Goal: Task Accomplishment & Management: Use online tool/utility

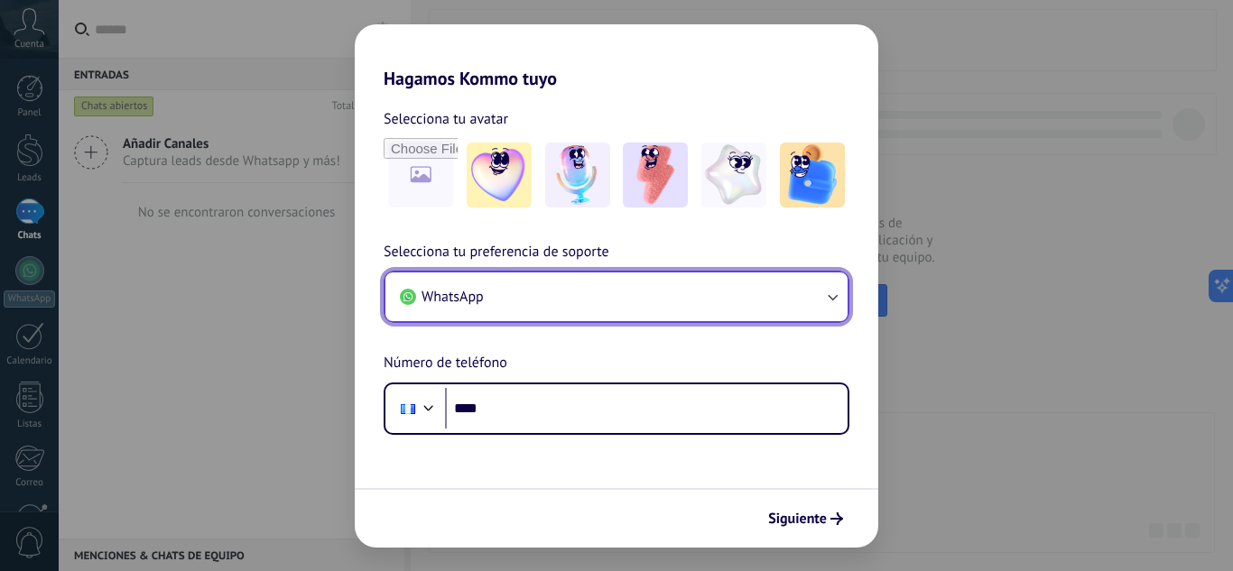
click at [637, 300] on button "WhatsApp" at bounding box center [616, 296] width 462 height 49
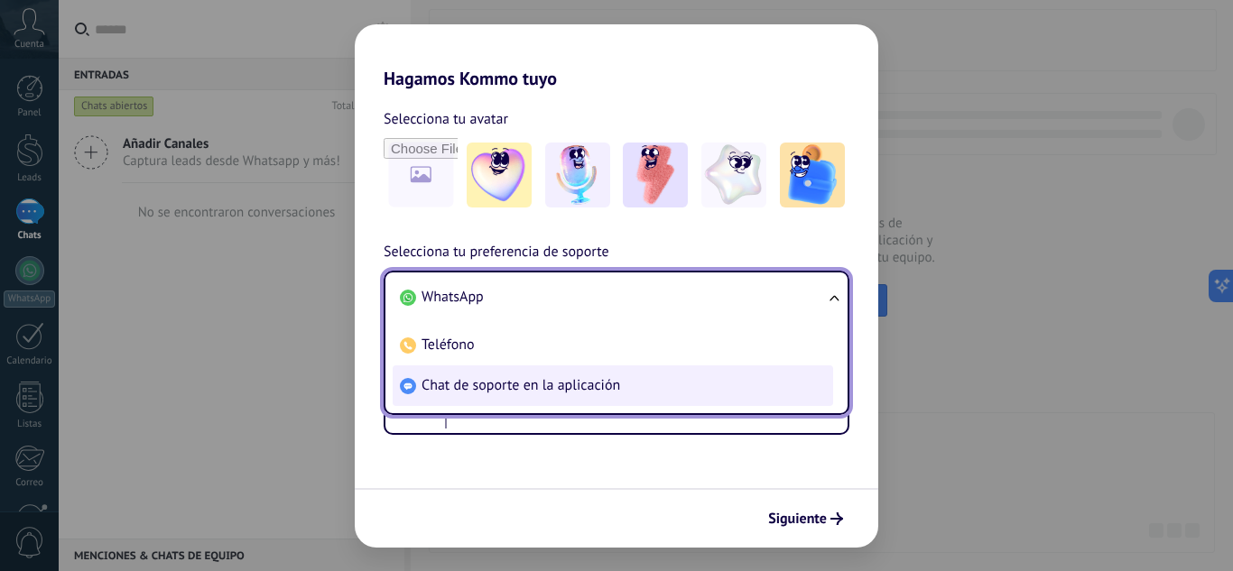
click at [602, 374] on li "Chat de soporte en la aplicación" at bounding box center [612, 385] width 440 height 41
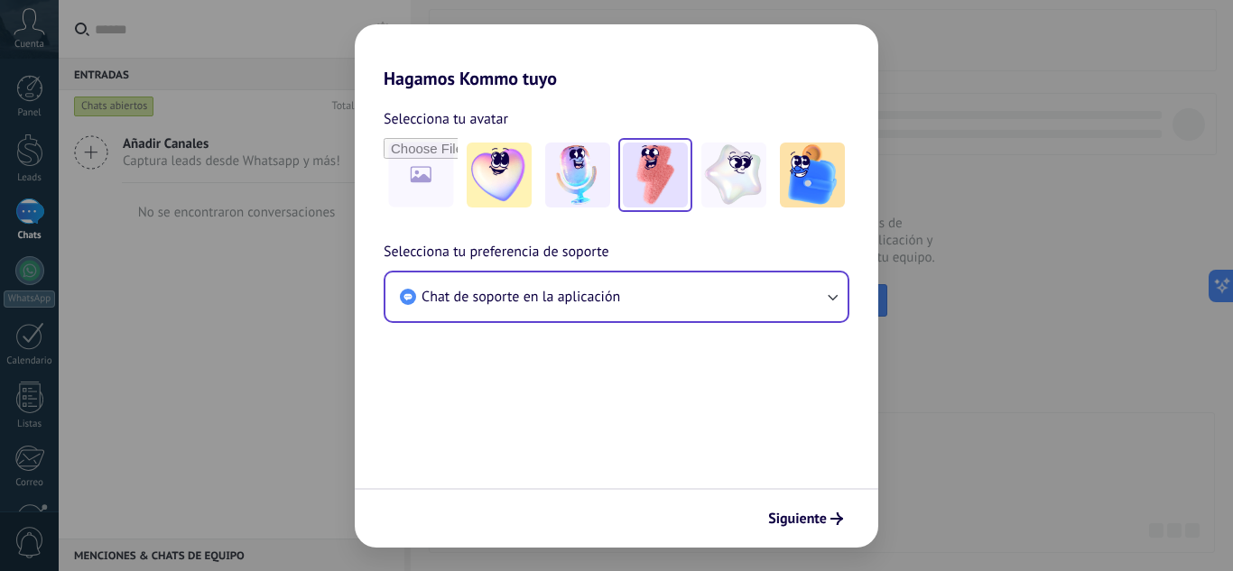
click at [670, 189] on img at bounding box center [655, 175] width 65 height 65
click at [818, 528] on button "Siguiente" at bounding box center [805, 518] width 91 height 31
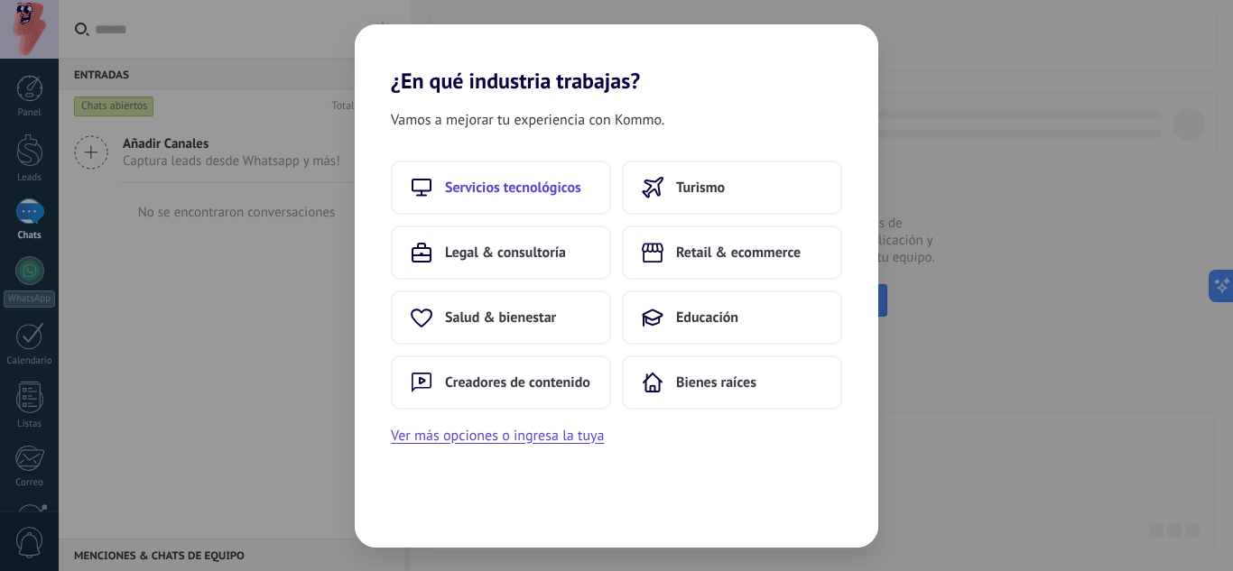
click at [543, 196] on span "Servicios tecnológicos" at bounding box center [513, 188] width 136 height 18
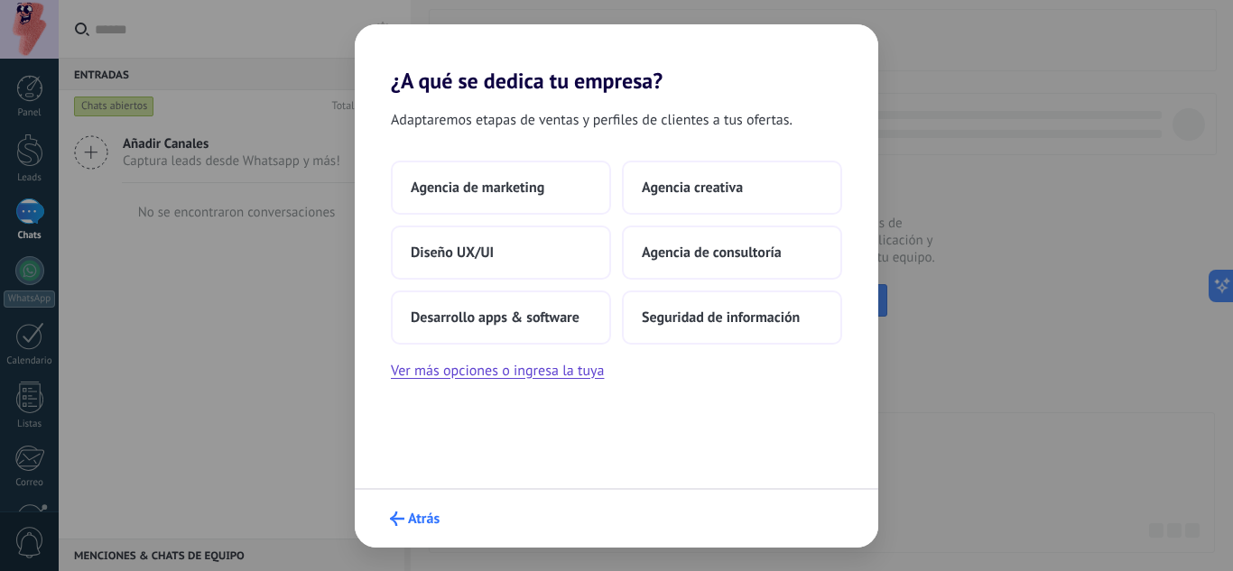
click at [417, 519] on span "Atrás" at bounding box center [424, 519] width 32 height 13
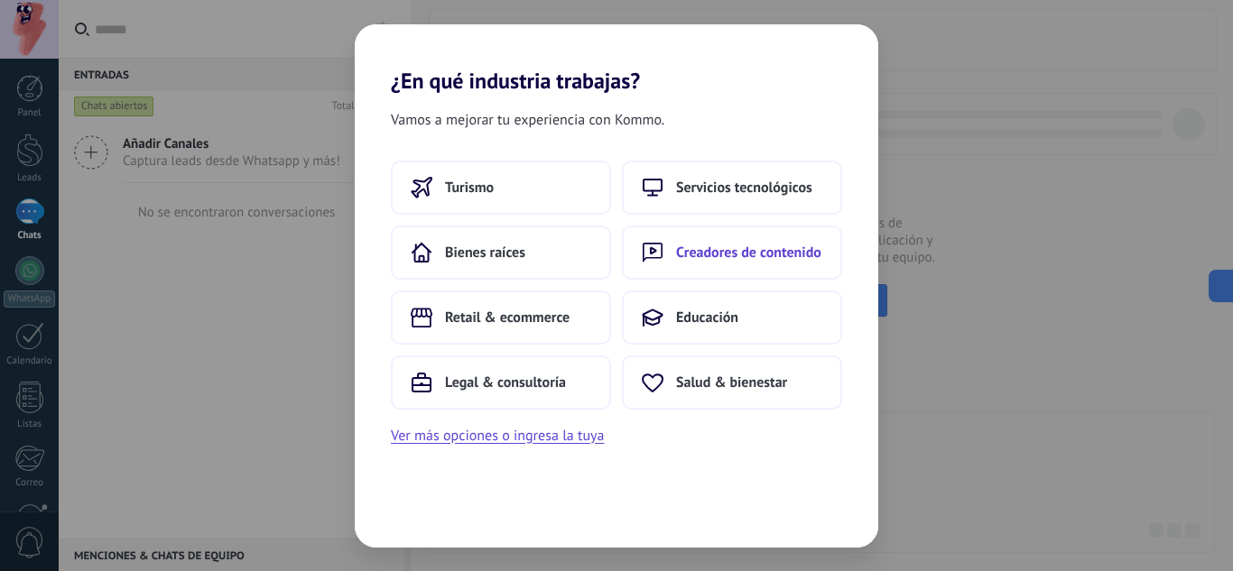
click at [679, 263] on button "Creadores de contenido" at bounding box center [732, 253] width 220 height 54
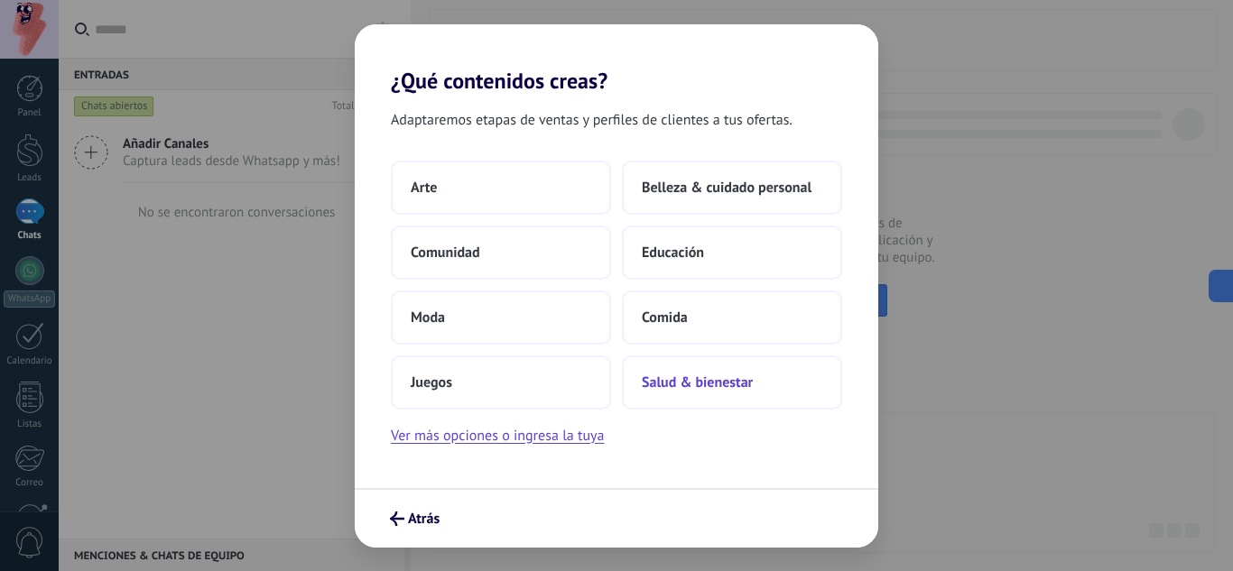
click at [655, 388] on span "Salud & bienestar" at bounding box center [697, 383] width 111 height 18
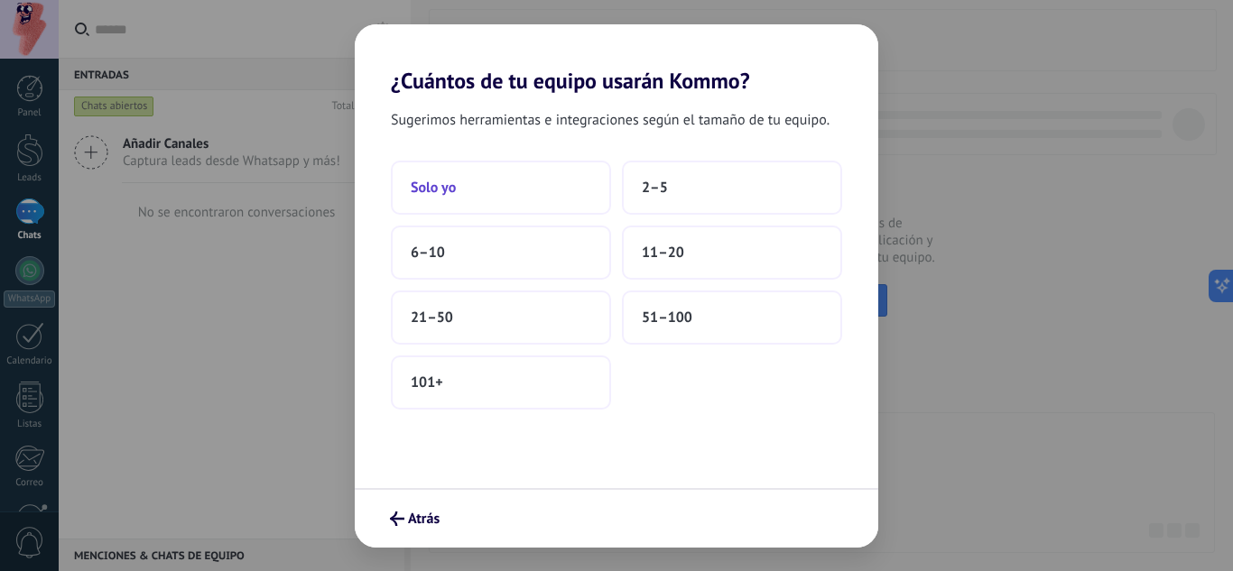
click at [425, 196] on span "Solo yo" at bounding box center [433, 188] width 45 height 18
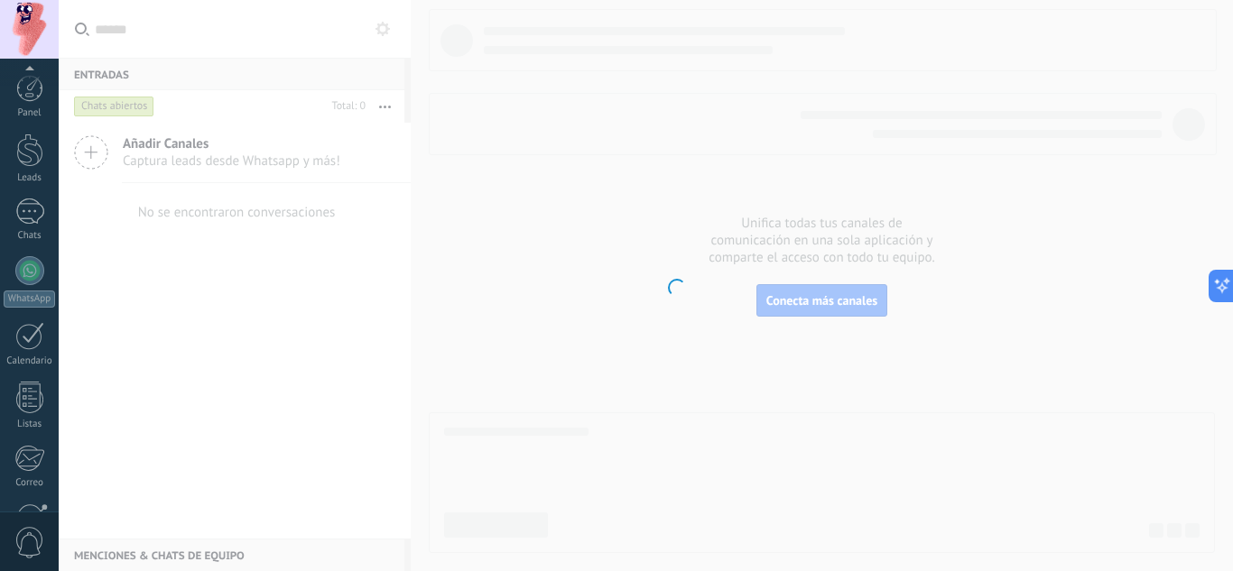
scroll to position [180, 0]
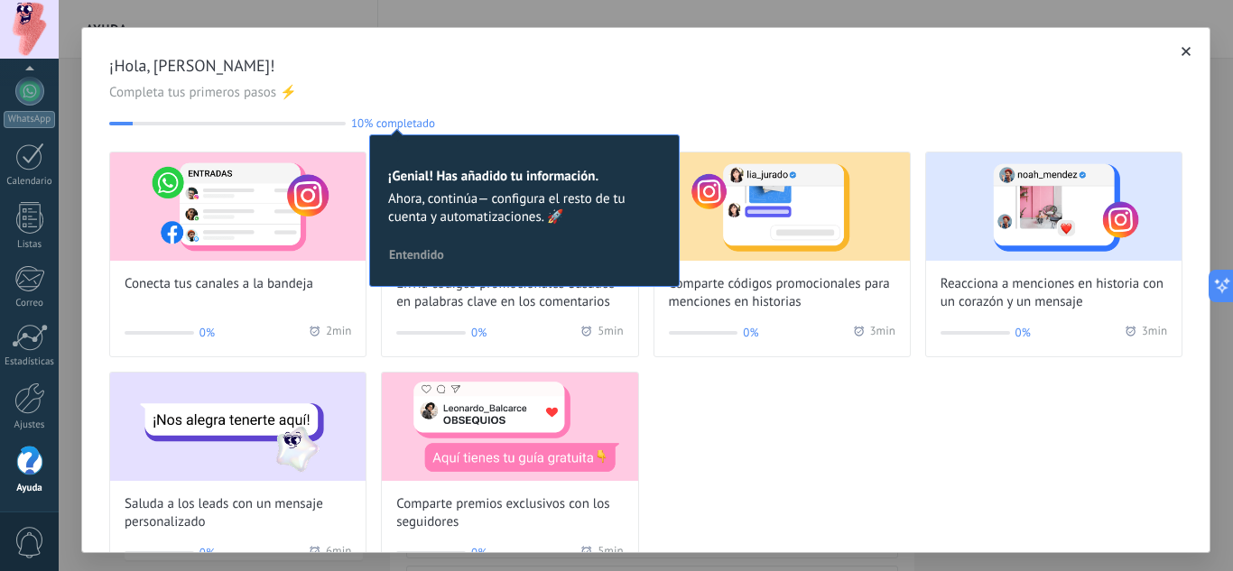
click at [437, 250] on span "Entendido" at bounding box center [416, 254] width 55 height 13
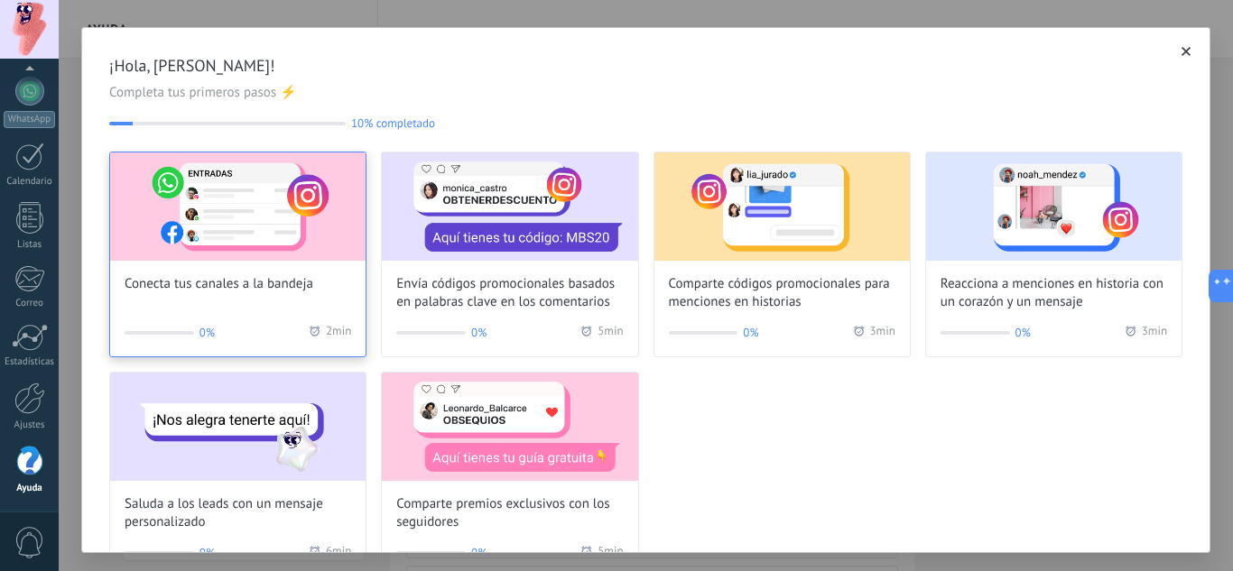
click at [304, 290] on span "Conecta tus canales a la bandeja" at bounding box center [219, 284] width 189 height 18
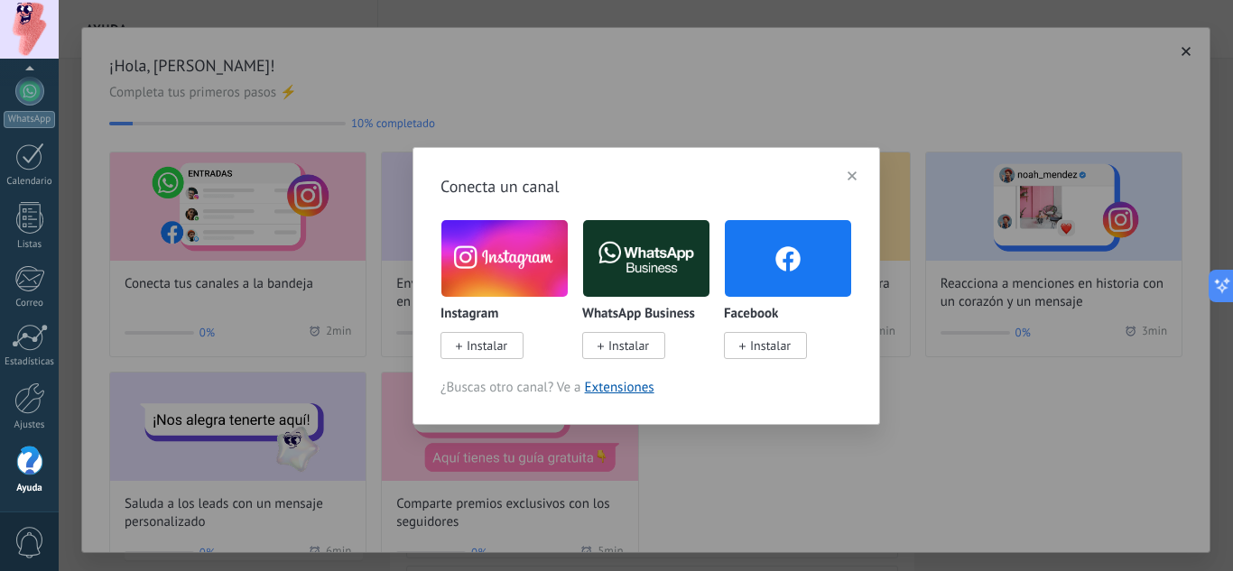
click at [854, 173] on icon "button" at bounding box center [851, 175] width 9 height 9
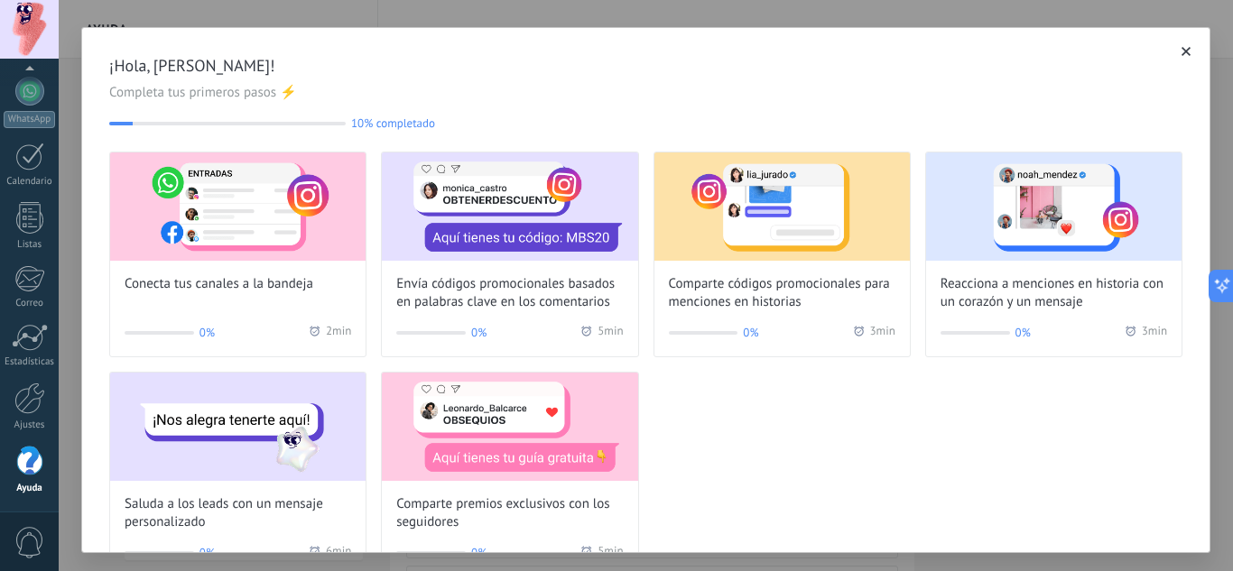
click at [1181, 51] on icon "button" at bounding box center [1185, 51] width 9 height 9
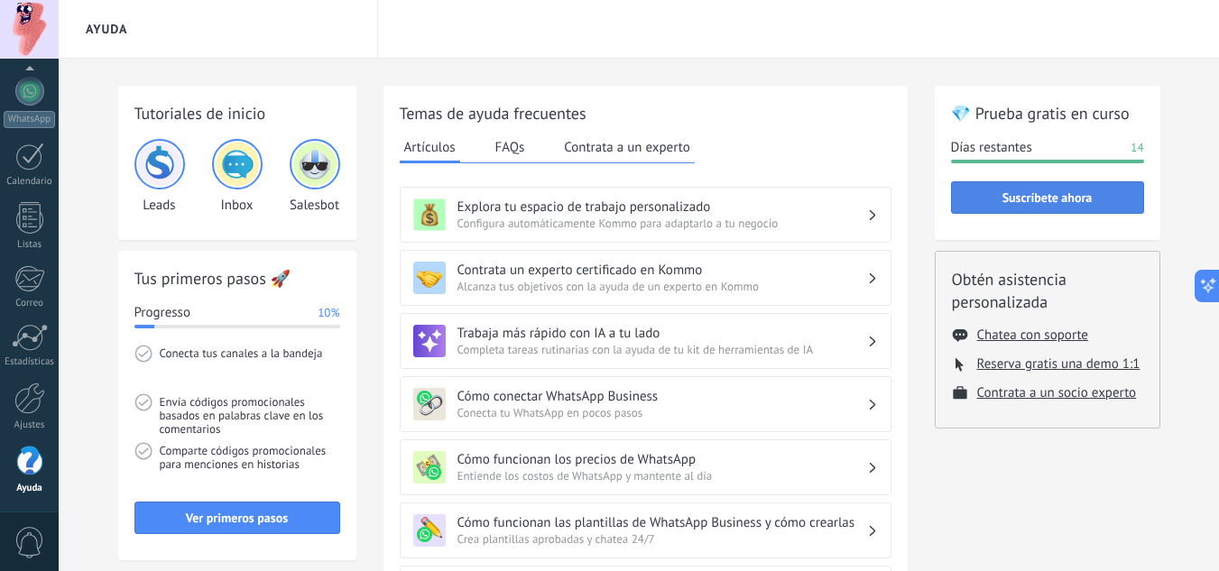
click at [999, 203] on span "Suscríbete ahora" at bounding box center [1047, 197] width 173 height 13
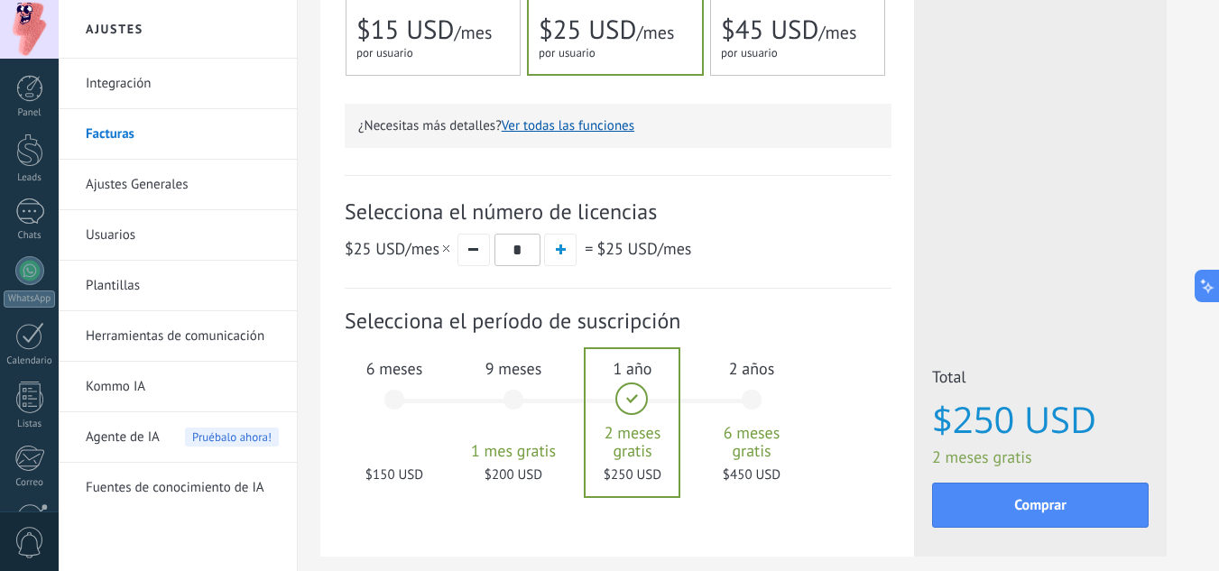
scroll to position [585, 0]
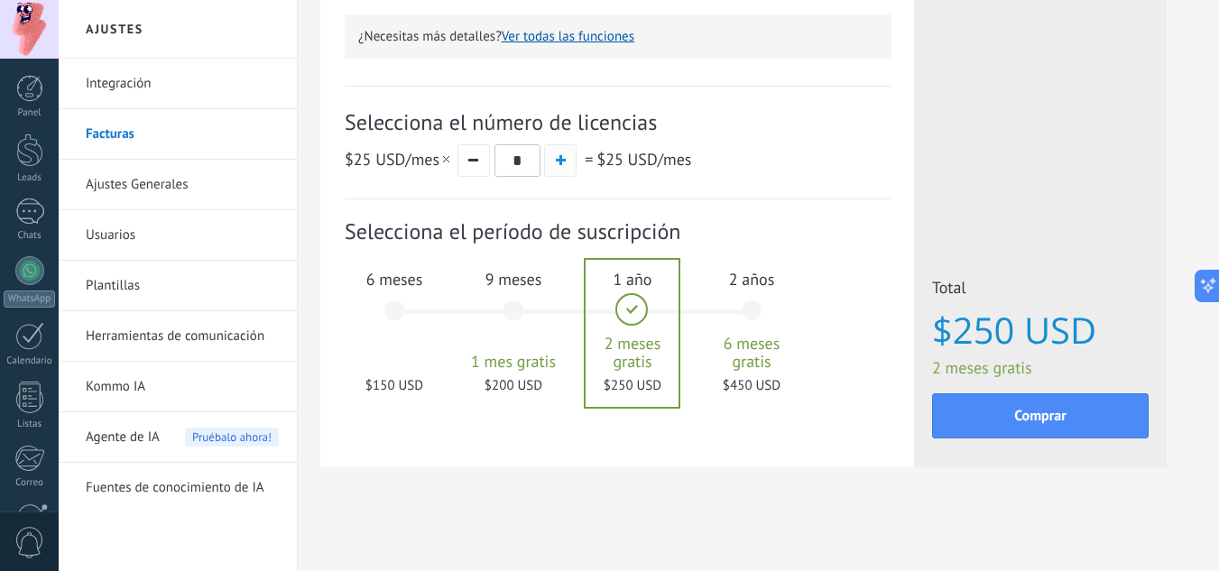
click at [556, 165] on span "button" at bounding box center [561, 160] width 10 height 10
click at [472, 164] on button "button" at bounding box center [473, 160] width 32 height 32
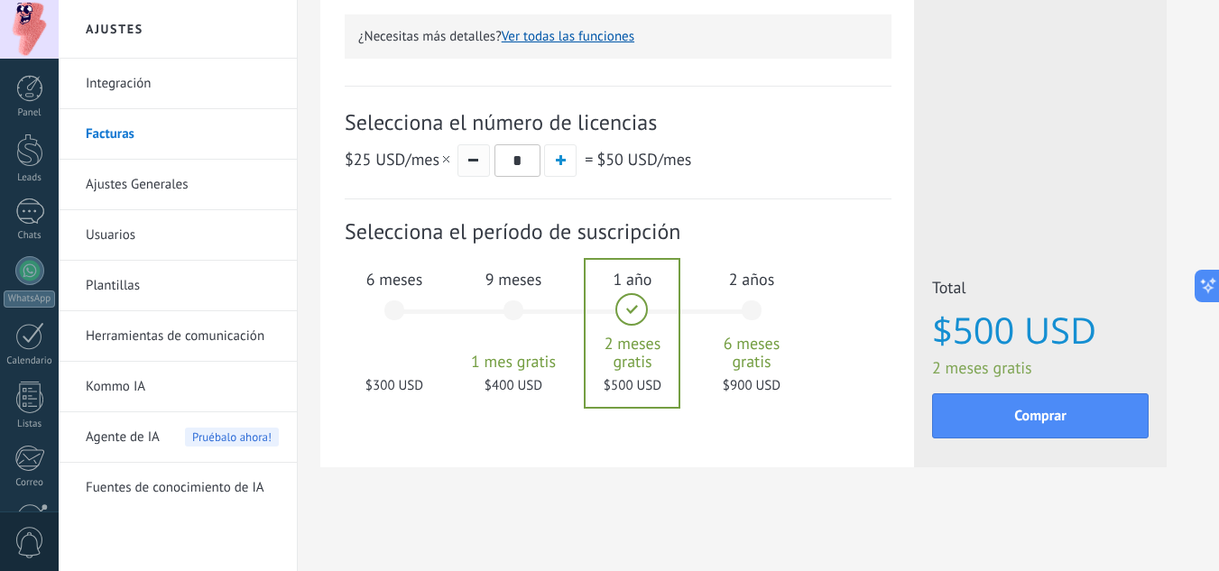
click at [472, 164] on button "button" at bounding box center [473, 160] width 32 height 32
type input "*"
click at [383, 323] on div "6 meses $150 USD" at bounding box center [394, 318] width 97 height 127
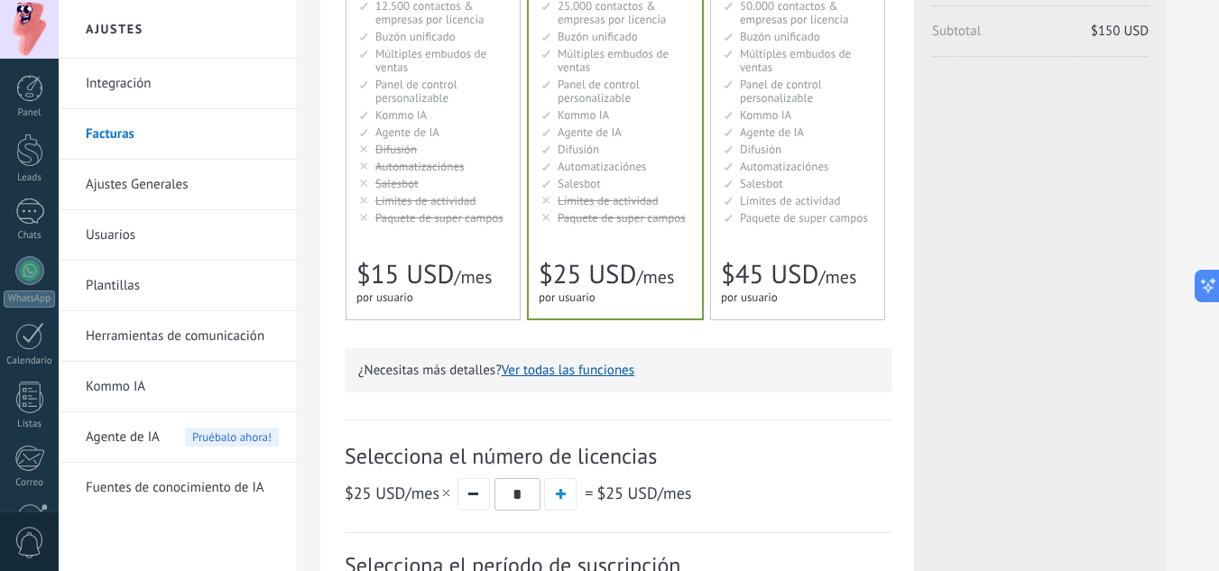
scroll to position [224, 0]
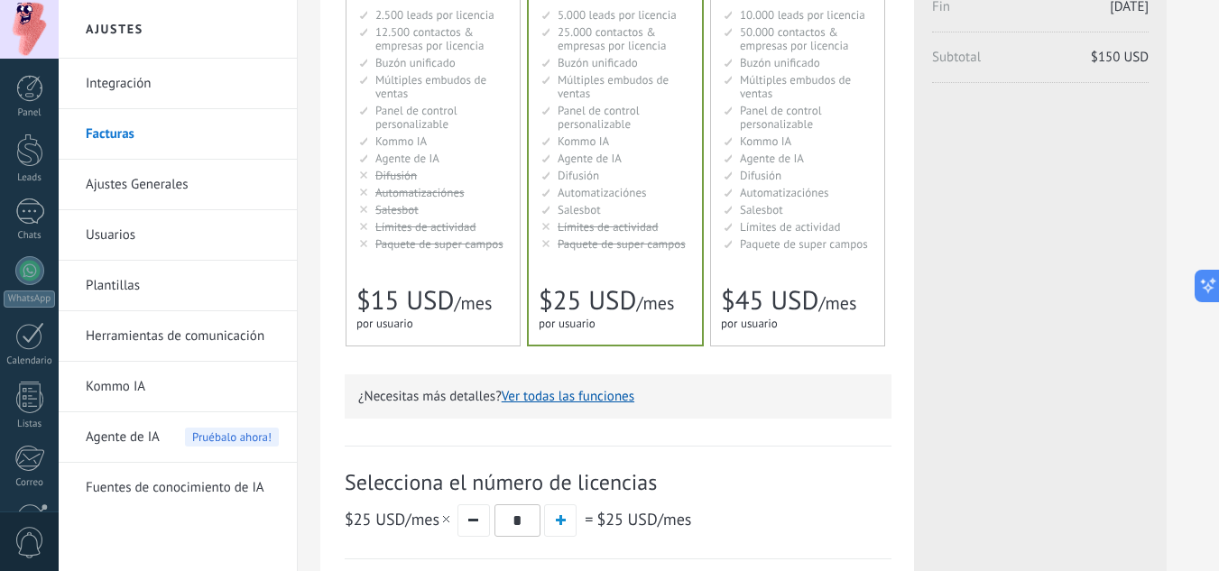
click at [473, 220] on span "Límites de actividad" at bounding box center [425, 226] width 101 height 15
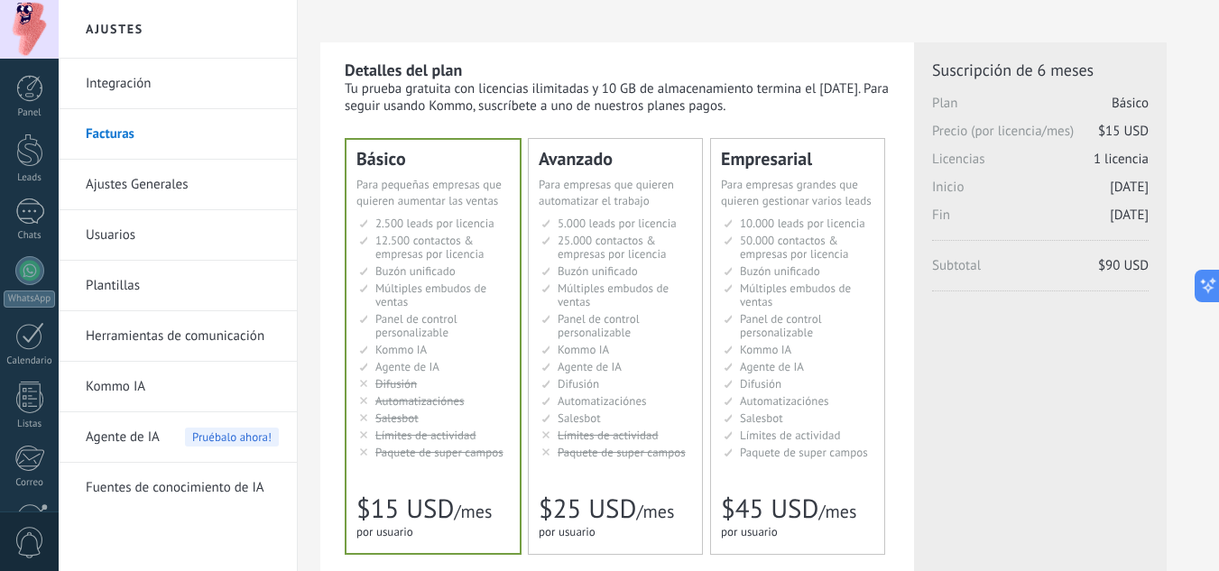
scroll to position [0, 0]
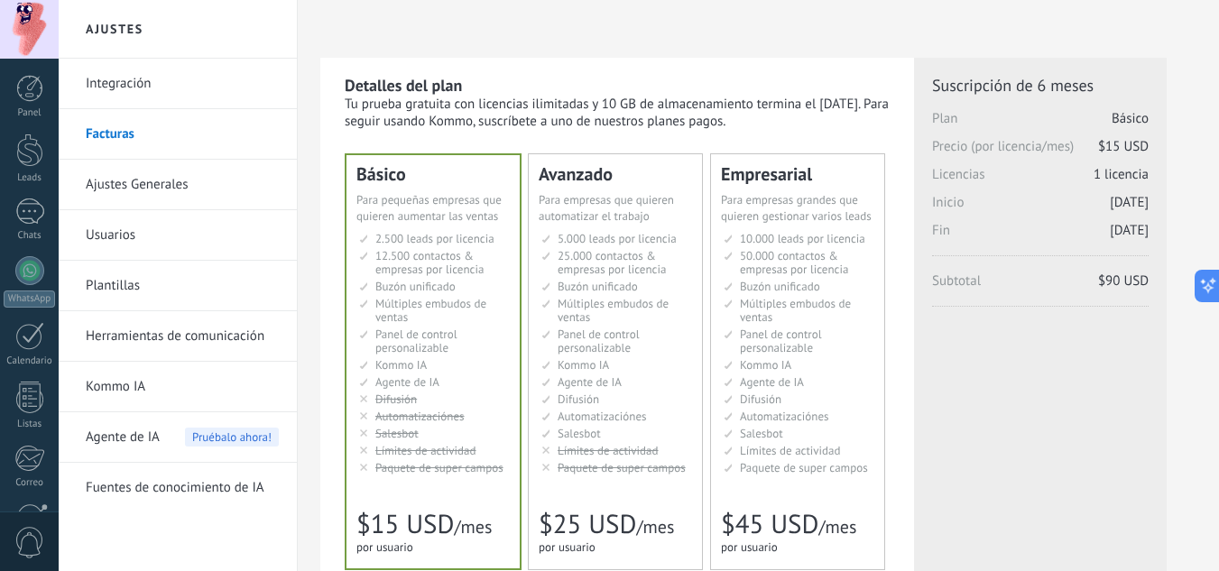
click at [155, 103] on link "Integración" at bounding box center [182, 84] width 193 height 51
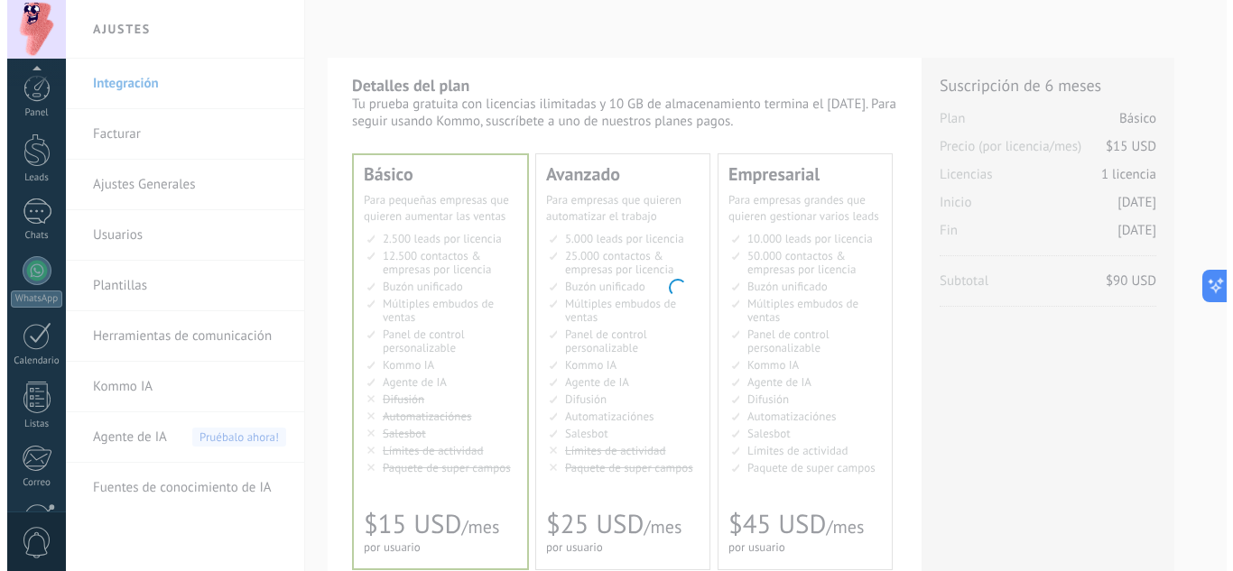
scroll to position [180, 0]
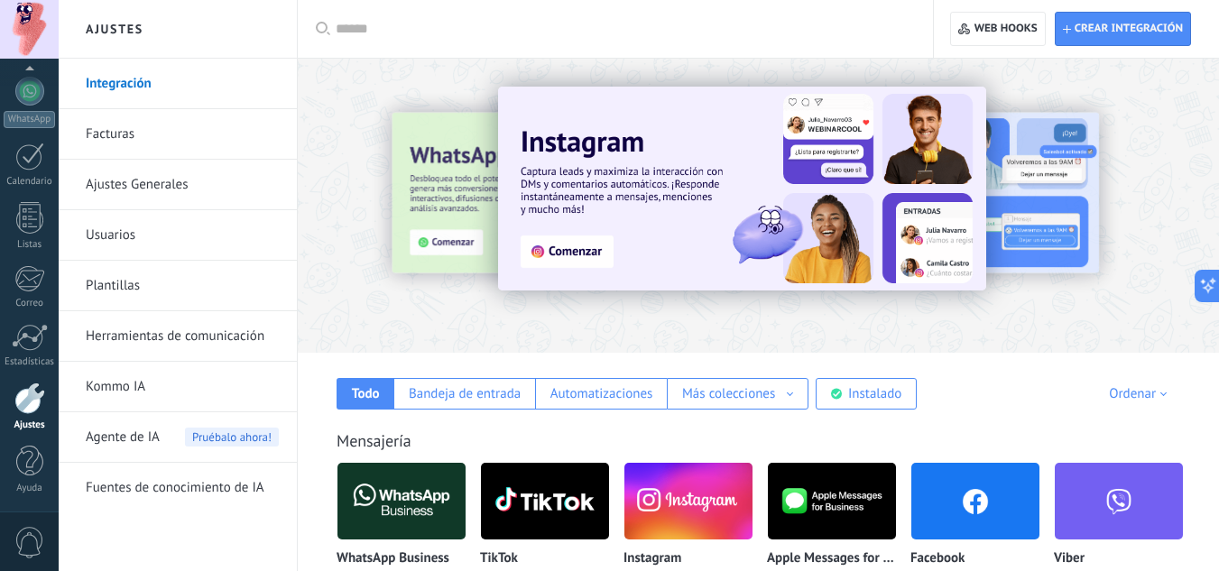
click at [573, 258] on img at bounding box center [742, 189] width 488 height 204
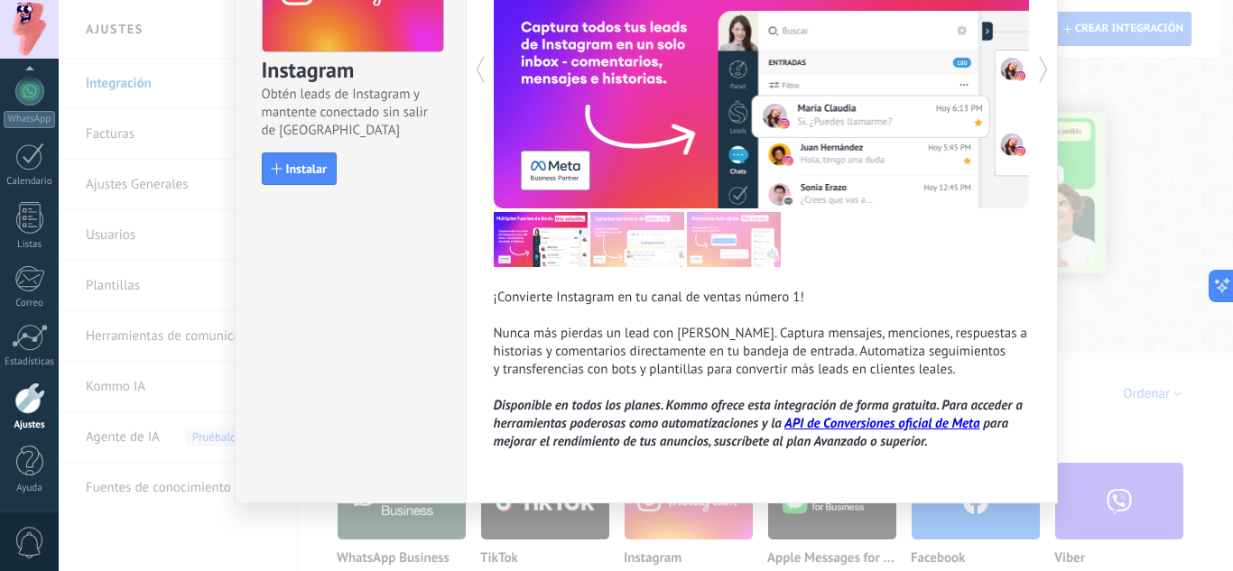
scroll to position [0, 0]
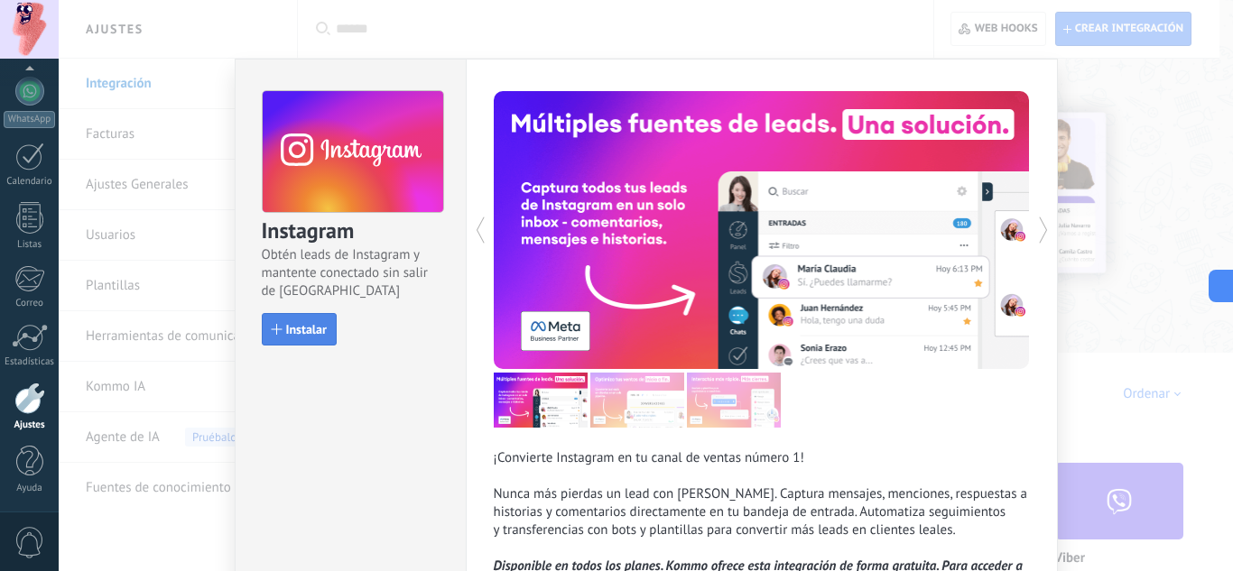
click at [272, 331] on div "button" at bounding box center [277, 329] width 11 height 11
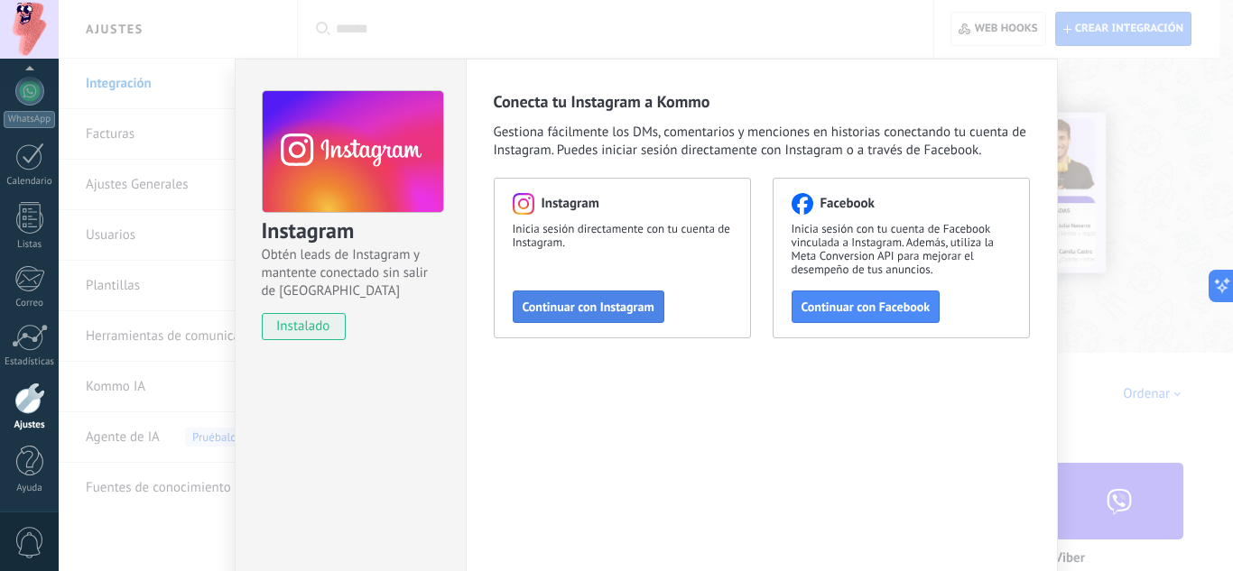
click at [610, 313] on span "Continuar con Instagram" at bounding box center [588, 306] width 132 height 13
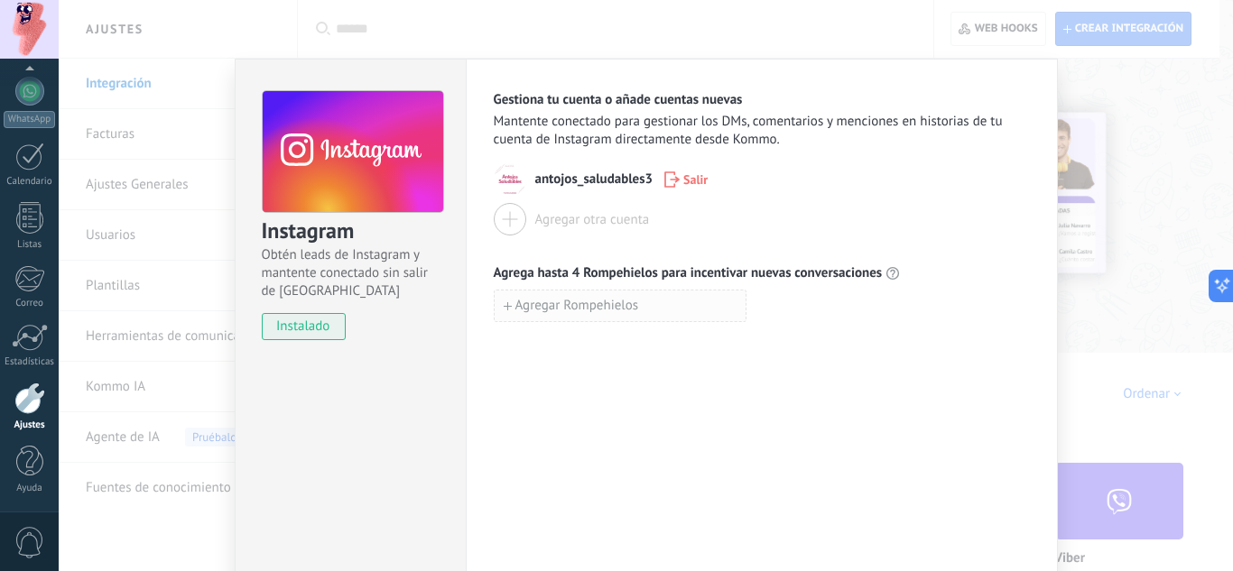
click at [633, 307] on span "Agregar Rompehielos" at bounding box center [577, 306] width 124 height 13
click at [753, 411] on div "Gestiona tu cuenta o añade cuentas nuevas Mantente conectado para gestionar los…" at bounding box center [762, 327] width 592 height 537
click at [757, 305] on use "button" at bounding box center [757, 306] width 12 height 14
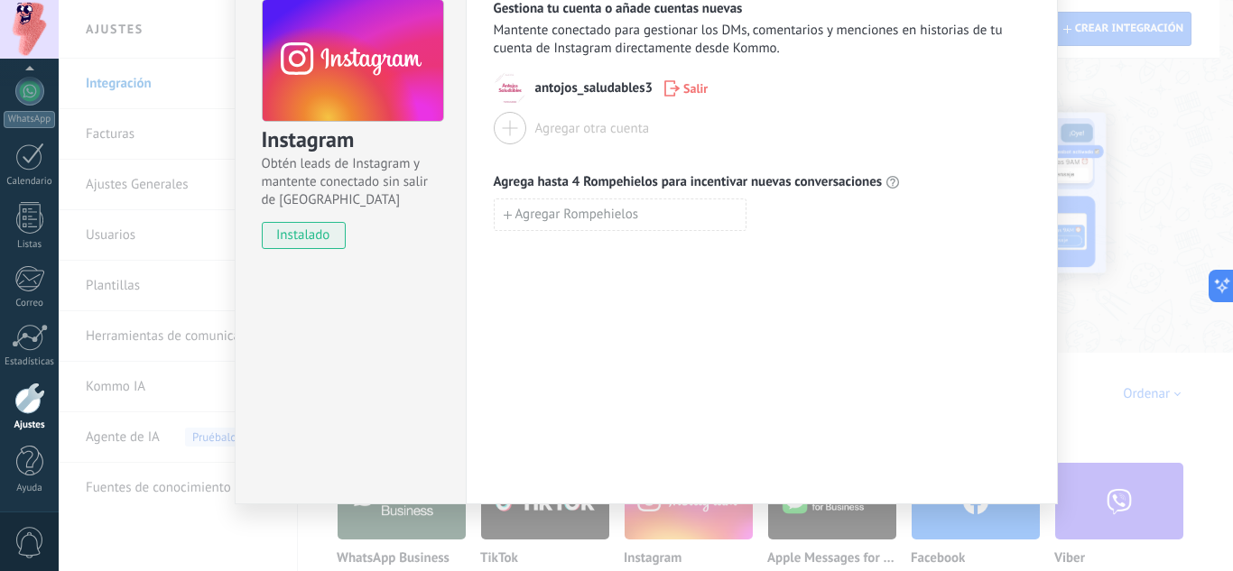
scroll to position [92, 0]
click at [145, 284] on div "Instagram Obtén leads de Instagram y mantente conectado sin salir de Kommo inst…" at bounding box center [646, 285] width 1174 height 571
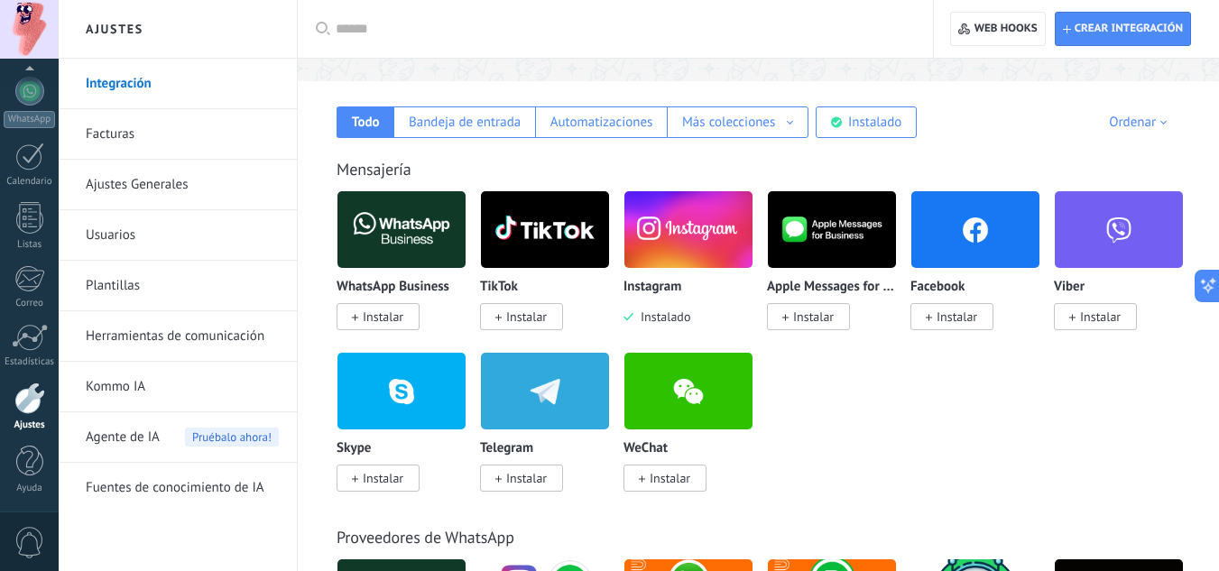
scroll to position [271, 0]
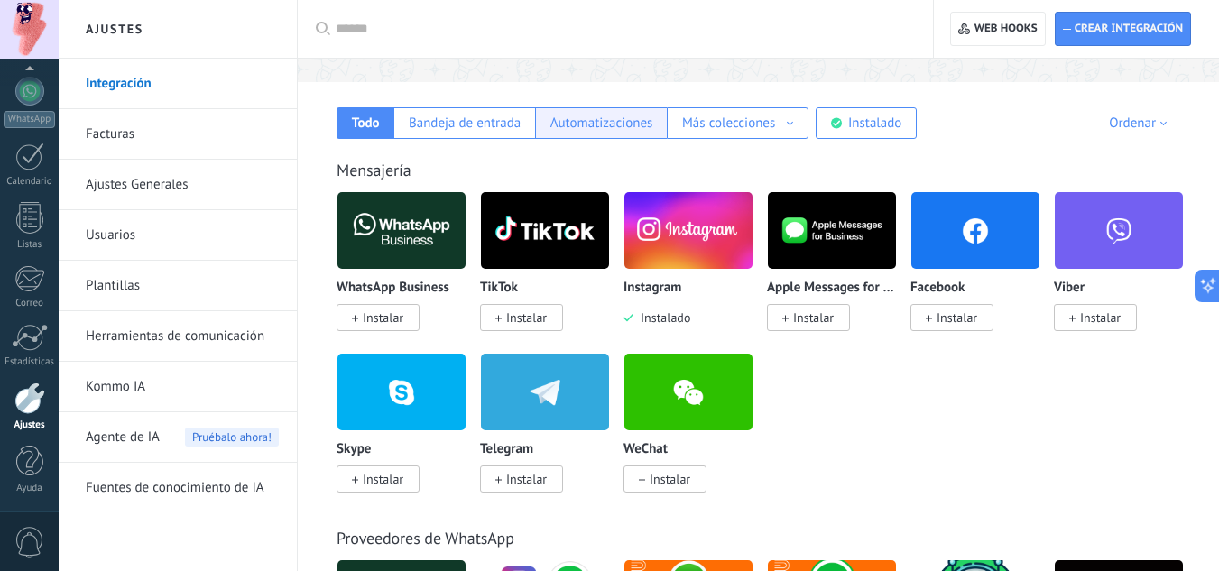
click at [614, 120] on div "Automatizaciones" at bounding box center [601, 123] width 103 height 17
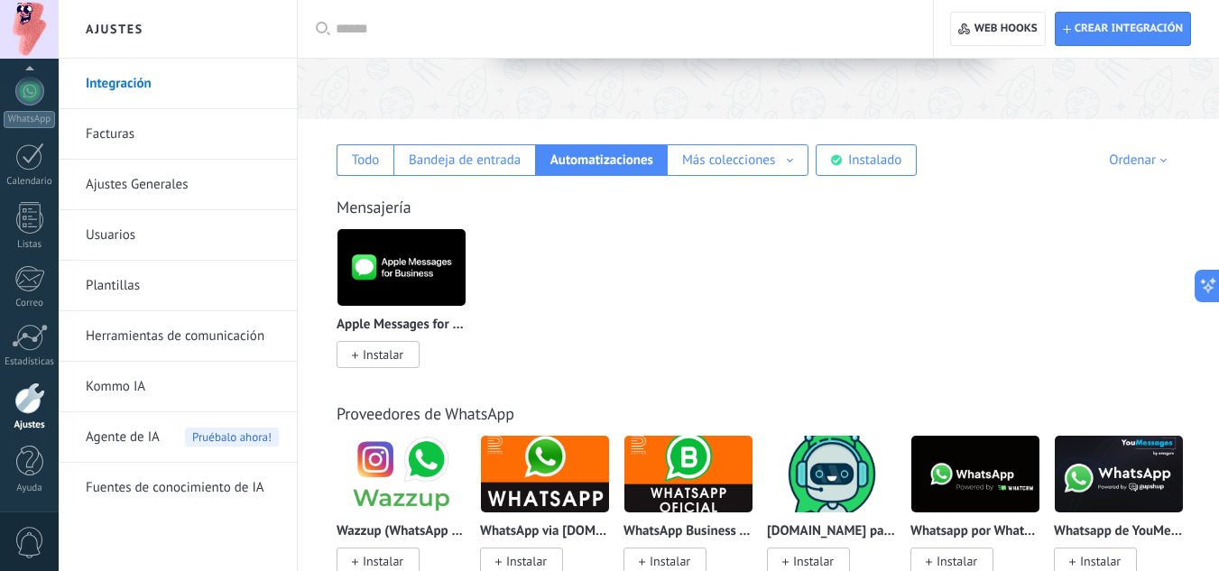
scroll to position [180, 0]
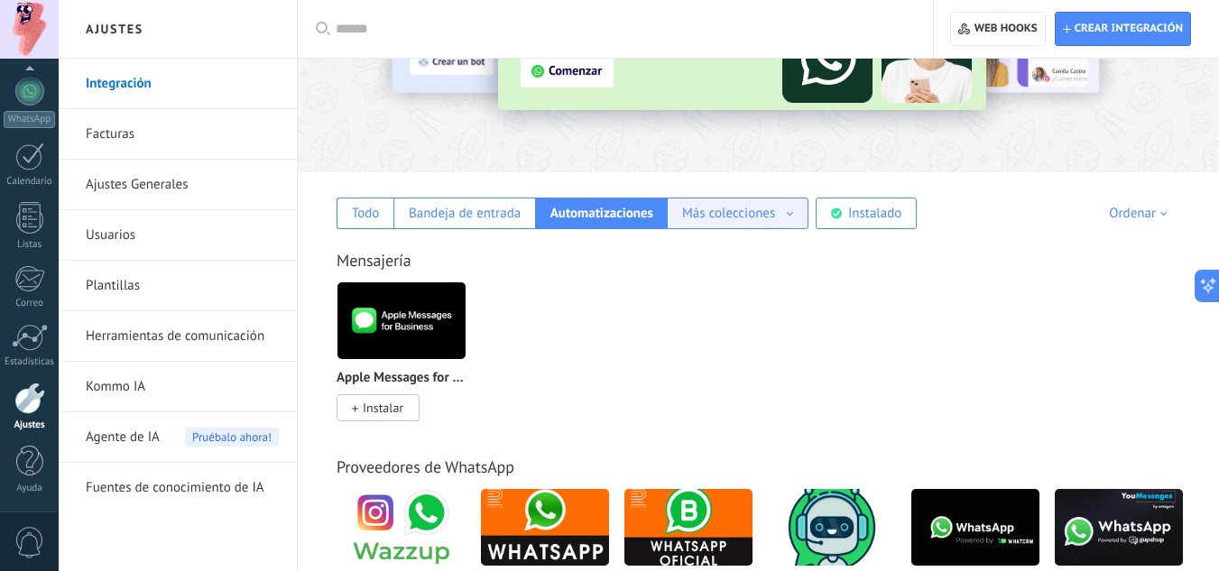
click at [763, 205] on div "Más colecciones" at bounding box center [728, 213] width 93 height 17
click at [627, 318] on div "Apple Messages for Business Instalar" at bounding box center [768, 363] width 863 height 162
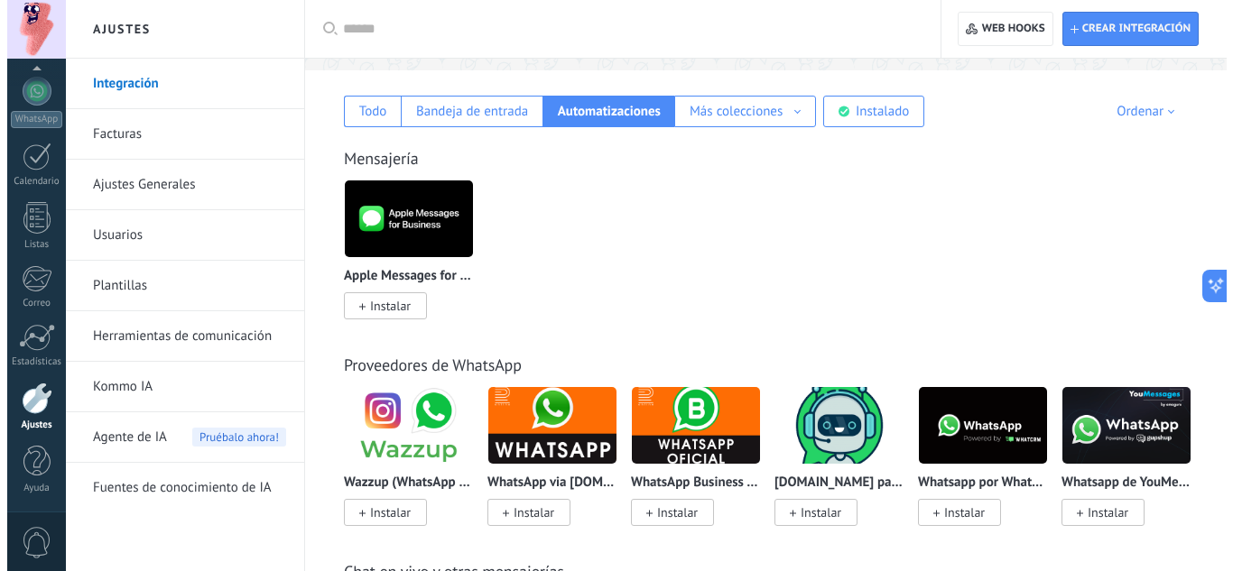
scroll to position [361, 0]
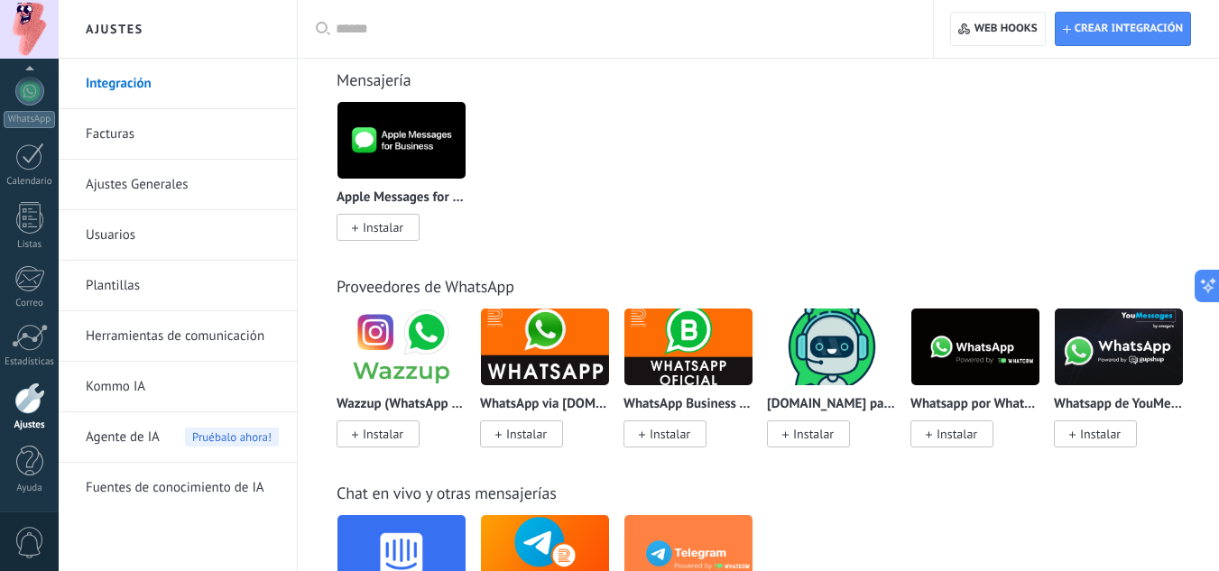
click at [410, 376] on img at bounding box center [401, 347] width 128 height 88
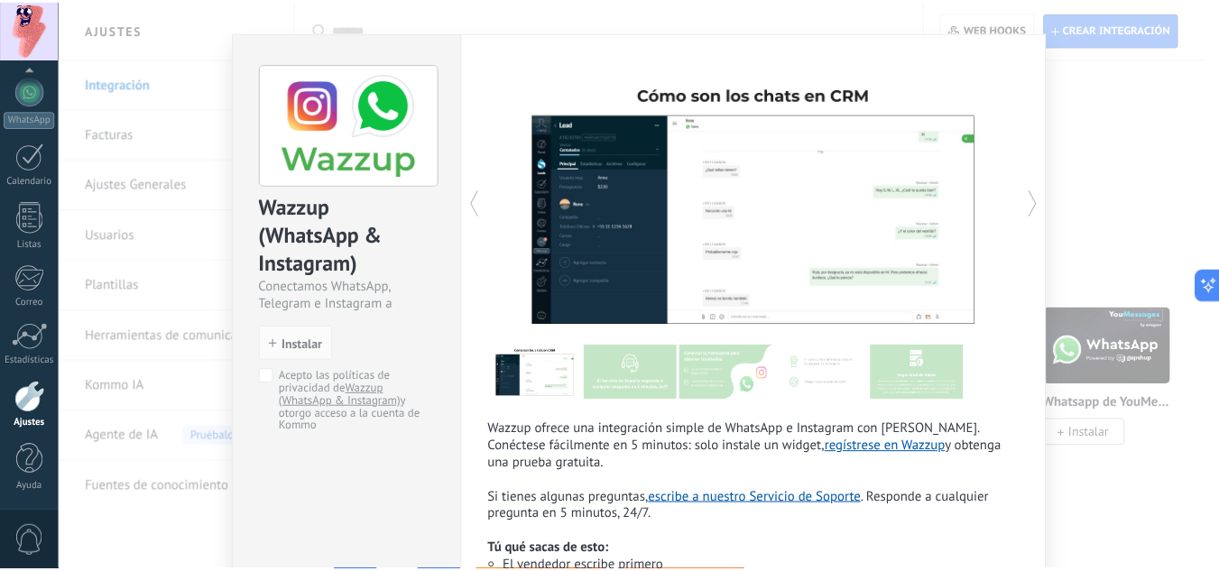
scroll to position [0, 0]
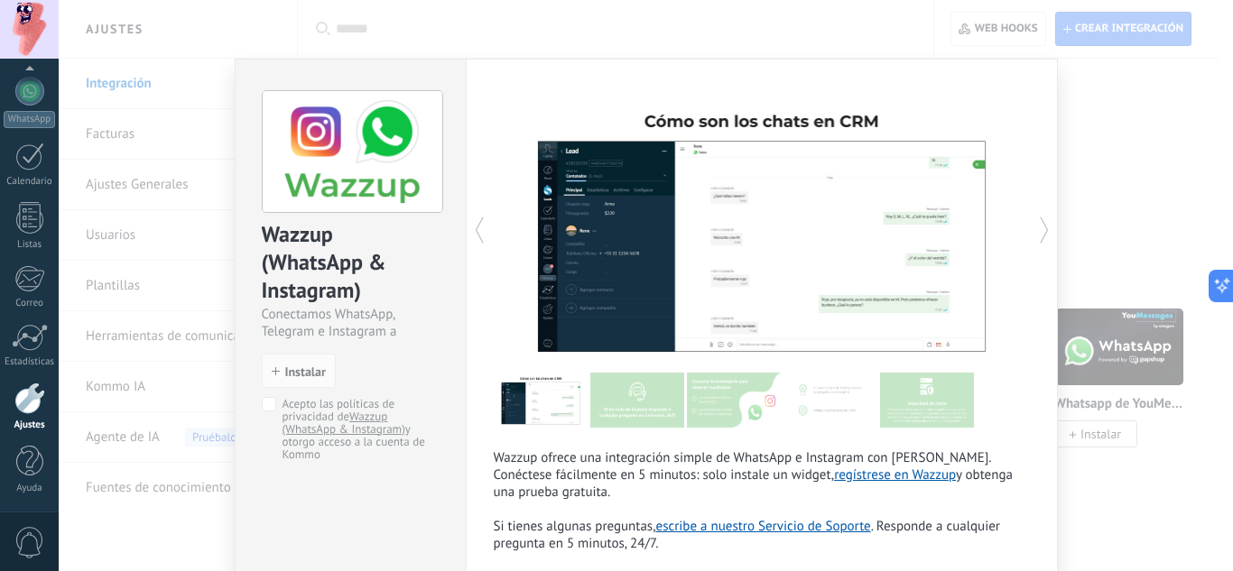
click at [1130, 104] on div "Wazzup (WhatsApp & Instagram) Conectamos WhatsApp, Telegram e Instagram a Kommo…" at bounding box center [646, 285] width 1174 height 571
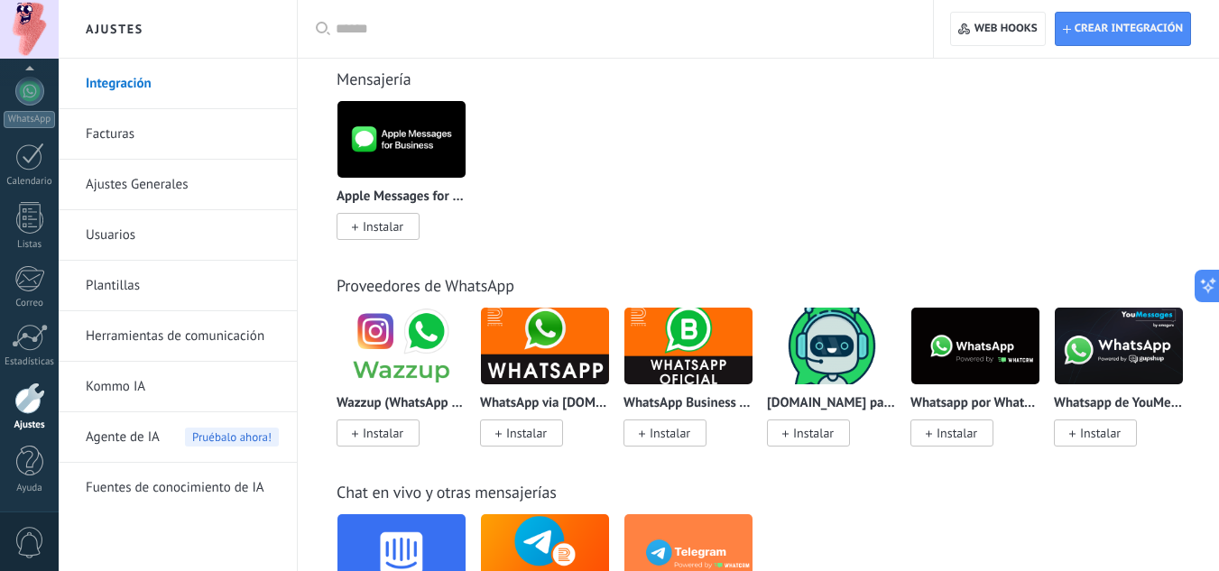
scroll to position [361, 0]
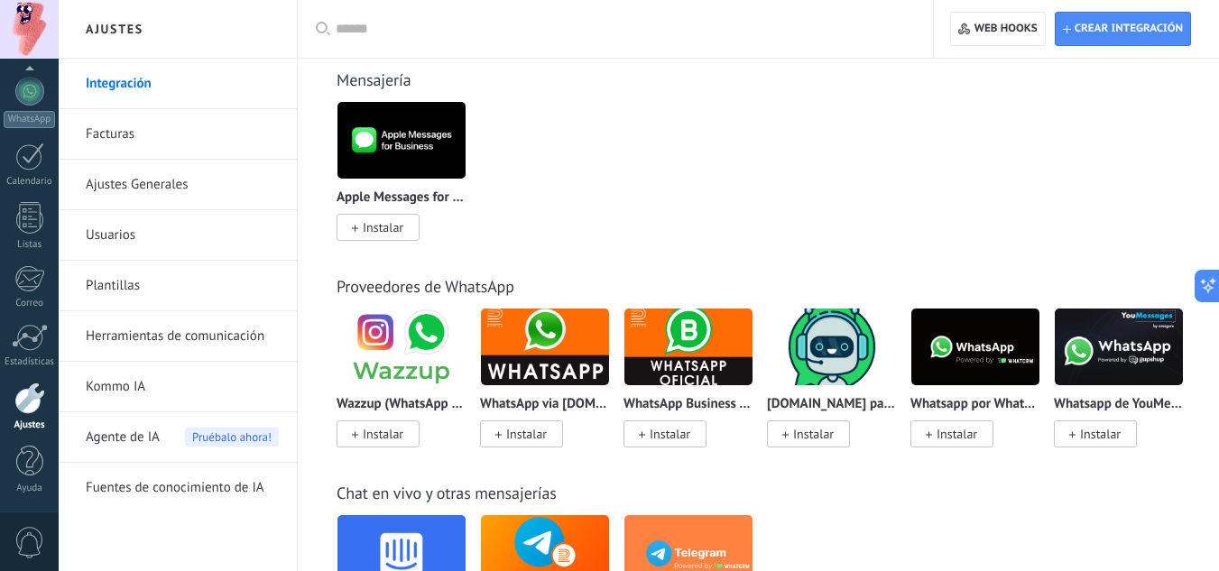
click at [198, 337] on link "Herramientas de comunicación" at bounding box center [182, 336] width 193 height 51
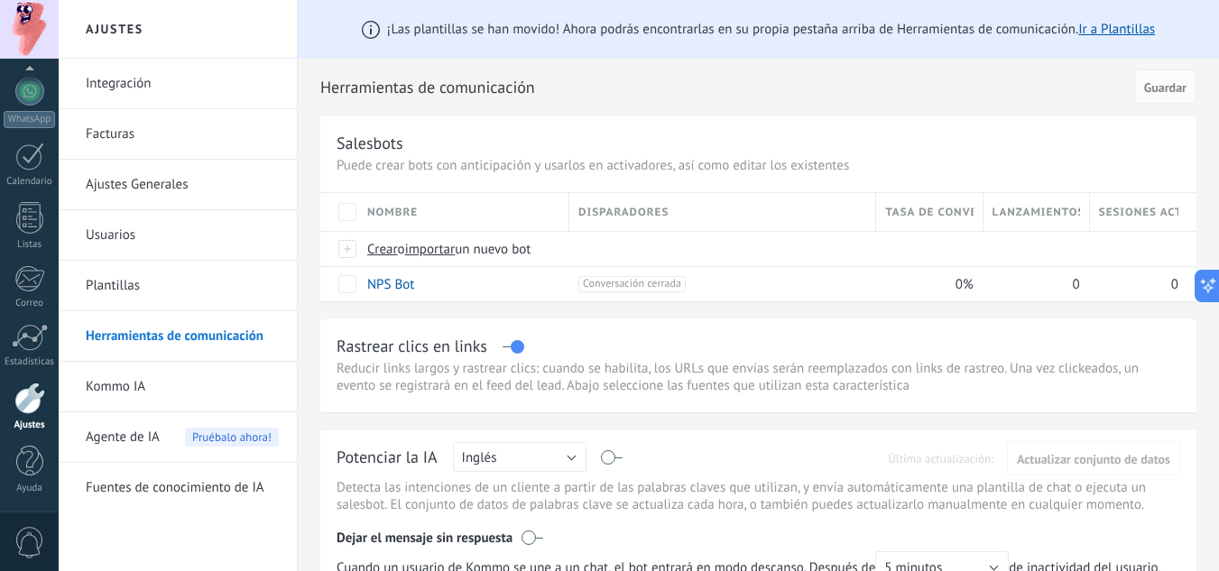
click at [181, 66] on link "Integración" at bounding box center [182, 84] width 193 height 51
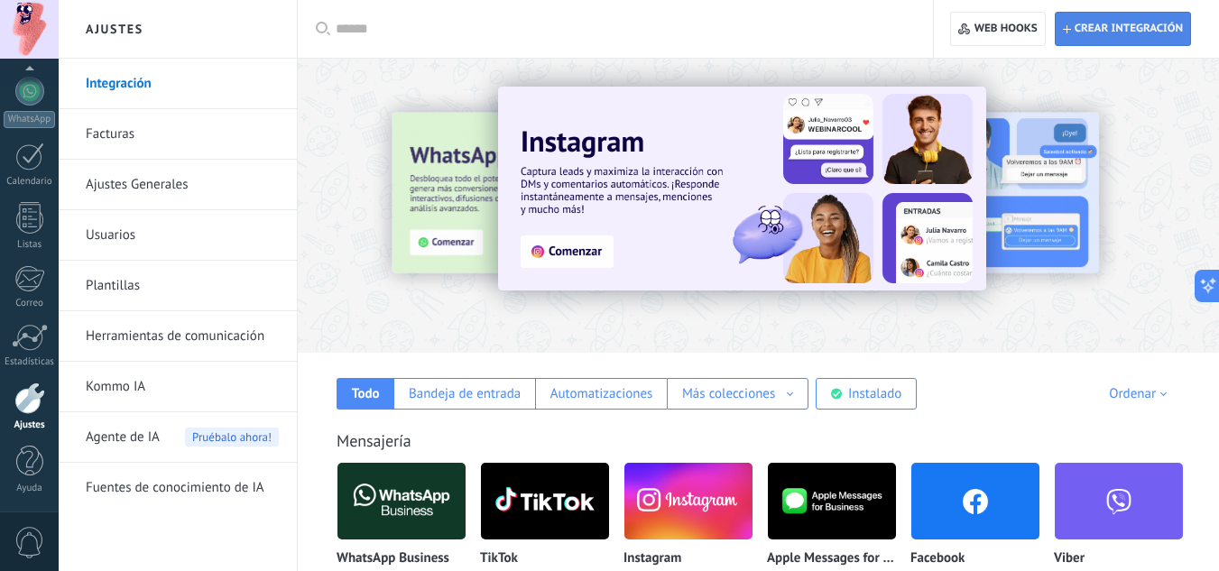
click at [1093, 28] on span "Crear integración" at bounding box center [1129, 29] width 108 height 14
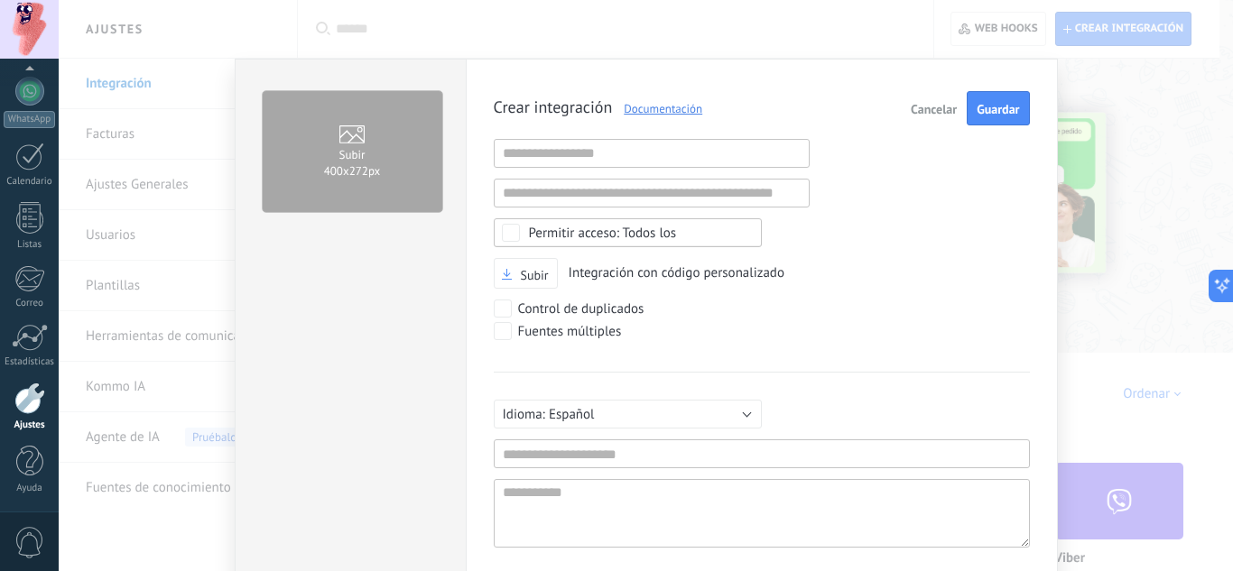
click at [1101, 96] on div "Subir 400х272px Crear integración Documentación Cancelar Guardar URL inválida U…" at bounding box center [646, 285] width 1174 height 571
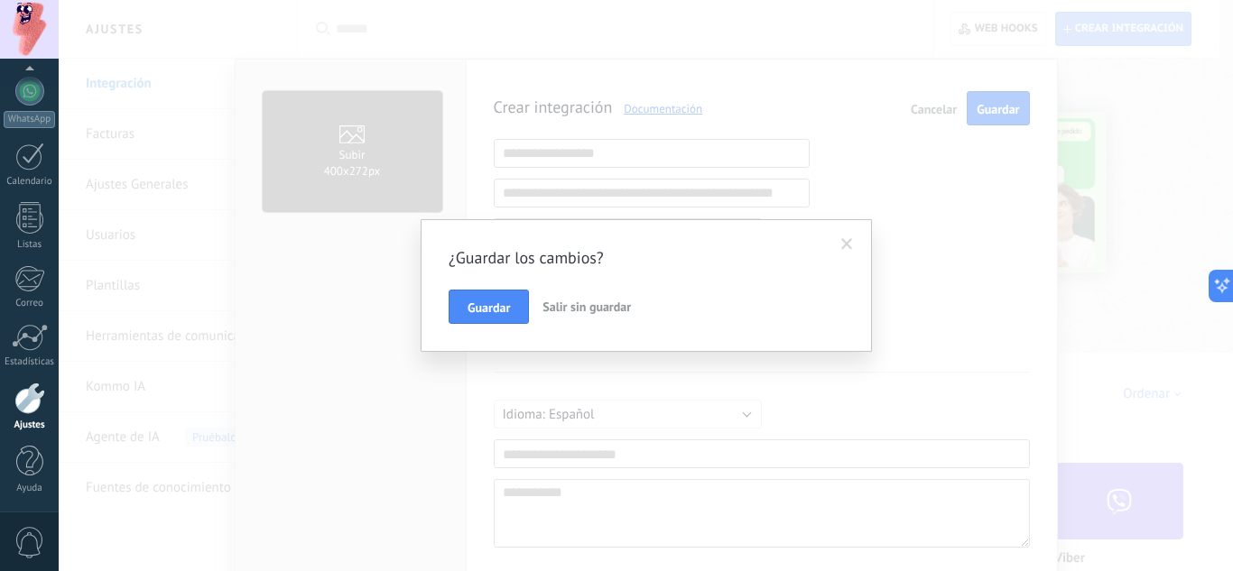
click at [585, 311] on span "Salir sin guardar" at bounding box center [586, 307] width 88 height 16
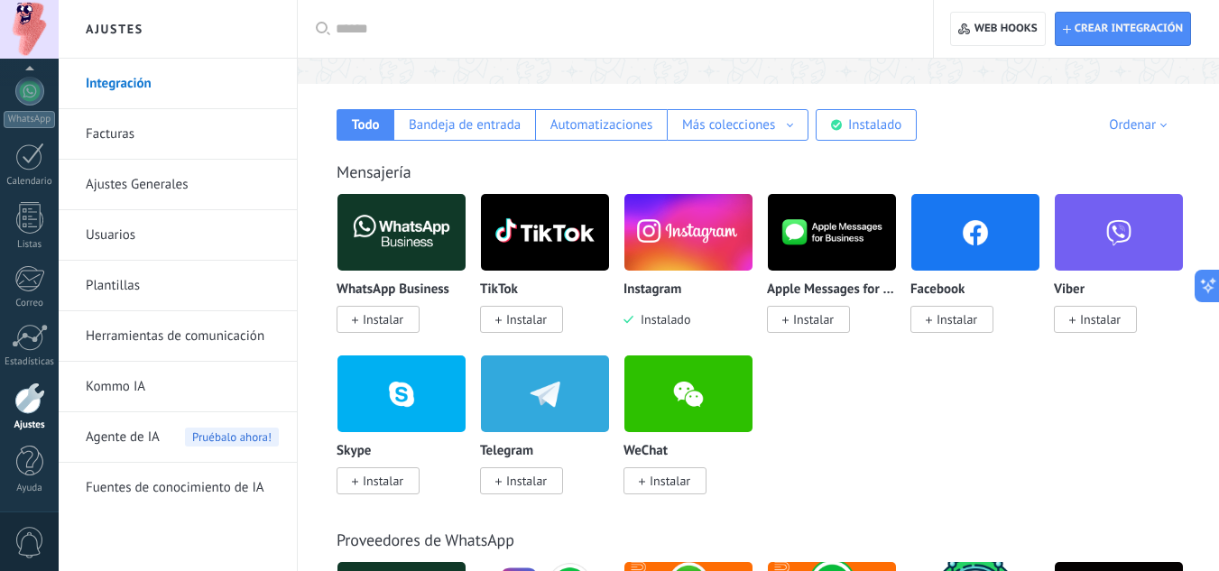
scroll to position [180, 0]
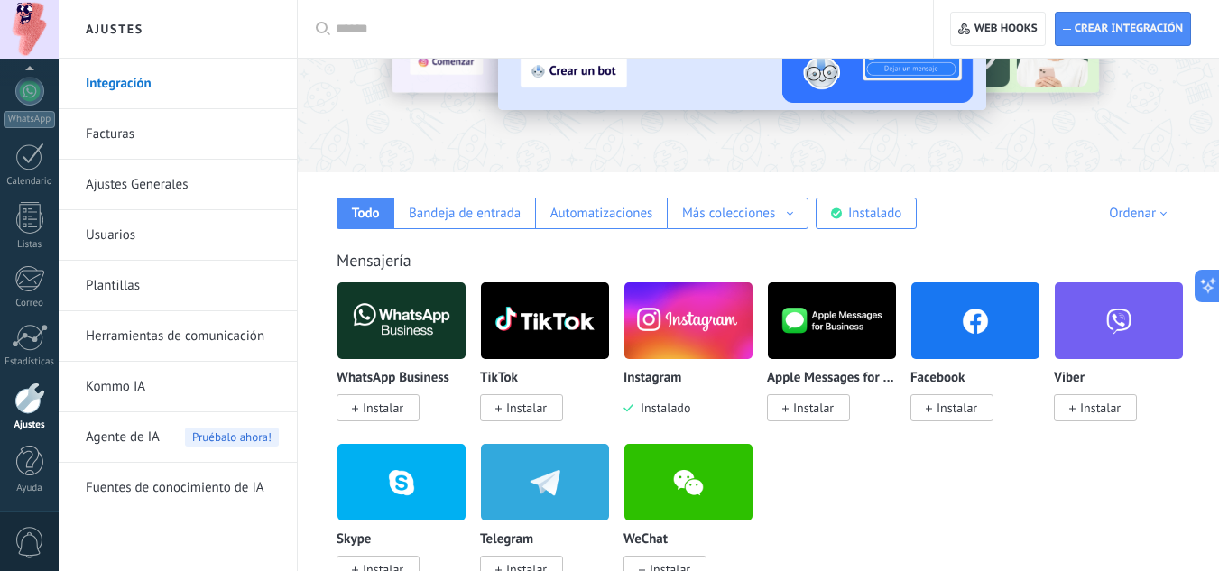
click at [665, 364] on div "Instagram Instalado" at bounding box center [688, 349] width 130 height 135
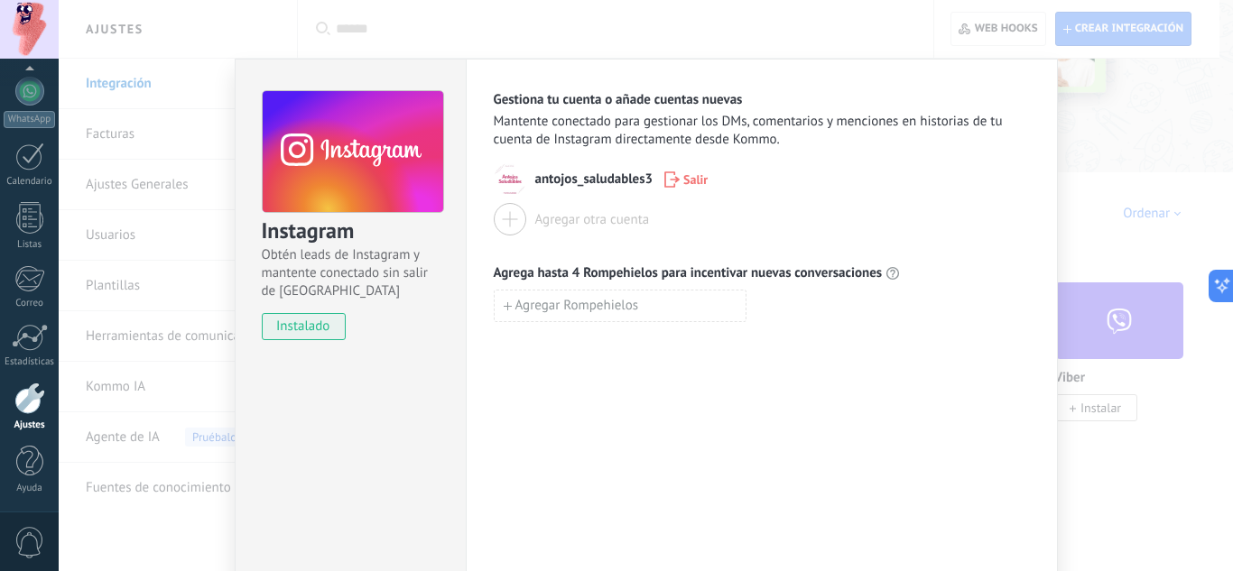
click at [319, 336] on span "instalado" at bounding box center [304, 326] width 82 height 27
click at [331, 310] on div "Instagram Obtén leads de Instagram y mantente conectado sin salir de Kommo inst…" at bounding box center [350, 207] width 230 height 295
click at [363, 235] on h3 "Instagram" at bounding box center [352, 232] width 180 height 30
click at [615, 285] on div "Agrega hasta 4 Rompehielos para incentivar nuevas conversaciones Agregar Rompeh…" at bounding box center [762, 293] width 536 height 58
click at [623, 300] on span "Agregar Rompehielos" at bounding box center [577, 306] width 124 height 13
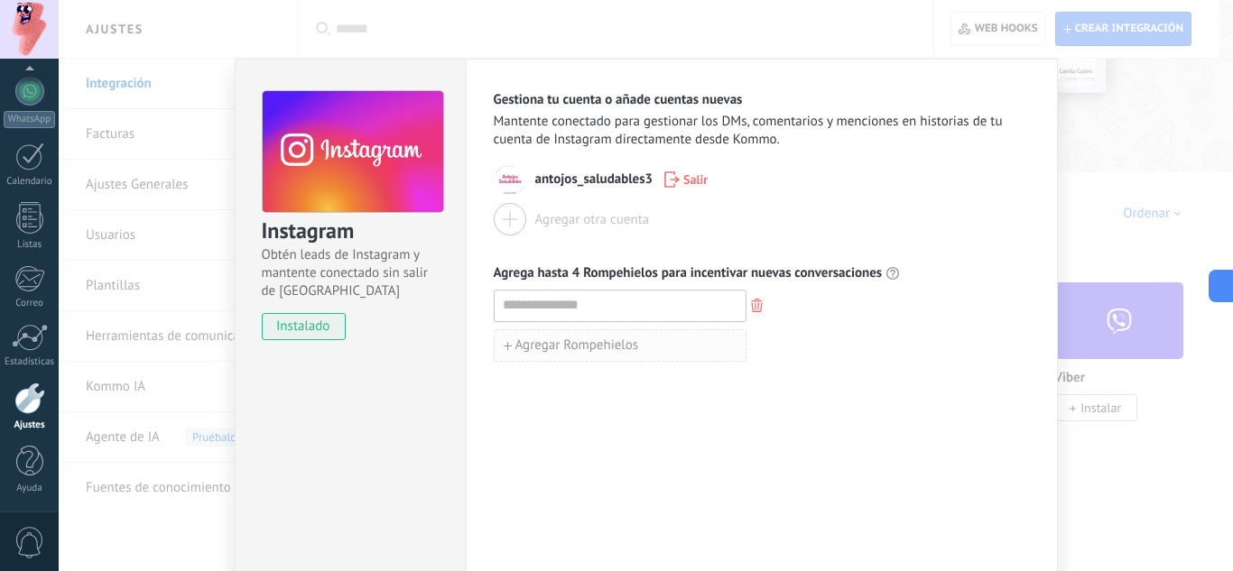
click at [594, 339] on span "Agregar Rompehielos" at bounding box center [577, 345] width 124 height 13
click at [601, 369] on div "Agregar Rompehielos" at bounding box center [762, 385] width 536 height 32
click at [754, 347] on use "button" at bounding box center [757, 345] width 12 height 14
click at [751, 309] on icon "button" at bounding box center [757, 306] width 12 height 14
click at [1093, 112] on div "Instagram Obtén leads de Instagram y mantente conectado sin salir de Kommo inst…" at bounding box center [646, 285] width 1174 height 571
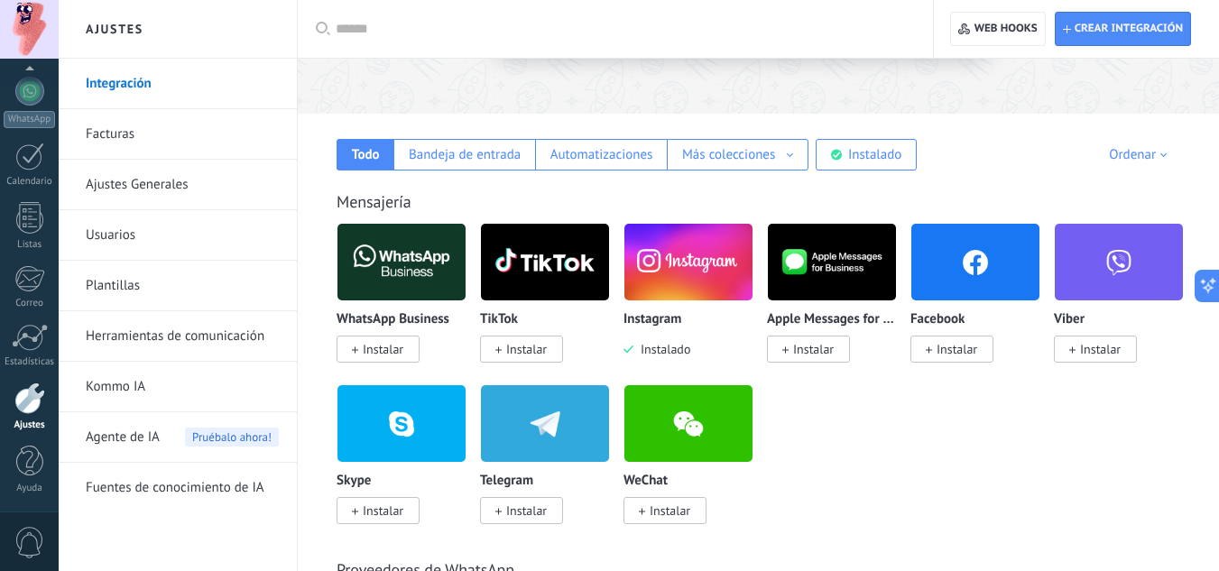
scroll to position [271, 0]
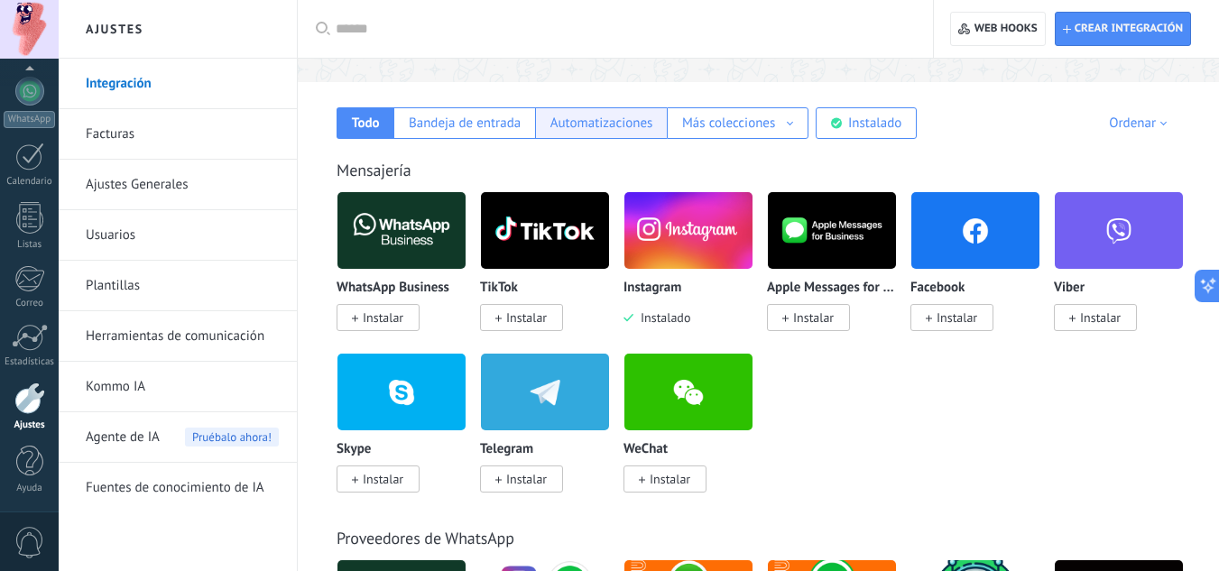
click at [567, 125] on div "Automatizaciones" at bounding box center [601, 123] width 103 height 17
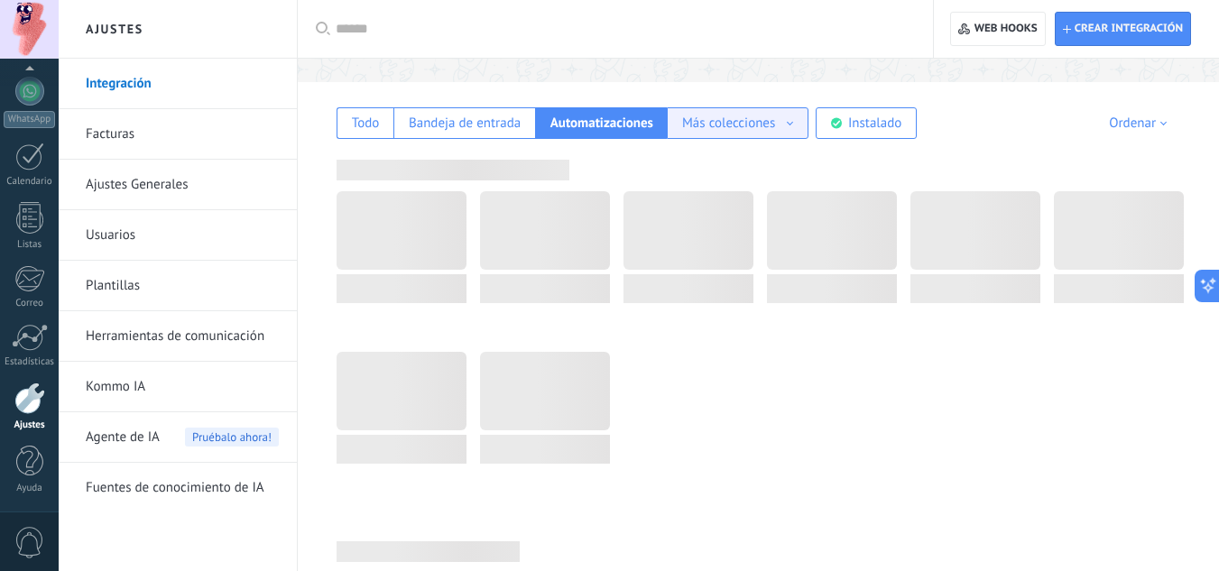
click at [759, 129] on div "Más colecciones" at bounding box center [728, 123] width 93 height 17
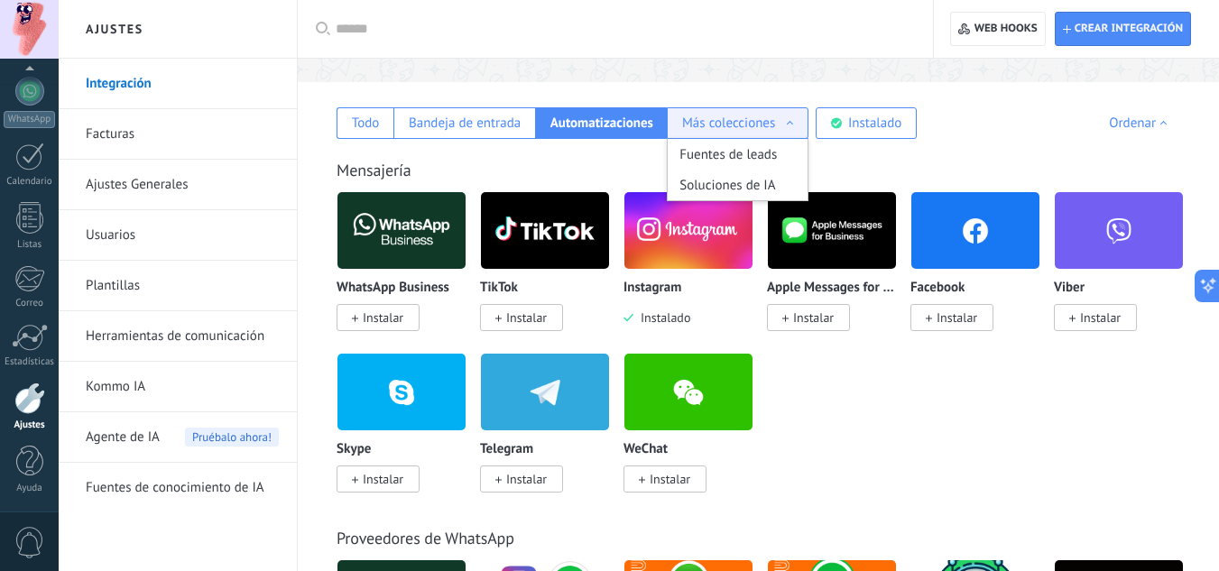
click at [764, 115] on div "Más colecciones" at bounding box center [728, 123] width 93 height 17
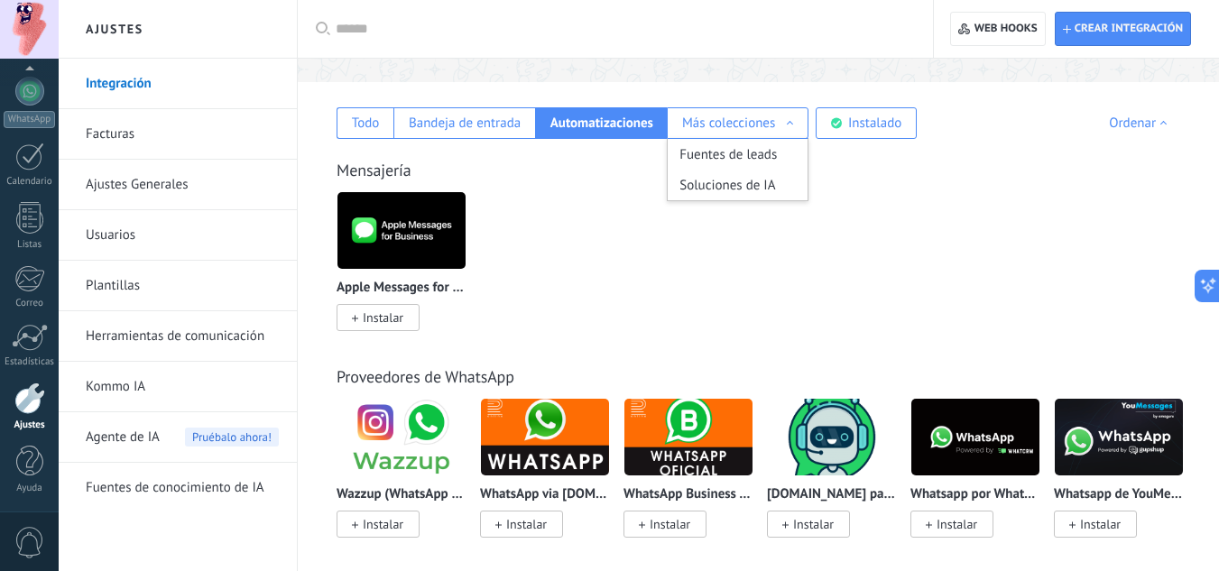
click at [797, 274] on div "Apple Messages for Business Instalar" at bounding box center [768, 272] width 863 height 162
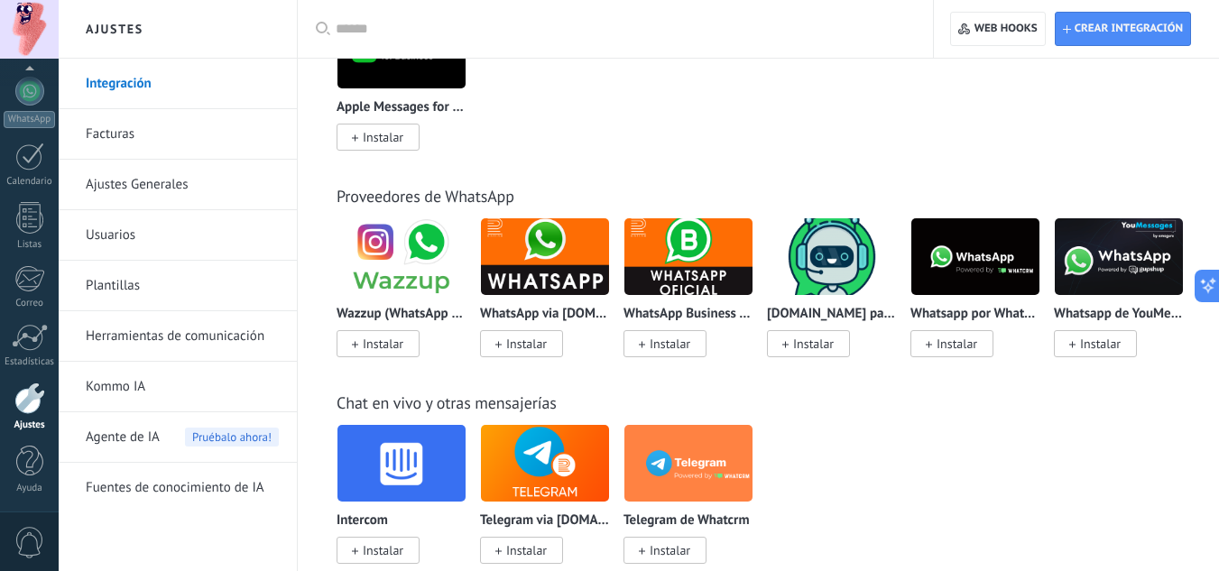
scroll to position [180, 0]
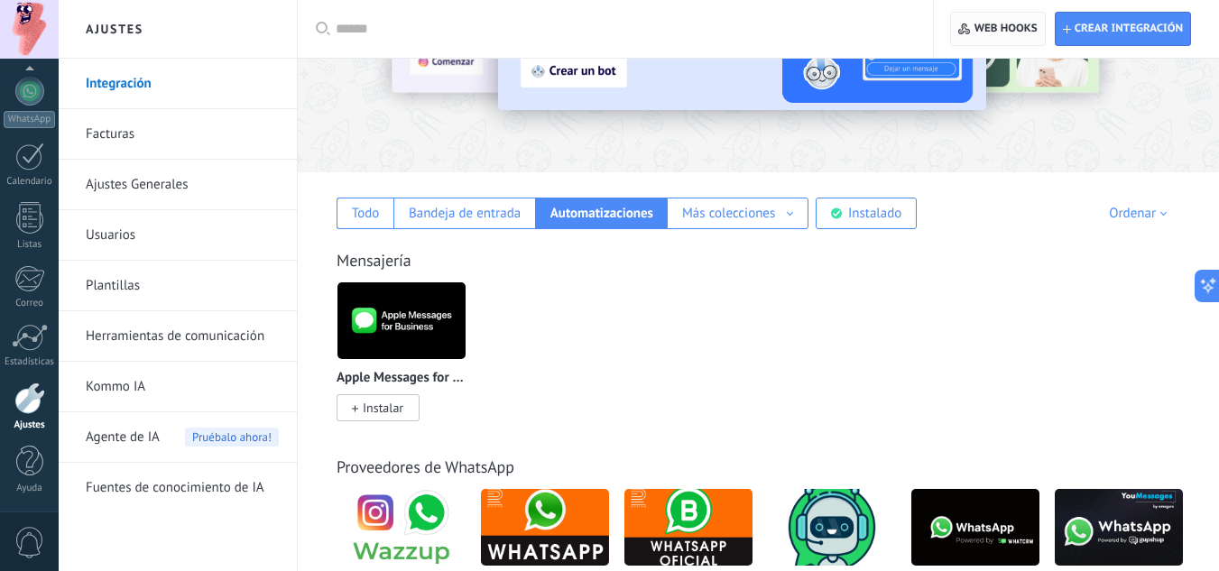
click at [993, 19] on span "Web hooks 0" at bounding box center [997, 29] width 78 height 32
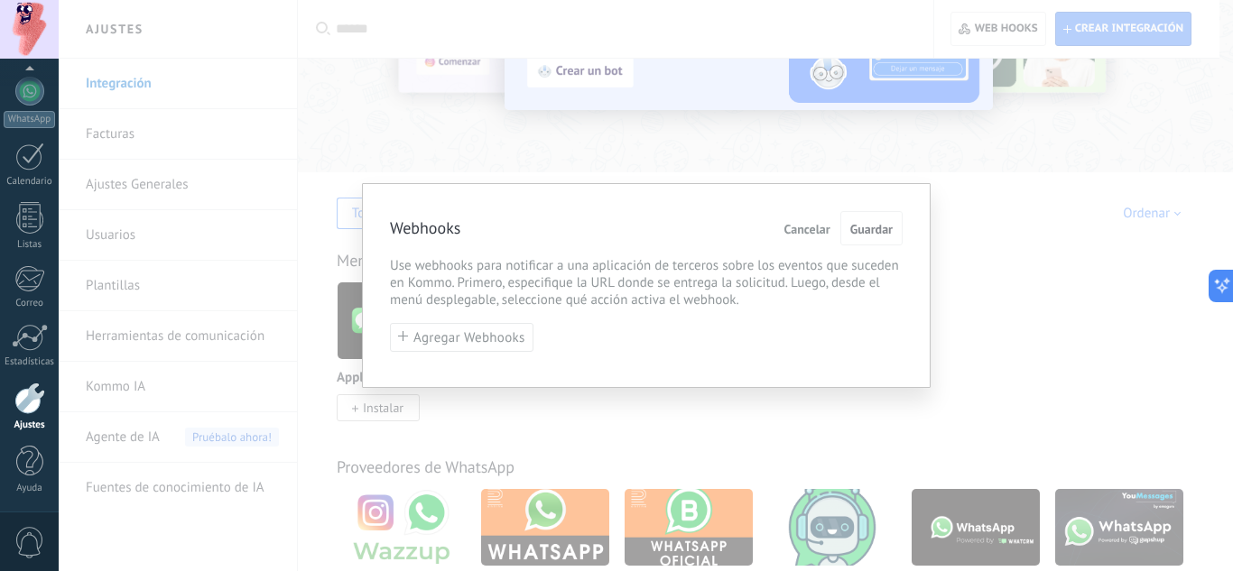
click at [942, 411] on div "Webhooks Cancelar Guardar Use webhooks para notificar a una aplicación de terce…" at bounding box center [646, 285] width 1174 height 571
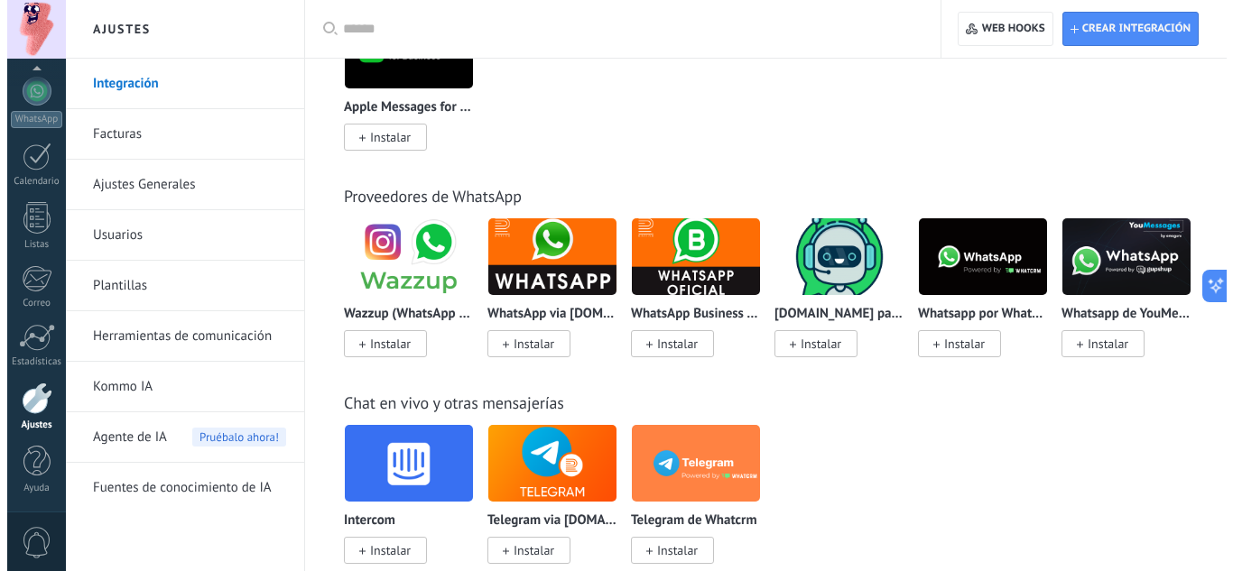
scroll to position [632, 0]
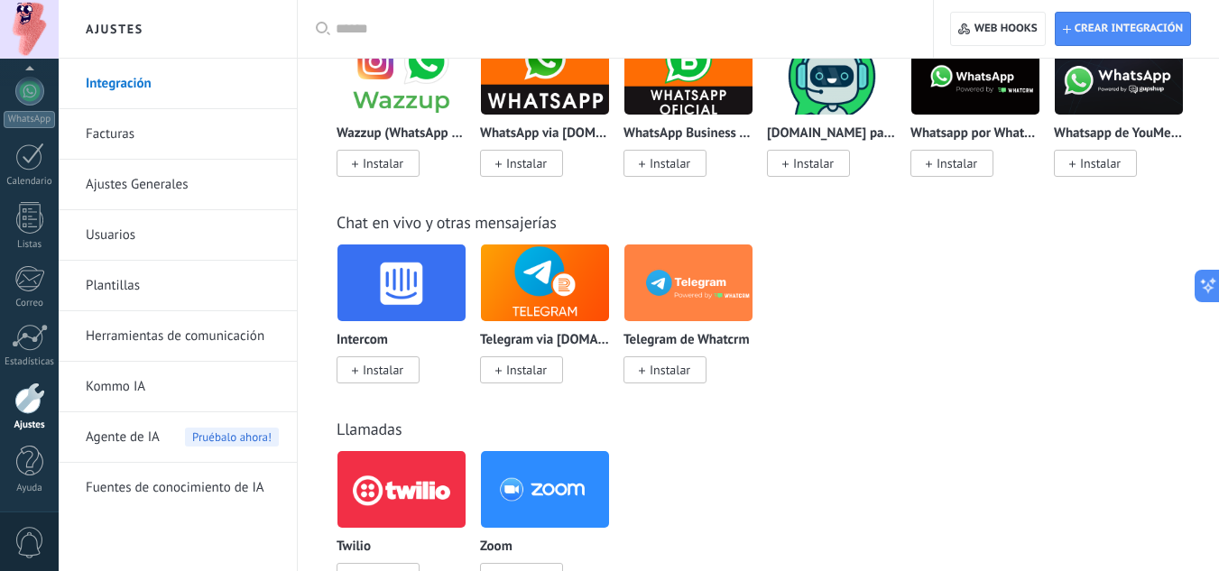
click at [421, 282] on img at bounding box center [401, 283] width 128 height 88
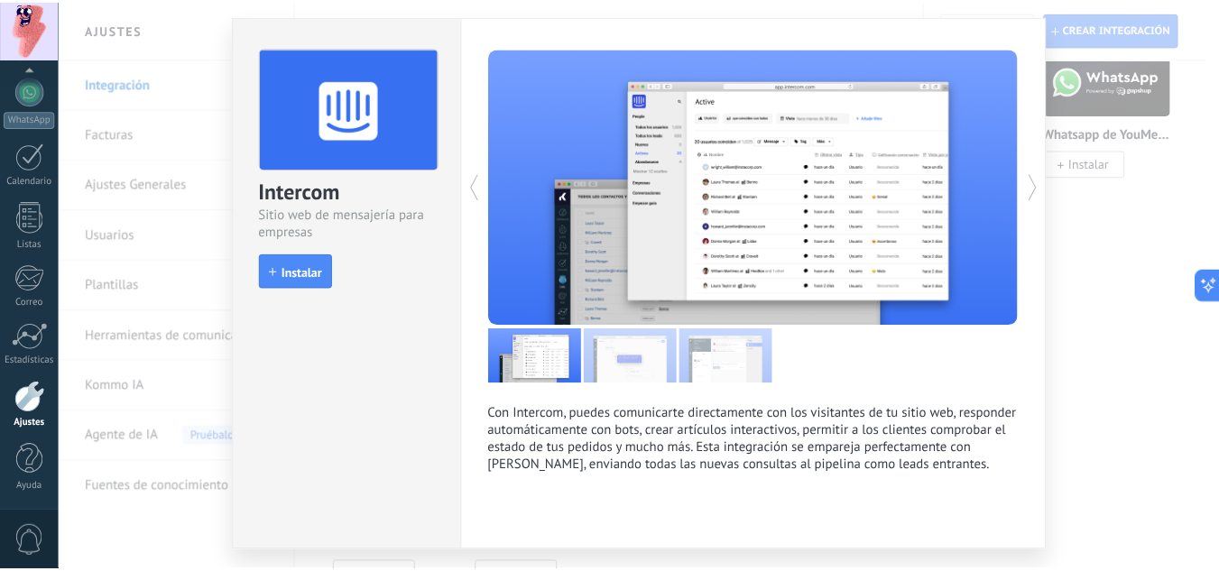
scroll to position [0, 0]
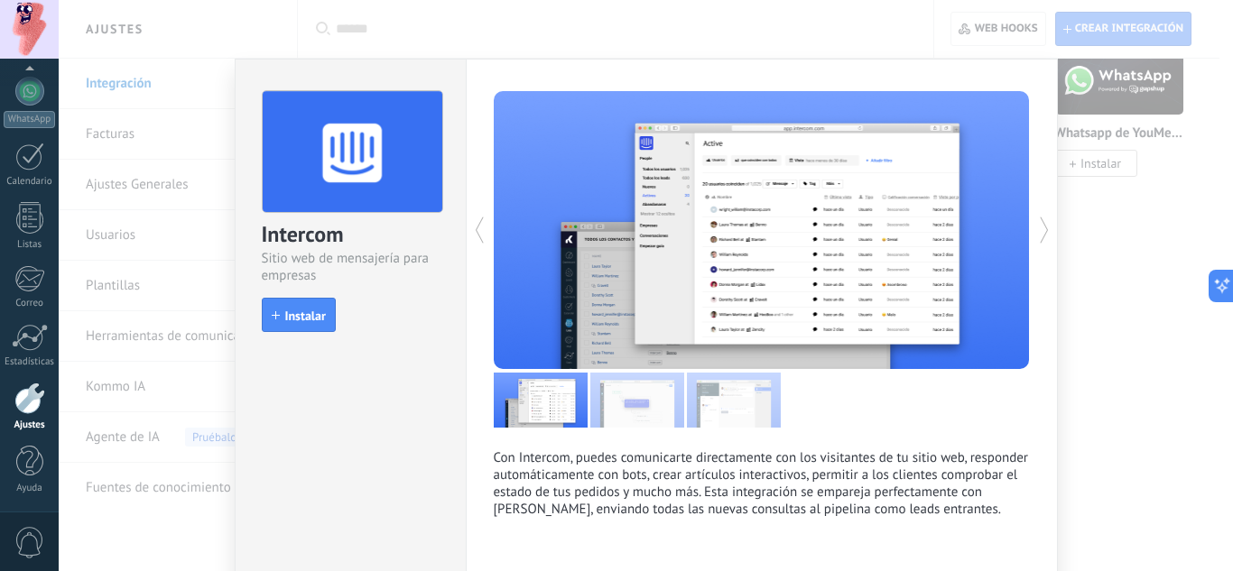
click at [1204, 226] on div "Intercom Sitio web de mensajería para empresas install Instalar Con Intercom, p…" at bounding box center [646, 285] width 1174 height 571
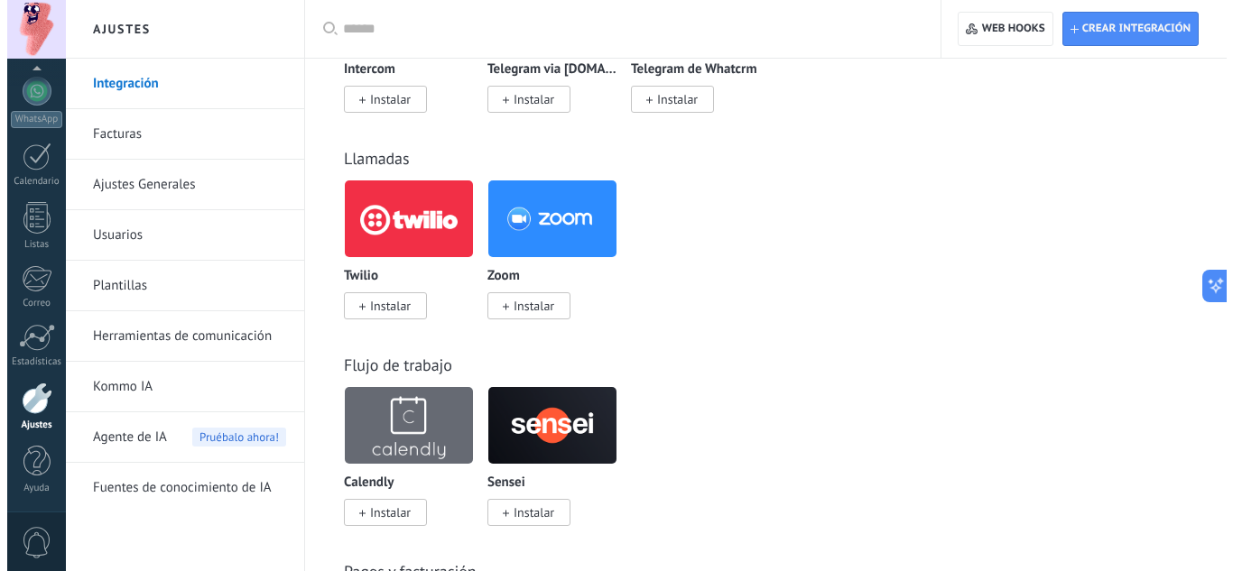
scroll to position [993, 0]
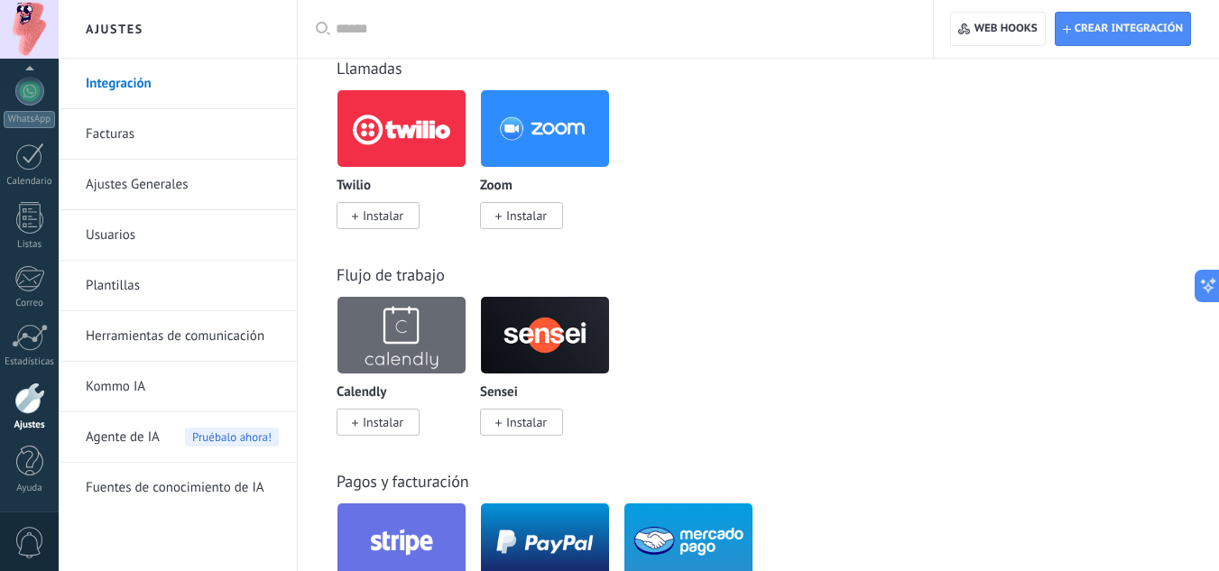
click at [531, 322] on img at bounding box center [545, 335] width 128 height 88
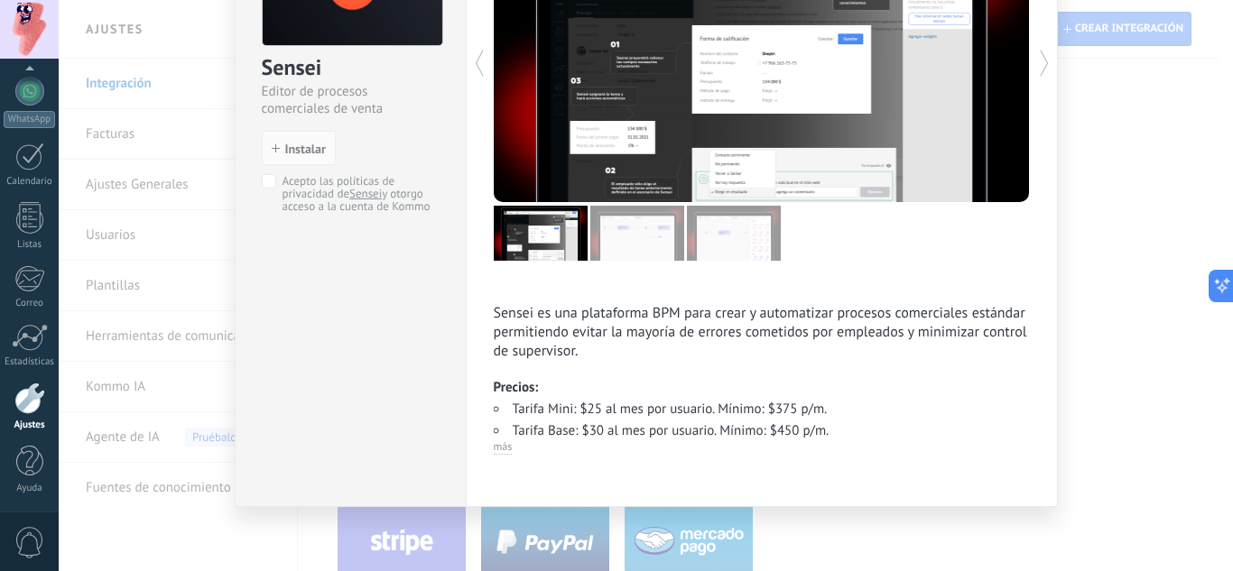
scroll to position [171, 0]
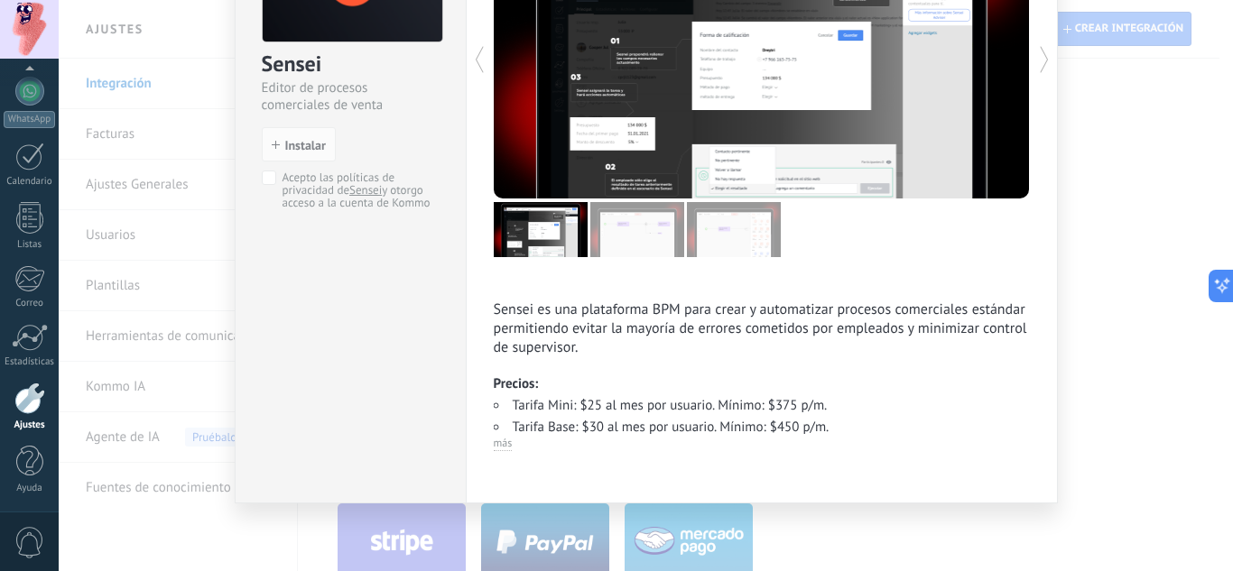
drag, startPoint x: 1096, startPoint y: 272, endPoint x: 840, endPoint y: 344, distance: 266.0
click at [1094, 272] on div "Sensei Editor de procesos comerciales de venta install Instalar Acepto las polí…" at bounding box center [646, 285] width 1174 height 571
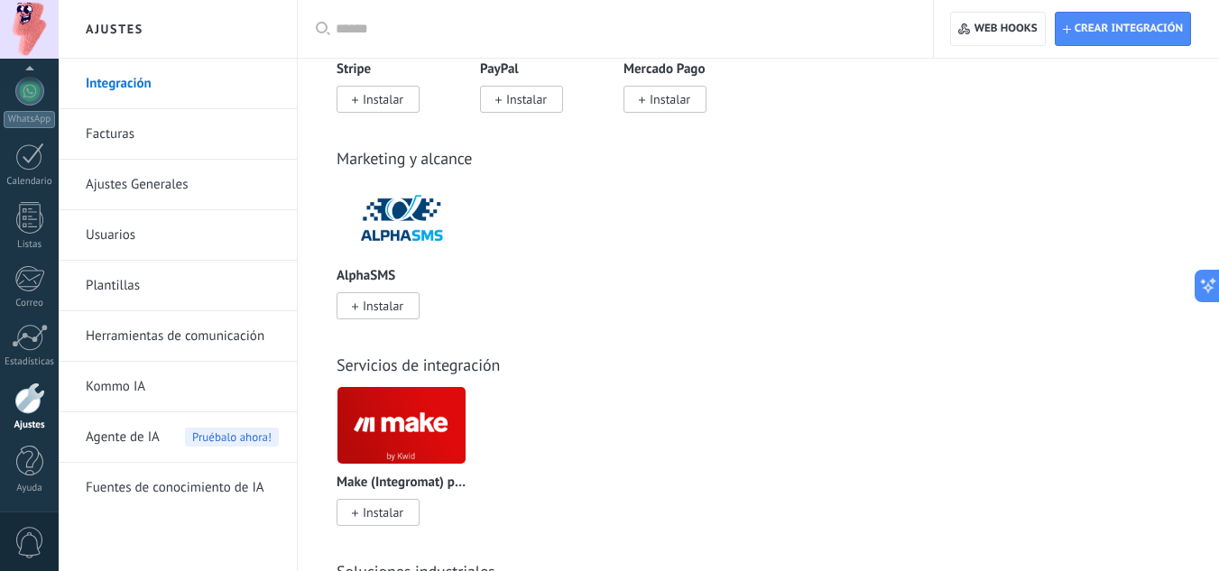
scroll to position [1534, 0]
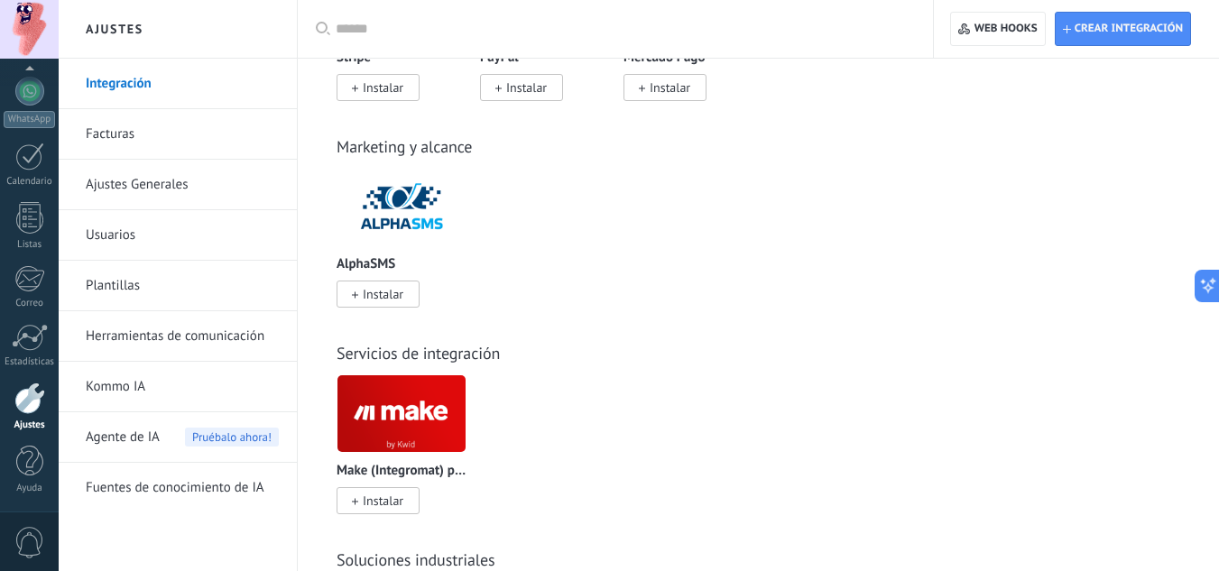
click at [418, 226] on img at bounding box center [401, 207] width 128 height 88
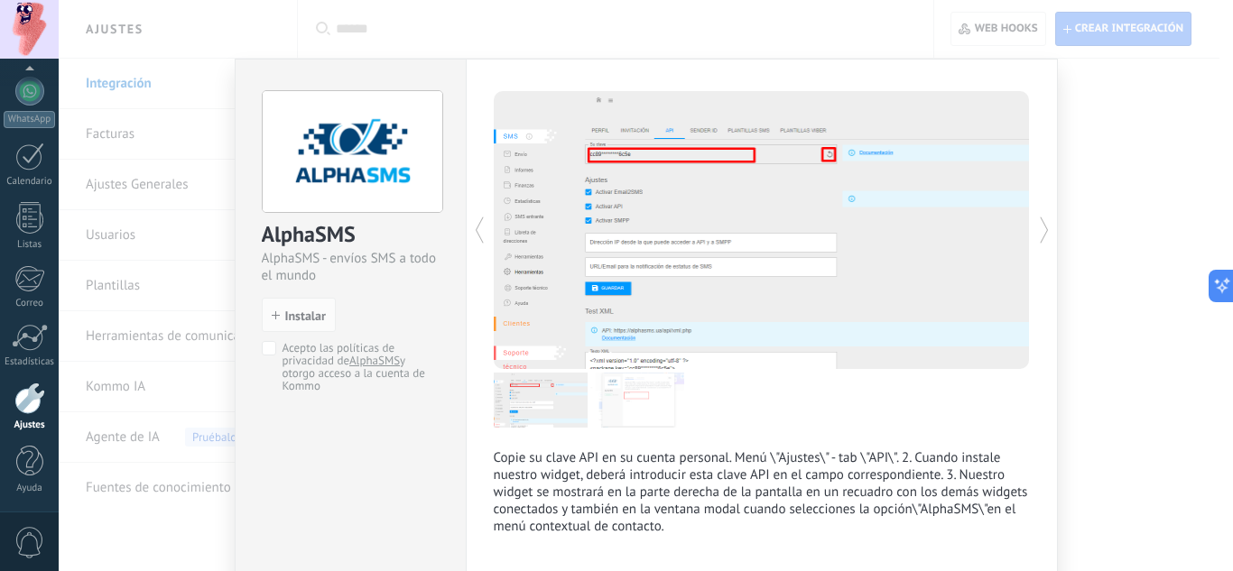
click at [1098, 240] on div "AlphaSMS AlphaSMS - envíos SMS a todo el mundo install Instalar Acepto las polí…" at bounding box center [646, 285] width 1174 height 571
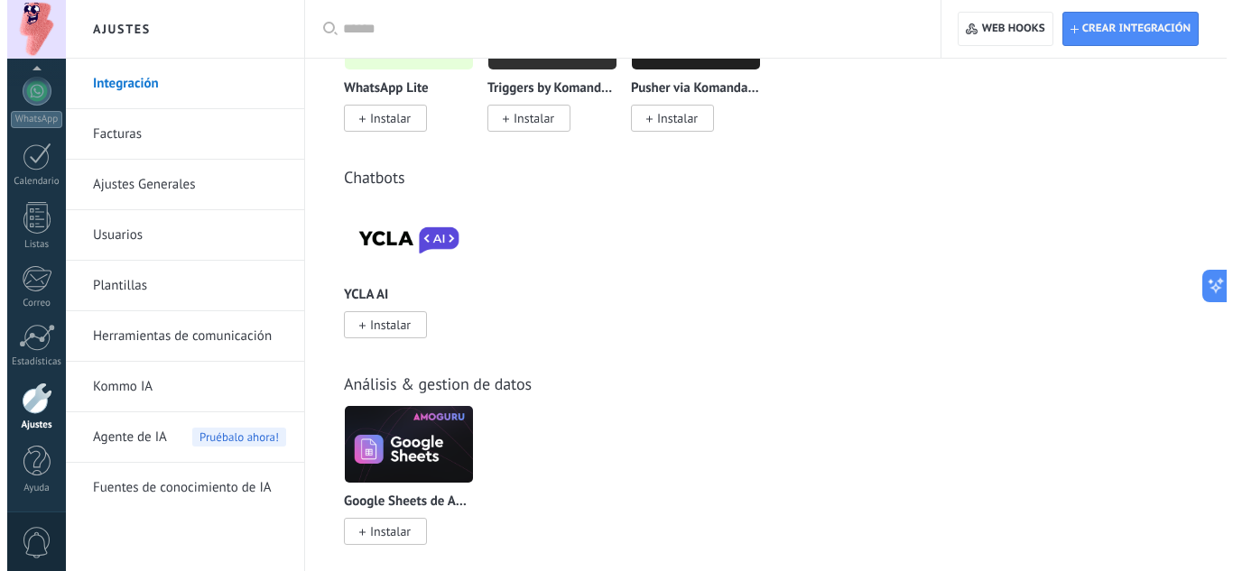
scroll to position [2298, 0]
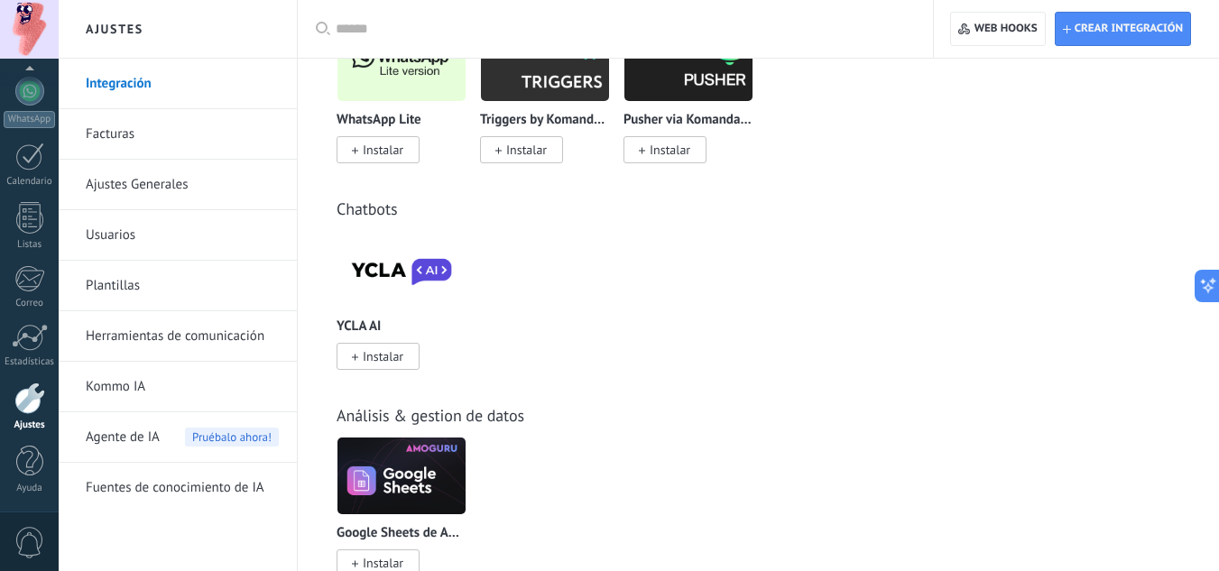
click at [385, 256] on img at bounding box center [401, 270] width 128 height 88
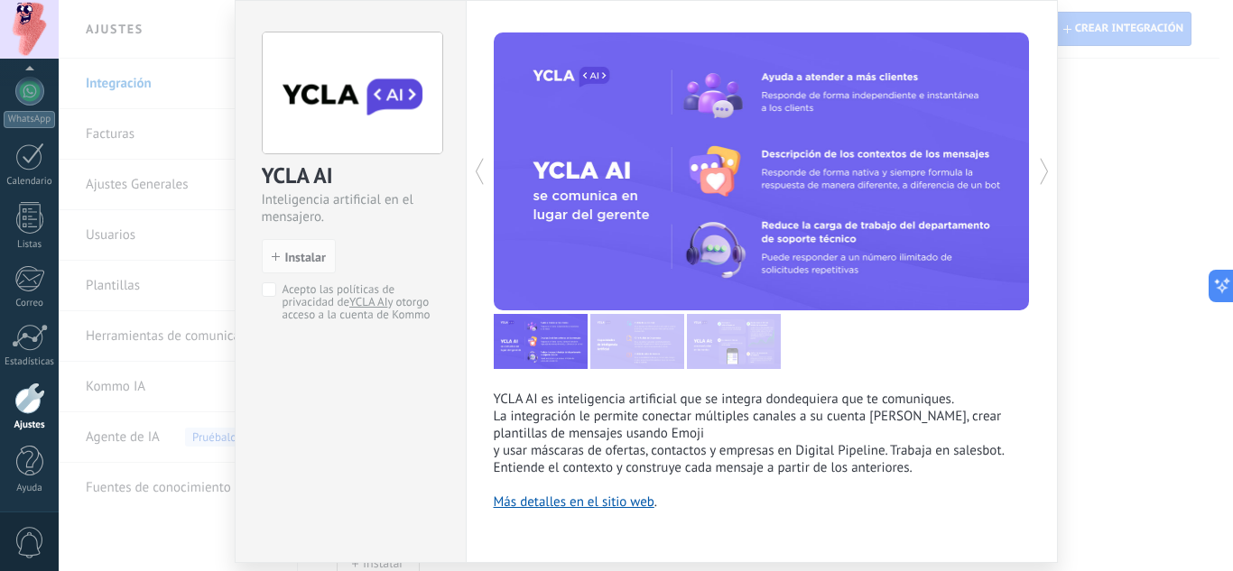
scroll to position [90, 0]
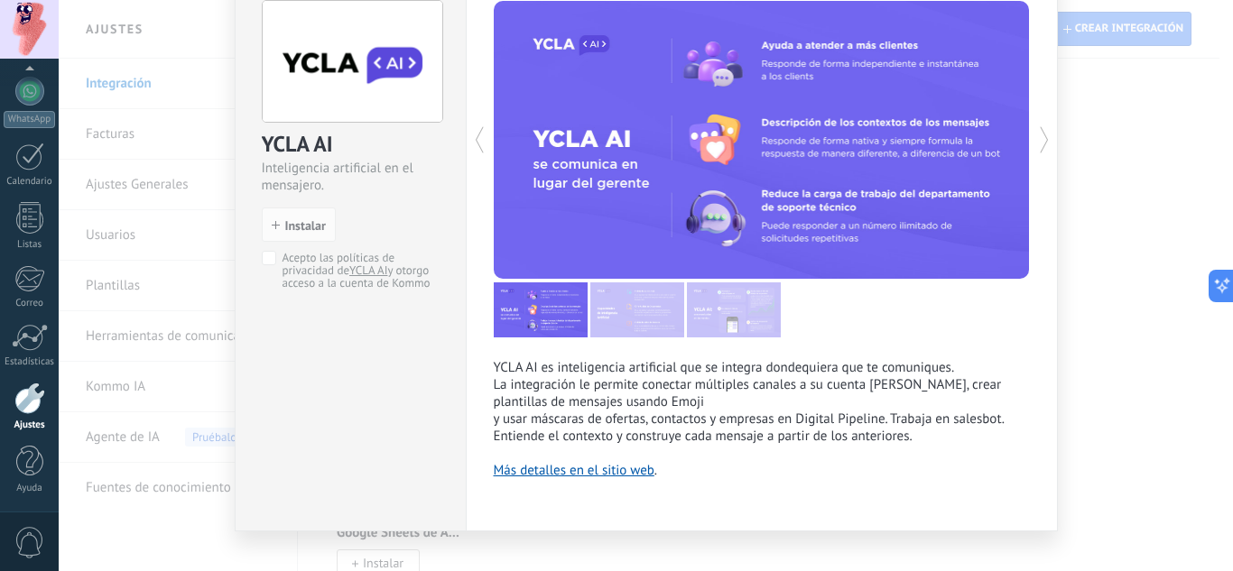
click at [1093, 372] on div "YCLA AI Inteligencia artificial en el mensajero. install Instalar Acepto las po…" at bounding box center [646, 285] width 1174 height 571
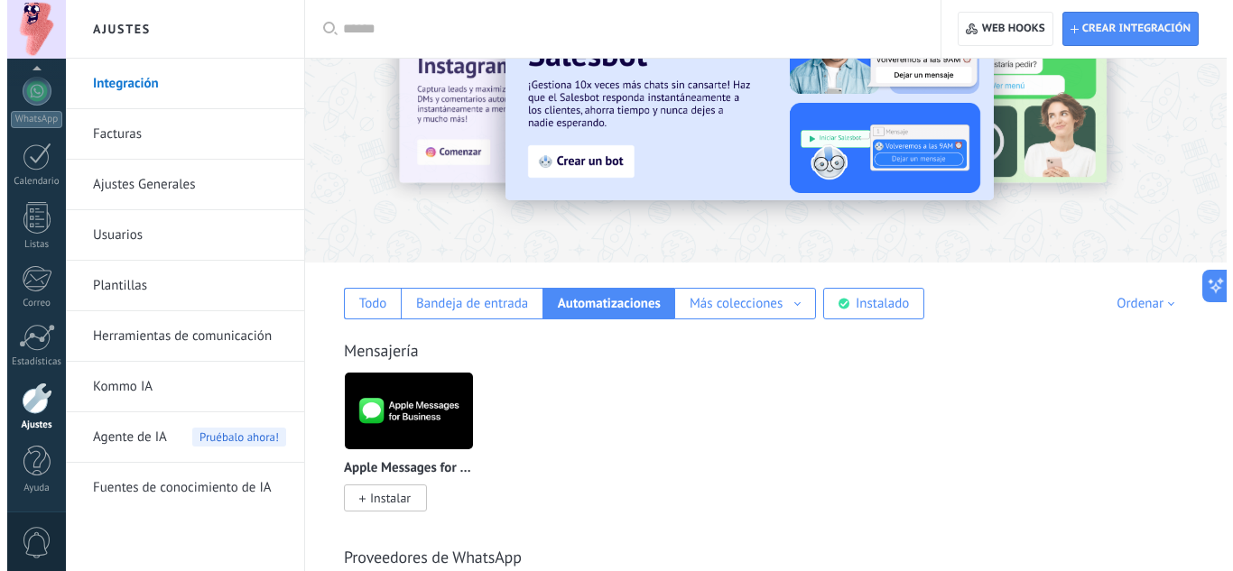
scroll to position [0, 0]
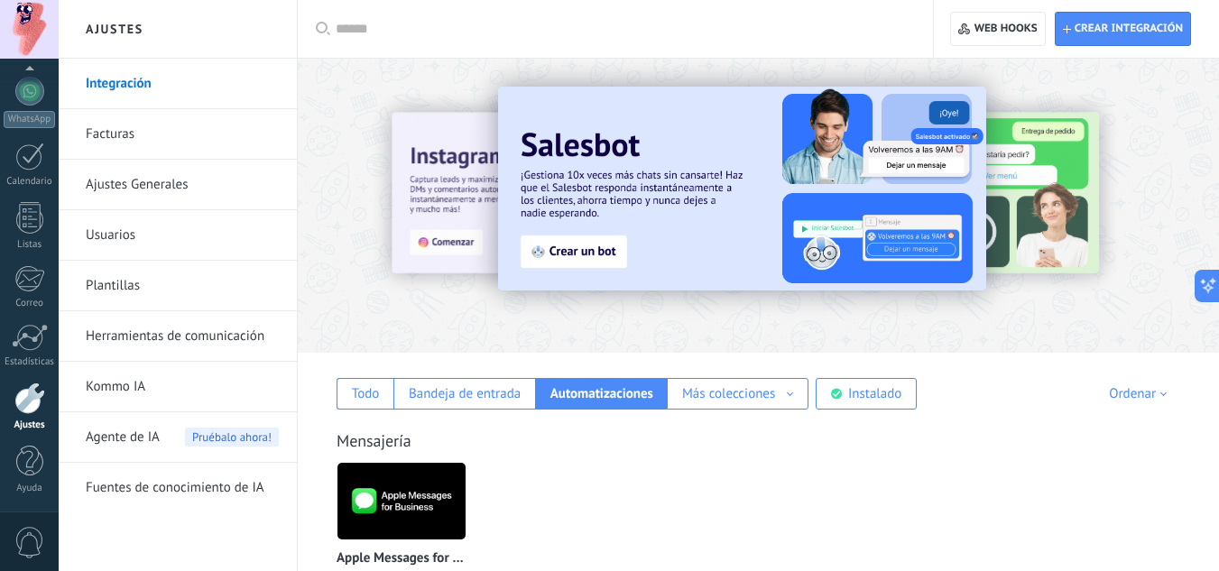
click at [414, 231] on div at bounding box center [316, 205] width 395 height 162
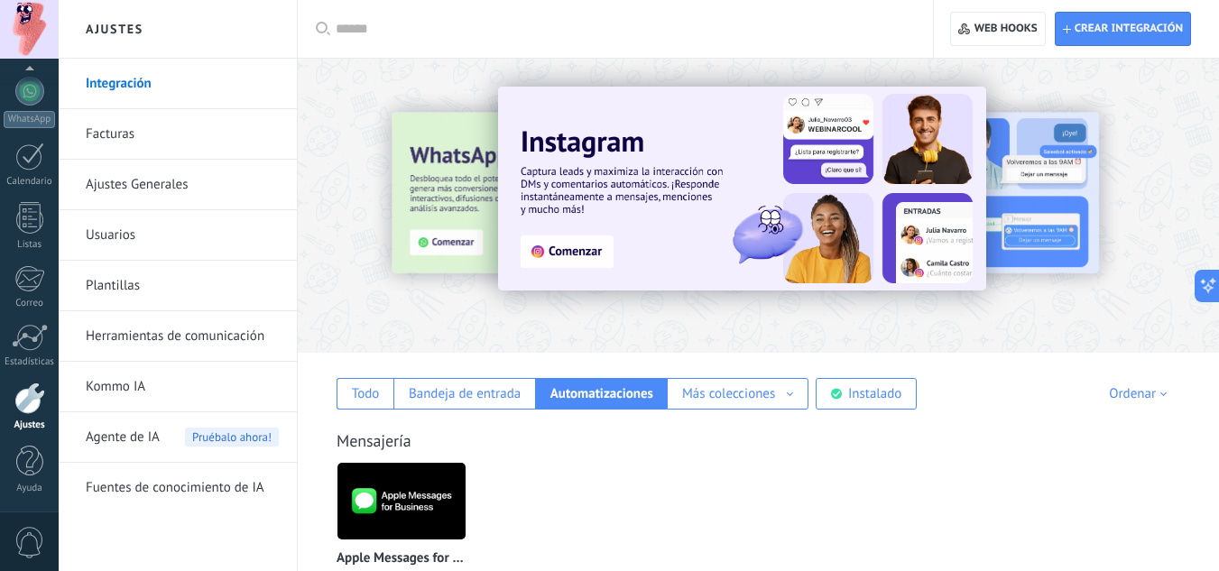
click at [536, 247] on img at bounding box center [742, 189] width 488 height 204
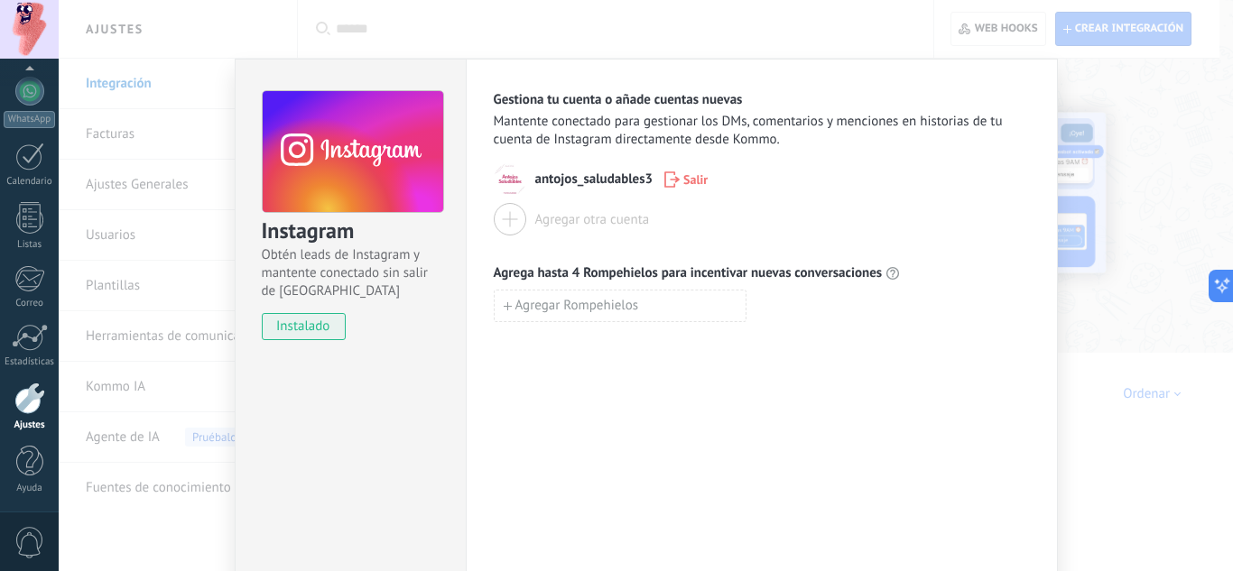
click at [504, 174] on img at bounding box center [510, 179] width 32 height 32
click at [600, 309] on span "Agregar Rompehielos" at bounding box center [577, 306] width 124 height 13
type input "*********"
click at [669, 338] on button "Agregar Rompehielos" at bounding box center [620, 345] width 253 height 32
type input "*"
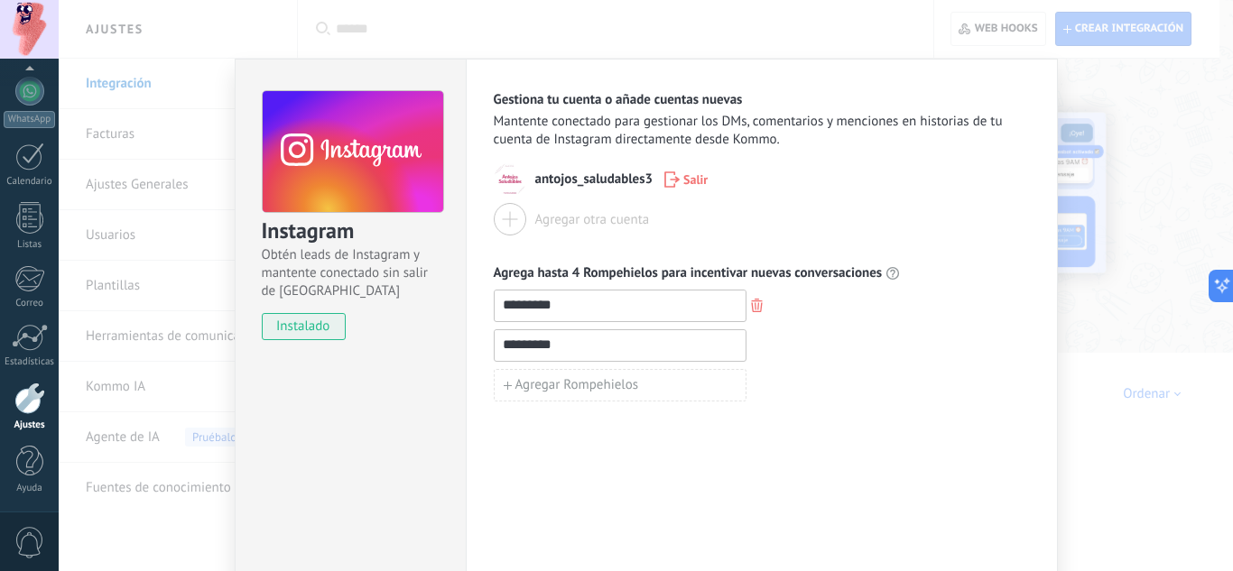
type input "*********"
click at [612, 402] on div "Gestiona tu cuenta o añade cuentas nuevas Mantente conectado para gestionar los…" at bounding box center [762, 327] width 592 height 537
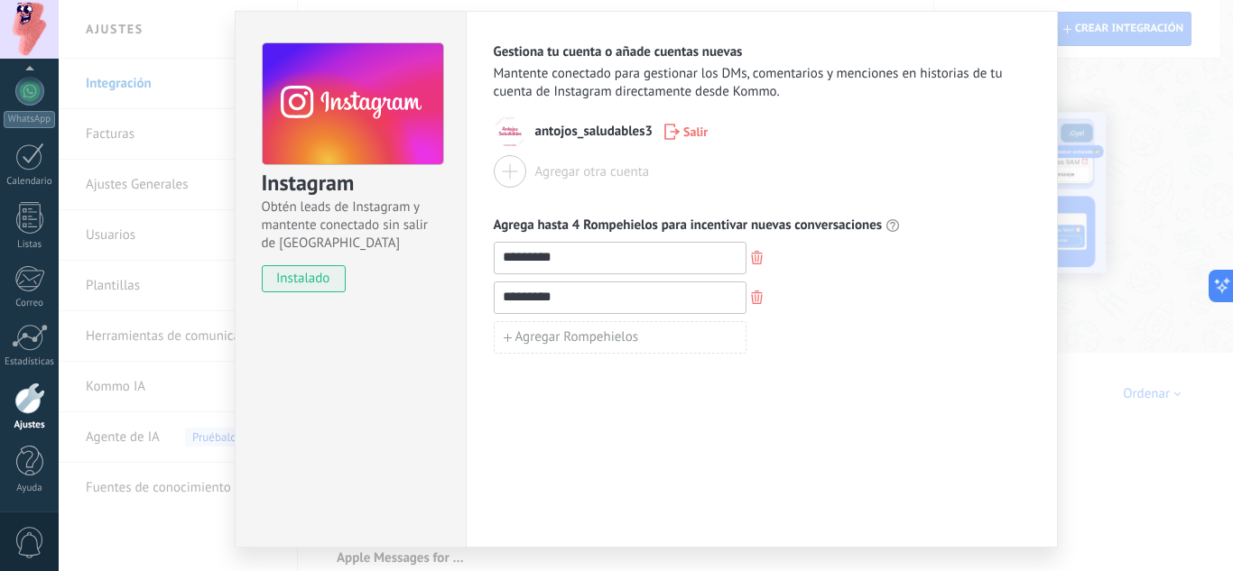
scroll to position [92, 0]
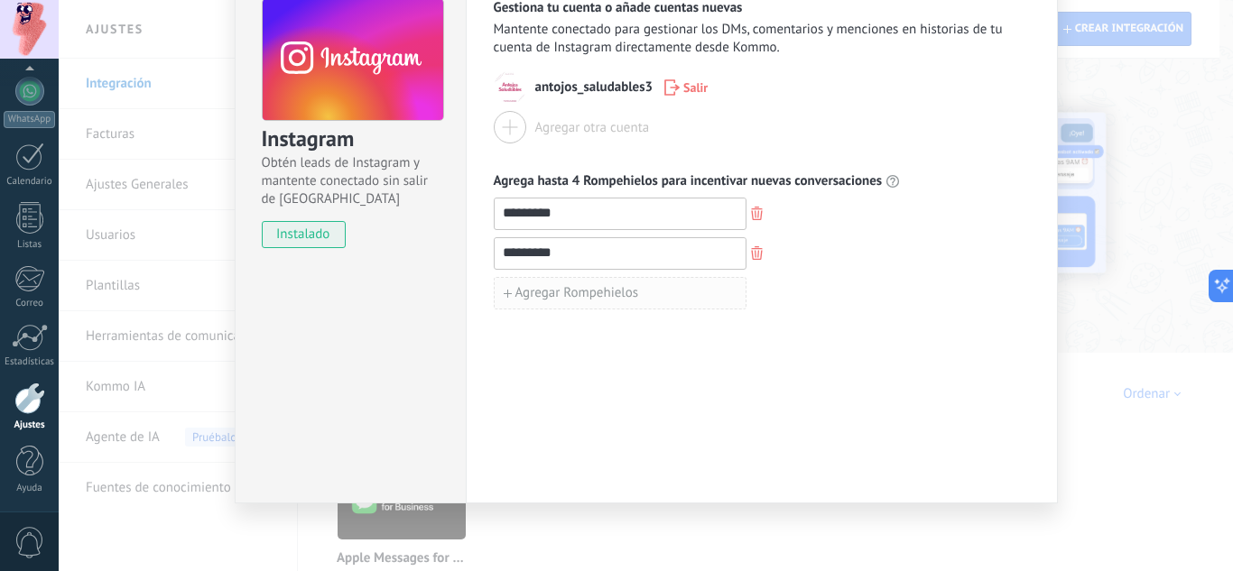
click at [623, 291] on span "Agregar Rompehielos" at bounding box center [577, 293] width 124 height 13
type input "*********"
click at [606, 328] on span "Agregar Rompehielos" at bounding box center [577, 333] width 124 height 13
type input "********"
click at [473, 454] on div "Gestiona tu cuenta o añade cuentas nuevas Mantente conectado para gestionar los…" at bounding box center [762, 235] width 592 height 537
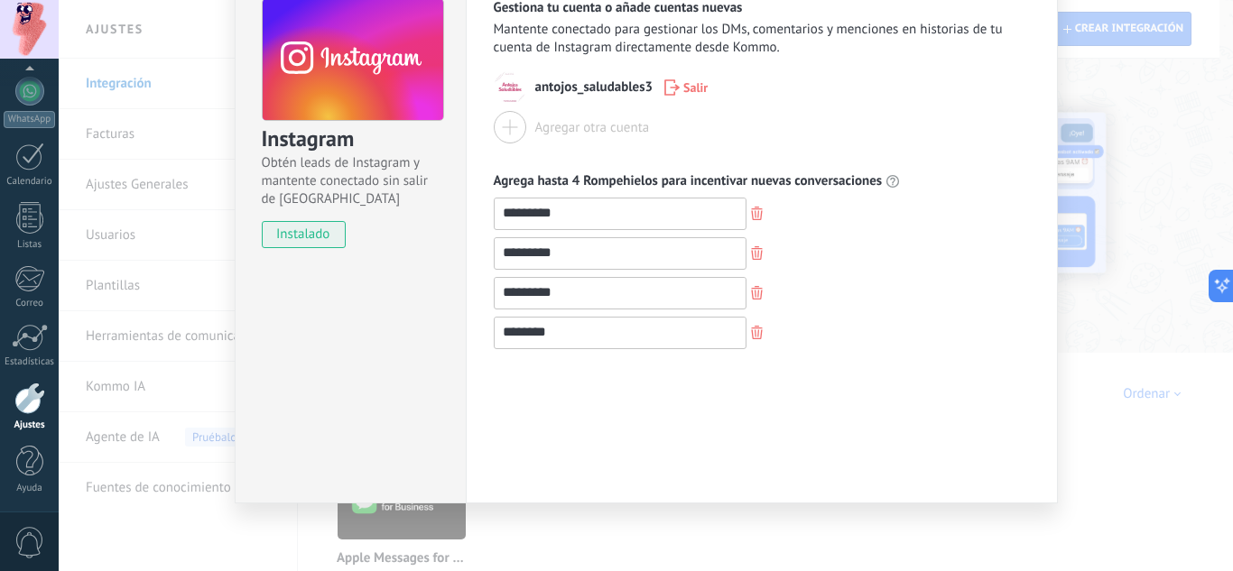
click at [575, 466] on div "Gestiona tu cuenta o añade cuentas nuevas Mantente conectado para gestionar los…" at bounding box center [762, 235] width 592 height 537
click at [748, 430] on div "Gestiona tu cuenta o añade cuentas nuevas Mantente conectado para gestionar los…" at bounding box center [762, 235] width 592 height 537
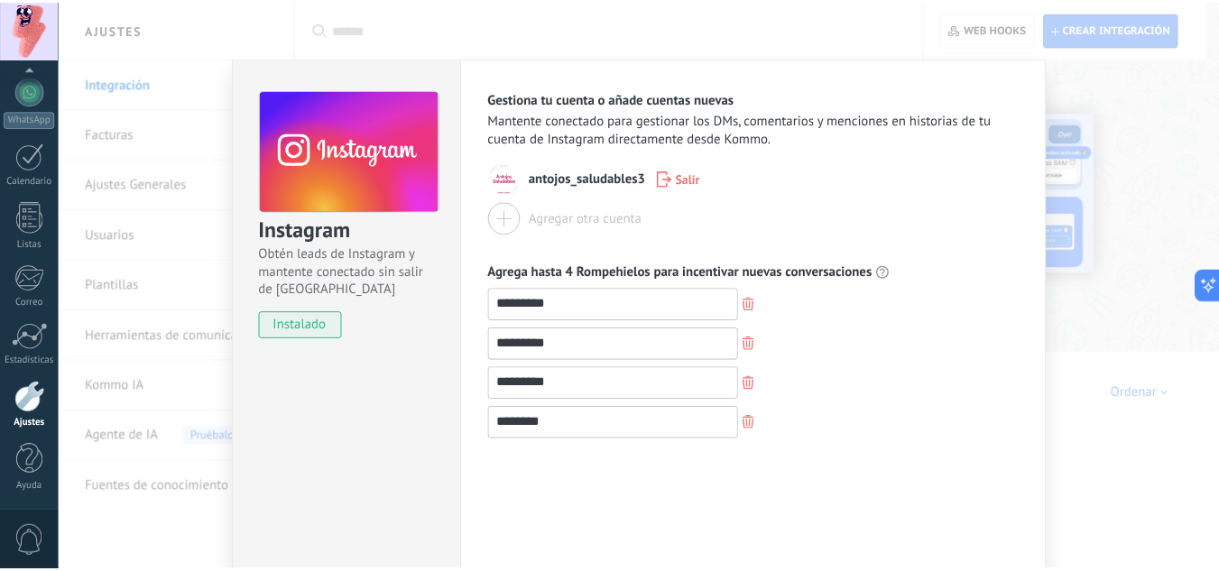
scroll to position [0, 0]
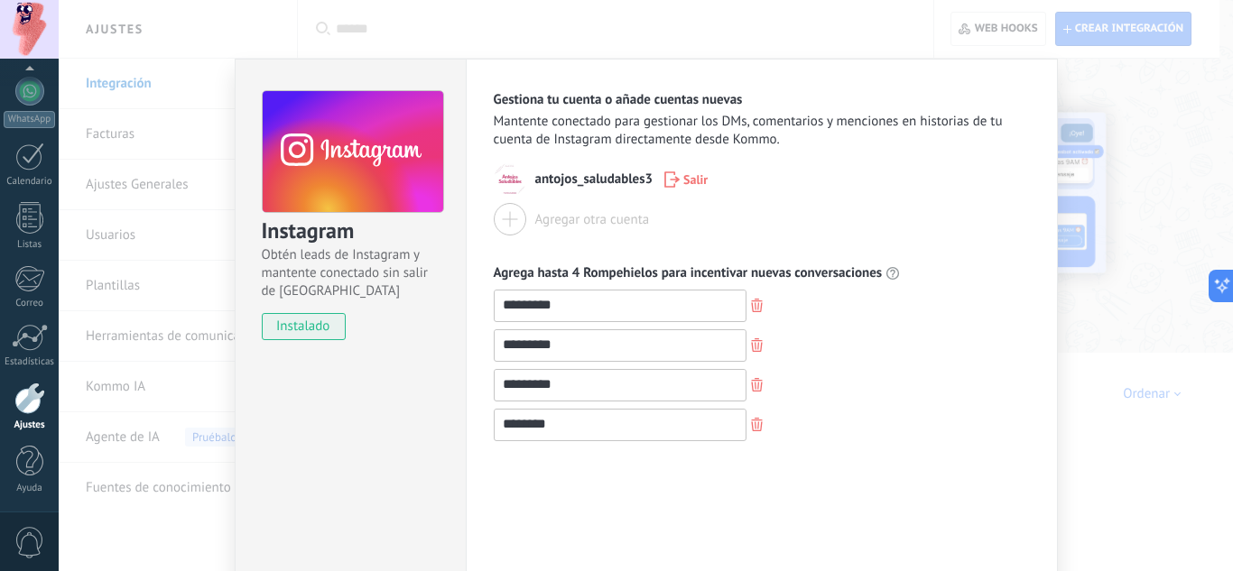
click at [1068, 244] on div "Instagram Obtén leads de Instagram y mantente conectado sin salir de Kommo inst…" at bounding box center [646, 285] width 1174 height 571
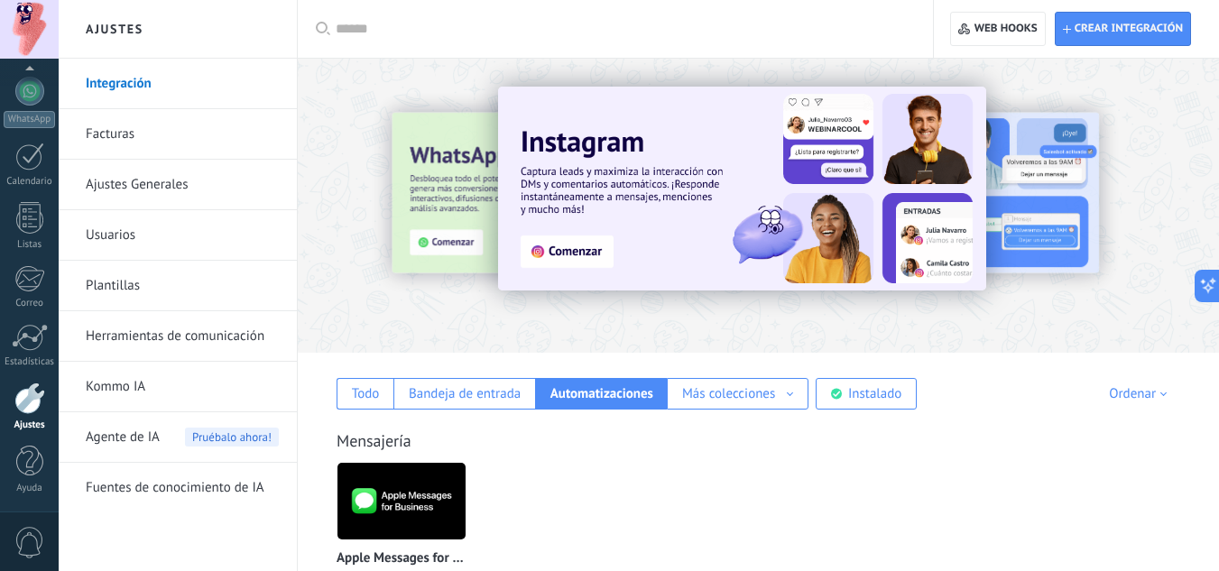
click at [606, 248] on img at bounding box center [742, 189] width 488 height 204
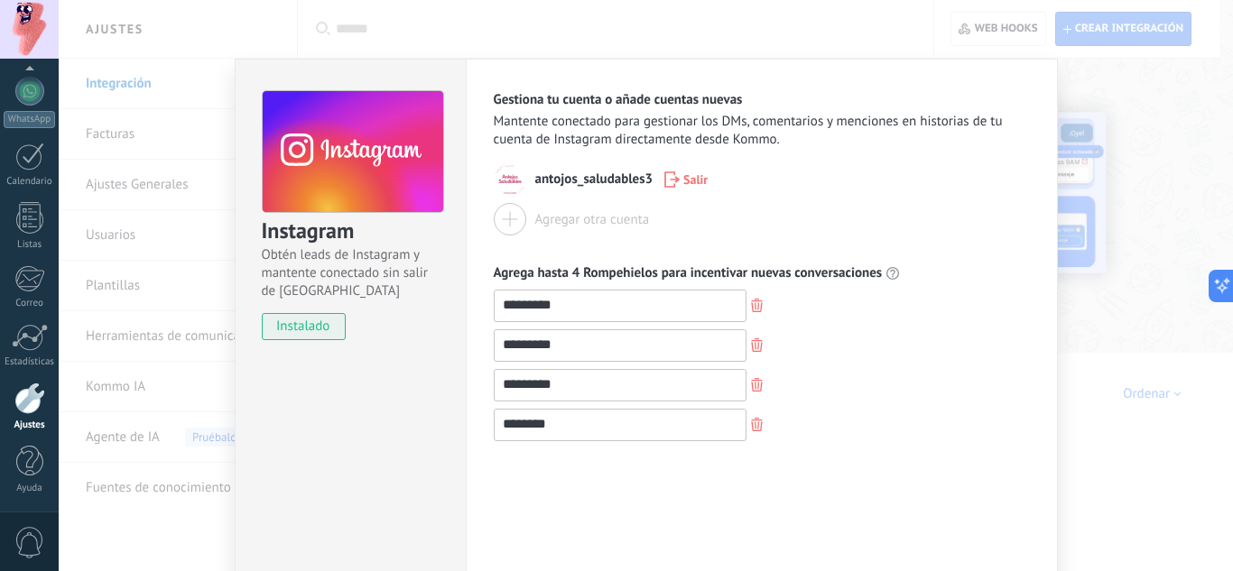
click at [753, 420] on icon "button" at bounding box center [757, 425] width 12 height 14
click at [752, 392] on span "button" at bounding box center [757, 385] width 12 height 15
click at [752, 356] on button "button" at bounding box center [756, 346] width 21 height 24
click at [753, 311] on icon "button" at bounding box center [757, 306] width 12 height 14
click at [333, 175] on use at bounding box center [353, 151] width 180 height 123
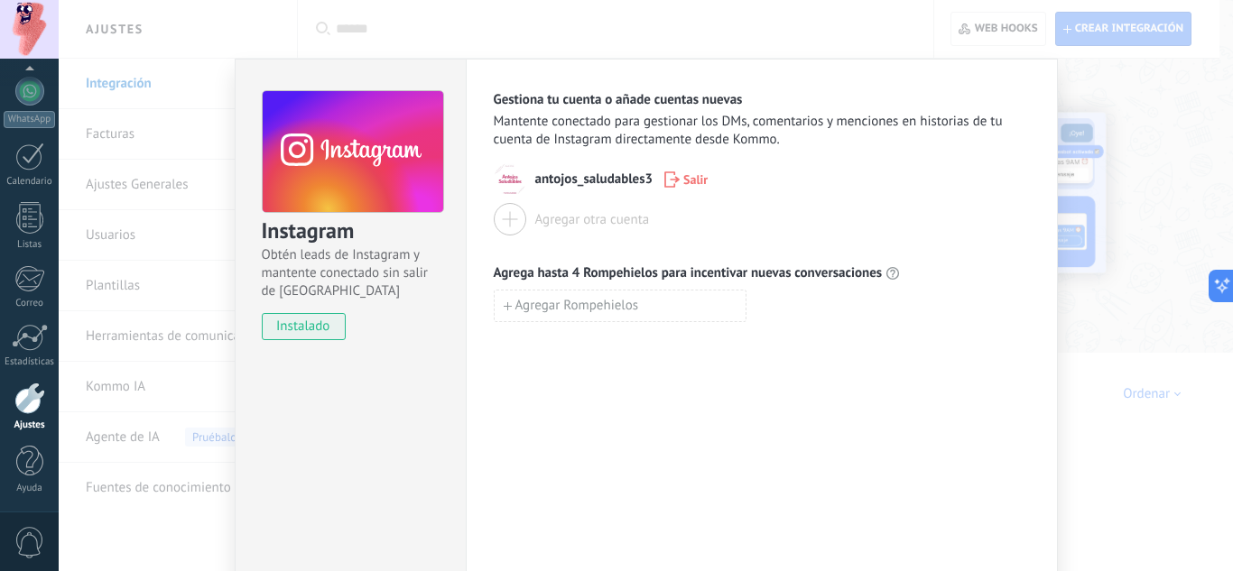
click at [289, 226] on h3 "Instagram" at bounding box center [352, 232] width 180 height 30
click at [298, 233] on h3 "Instagram" at bounding box center [352, 232] width 180 height 30
click at [1086, 199] on div "Instagram Obtén leads de Instagram y mantente conectado sin salir de Kommo inst…" at bounding box center [646, 285] width 1174 height 571
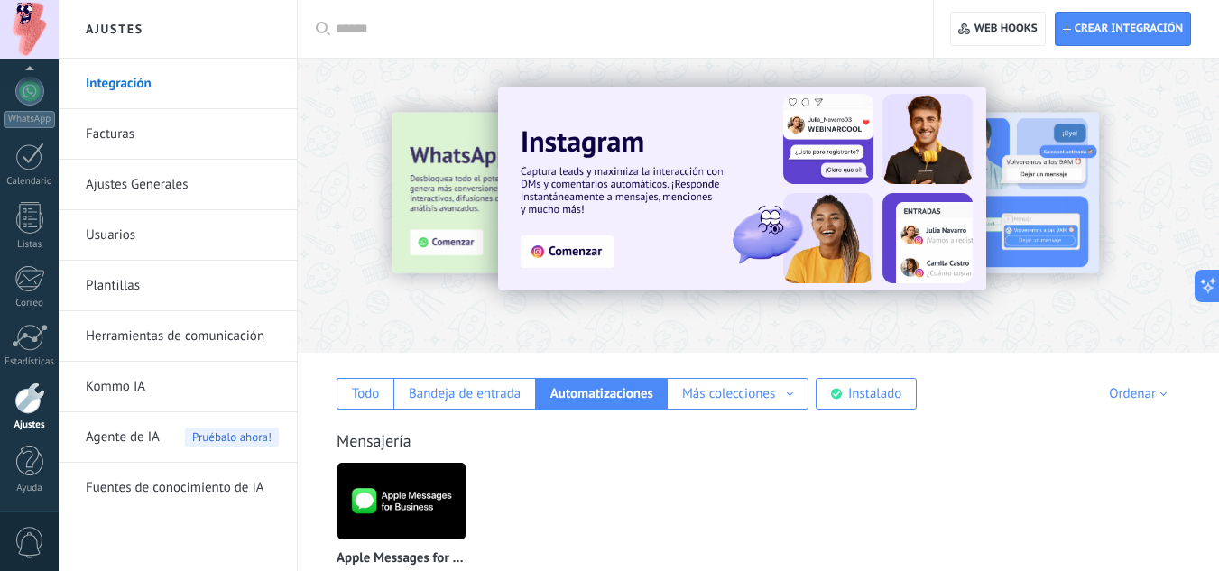
click at [160, 280] on link "Plantillas" at bounding box center [182, 286] width 193 height 51
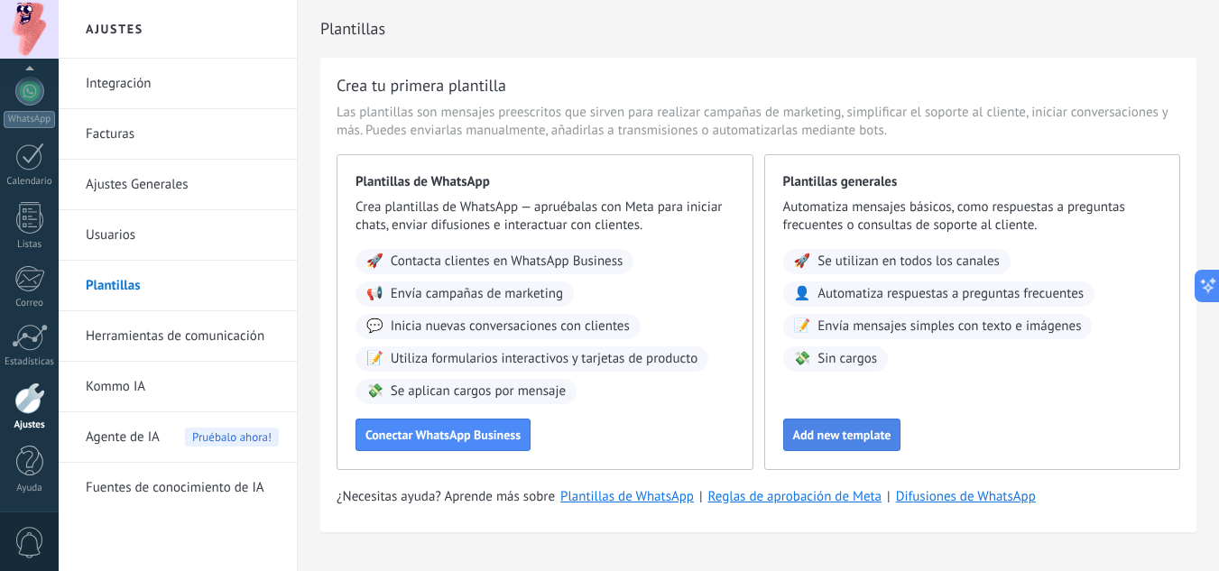
click at [861, 430] on span "Add new template" at bounding box center [842, 435] width 98 height 13
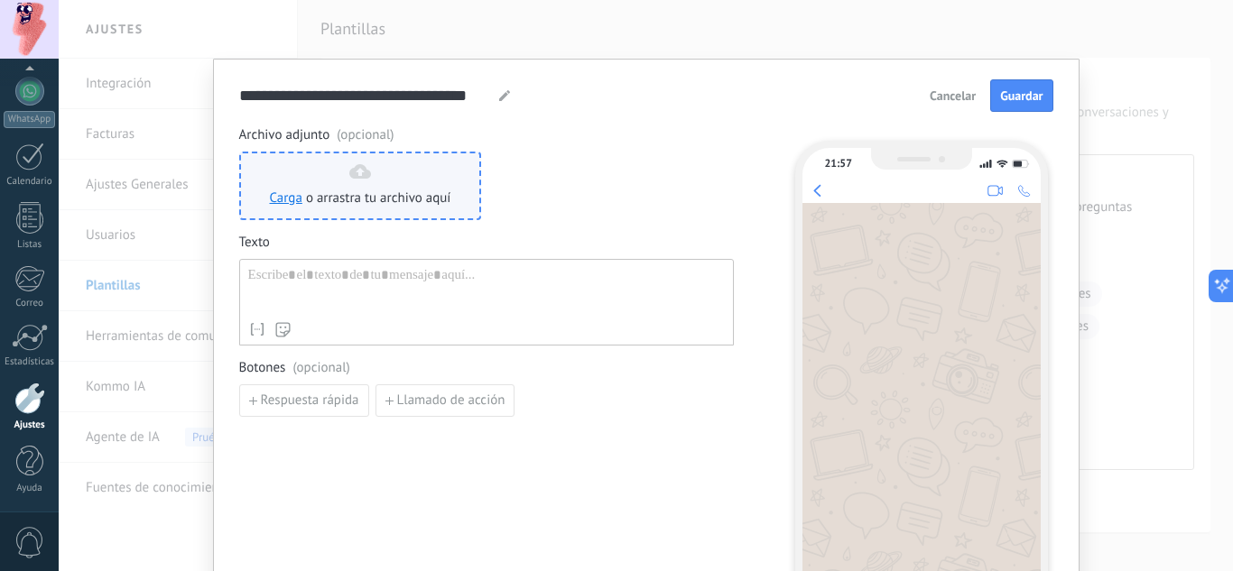
click at [408, 176] on div "Carga o arrastra tu archivo aquí Arrastra aquí" at bounding box center [360, 185] width 181 height 43
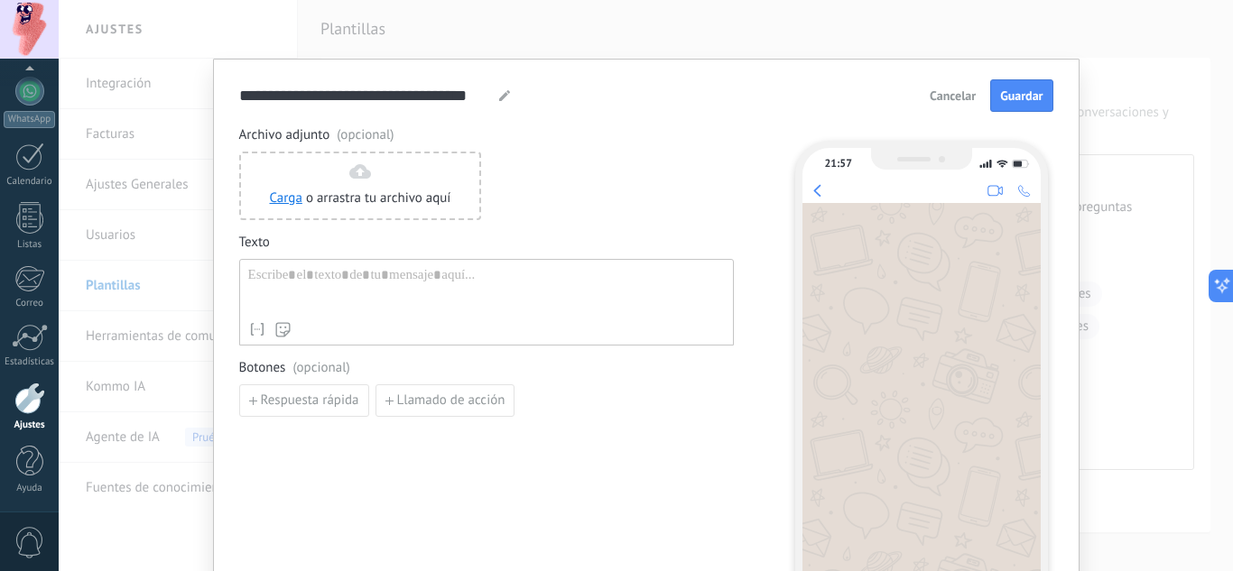
click at [940, 85] on button "Cancelar" at bounding box center [952, 95] width 62 height 27
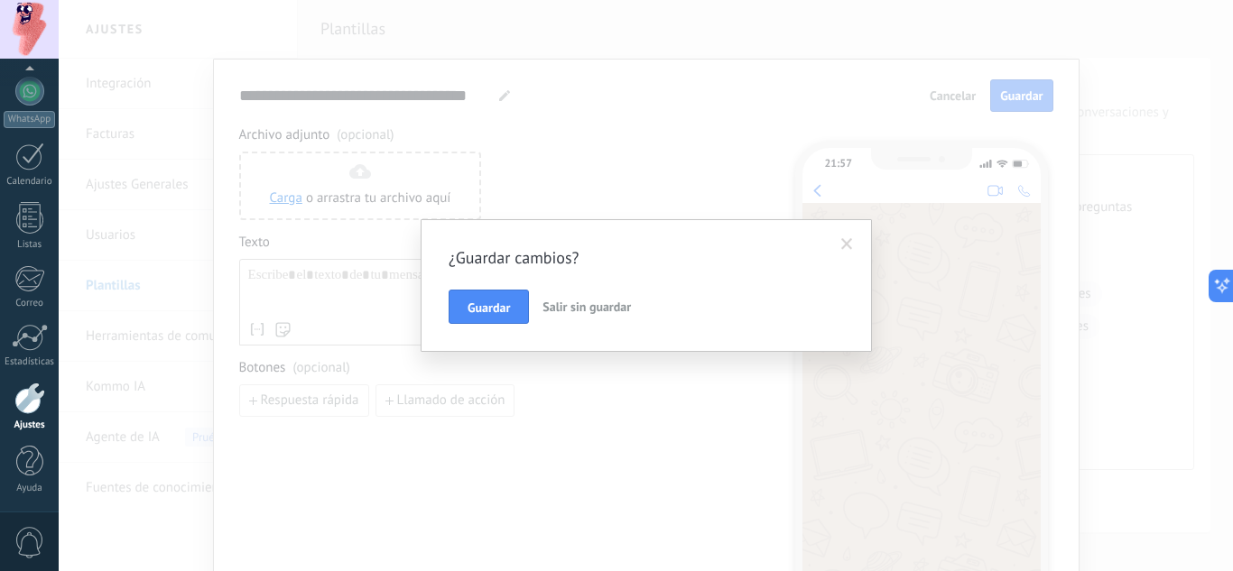
click at [588, 307] on span "Salir sin guardar" at bounding box center [586, 307] width 88 height 16
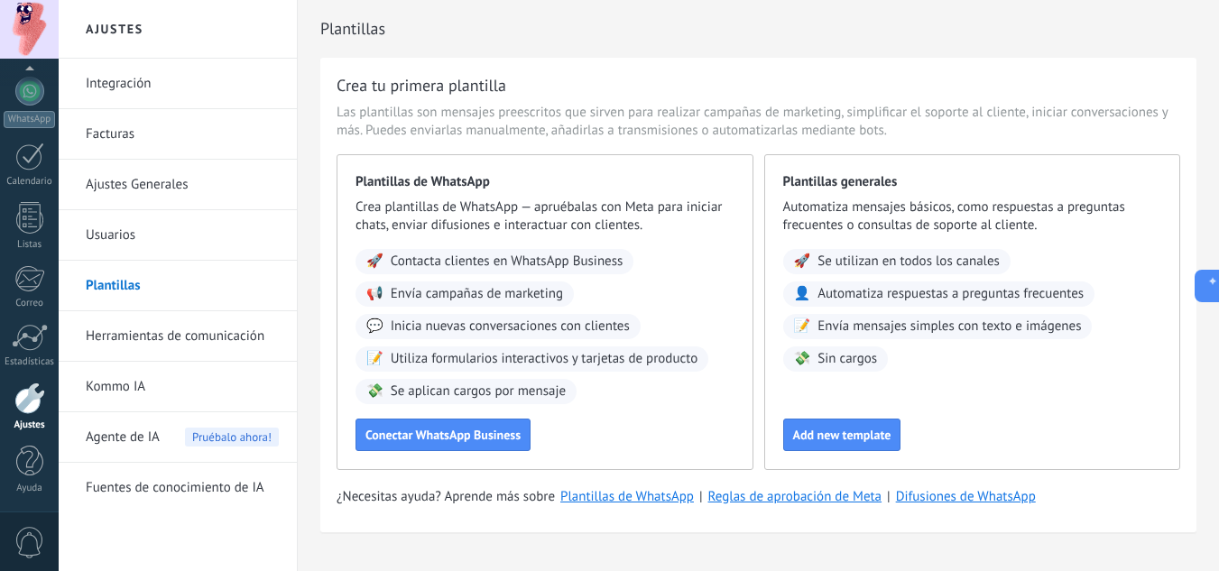
click at [97, 335] on link "Herramientas de comunicación" at bounding box center [182, 336] width 193 height 51
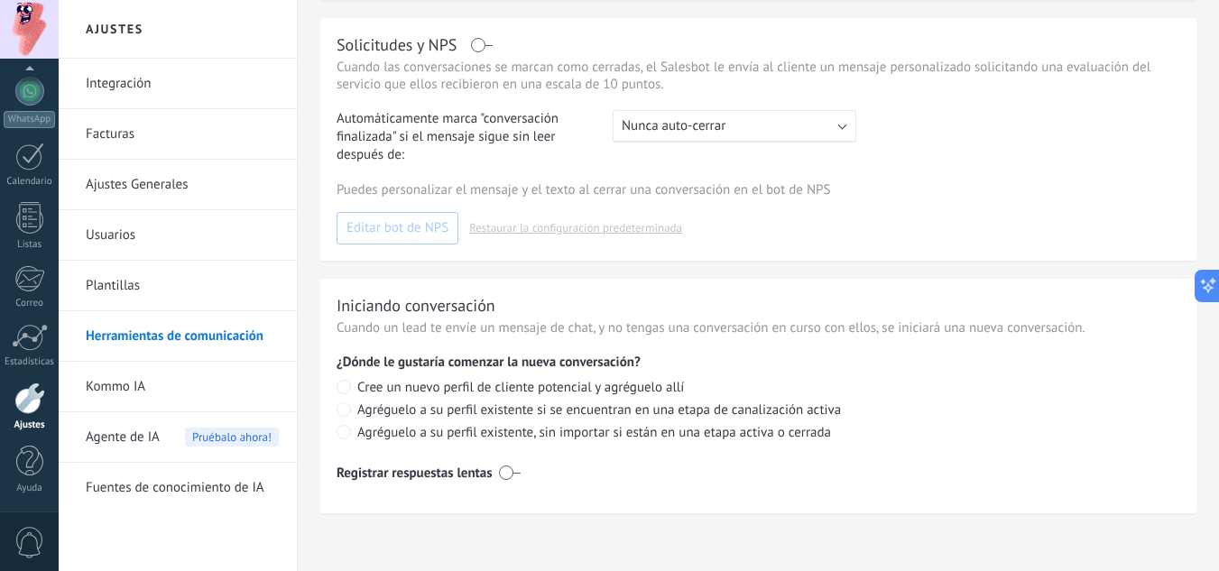
scroll to position [730, 0]
click at [508, 472] on label at bounding box center [510, 471] width 22 height 29
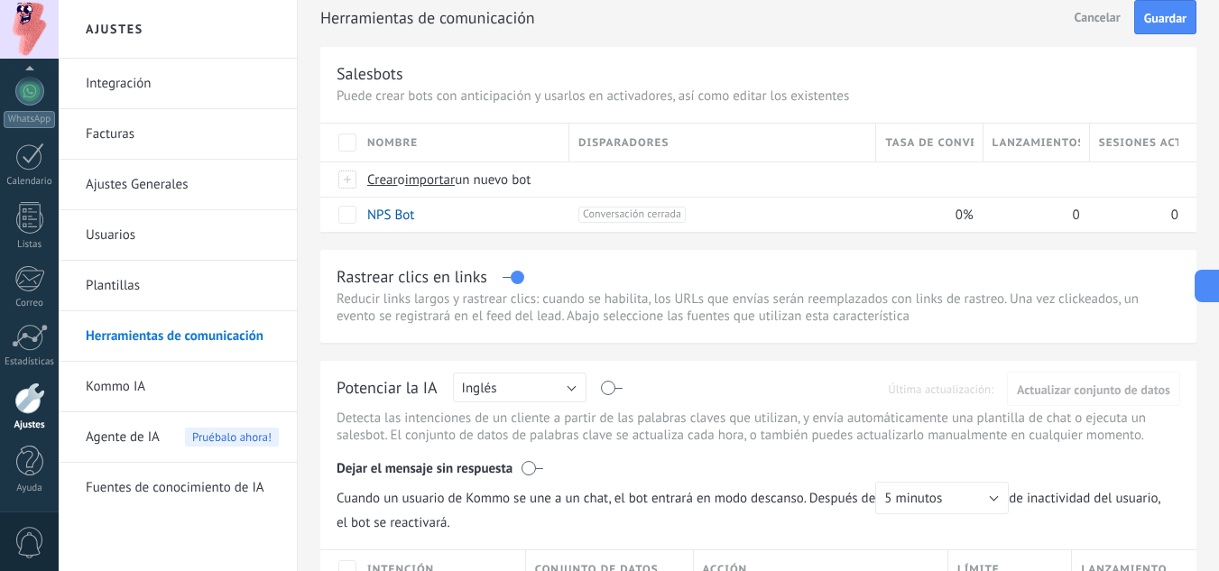
scroll to position [180, 0]
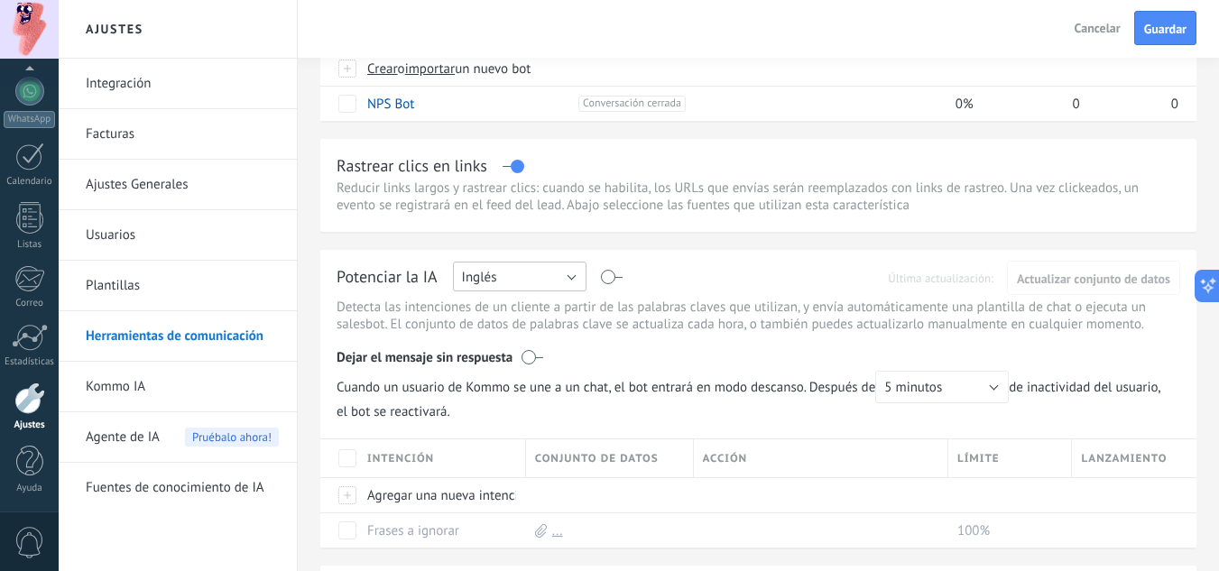
click at [565, 282] on button "Inglés" at bounding box center [520, 277] width 134 height 30
click at [498, 333] on span "Español" at bounding box center [511, 339] width 138 height 17
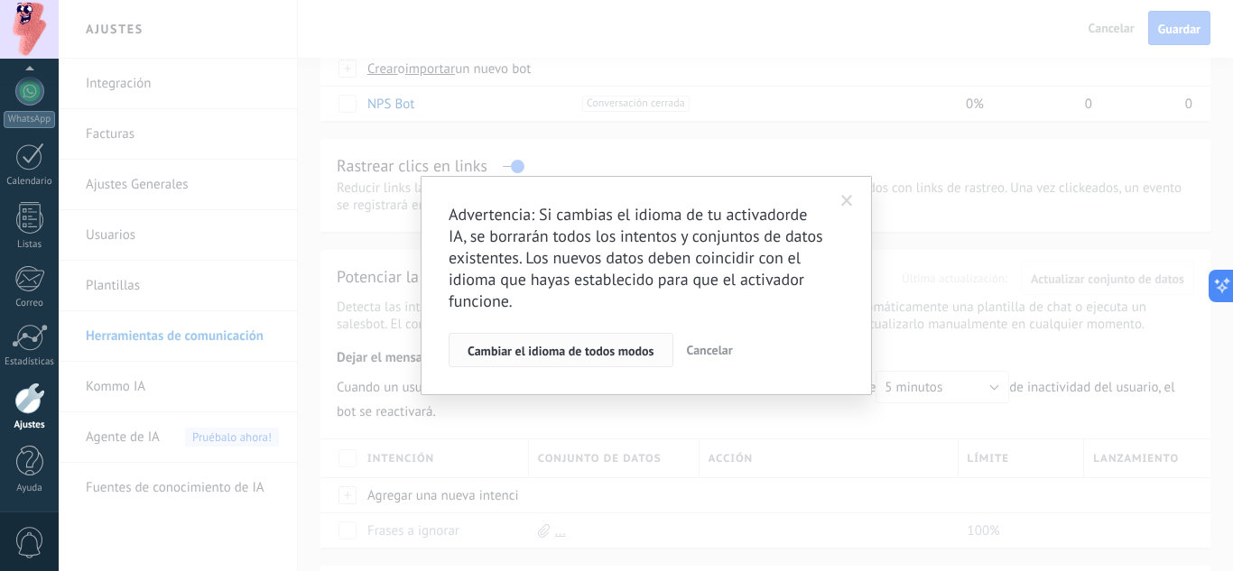
click at [586, 356] on span "Cambiar el idioma de todos modos" at bounding box center [560, 351] width 187 height 13
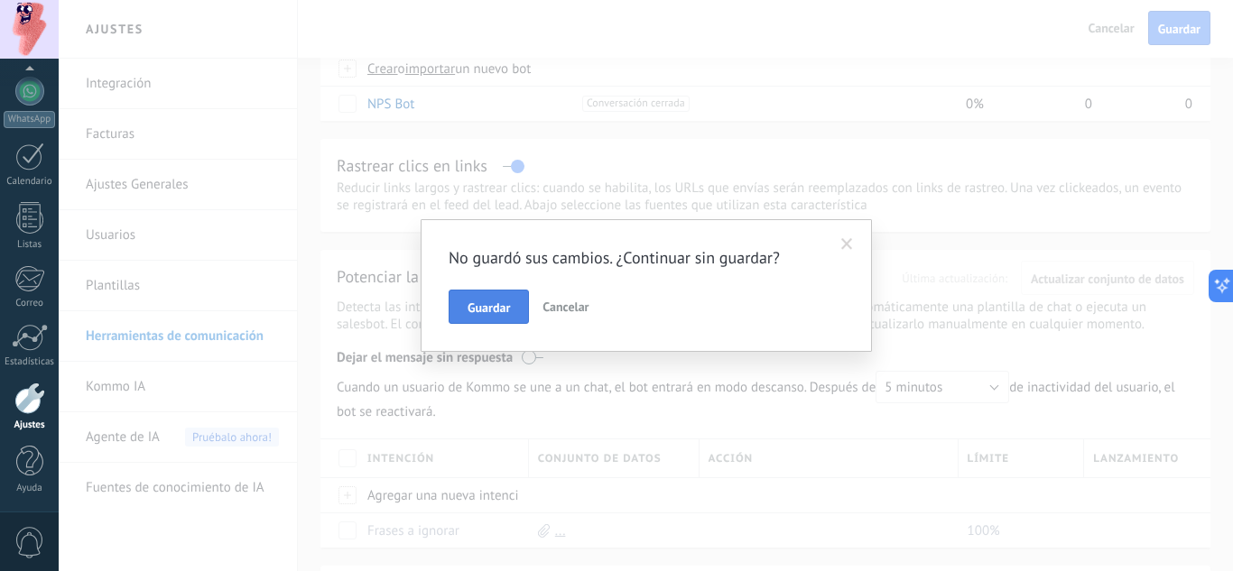
click at [501, 300] on button "Guardar" at bounding box center [488, 307] width 80 height 34
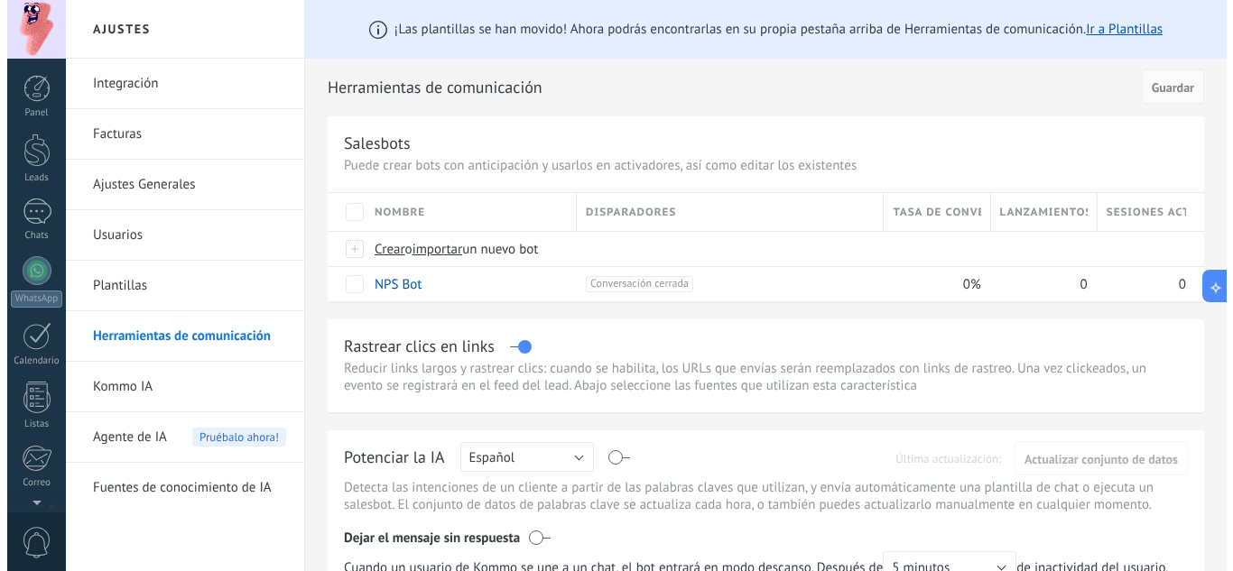
scroll to position [180, 0]
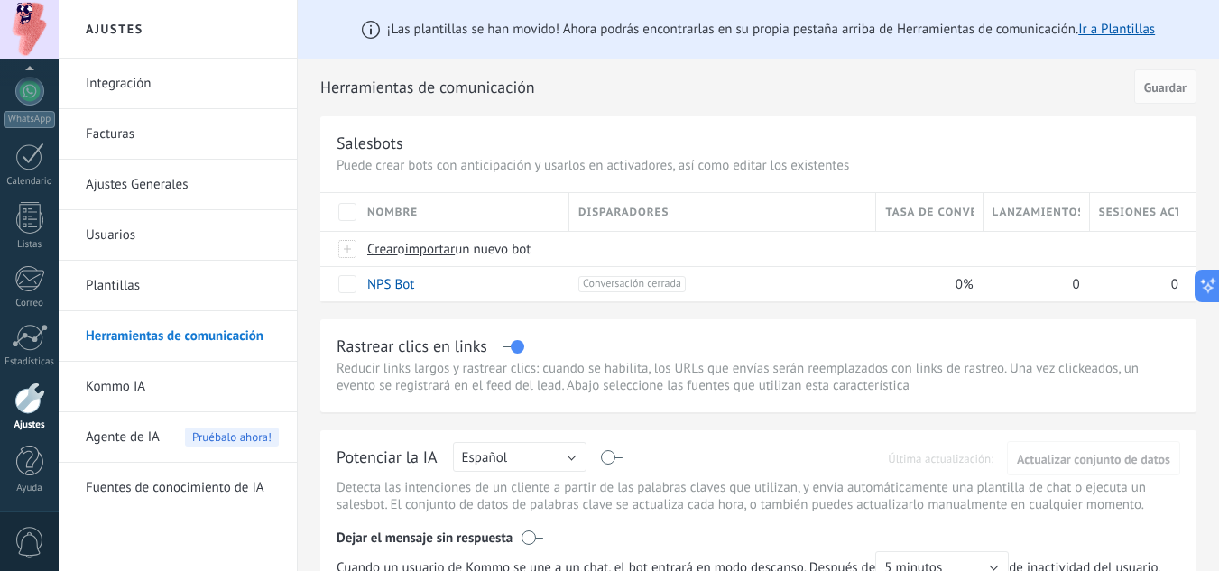
click at [190, 299] on link "Plantillas" at bounding box center [182, 286] width 193 height 51
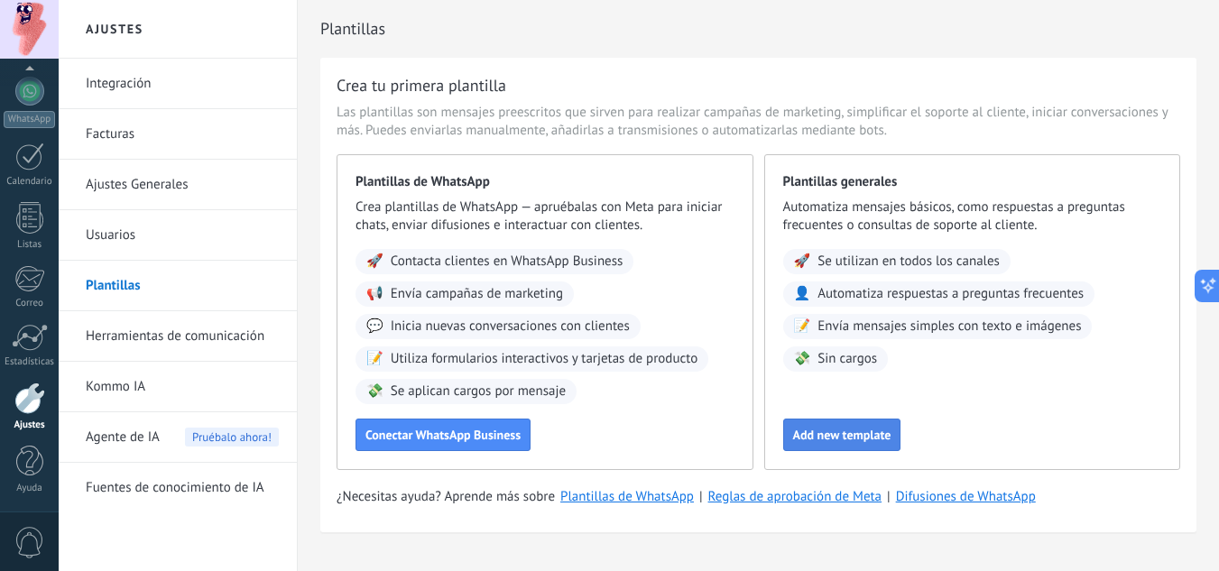
click at [876, 429] on span "Add new template" at bounding box center [842, 435] width 98 height 13
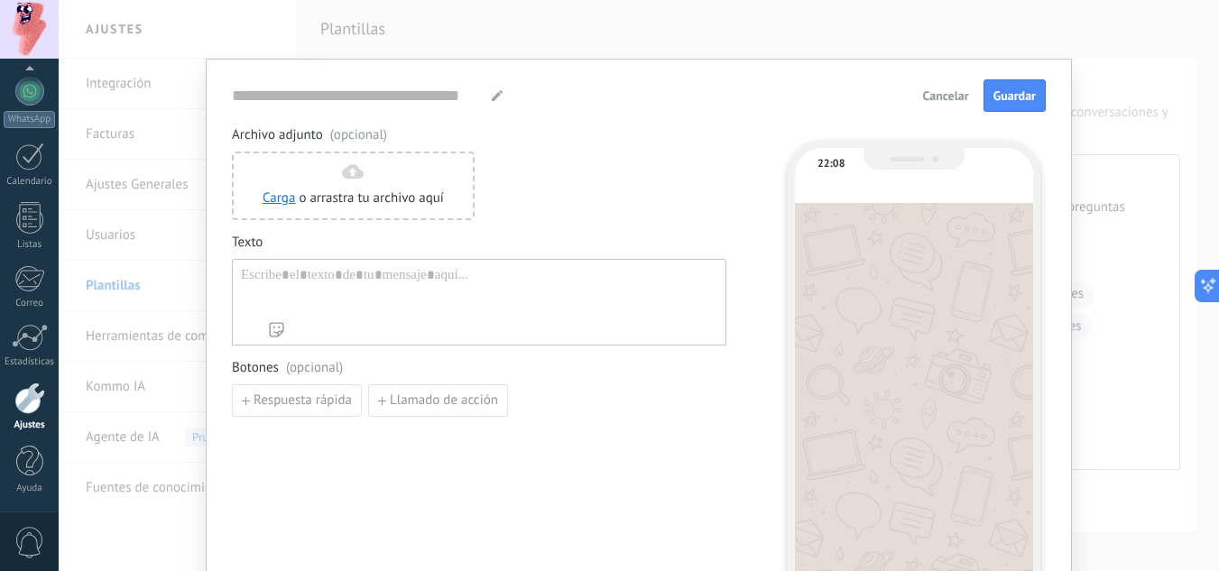
type input "**********"
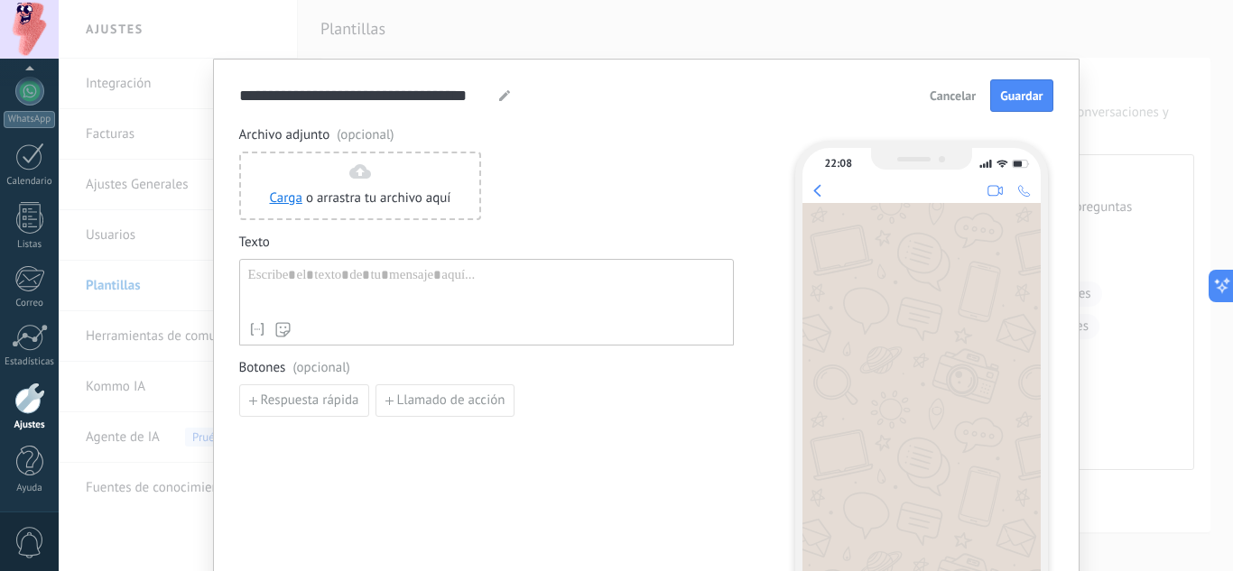
click at [379, 282] on div at bounding box center [486, 290] width 476 height 46
click at [817, 297] on div at bounding box center [921, 399] width 238 height 392
click at [488, 286] on div at bounding box center [486, 290] width 476 height 46
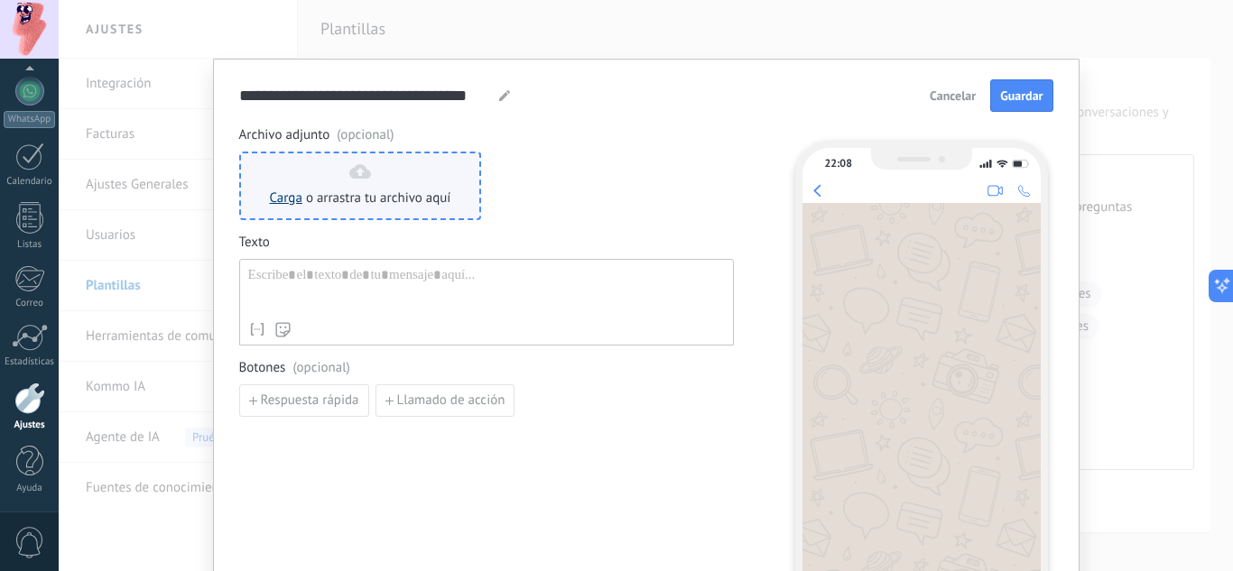
click at [290, 197] on link "Carga" at bounding box center [286, 197] width 32 height 17
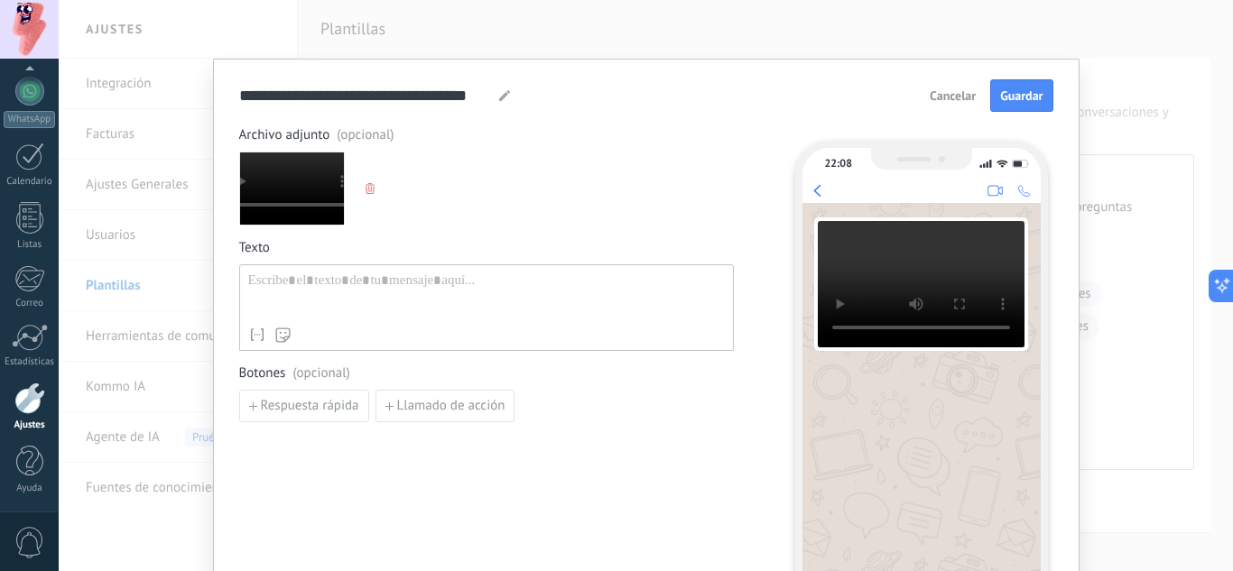
click at [370, 188] on use "button" at bounding box center [369, 188] width 9 height 11
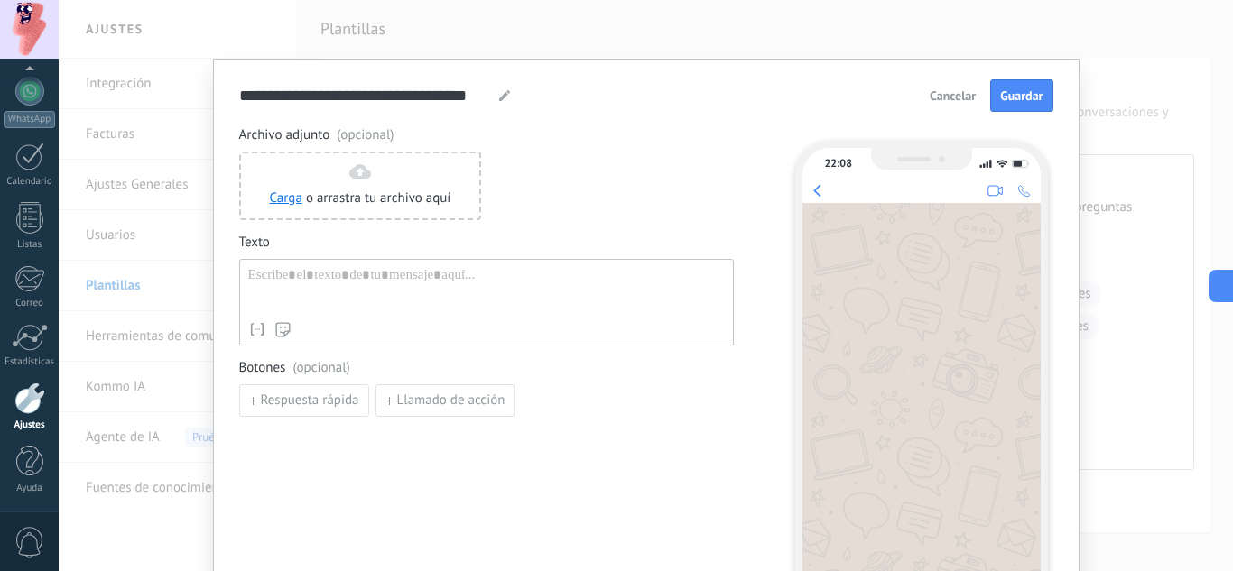
click at [1137, 208] on div "**********" at bounding box center [646, 285] width 1174 height 571
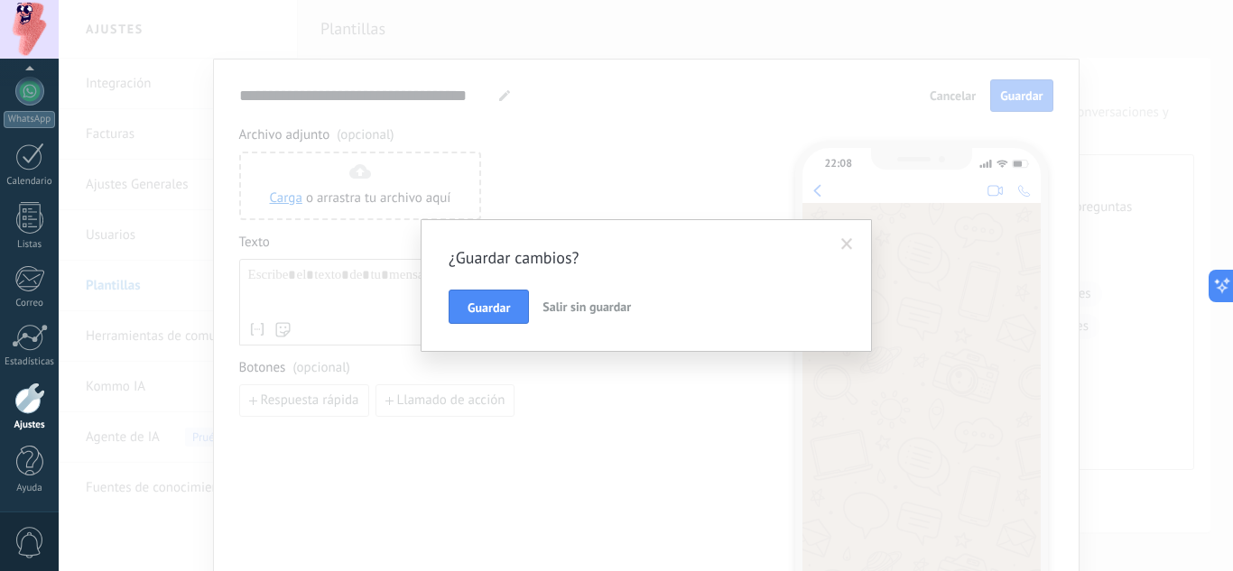
click at [555, 313] on span "Salir sin guardar" at bounding box center [586, 307] width 88 height 16
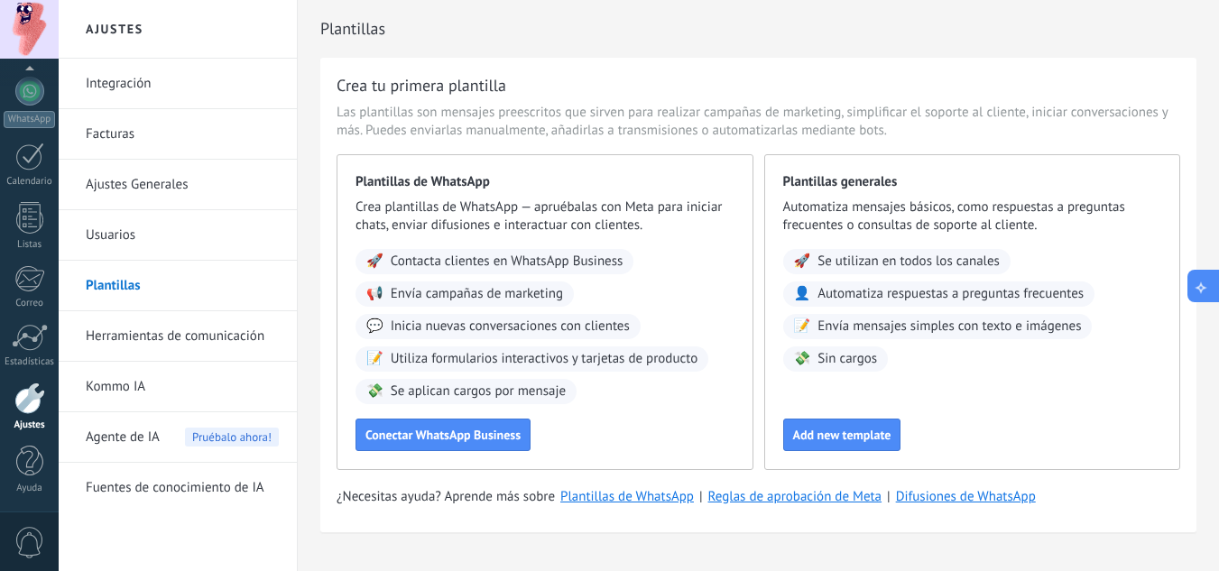
click at [1196, 290] on icon at bounding box center [1201, 285] width 19 height 19
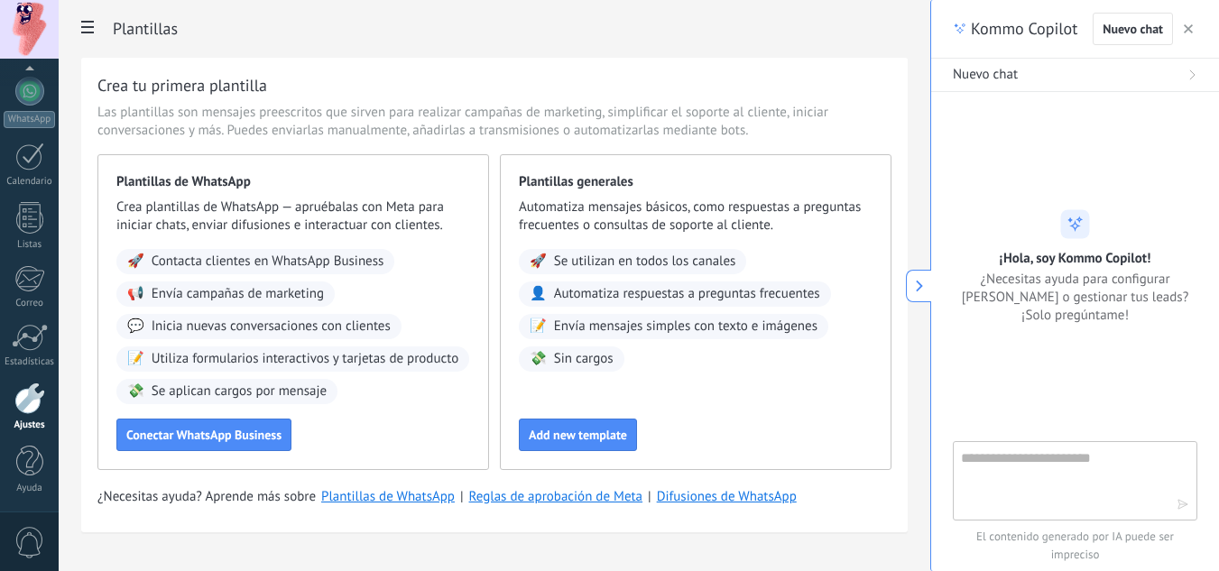
click at [1064, 458] on textarea at bounding box center [1062, 480] width 203 height 65
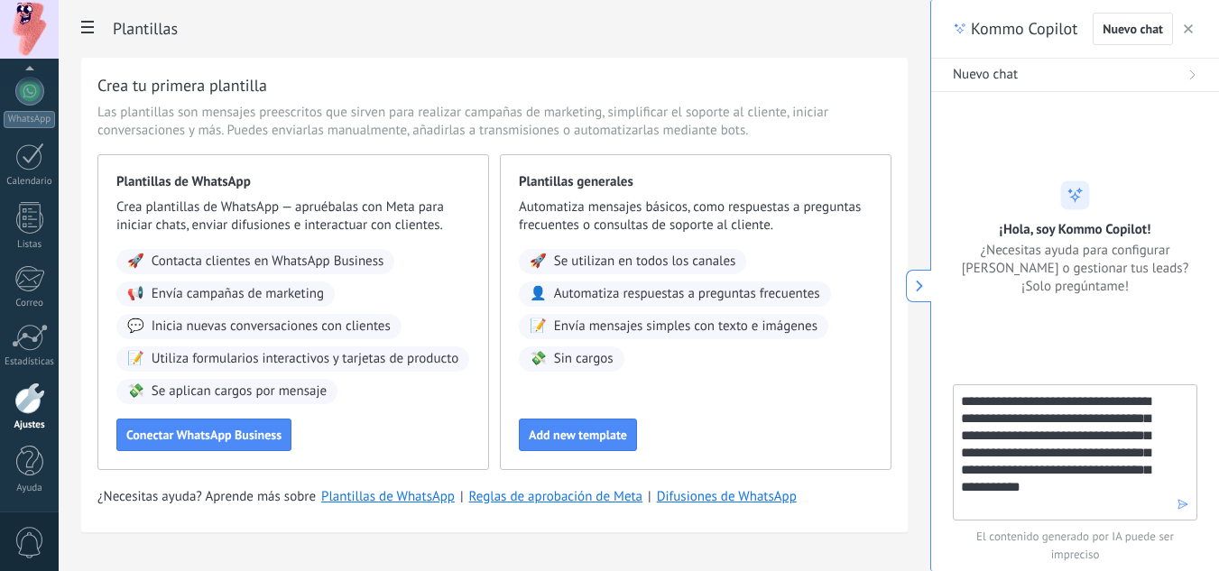
type textarea "**********"
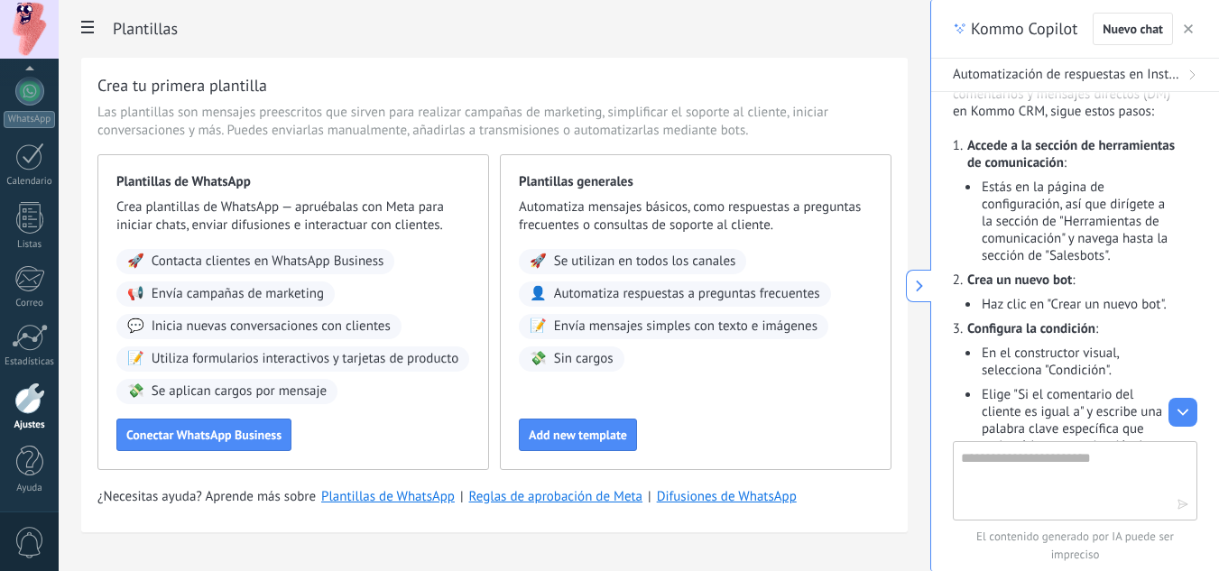
scroll to position [315, 0]
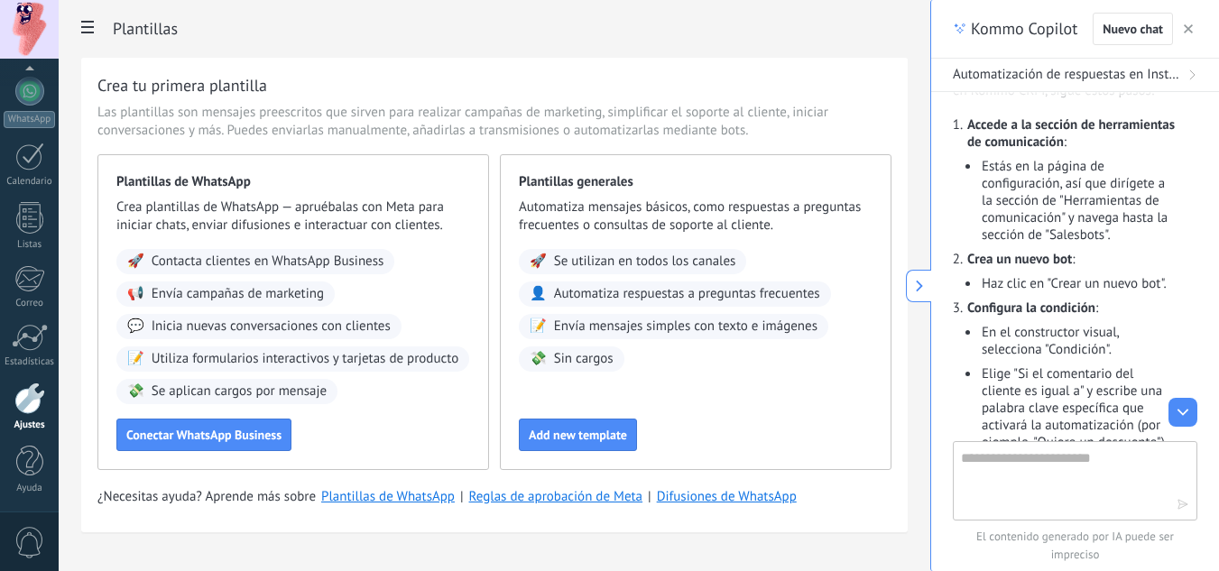
click at [902, 279] on div "Crea tu primera plantilla Las plantillas son mensajes preescritos que sirven pa…" at bounding box center [494, 295] width 827 height 475
click at [924, 290] on icon at bounding box center [919, 286] width 13 height 13
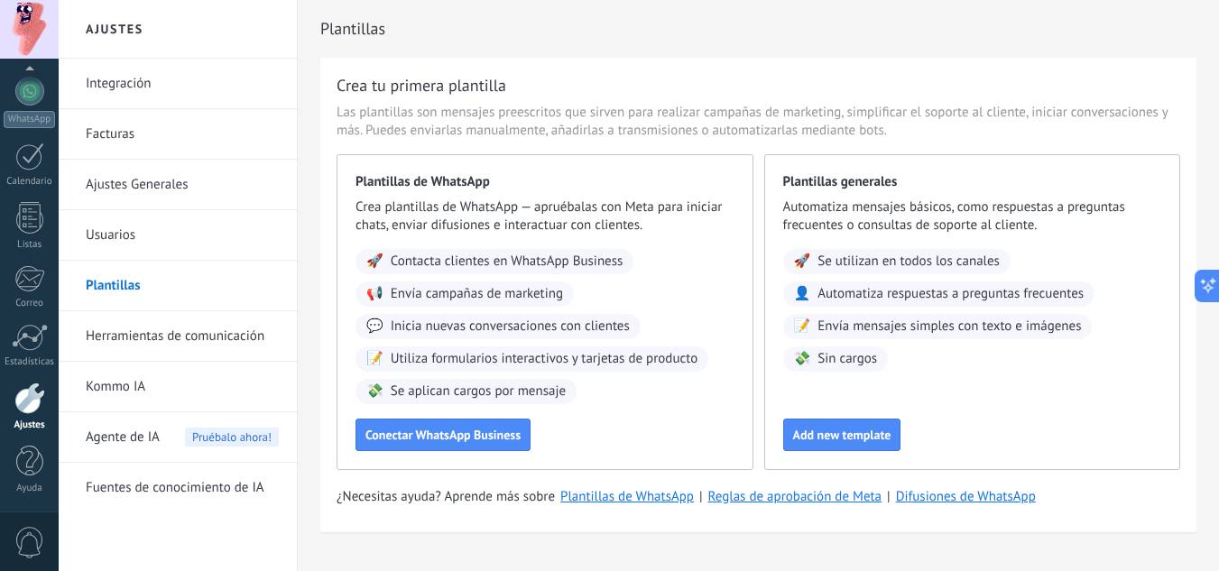
drag, startPoint x: 182, startPoint y: 332, endPoint x: 272, endPoint y: 341, distance: 90.7
click at [182, 332] on link "Herramientas de comunicación" at bounding box center [182, 336] width 193 height 51
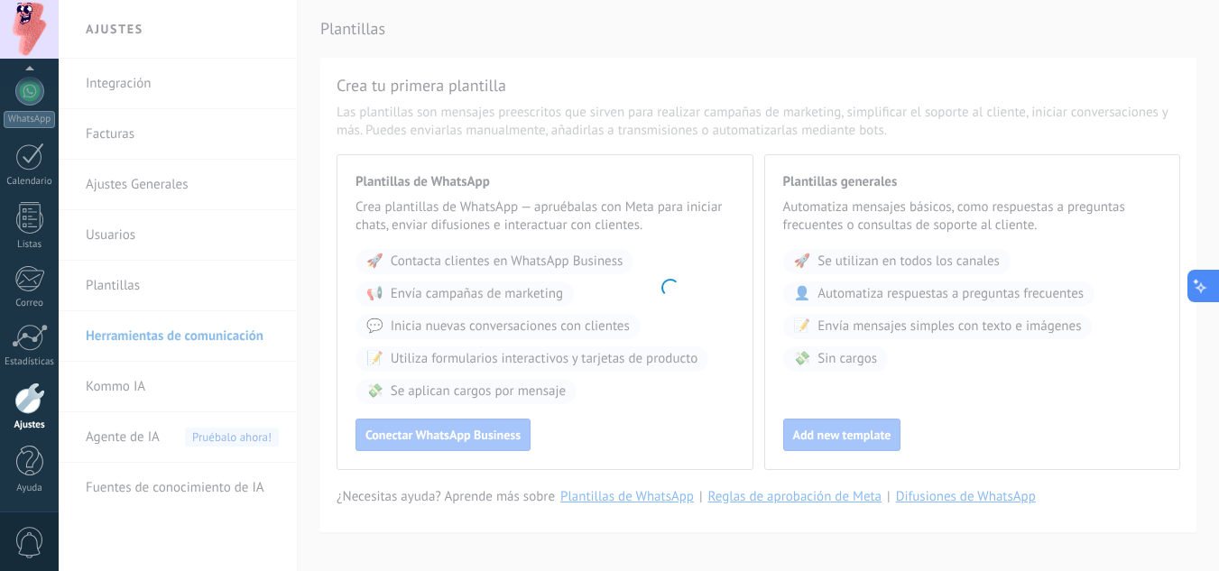
click at [1200, 285] on icon at bounding box center [1201, 287] width 8 height 8
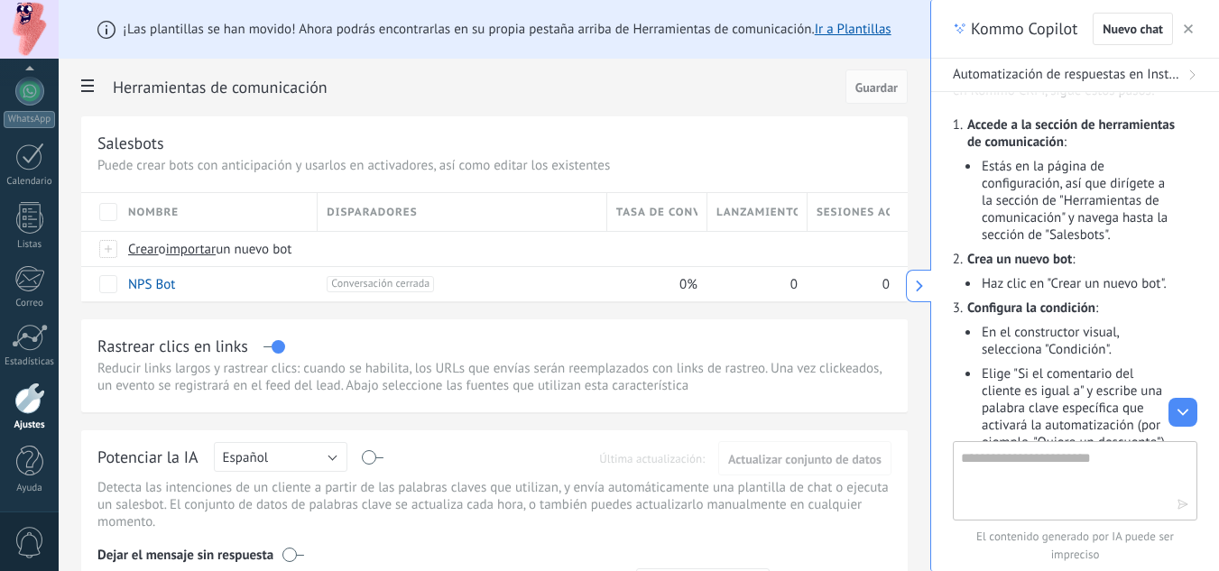
click at [94, 85] on span at bounding box center [87, 87] width 31 height 35
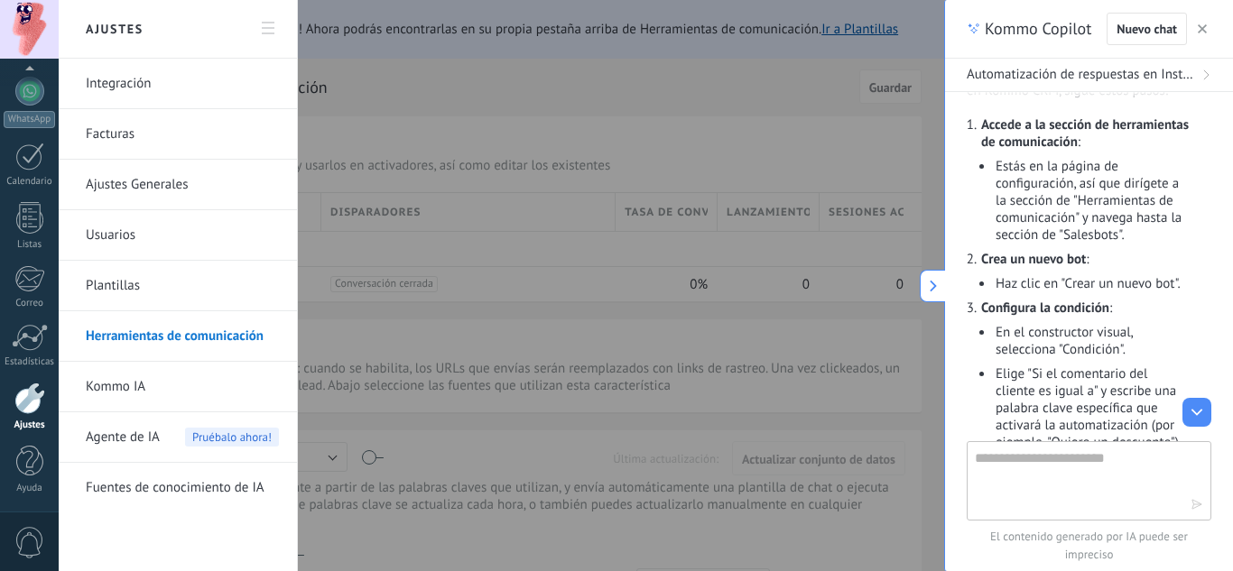
click at [405, 141] on div at bounding box center [616, 285] width 1233 height 571
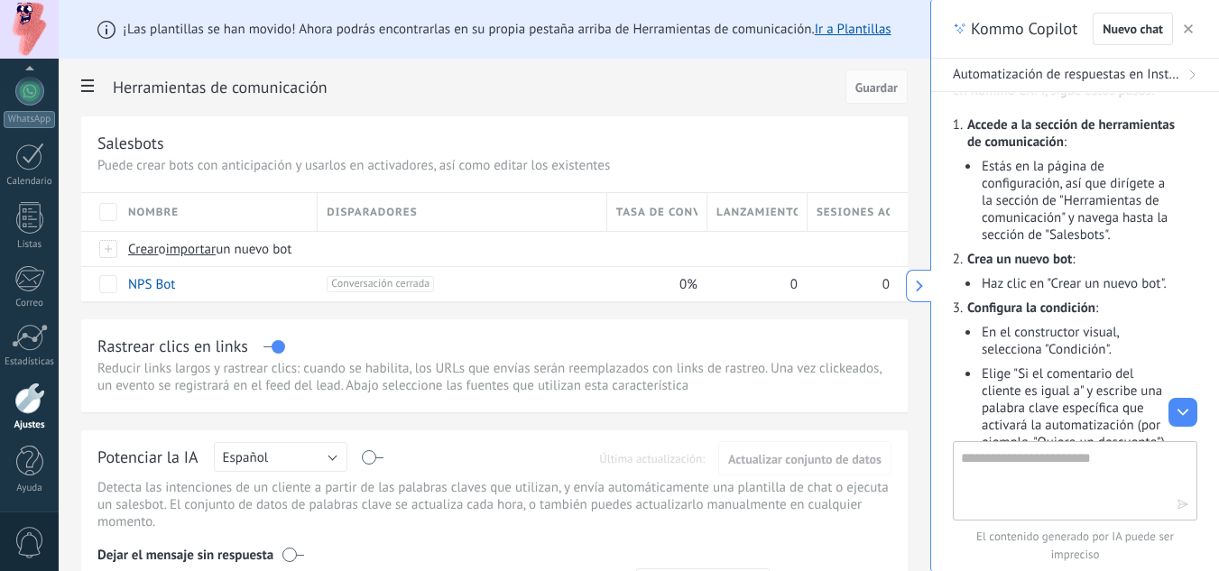
click at [926, 287] on button at bounding box center [918, 286] width 25 height 32
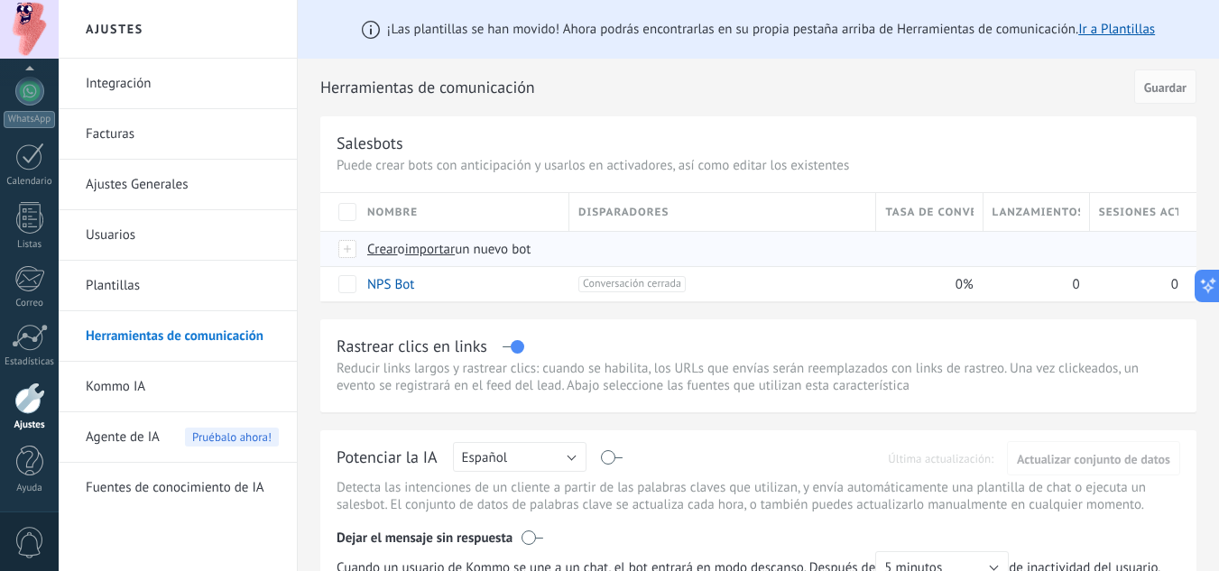
click at [380, 253] on span "Crear" at bounding box center [382, 249] width 31 height 17
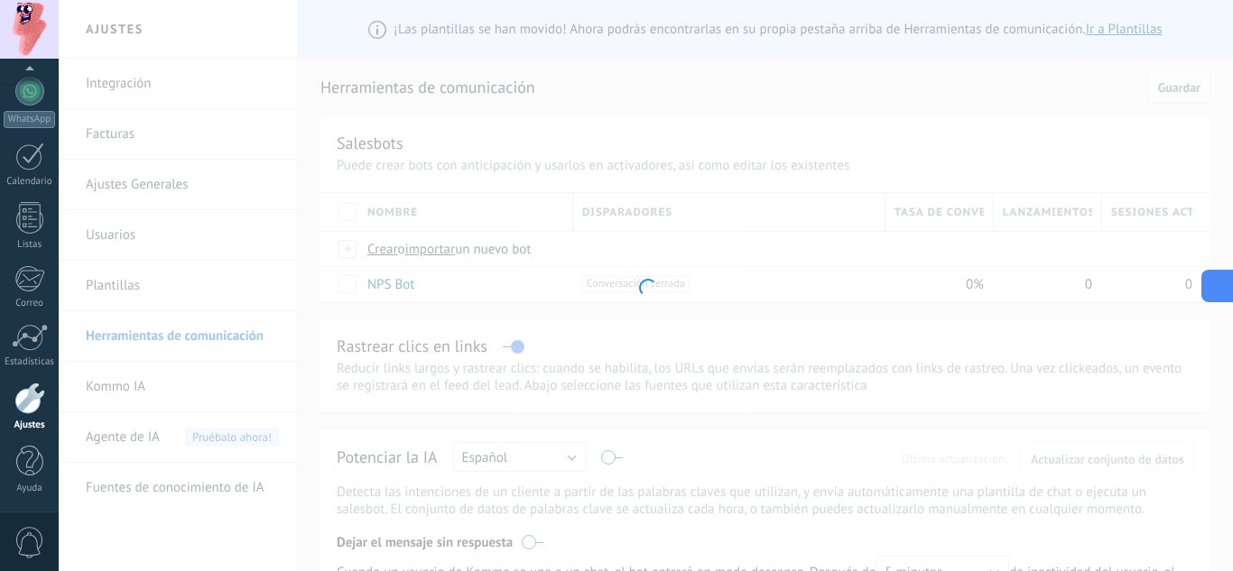
click at [1218, 272] on button at bounding box center [1217, 286] width 32 height 32
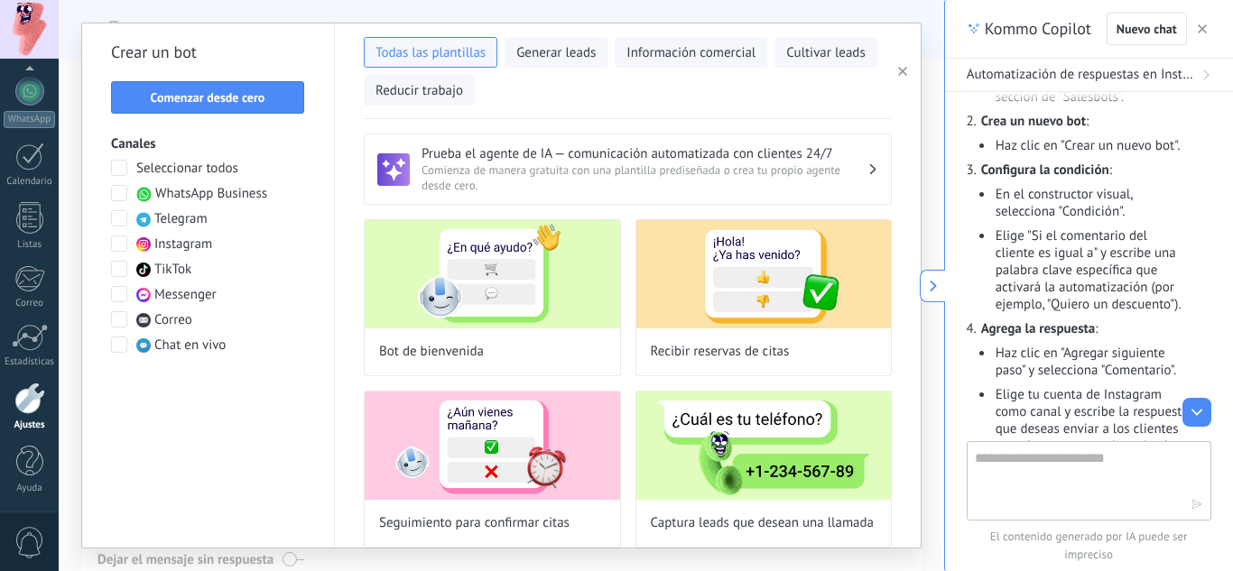
scroll to position [495, 0]
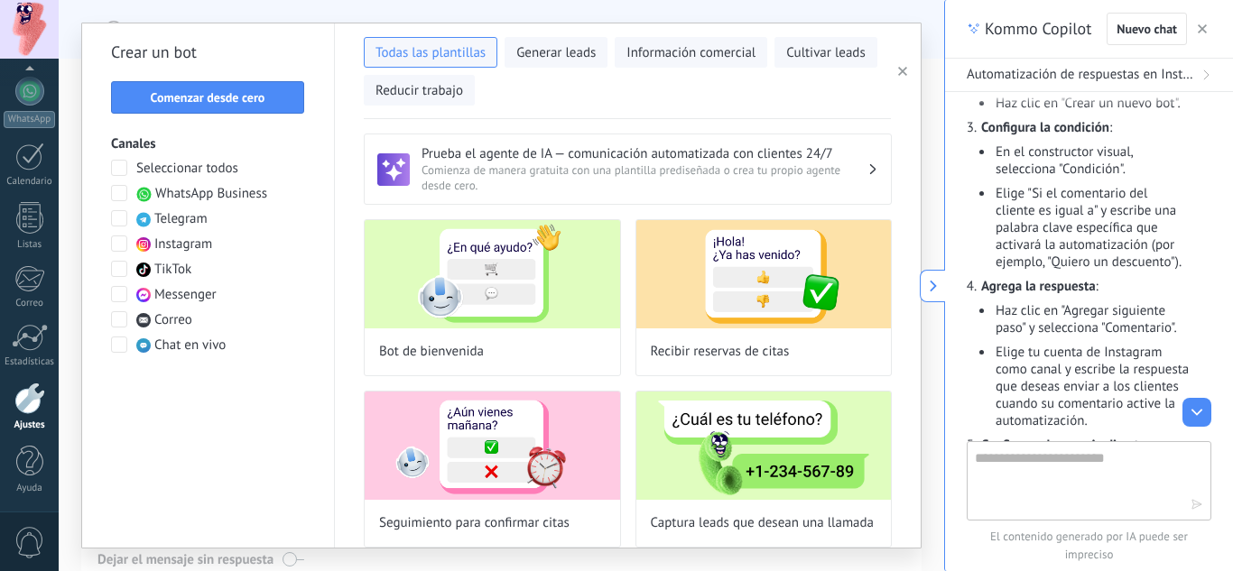
click at [932, 288] on icon at bounding box center [933, 286] width 13 height 13
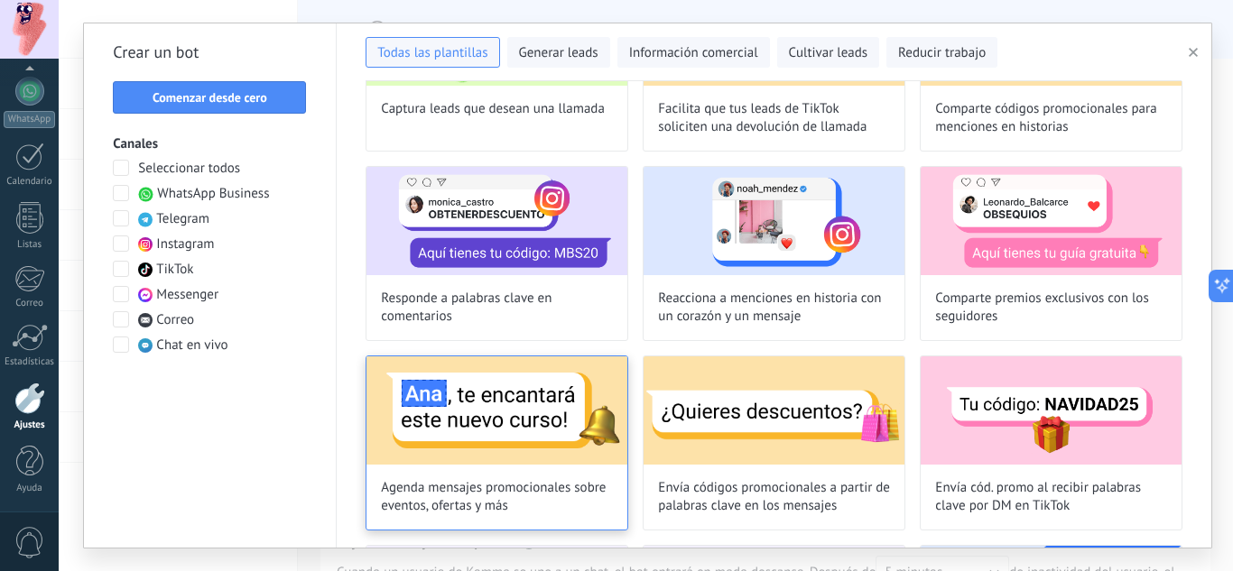
scroll to position [180, 0]
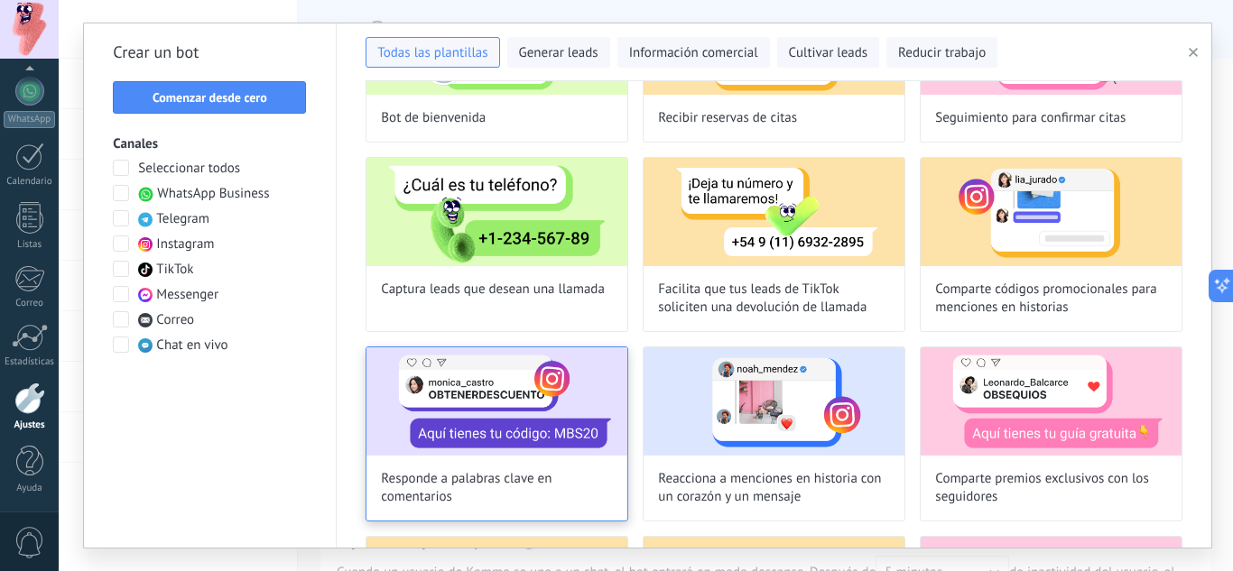
click at [549, 487] on span "Responde a palabras clave en comentarios" at bounding box center [497, 488] width 232 height 36
type input "**********"
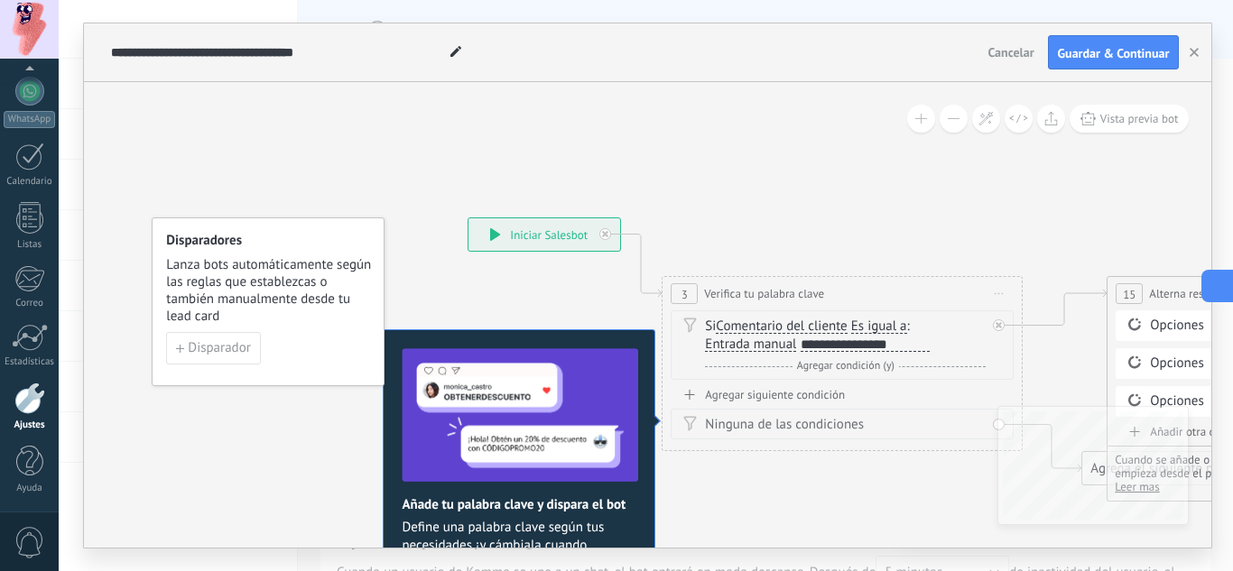
click at [1218, 280] on icon at bounding box center [1233, 286] width 13 height 13
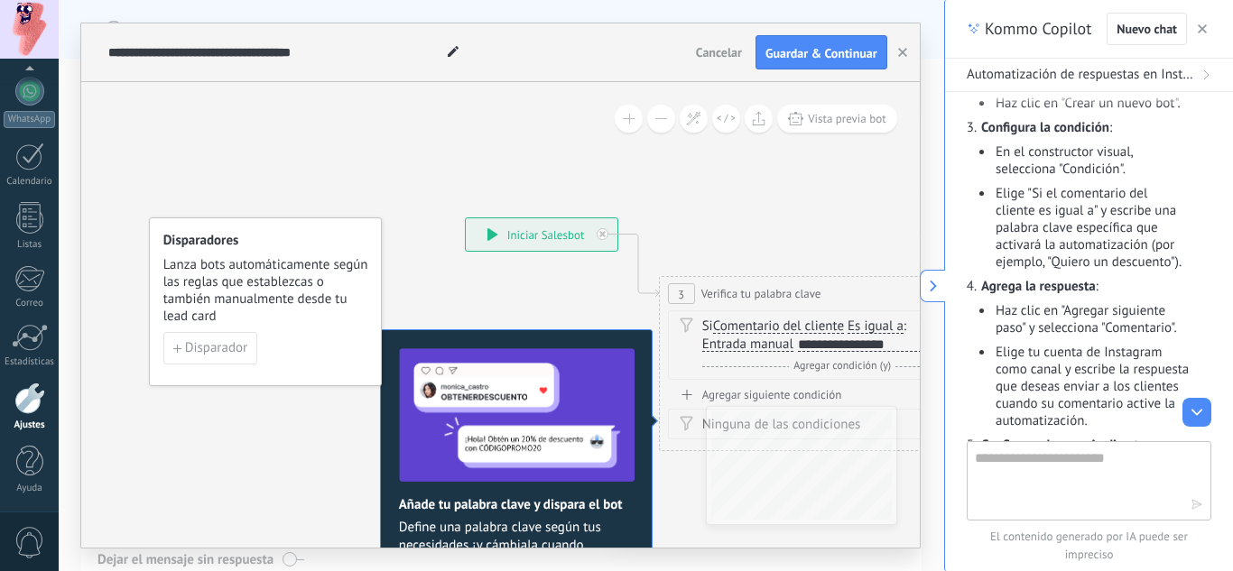
click at [937, 288] on icon at bounding box center [933, 286] width 13 height 13
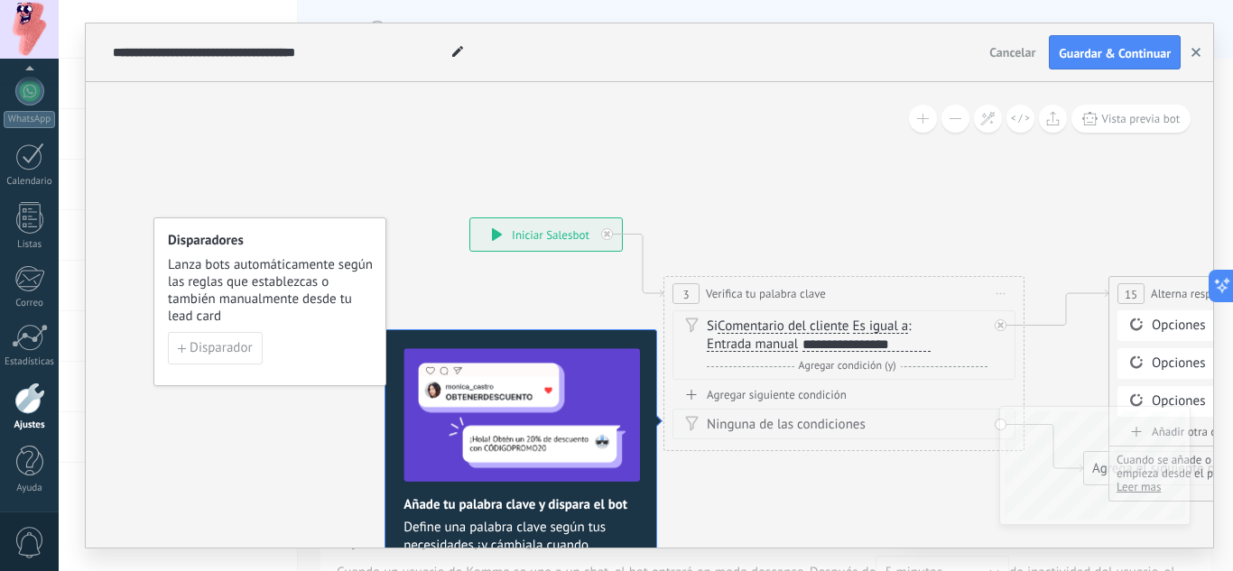
click at [1199, 54] on icon "button" at bounding box center [1195, 52] width 9 height 9
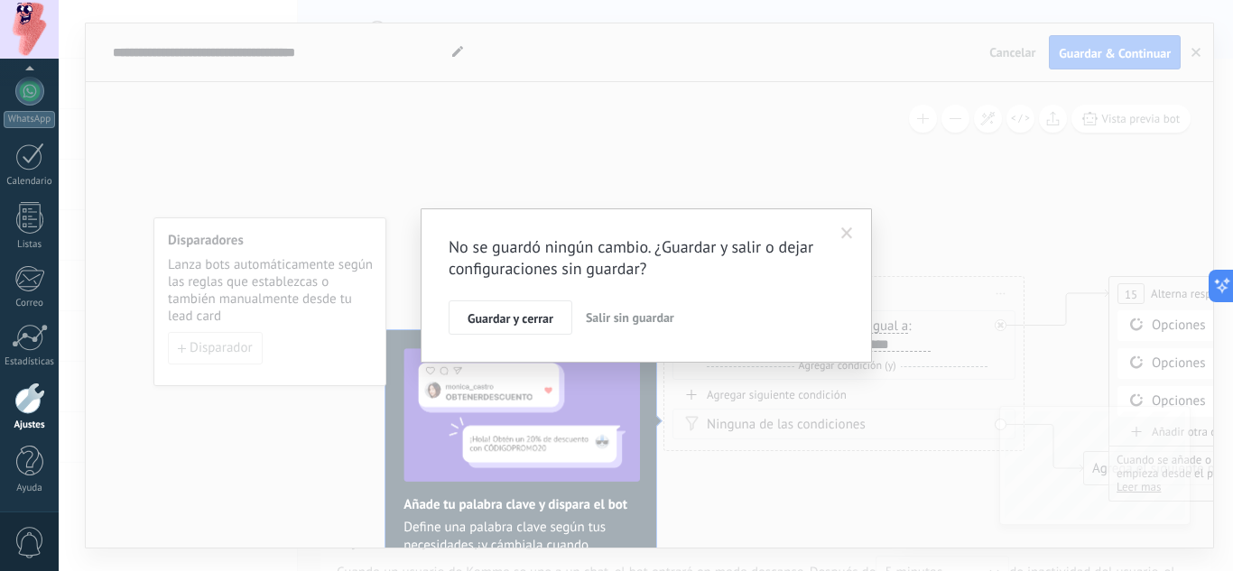
click at [600, 319] on span "Salir sin guardar" at bounding box center [630, 317] width 88 height 16
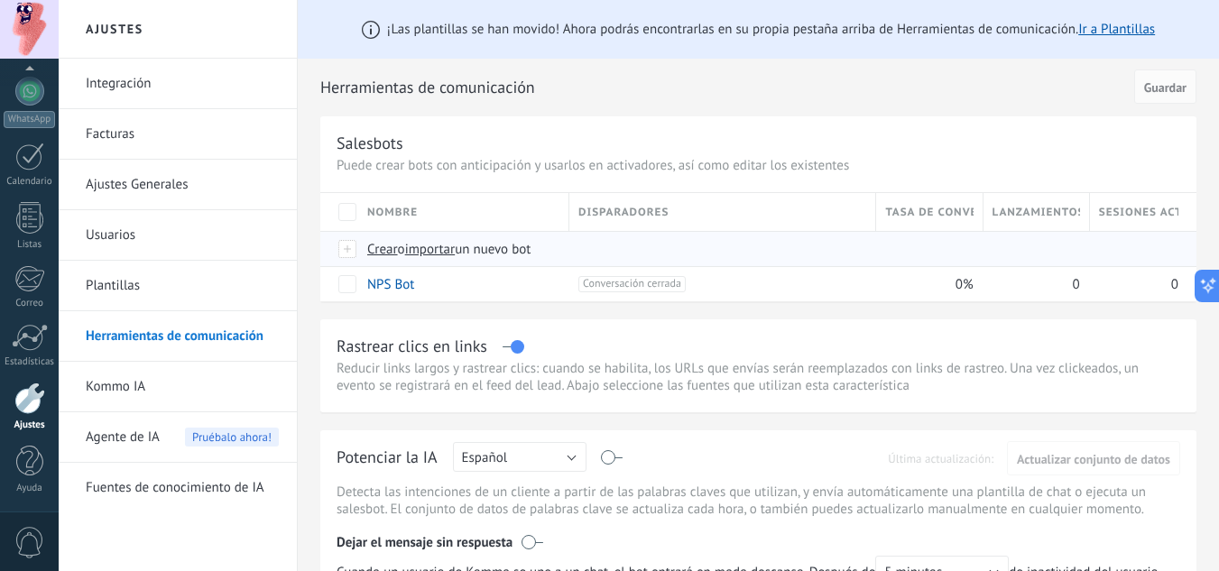
click at [385, 254] on span "Crear" at bounding box center [382, 249] width 31 height 17
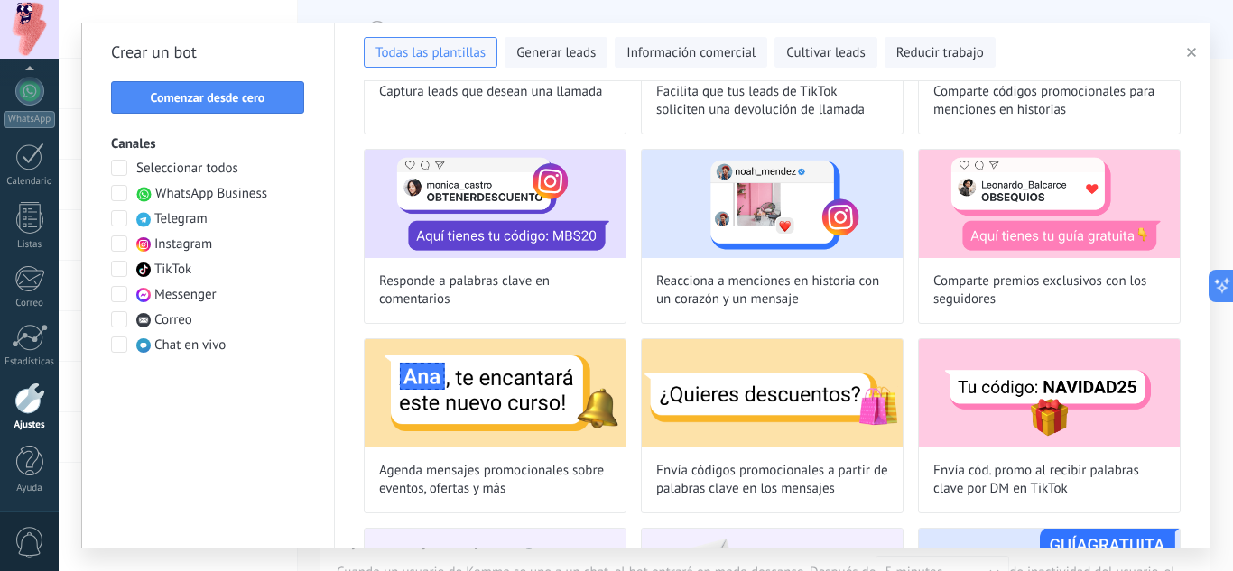
scroll to position [361, 0]
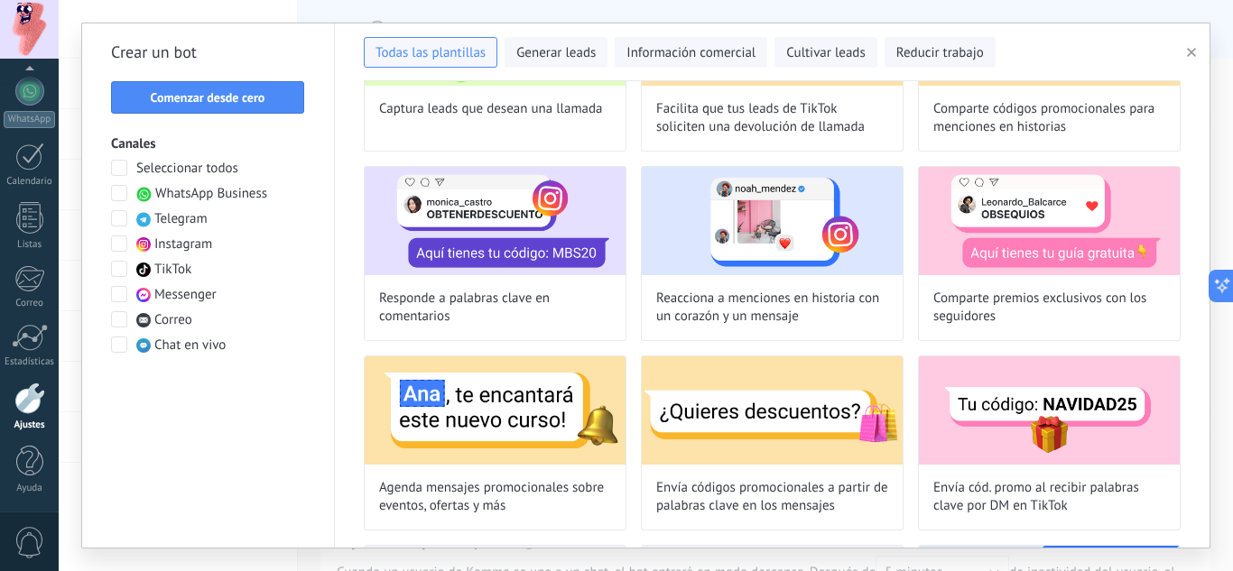
click at [115, 240] on span at bounding box center [119, 243] width 16 height 16
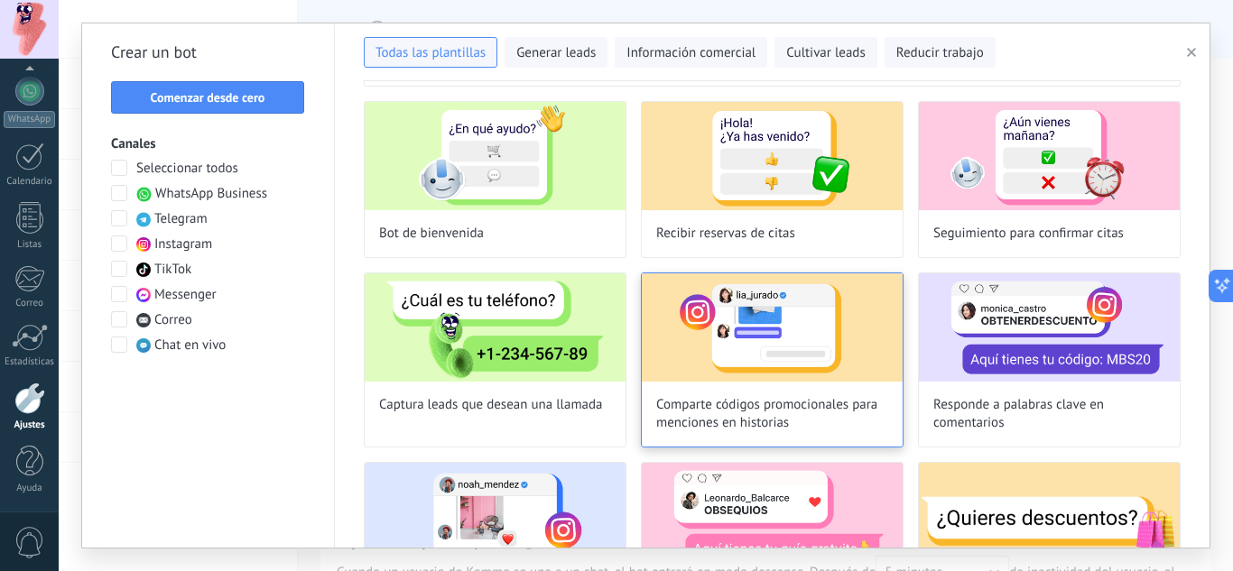
scroll to position [90, 0]
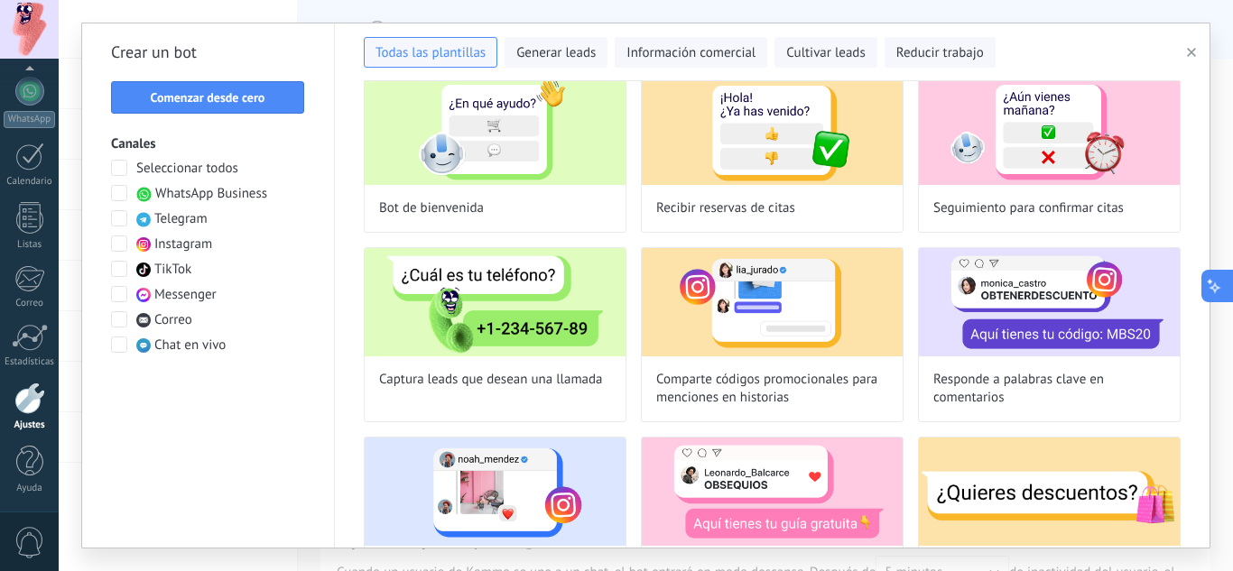
click at [1218, 282] on use at bounding box center [1233, 286] width 7 height 12
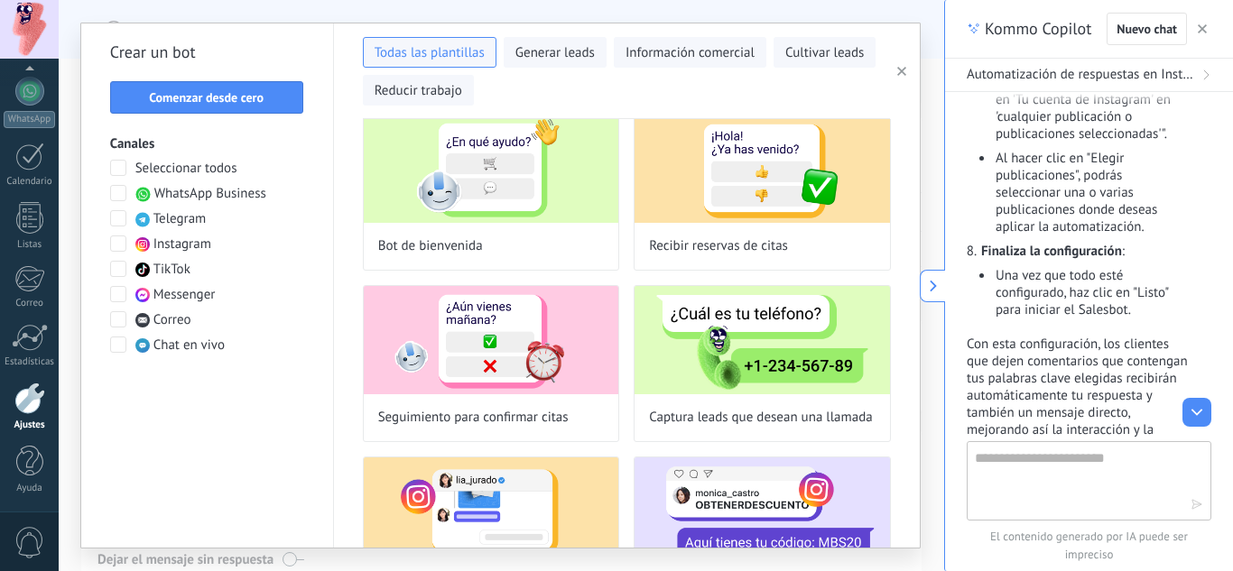
scroll to position [1307, 0]
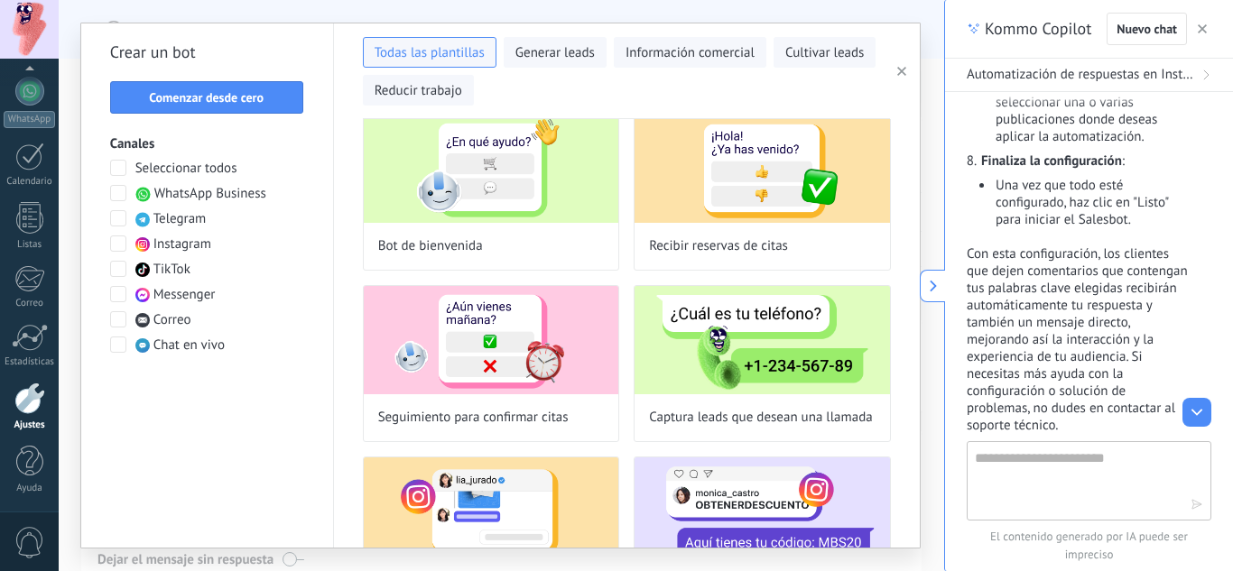
click at [1066, 457] on textarea at bounding box center [1075, 480] width 203 height 65
click at [928, 290] on icon at bounding box center [933, 286] width 13 height 13
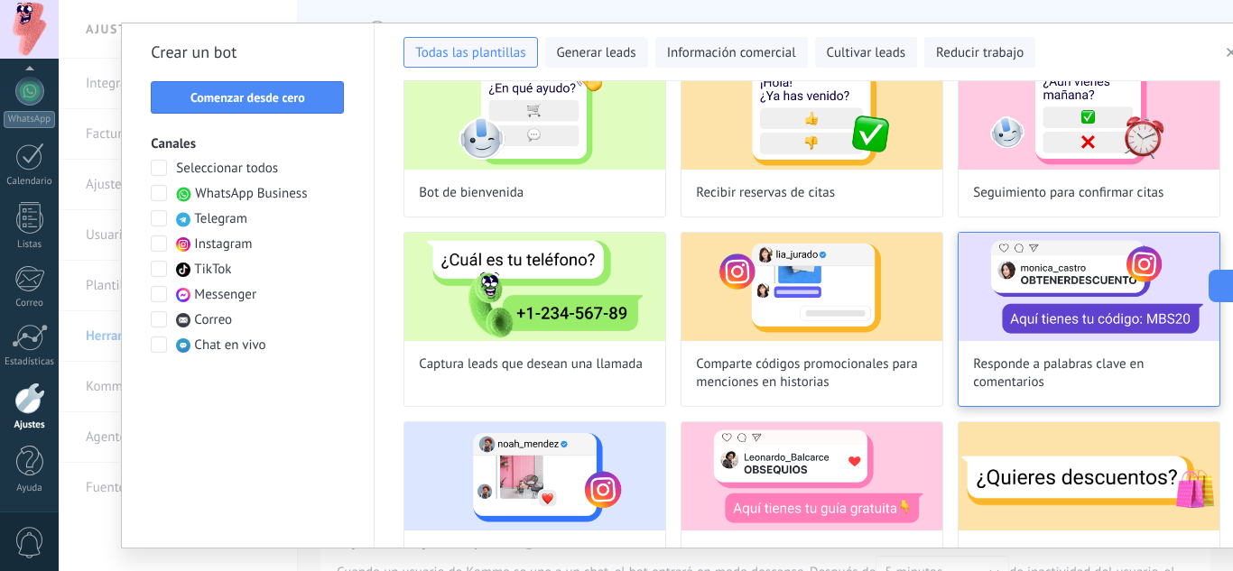
scroll to position [90, 0]
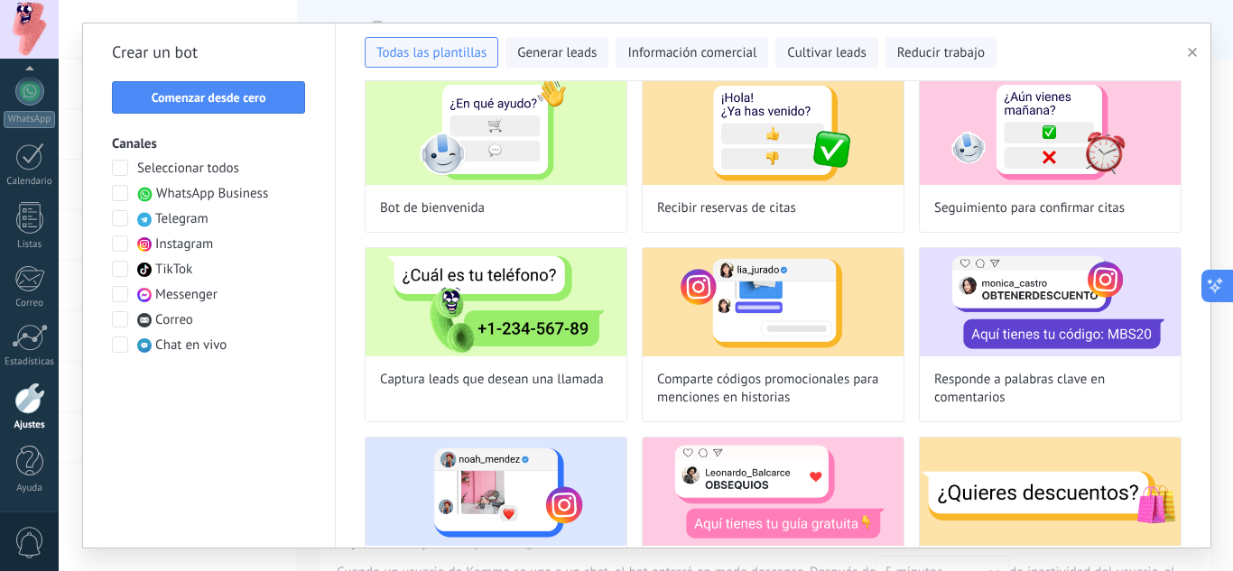
click at [1218, 291] on icon at bounding box center [1233, 286] width 13 height 13
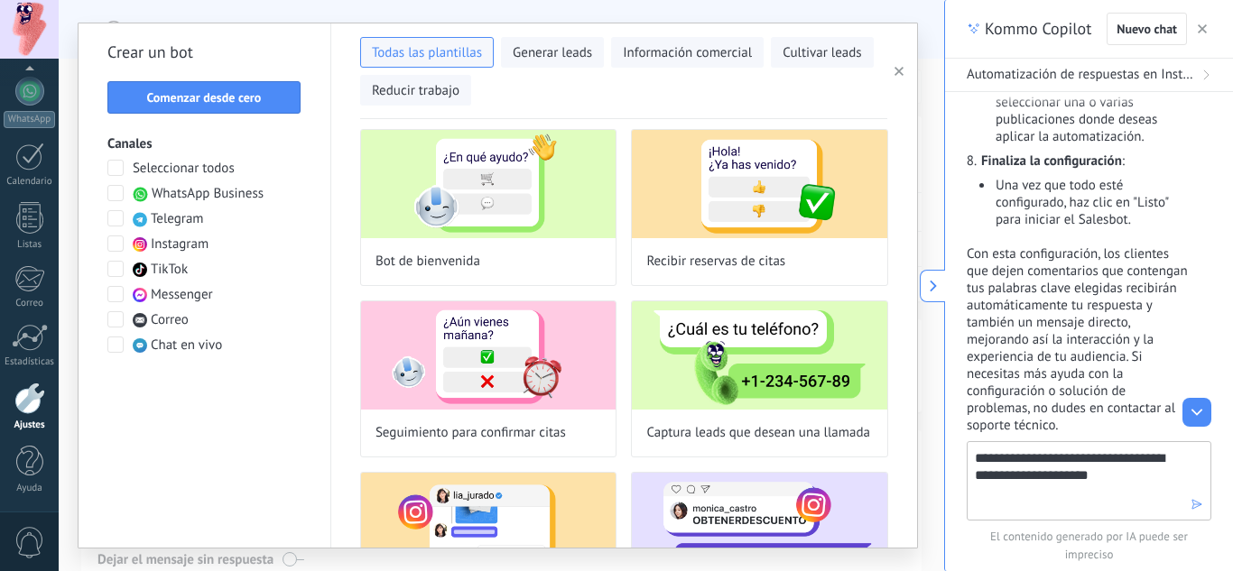
scroll to position [106, 0]
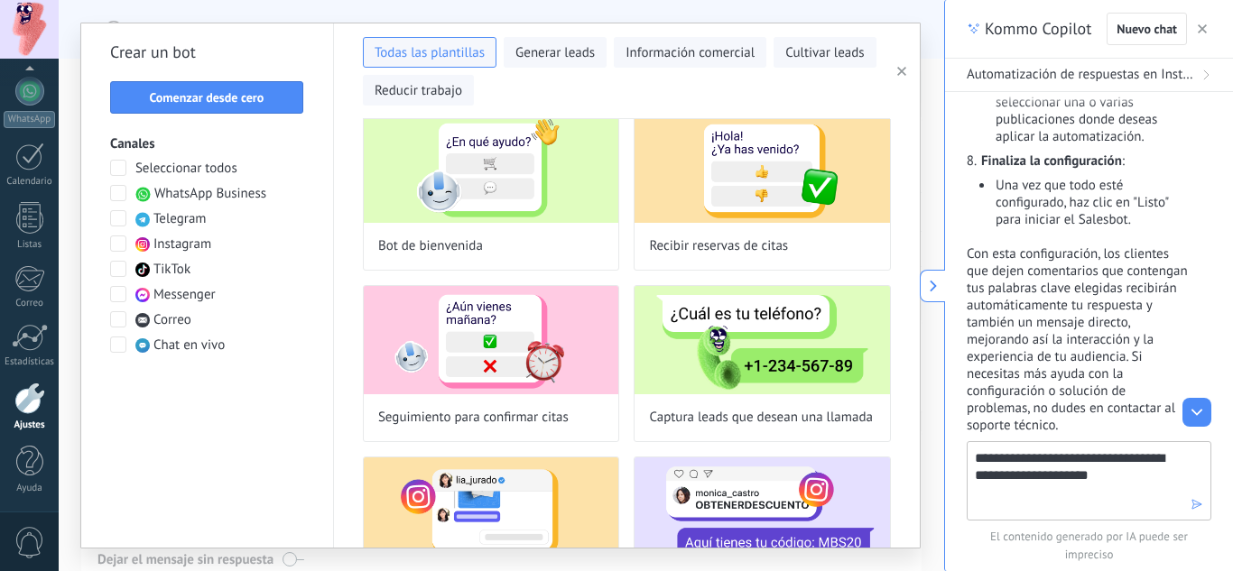
click at [1133, 486] on textarea "**********" at bounding box center [1075, 480] width 203 height 65
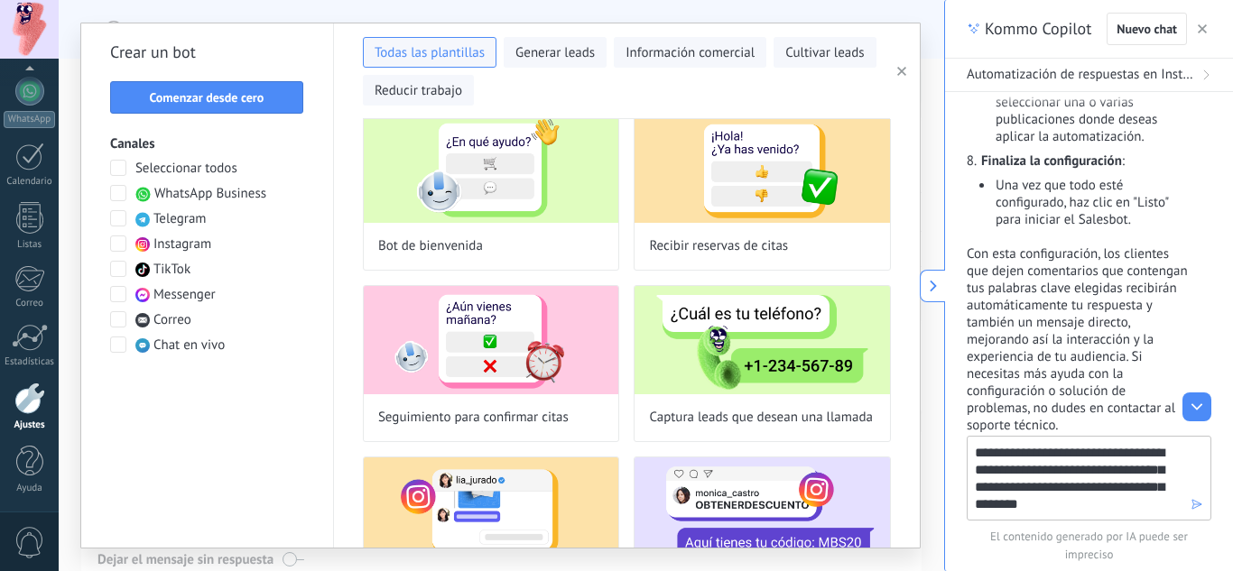
type textarea "**********"
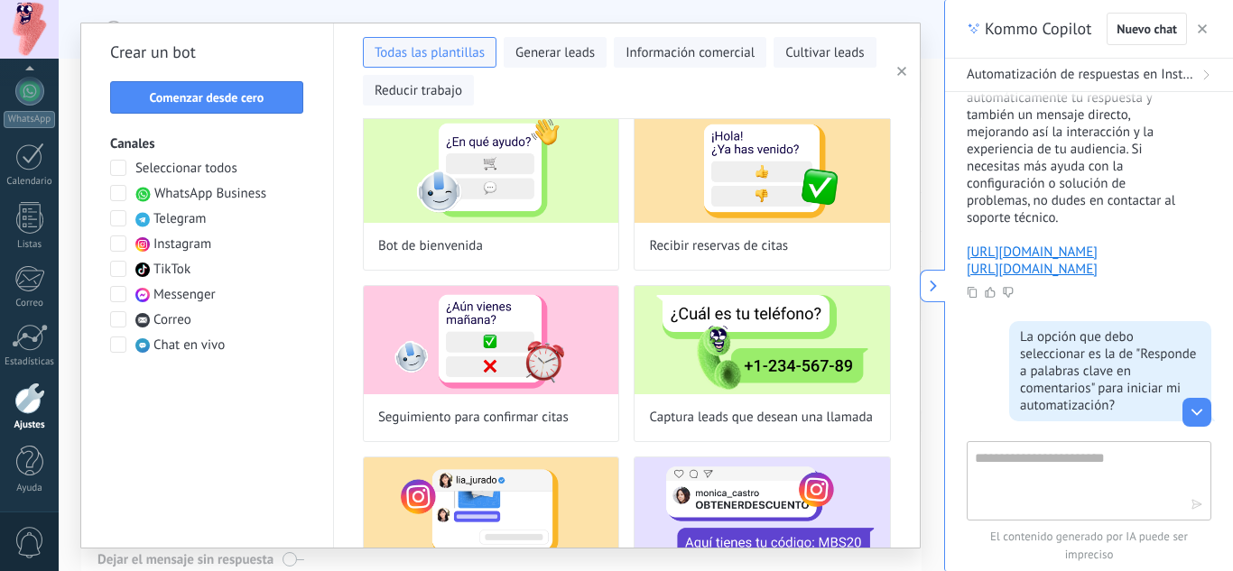
scroll to position [1966, 0]
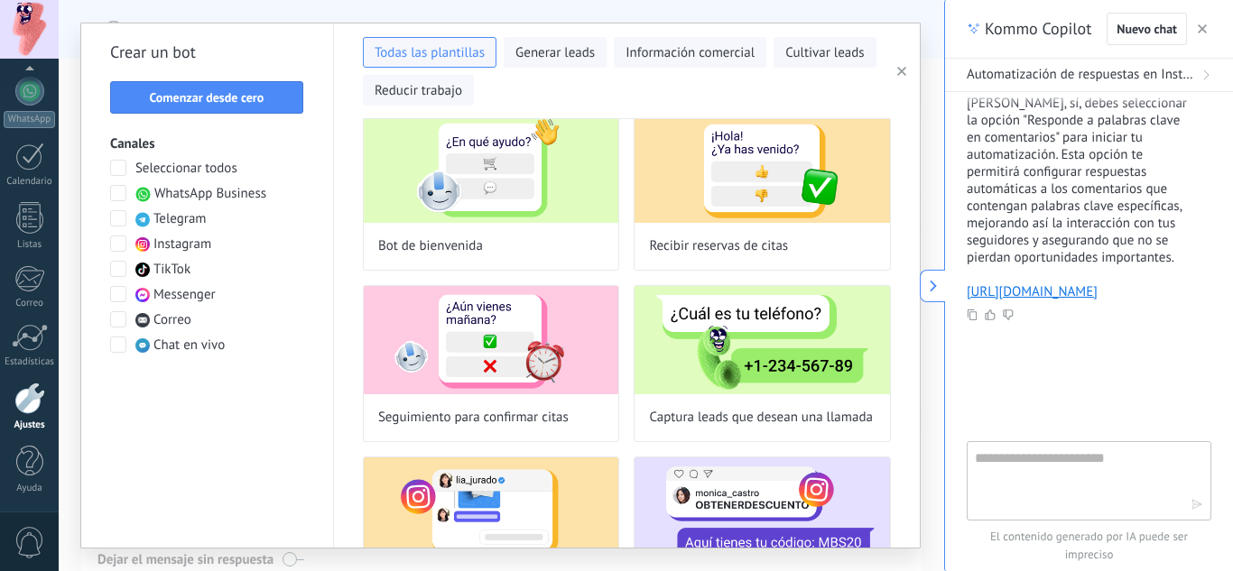
click at [923, 288] on icon at bounding box center [914, 285] width 19 height 19
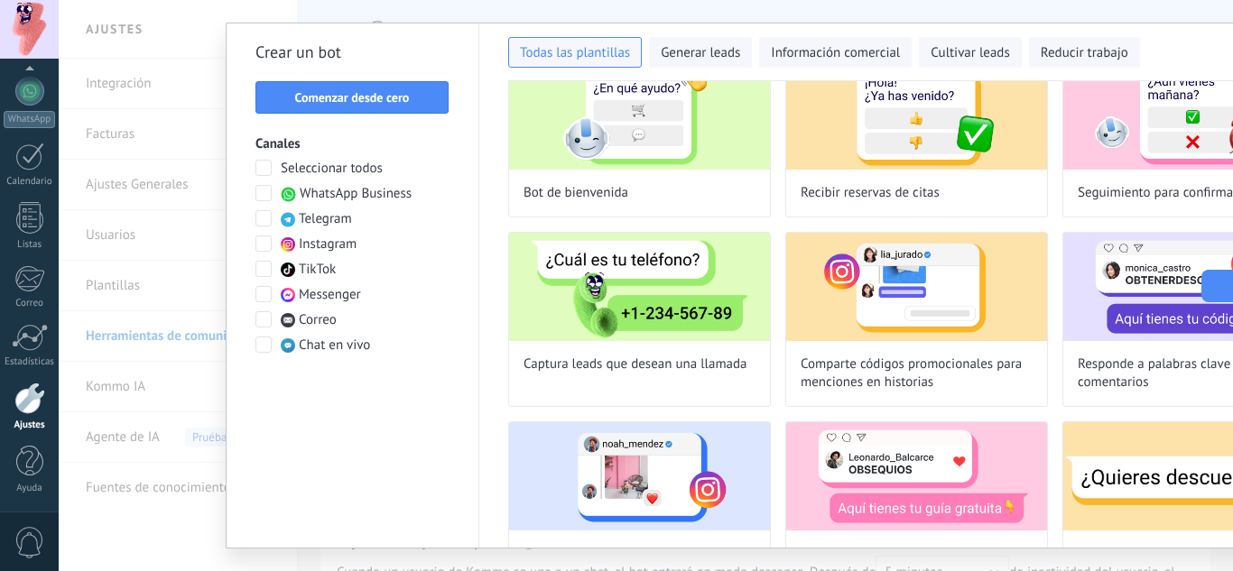
scroll to position [90, 0]
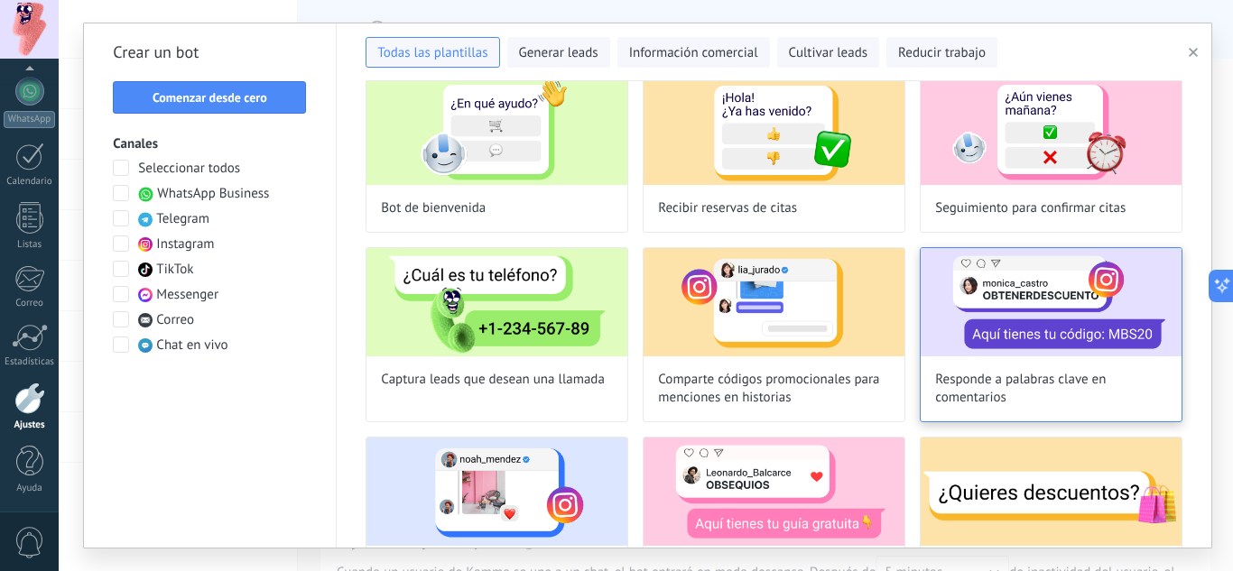
click at [983, 382] on span "Responde a palabras clave en comentarios" at bounding box center [1051, 389] width 232 height 36
type input "**********"
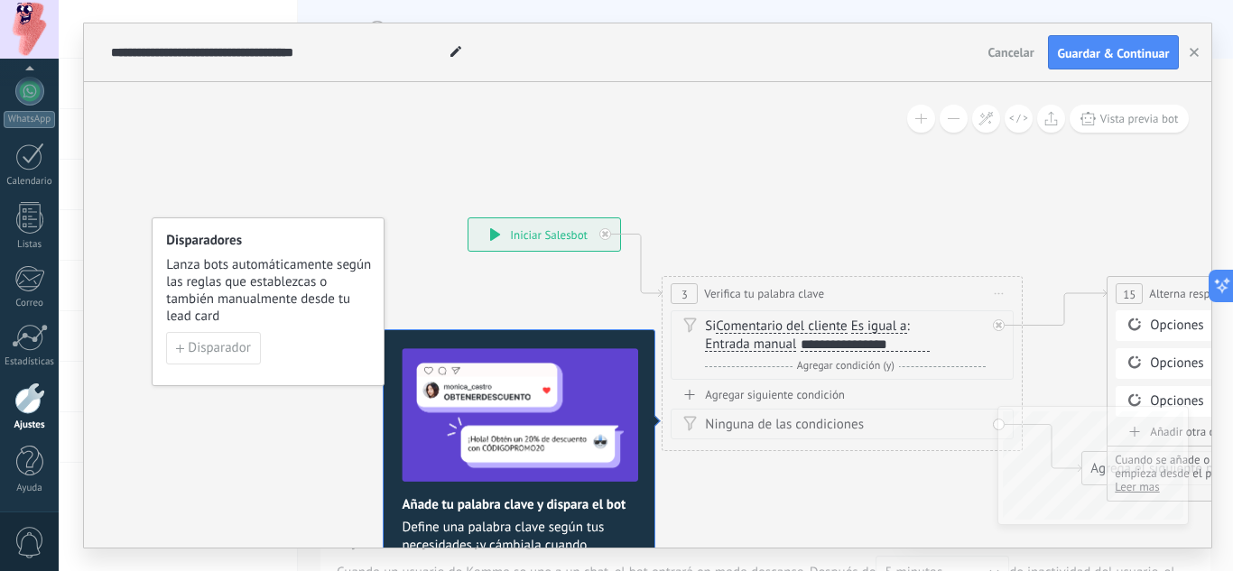
click at [808, 345] on div "**********" at bounding box center [864, 344] width 128 height 14
click at [894, 324] on span "Es igual a" at bounding box center [879, 326] width 56 height 14
click at [894, 324] on button "Es igual a" at bounding box center [955, 326] width 226 height 32
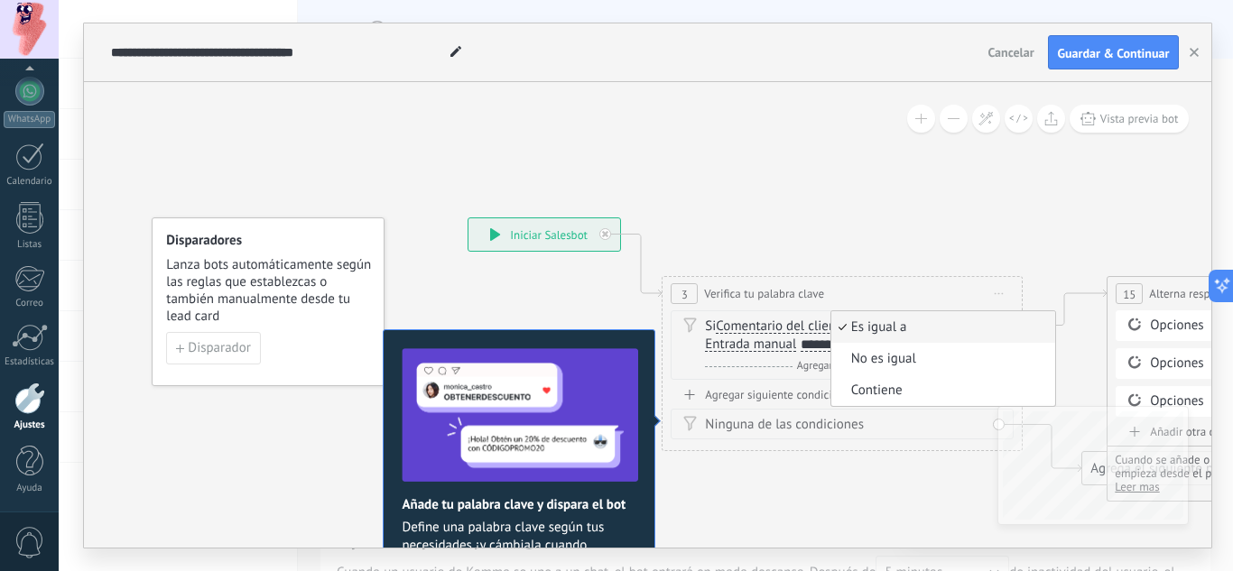
click at [865, 291] on div "**********" at bounding box center [841, 293] width 359 height 33
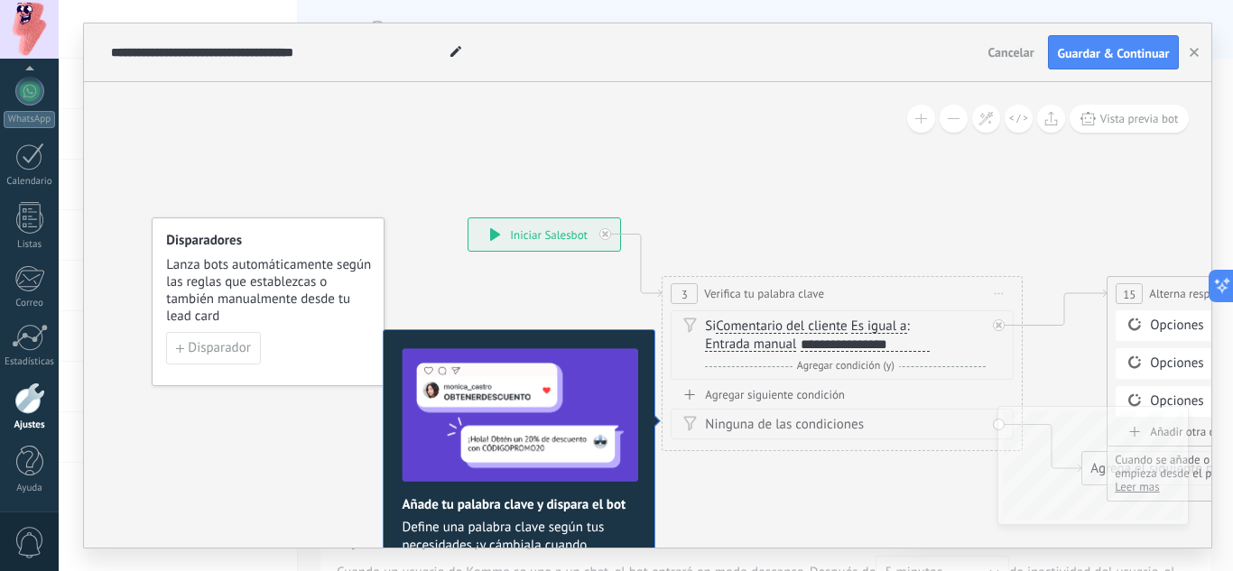
drag, startPoint x: 930, startPoint y: 346, endPoint x: 824, endPoint y: 349, distance: 106.5
click at [824, 349] on div "Si Comentario del cliente Mensaje del cliente Emoción de la conversación Coment…" at bounding box center [845, 336] width 281 height 36
click at [824, 349] on div "**********" at bounding box center [864, 344] width 128 height 14
click at [741, 338] on span "Entrada manual" at bounding box center [750, 344] width 91 height 14
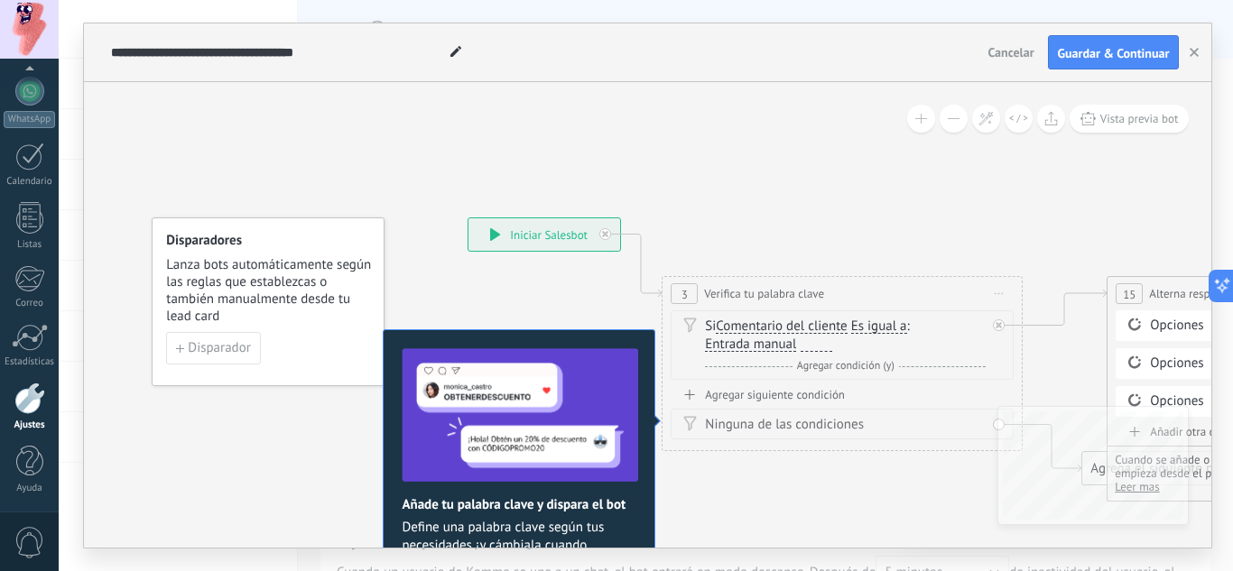
click at [741, 338] on button "Entrada manual" at bounding box center [809, 344] width 226 height 32
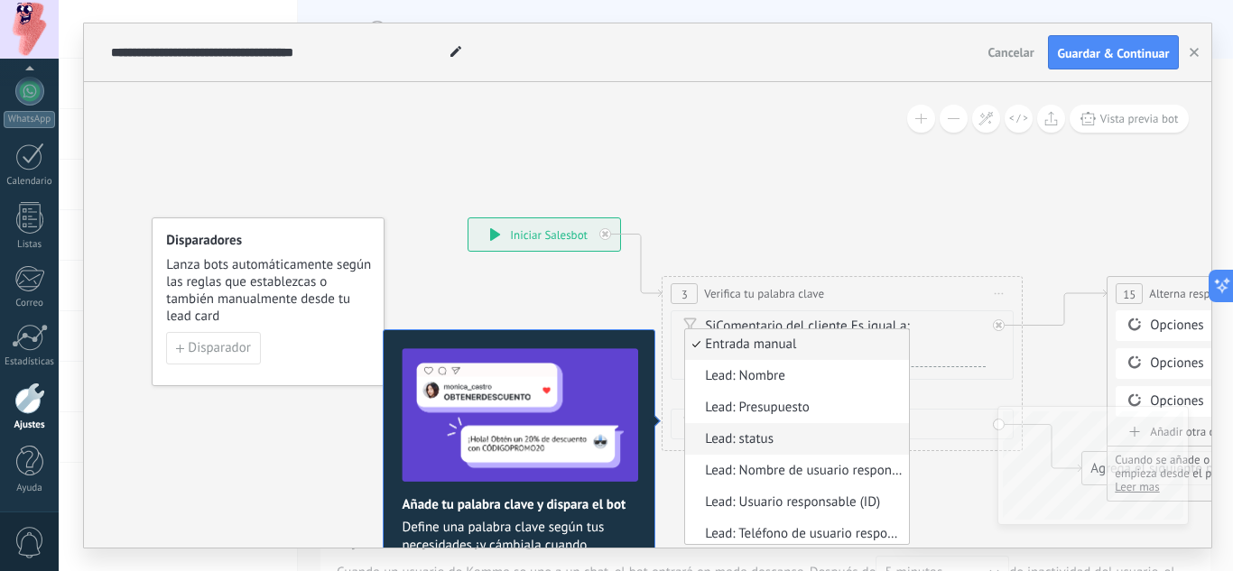
scroll to position [186, 0]
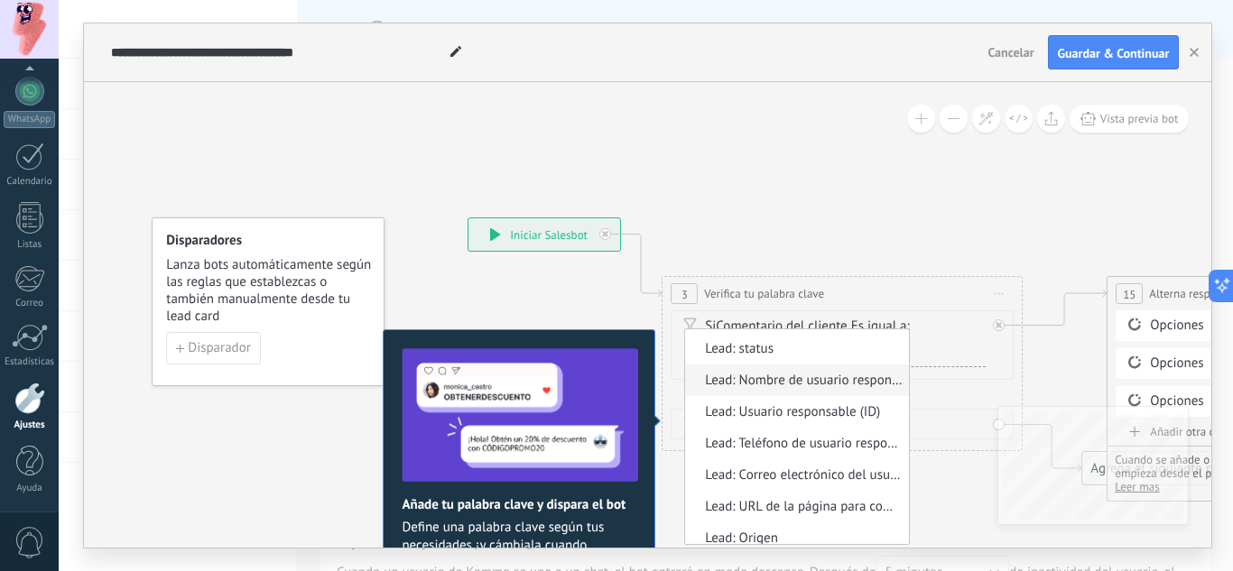
click at [856, 388] on span "Lead: Nombre de usuario responsable" at bounding box center [794, 381] width 218 height 18
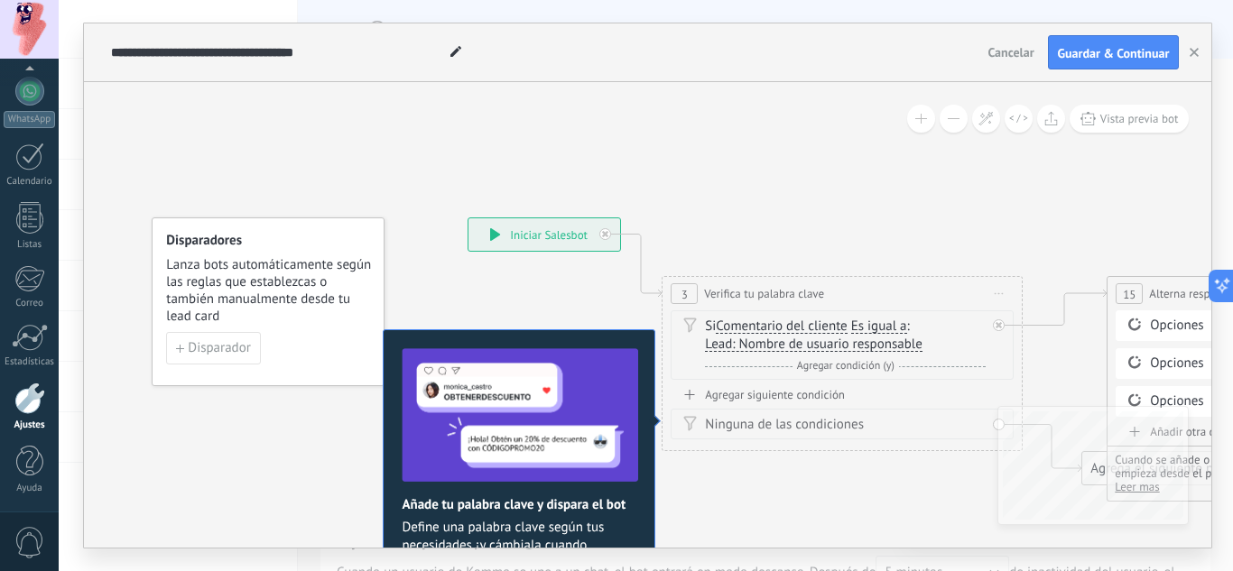
click at [874, 345] on span "Lead: Nombre de usuario responsable" at bounding box center [813, 344] width 217 height 14
click at [874, 345] on button "Lead: Nombre de usuario responsable" at bounding box center [809, 344] width 226 height 32
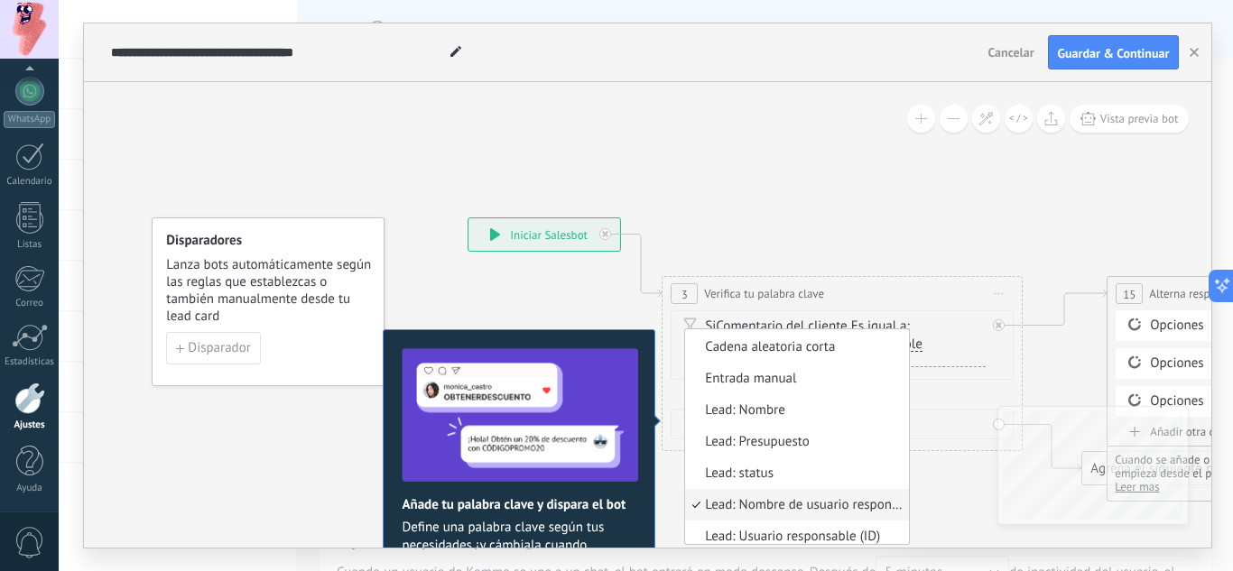
scroll to position [47, 0]
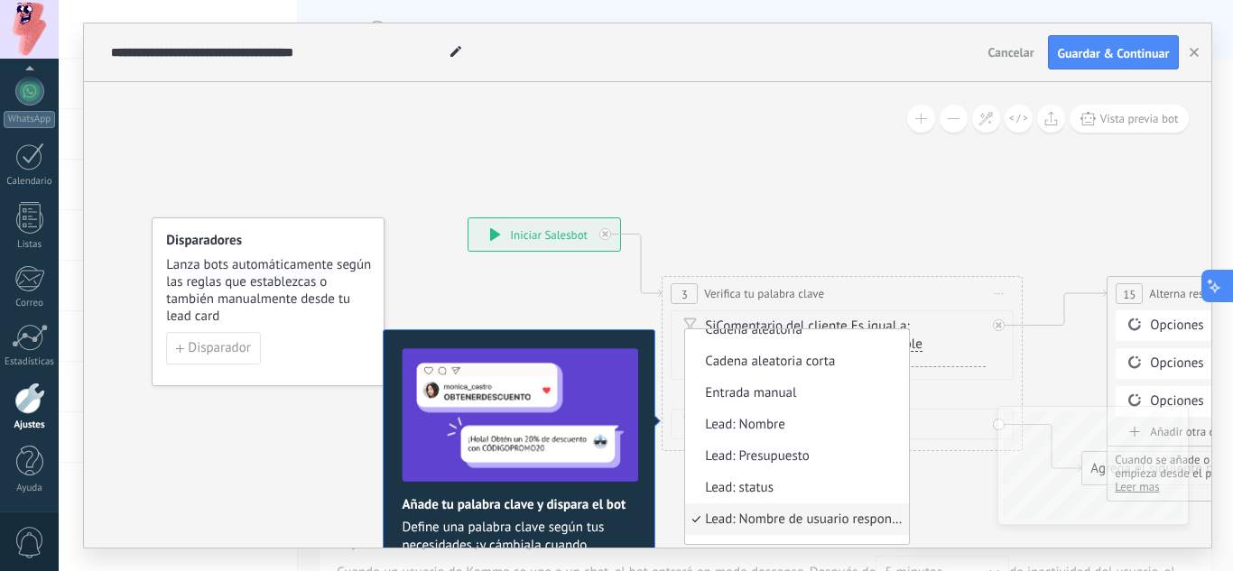
click at [1213, 283] on icon at bounding box center [1214, 285] width 19 height 19
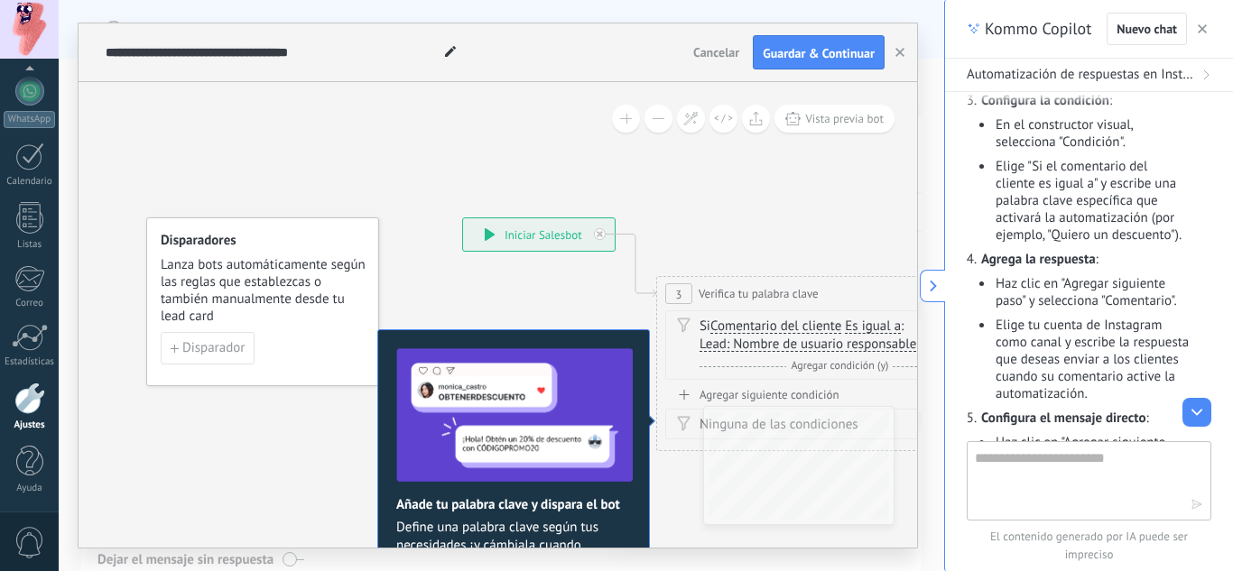
scroll to position [432, 0]
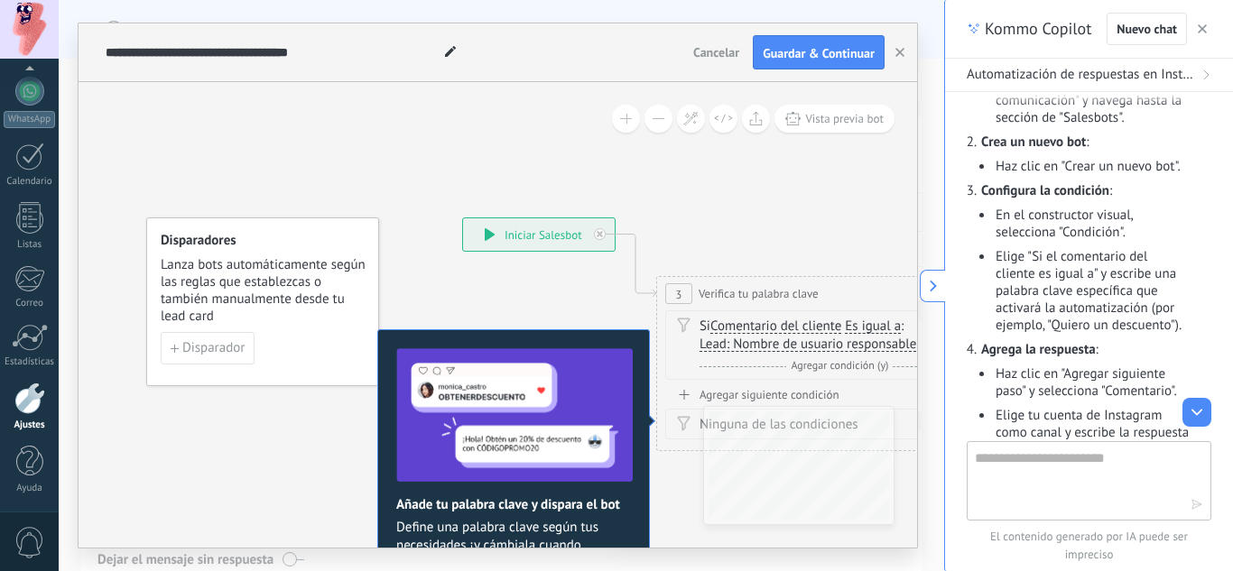
click at [930, 297] on button at bounding box center [931, 286] width 25 height 32
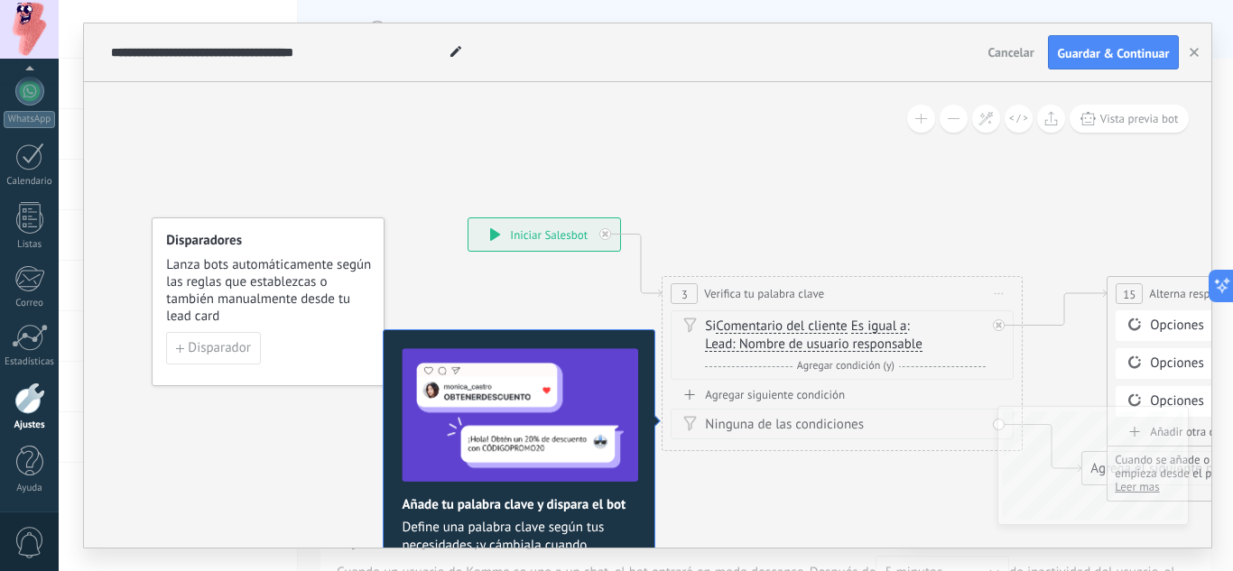
click at [893, 338] on span "Lead: Nombre de usuario responsable" at bounding box center [813, 344] width 217 height 14
click at [893, 338] on button "Lead: Nombre de usuario responsable" at bounding box center [809, 344] width 226 height 32
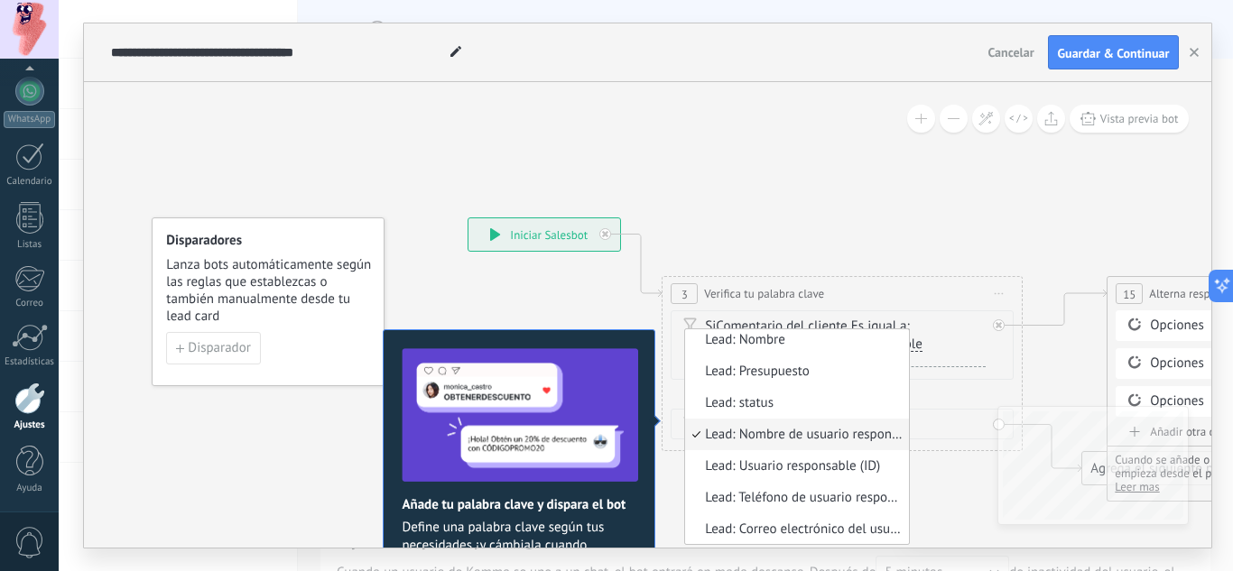
click at [990, 326] on div "Si Comentario del cliente Mensaje del cliente Emoción de la conversación Coment…" at bounding box center [841, 344] width 343 height 69
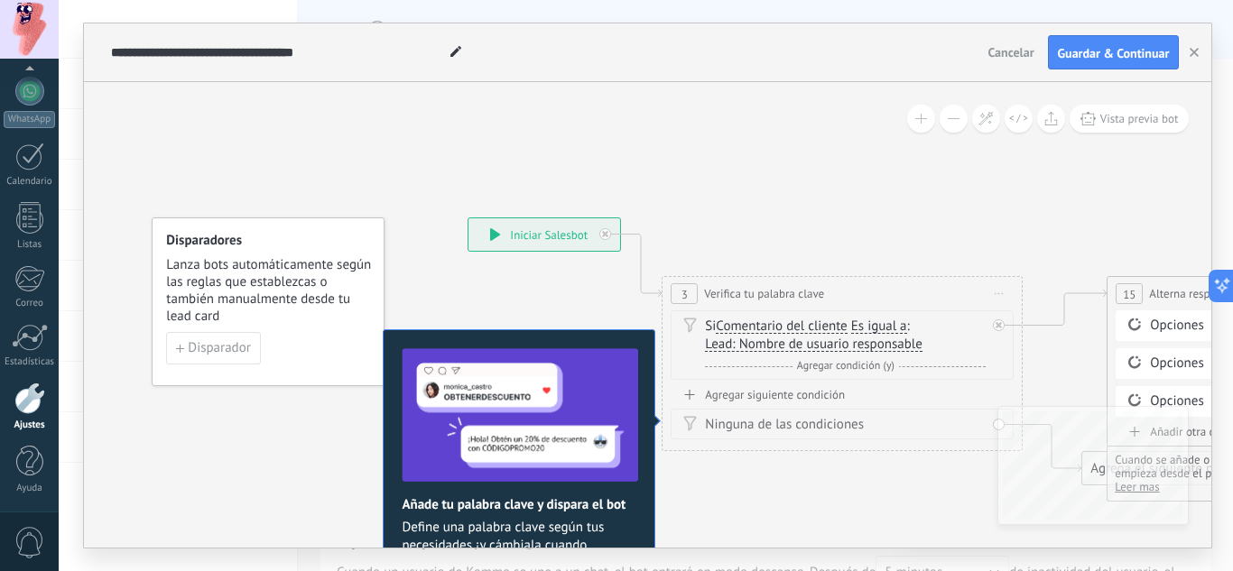
click at [913, 349] on span "Lead: Nombre de usuario responsable" at bounding box center [813, 344] width 217 height 14
click at [913, 349] on button "Lead: Nombre de usuario responsable" at bounding box center [809, 344] width 226 height 32
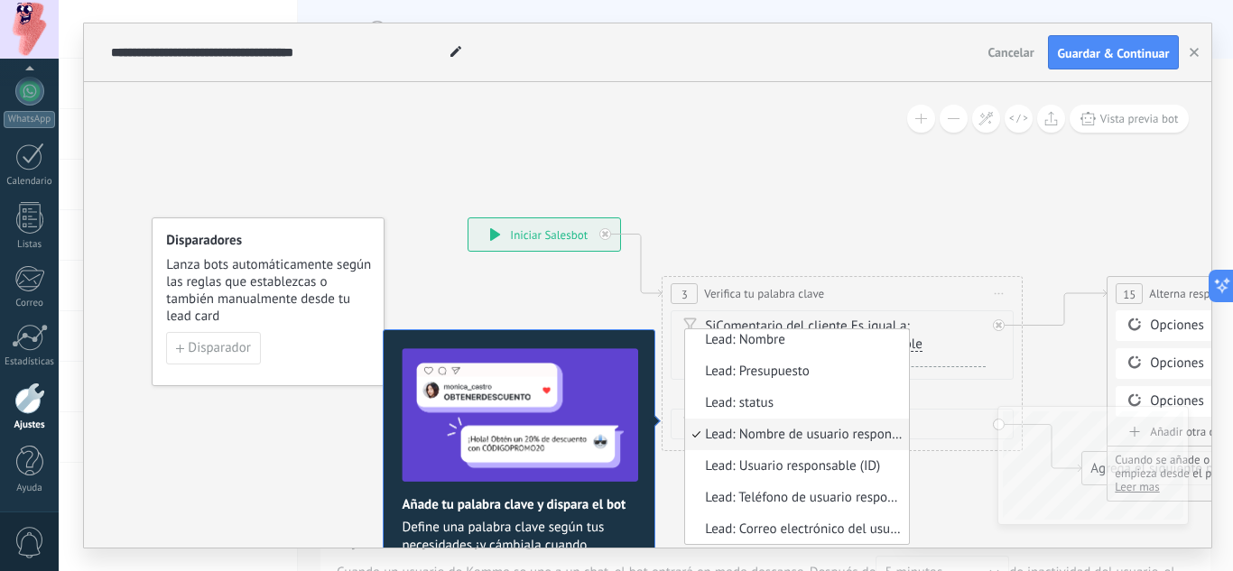
click at [913, 349] on span "Lead: Nombre de usuario responsable" at bounding box center [813, 344] width 217 height 14
click at [913, 349] on button "Lead: Nombre de usuario responsable" at bounding box center [809, 344] width 226 height 32
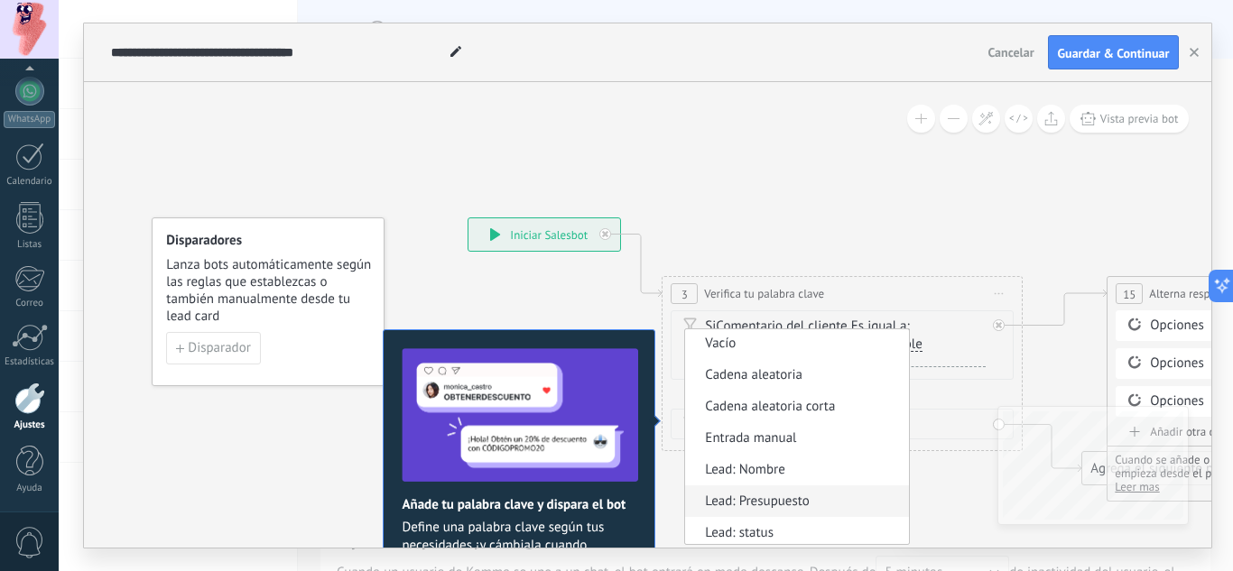
scroll to position [0, 0]
click at [793, 437] on span "Entrada manual" at bounding box center [794, 440] width 218 height 18
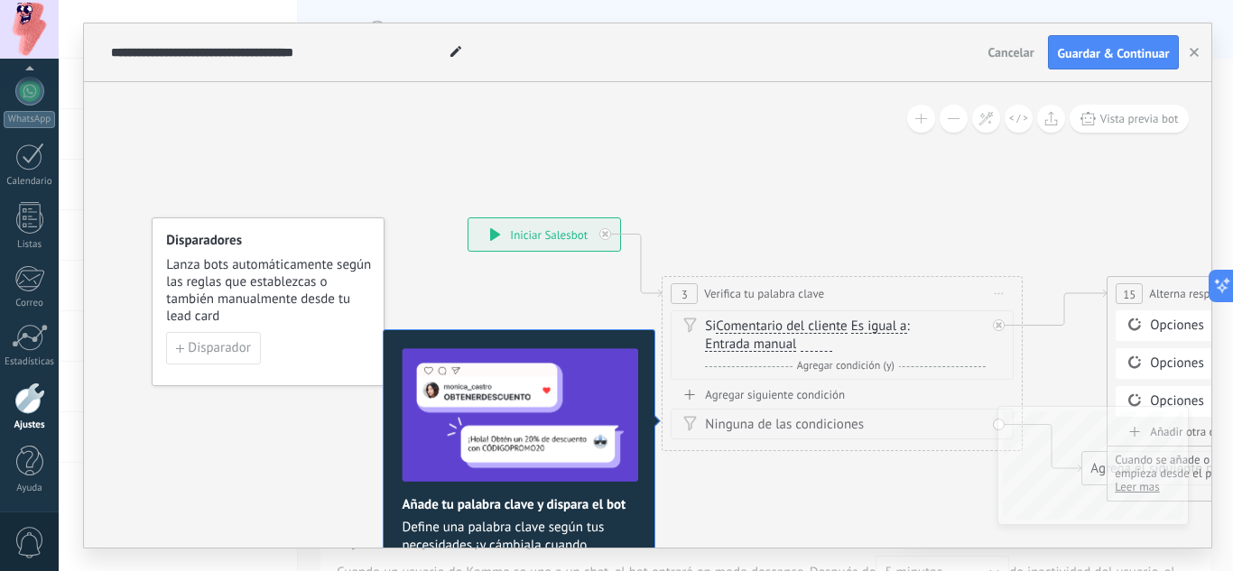
click at [817, 349] on div at bounding box center [816, 344] width 32 height 14
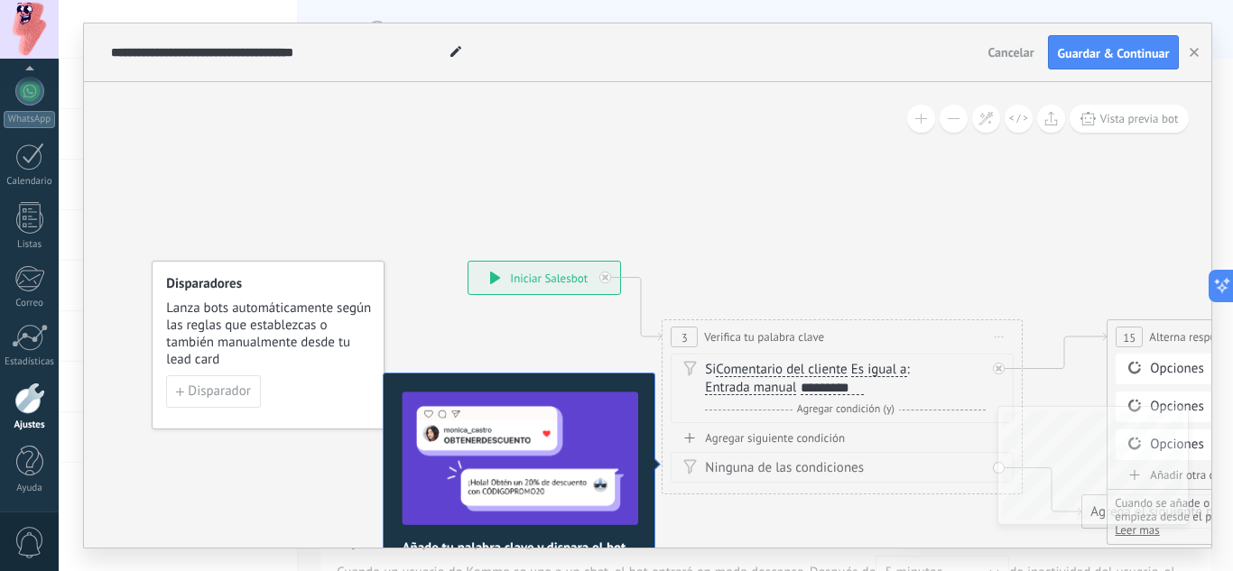
click at [867, 412] on span "Agregar condición (y)" at bounding box center [845, 409] width 106 height 14
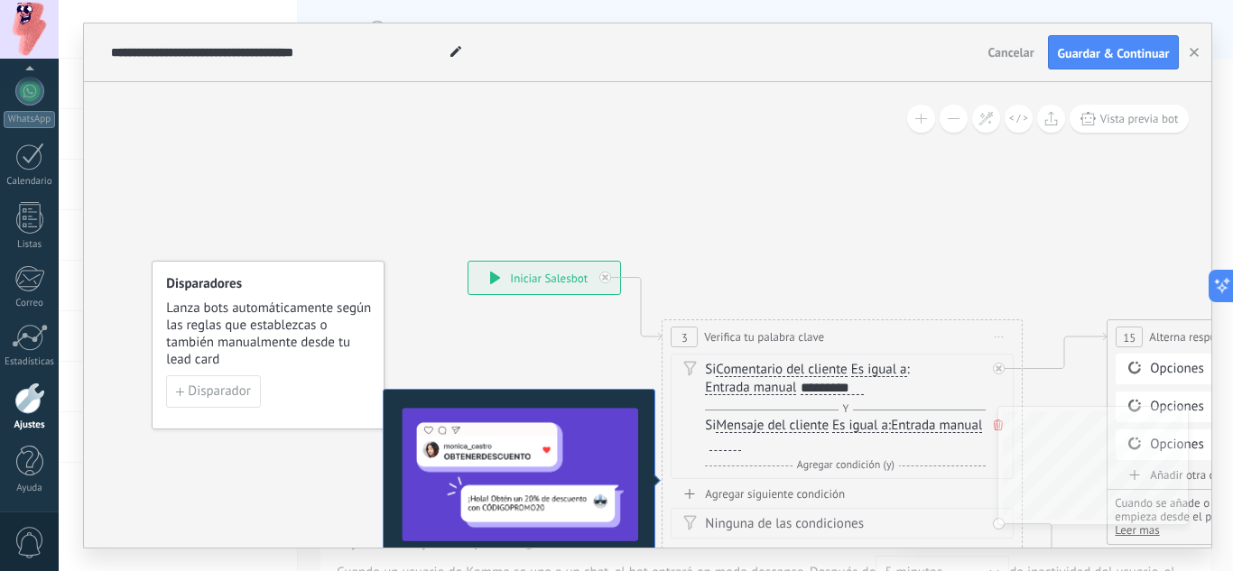
click at [741, 441] on div at bounding box center [725, 444] width 32 height 14
click at [806, 500] on div "Agregar siguiente condición" at bounding box center [841, 493] width 343 height 15
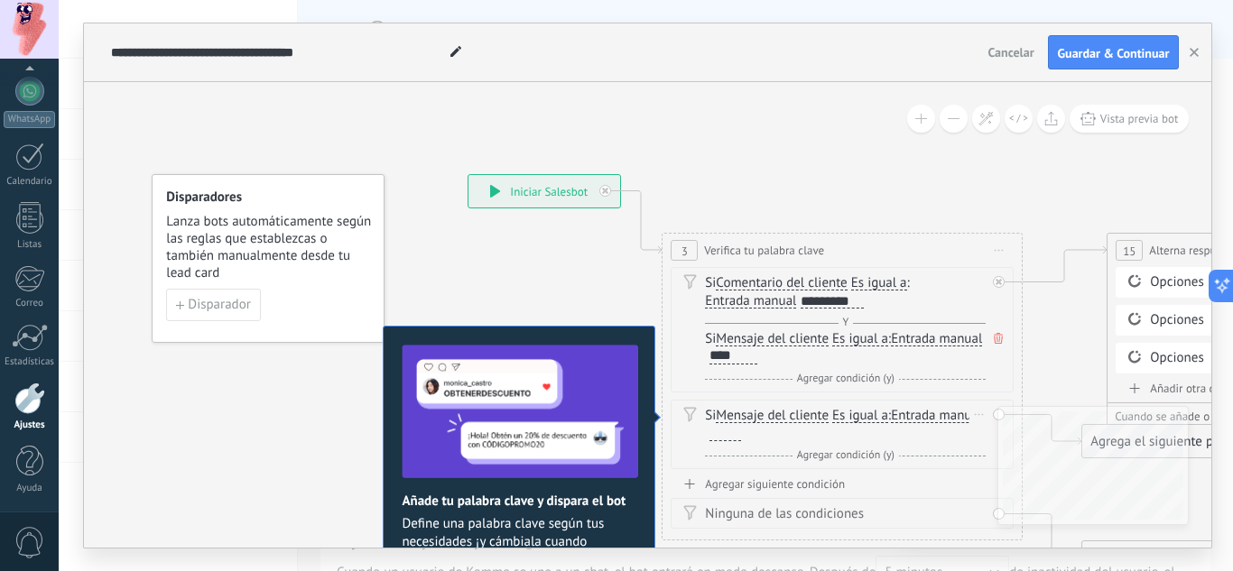
click at [741, 436] on div at bounding box center [725, 434] width 32 height 14
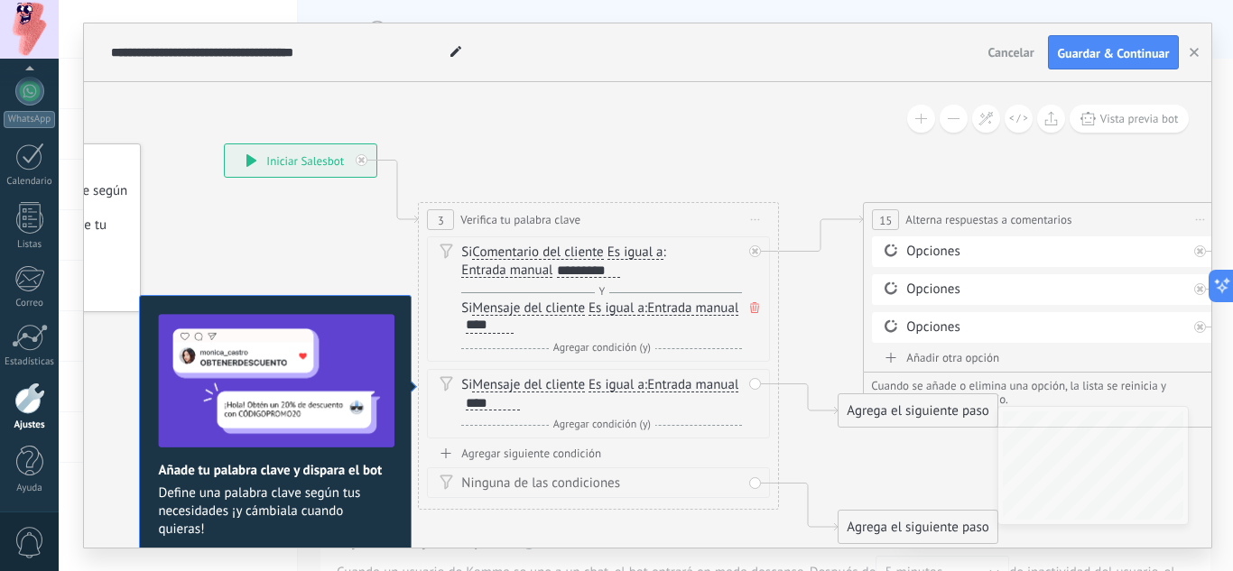
drag, startPoint x: 1039, startPoint y: 333, endPoint x: 796, endPoint y: 302, distance: 245.5
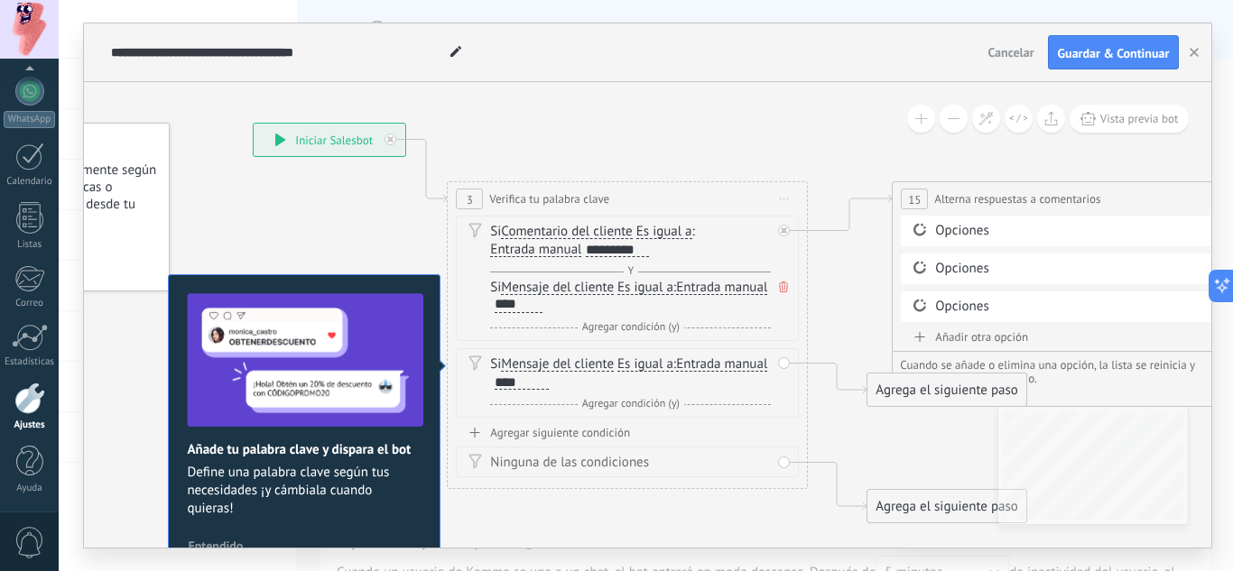
drag, startPoint x: 796, startPoint y: 302, endPoint x: 825, endPoint y: 282, distance: 35.6
drag, startPoint x: 893, startPoint y: 315, endPoint x: 879, endPoint y: 266, distance: 50.8
click at [253, 123] on div "**********" at bounding box center [253, 123] width 0 height 0
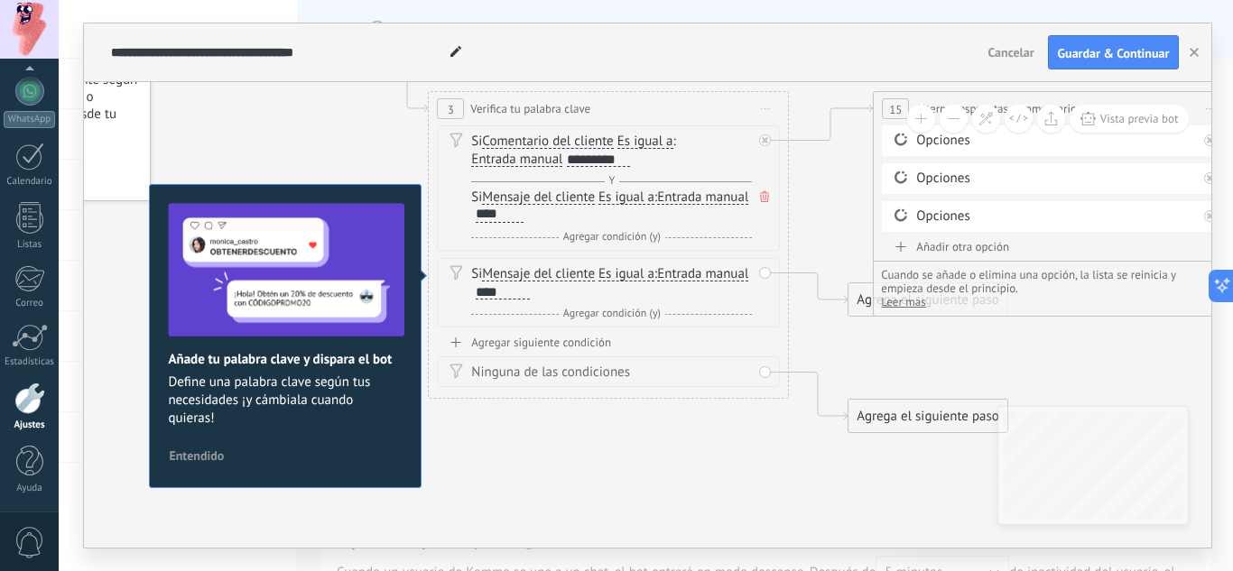
drag, startPoint x: 863, startPoint y: 307, endPoint x: 845, endPoint y: 217, distance: 92.2
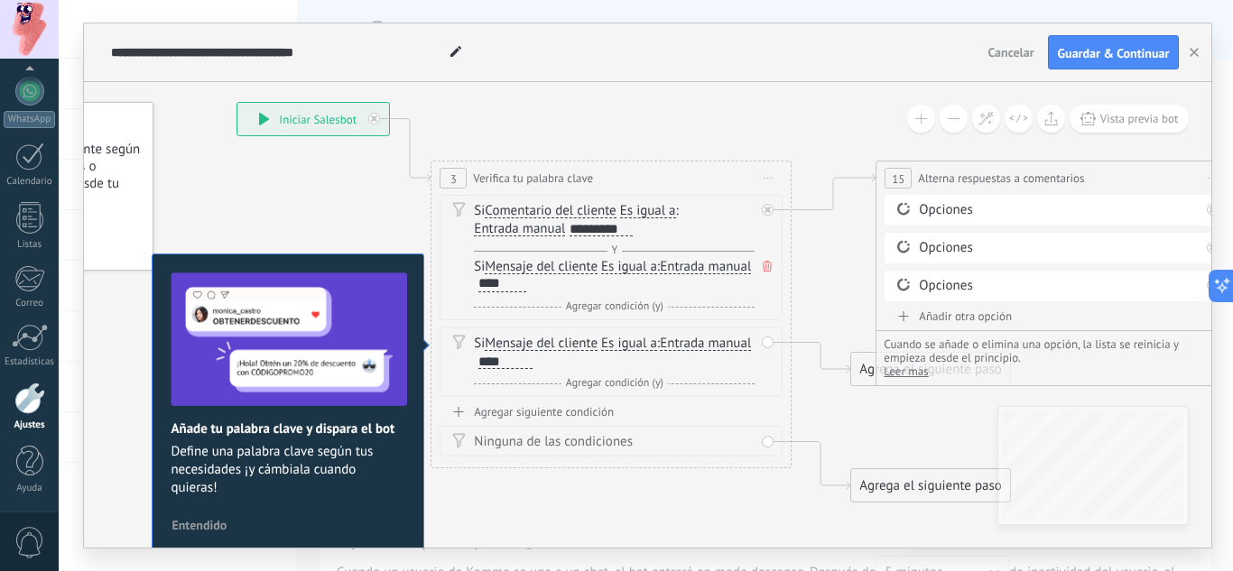
drag, startPoint x: 854, startPoint y: 353, endPoint x: 856, endPoint y: 436, distance: 83.1
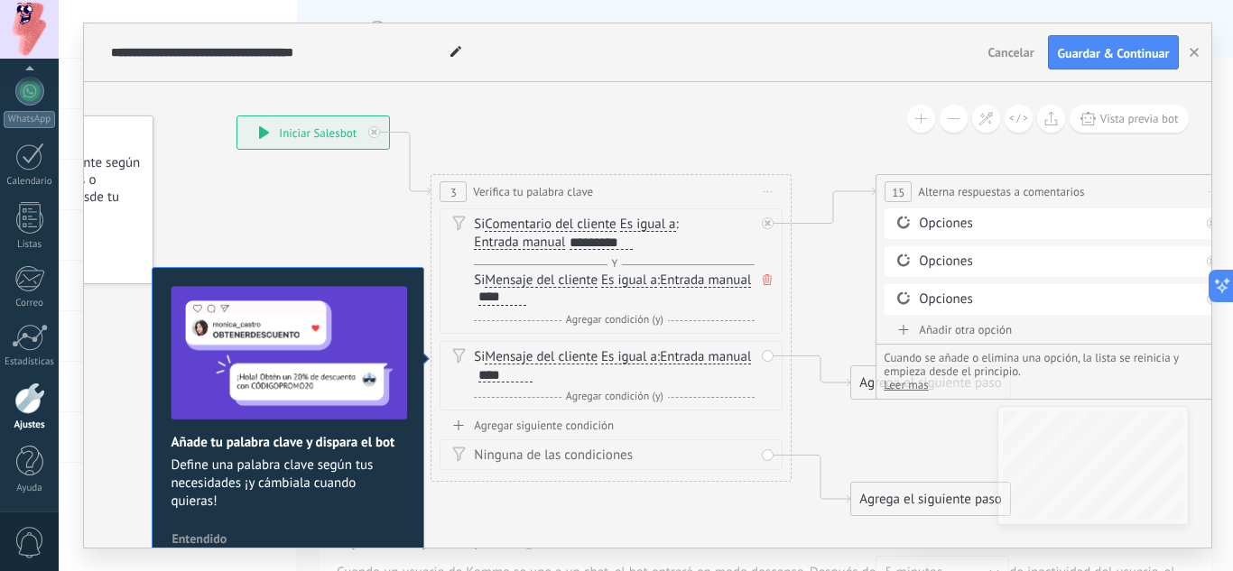
click at [940, 360] on span "Cuando se añade o elimina una opción, la lista se reinicia y empieza desde el p…" at bounding box center [1031, 364] width 297 height 27
click at [1218, 284] on icon at bounding box center [1233, 286] width 13 height 13
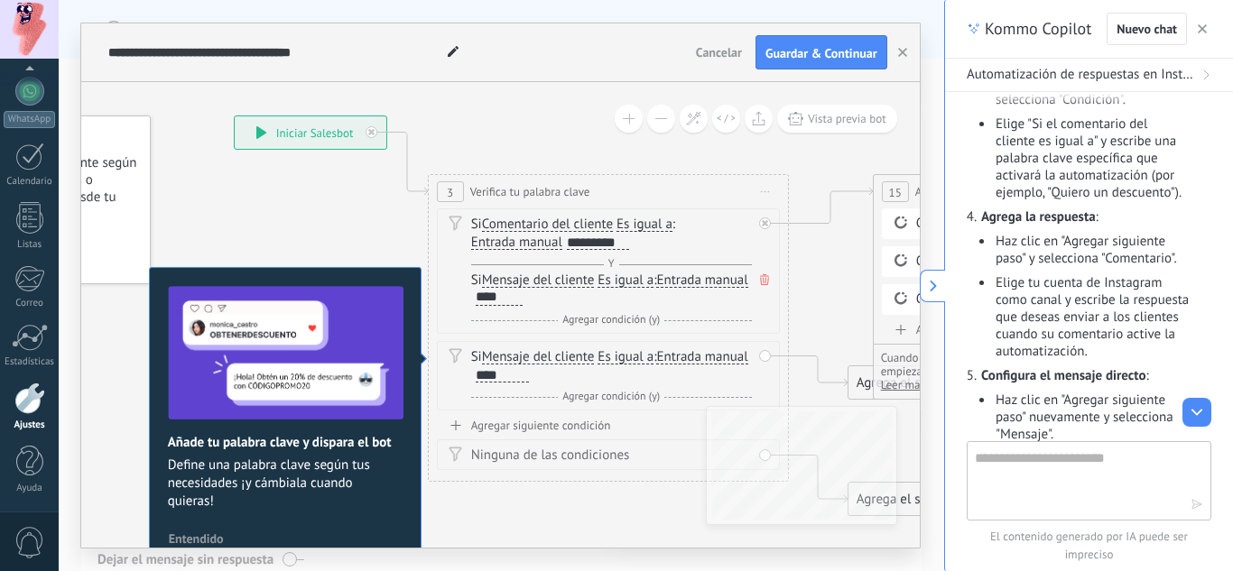
scroll to position [522, 0]
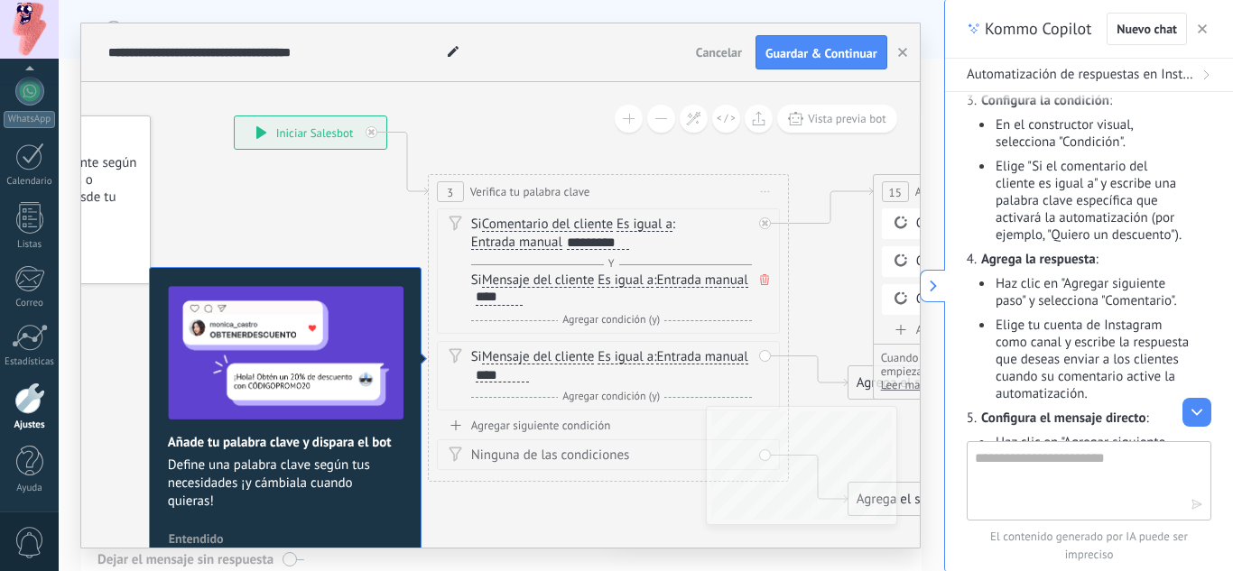
click at [926, 294] on button at bounding box center [931, 286] width 25 height 32
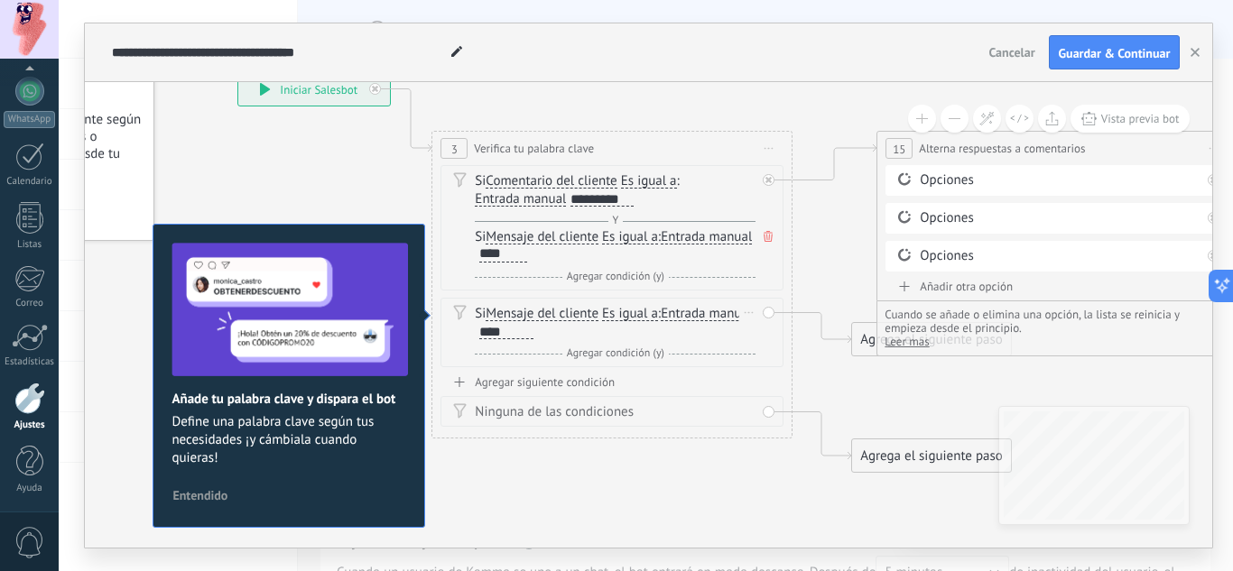
click at [751, 327] on div "Si Mensaje del cliente Mensaje del cliente Emoción de la conversación Comentari…" at bounding box center [615, 323] width 281 height 36
click at [670, 327] on div "Si Mensaje del cliente Mensaje del cliente Emoción de la conversación Comentari…" at bounding box center [615, 323] width 281 height 36
click at [532, 327] on div "**********" at bounding box center [505, 332] width 53 height 14
click at [770, 231] on icon at bounding box center [767, 236] width 9 height 11
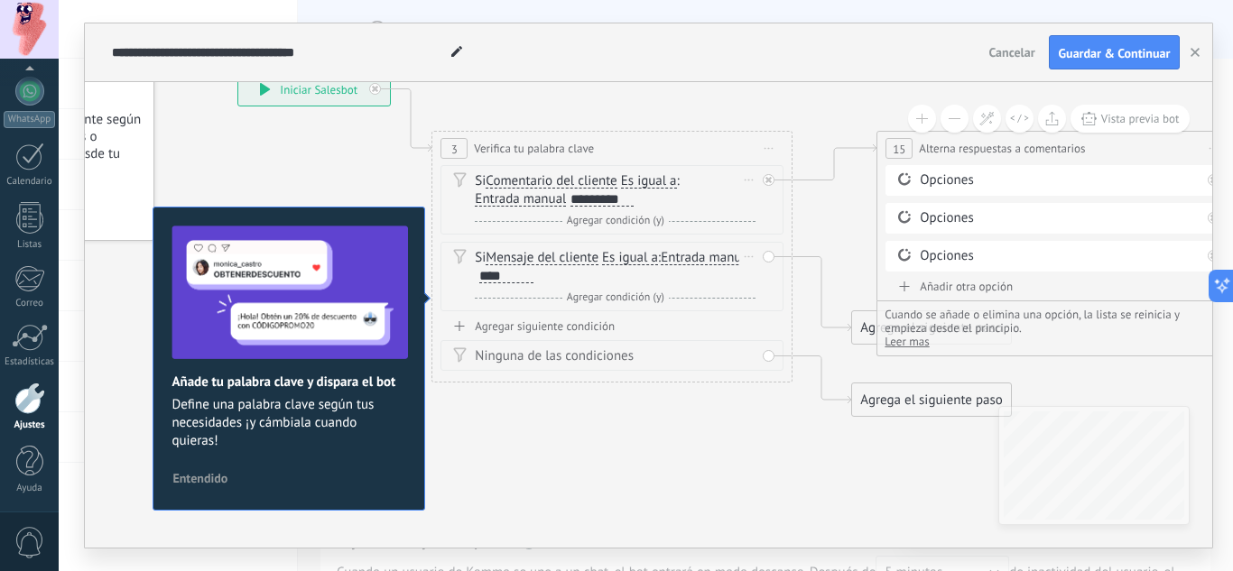
click at [627, 267] on div "Si Mensaje del cliente Mensaje del cliente Emoción de la conversación Comentari…" at bounding box center [615, 267] width 281 height 36
click at [532, 273] on div "**********" at bounding box center [505, 276] width 53 height 14
click at [857, 326] on div "Agrega el siguiente paso" at bounding box center [931, 328] width 158 height 30
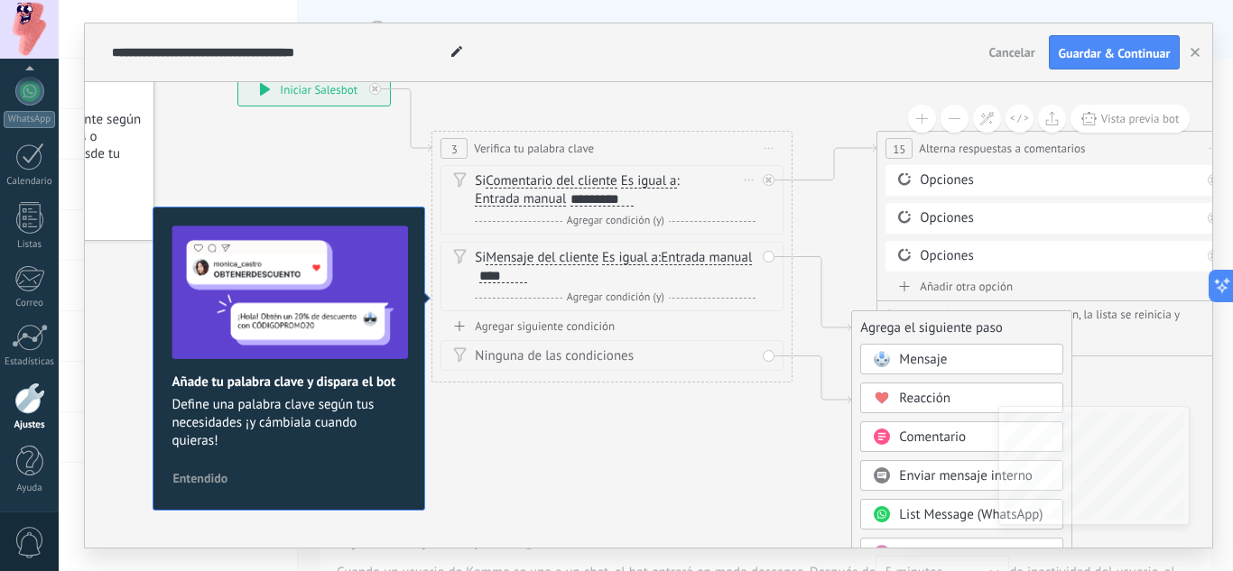
click at [924, 433] on span "Comentario" at bounding box center [932, 437] width 67 height 17
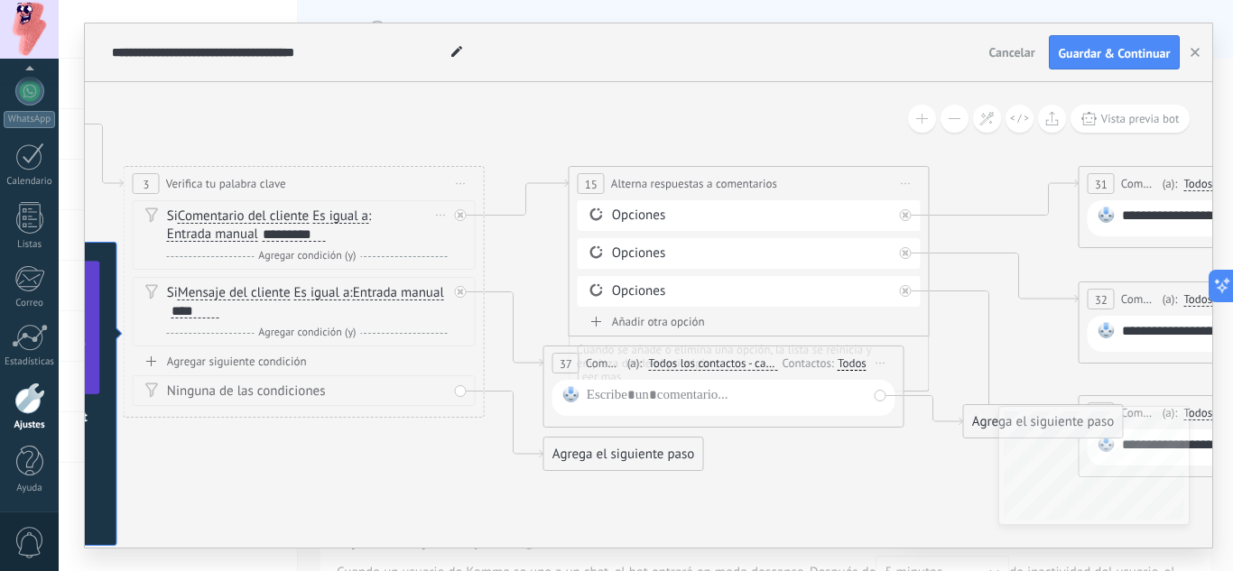
drag, startPoint x: 968, startPoint y: 300, endPoint x: 825, endPoint y: 322, distance: 145.1
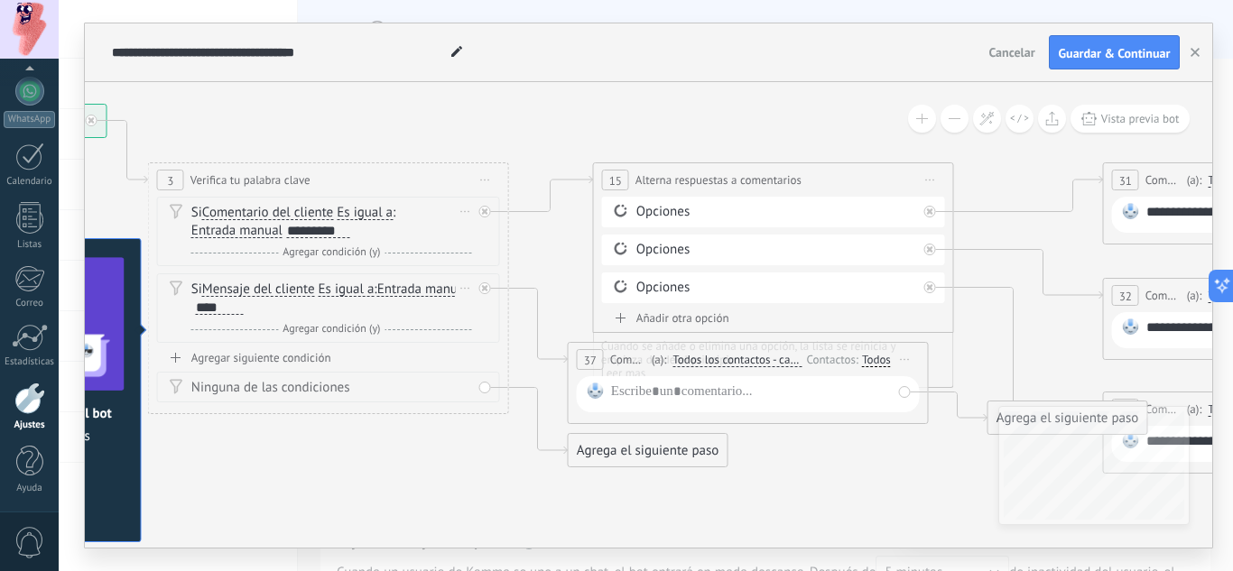
click at [243, 307] on div "*********" at bounding box center [216, 308] width 51 height 16
click at [300, 300] on div "Si Mensaje del cliente Mensaje del cliente Emoción de la conversación Comentari…" at bounding box center [331, 299] width 281 height 36
click at [243, 310] on div "*********" at bounding box center [219, 307] width 47 height 14
click at [227, 310] on div "*****" at bounding box center [212, 307] width 32 height 14
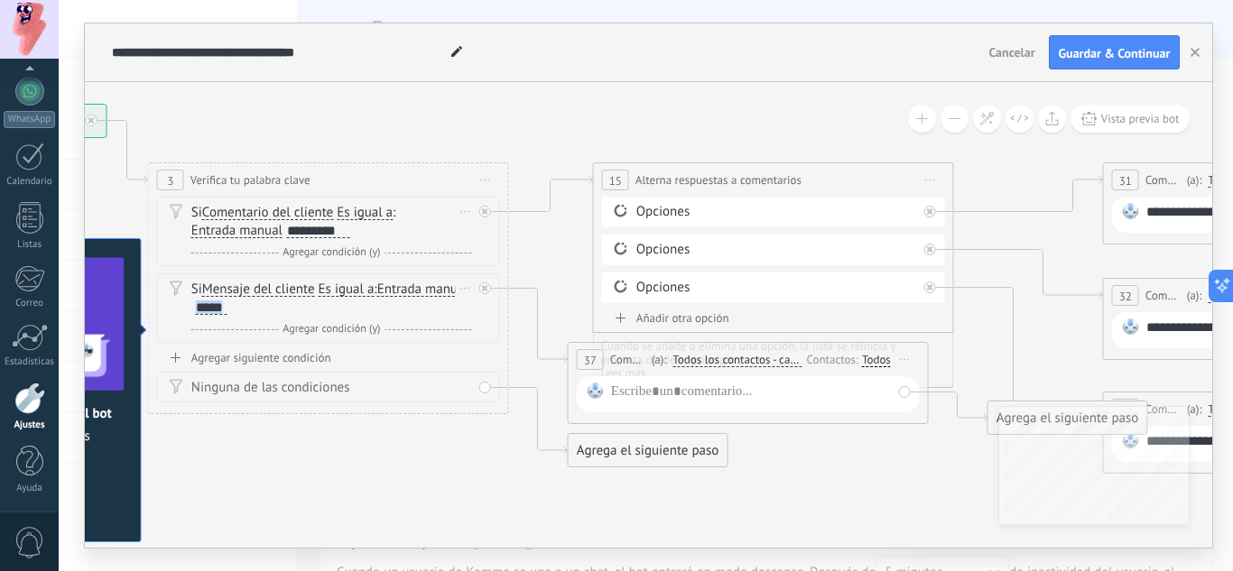
click at [227, 310] on div "*****" at bounding box center [212, 307] width 32 height 14
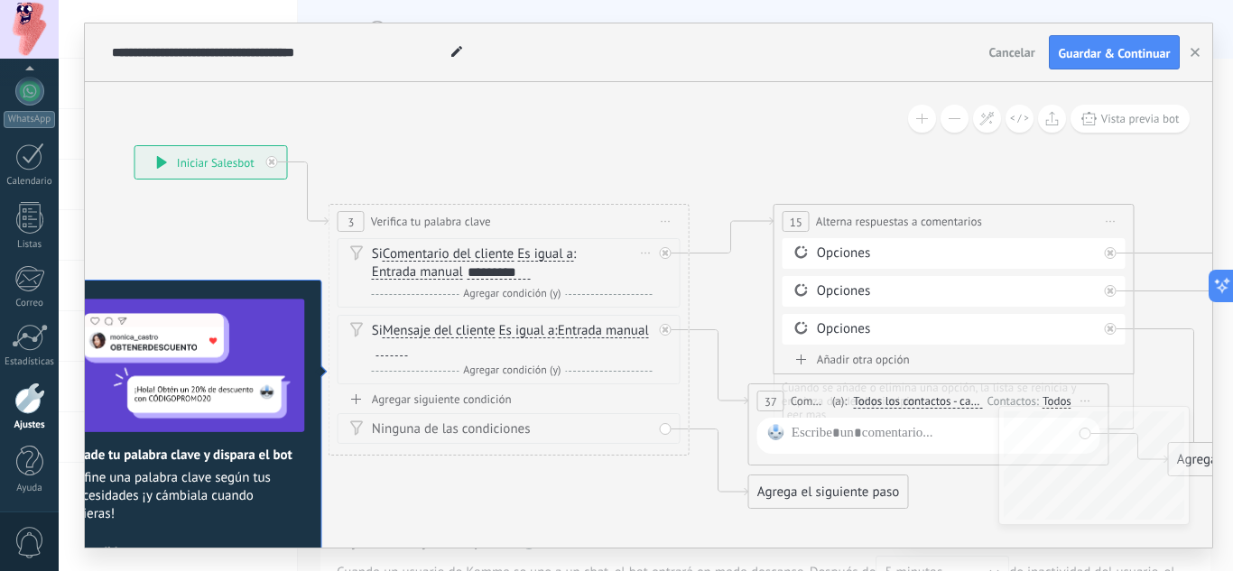
drag, startPoint x: 494, startPoint y: 466, endPoint x: 689, endPoint y: 509, distance: 200.5
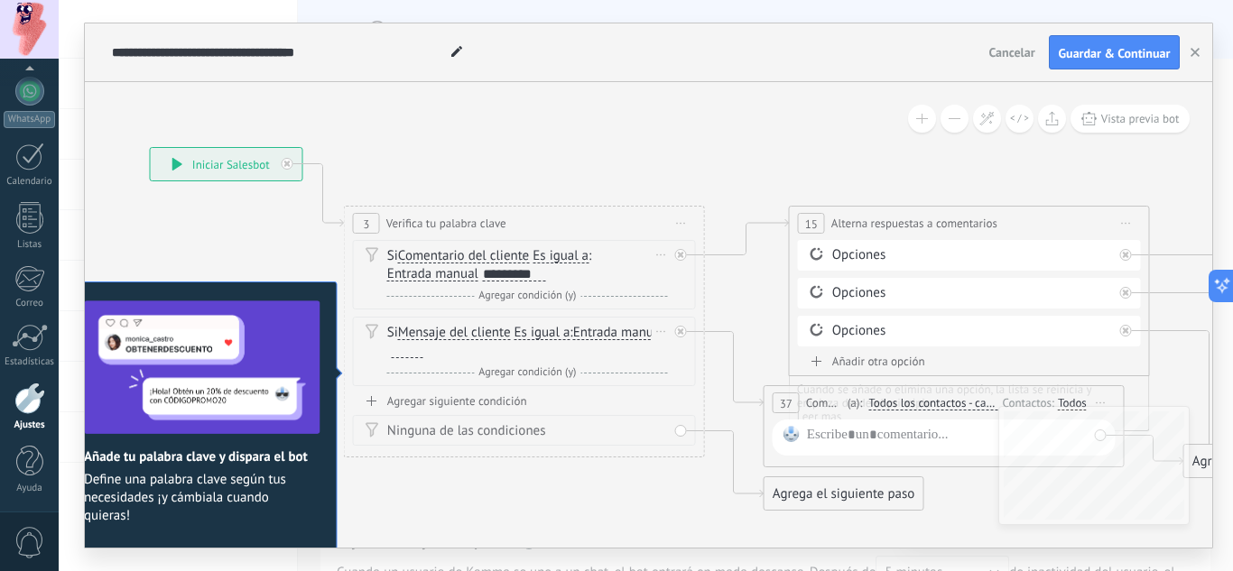
click at [533, 347] on div "Si Mensaje del cliente Mensaje del cliente Emoción de la conversación Comentari…" at bounding box center [527, 342] width 281 height 36
click at [395, 341] on div "Si Mensaje del cliente Mensaje del cliente Emoción de la conversación Comentari…" at bounding box center [527, 342] width 281 height 36
click at [395, 336] on div "Si Mensaje del cliente Mensaje del cliente Emoción de la conversación Comentari…" at bounding box center [527, 342] width 281 height 36
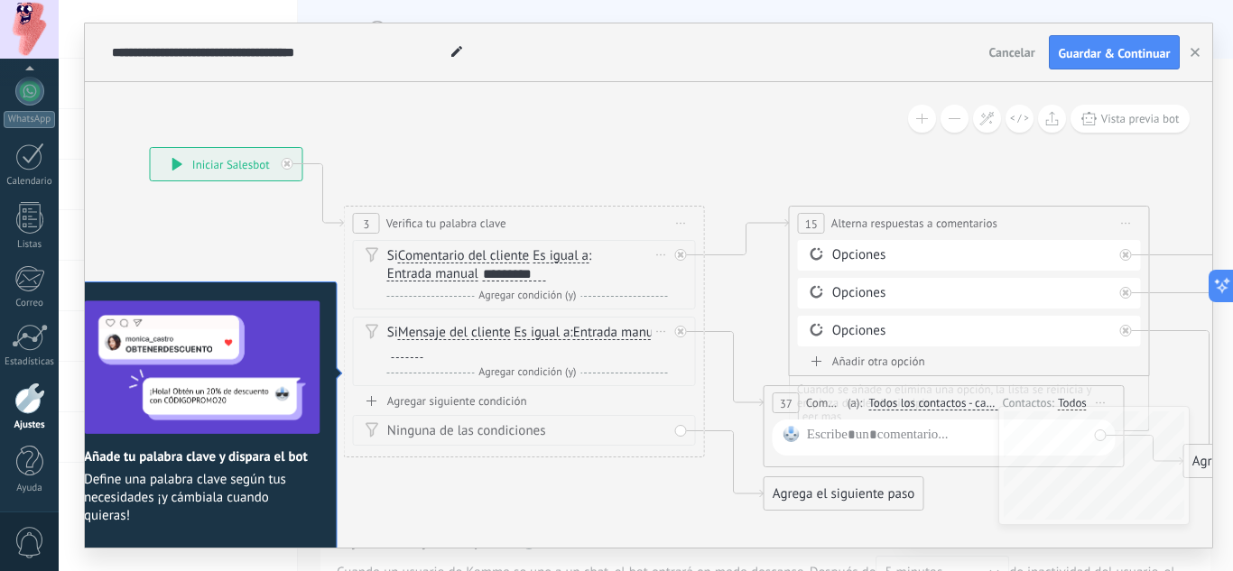
click at [395, 336] on div "Si Mensaje del cliente Mensaje del cliente Emoción de la conversación Comentari…" at bounding box center [527, 342] width 281 height 36
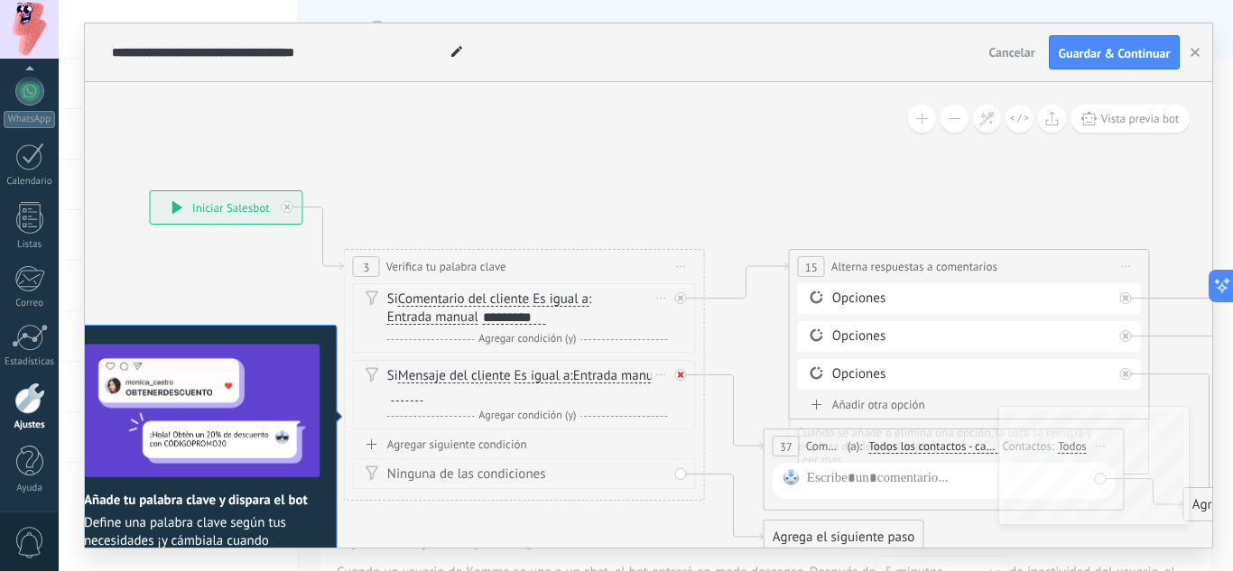
click at [684, 374] on div at bounding box center [681, 375] width 12 height 12
click at [679, 374] on div "Si Mensaje del cliente Mensaje del cliente Emoción de la conversación Comentari…" at bounding box center [524, 394] width 343 height 69
click at [680, 377] on div "Si Mensaje del cliente Mensaje del cliente Emoción de la conversación Comentari…" at bounding box center [524, 394] width 343 height 69
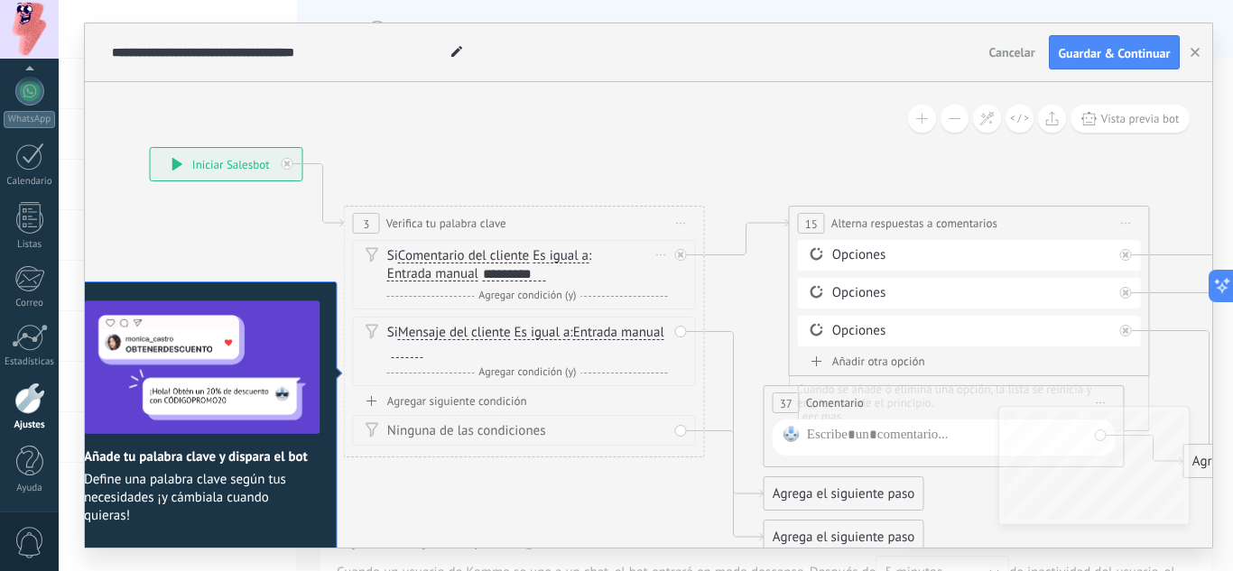
click at [678, 437] on div "Ninguna de las condiciones" at bounding box center [524, 430] width 343 height 31
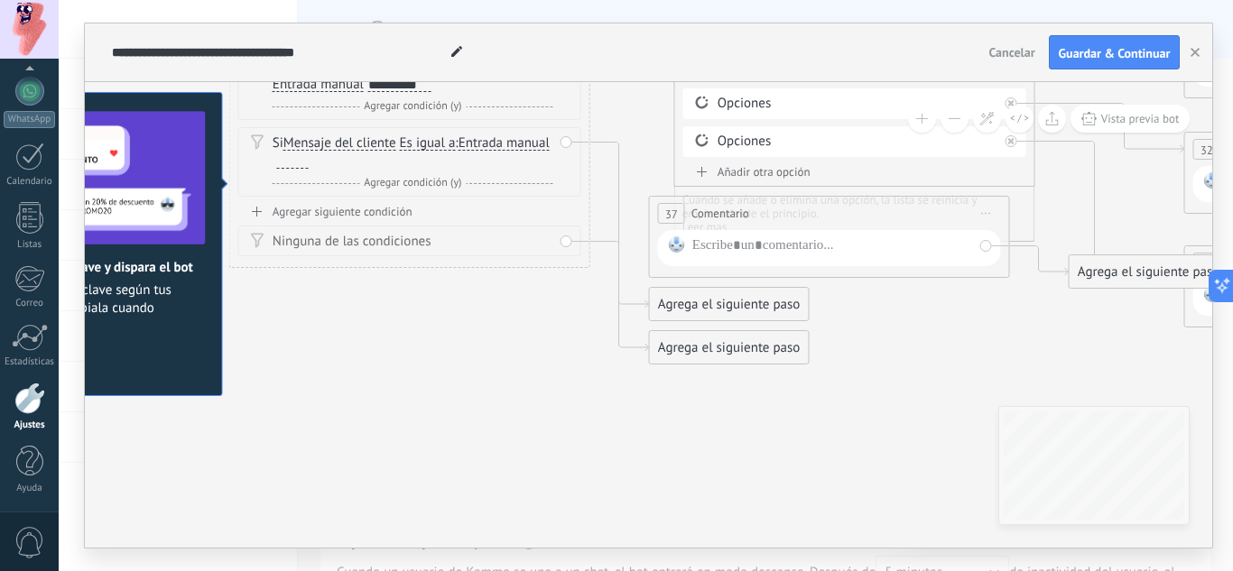
drag, startPoint x: 685, startPoint y: 423, endPoint x: 569, endPoint y: 319, distance: 155.3
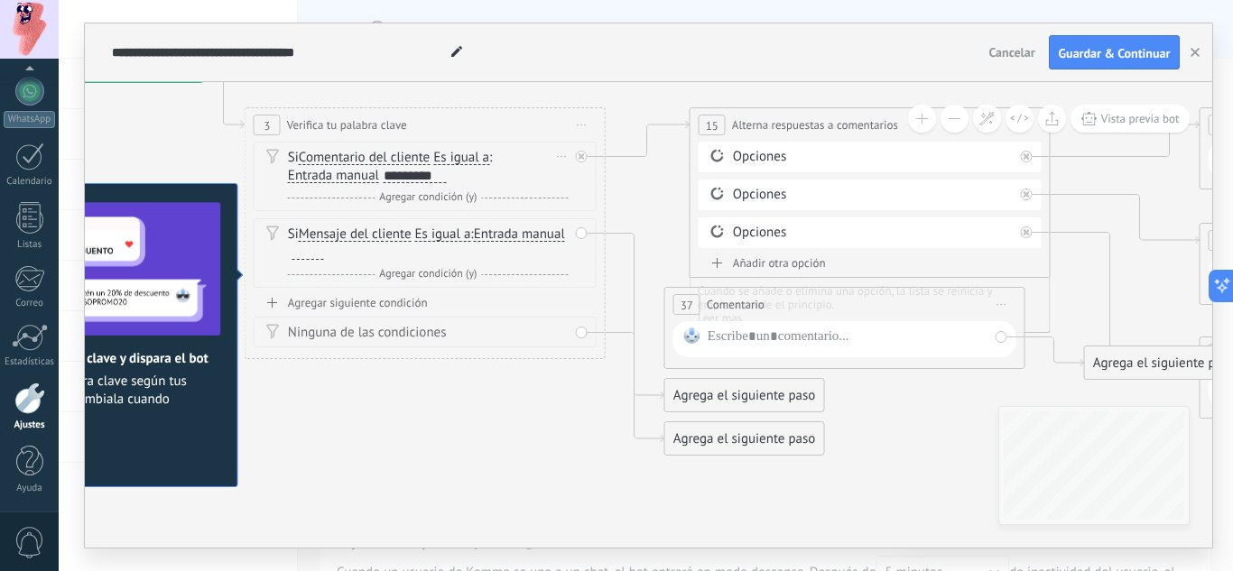
drag, startPoint x: 866, startPoint y: 330, endPoint x: 863, endPoint y: 426, distance: 95.7
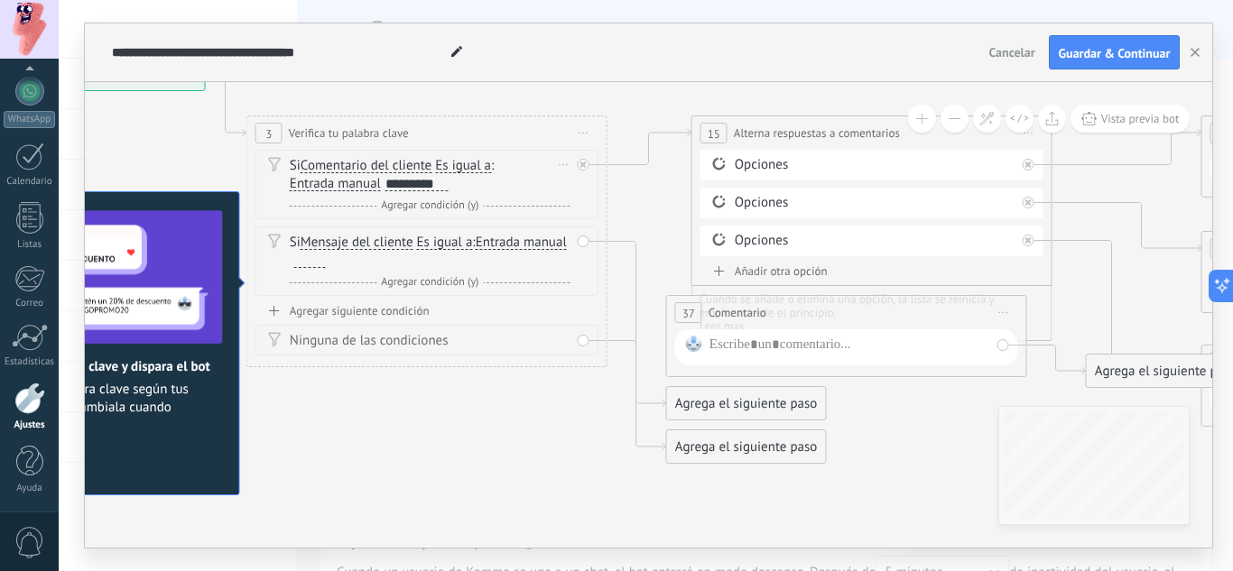
drag, startPoint x: 562, startPoint y: 408, endPoint x: 732, endPoint y: 438, distance: 172.2
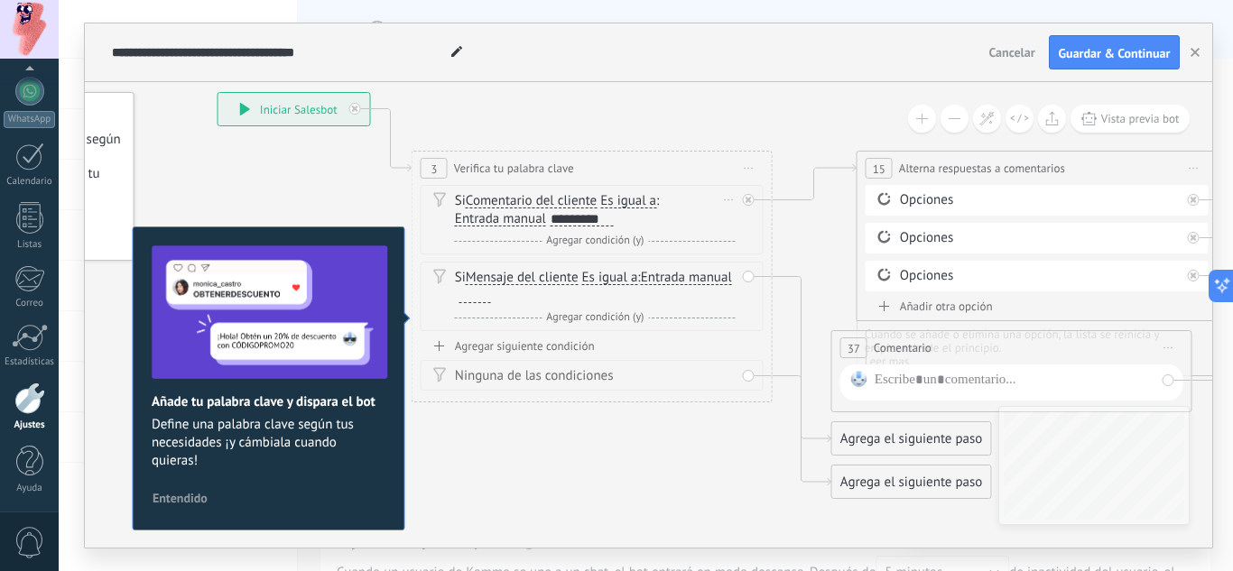
click at [1007, 55] on span "Cancelar" at bounding box center [1011, 52] width 46 height 16
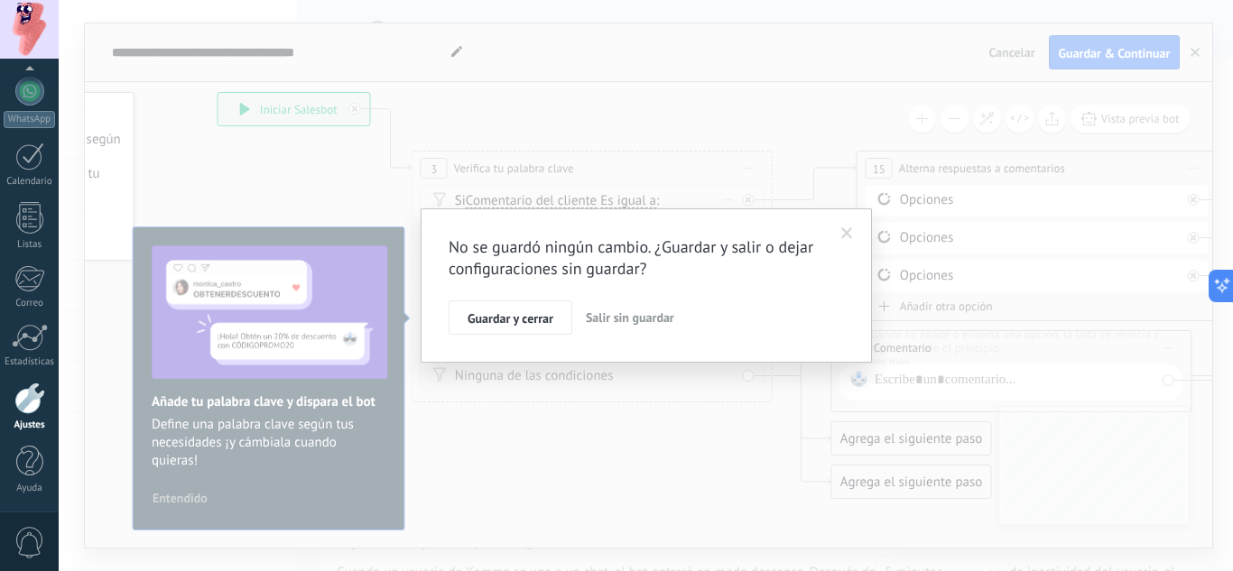
click at [659, 322] on span "Salir sin guardar" at bounding box center [630, 317] width 88 height 16
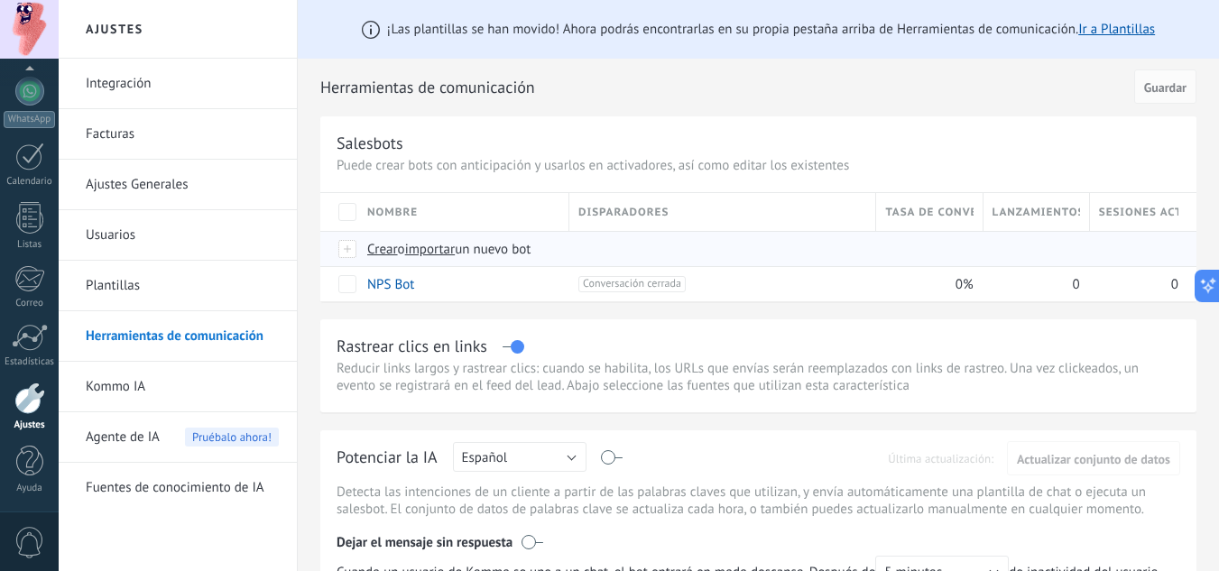
click at [378, 251] on span "Crear" at bounding box center [382, 249] width 31 height 17
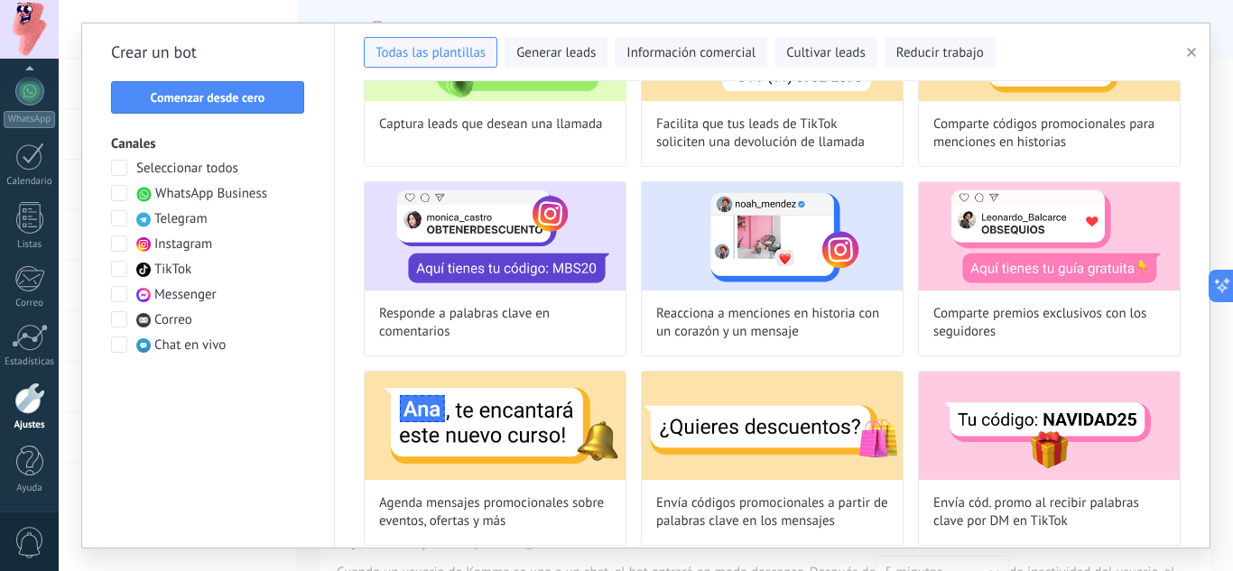
scroll to position [313, 0]
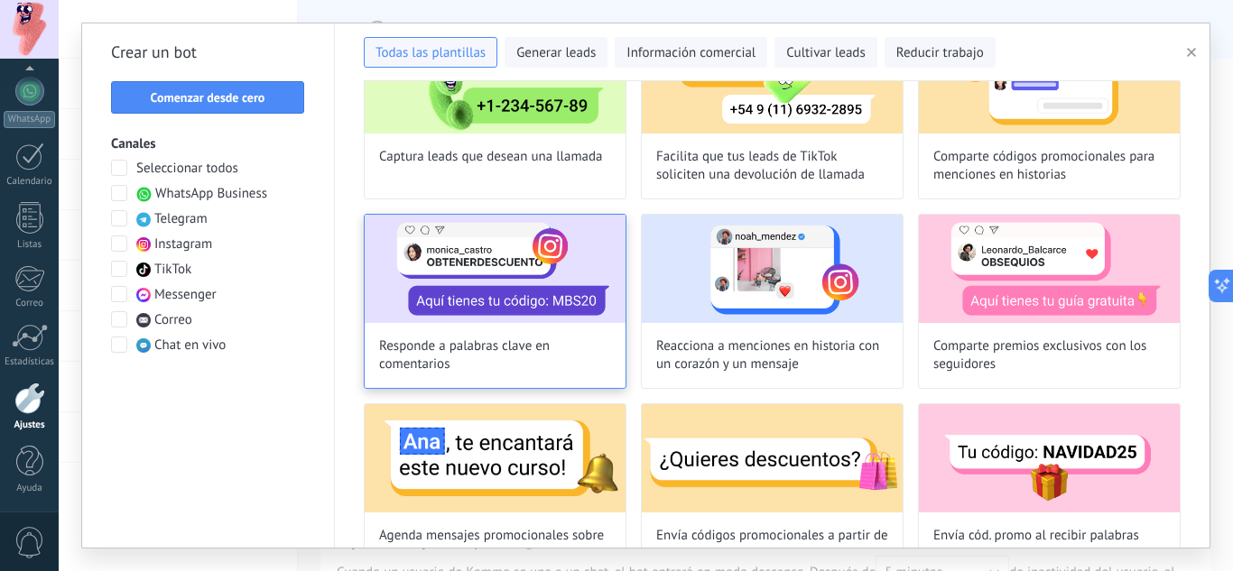
click at [561, 373] on span "Responde a palabras clave en comentarios" at bounding box center [495, 355] width 232 height 36
type input "**********"
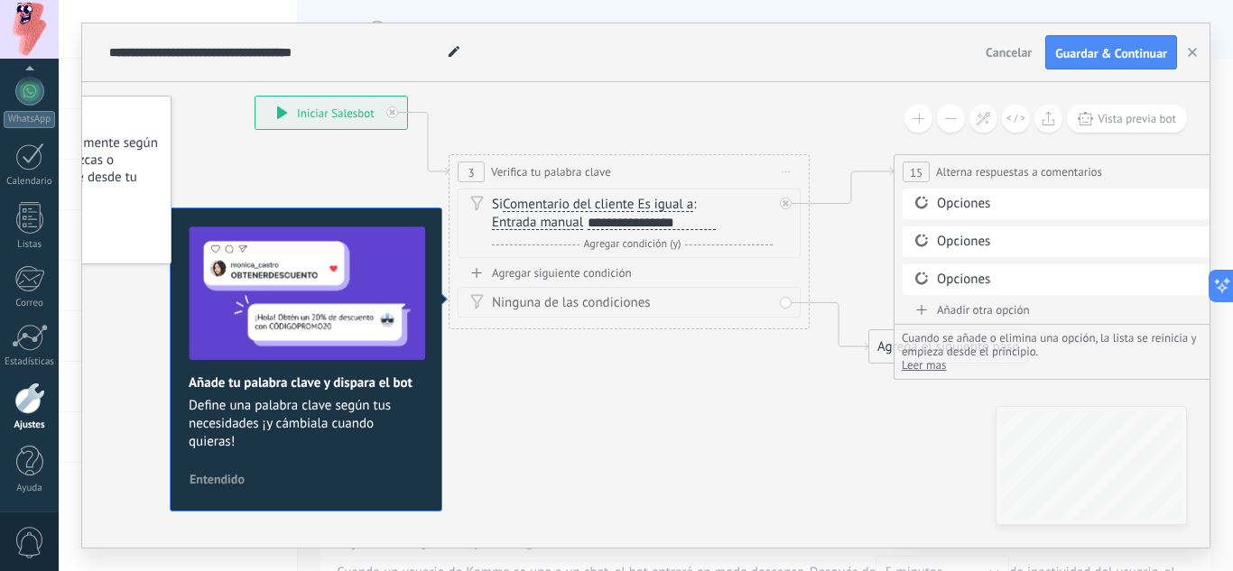
drag, startPoint x: 815, startPoint y: 485, endPoint x: 601, endPoint y: 368, distance: 243.9
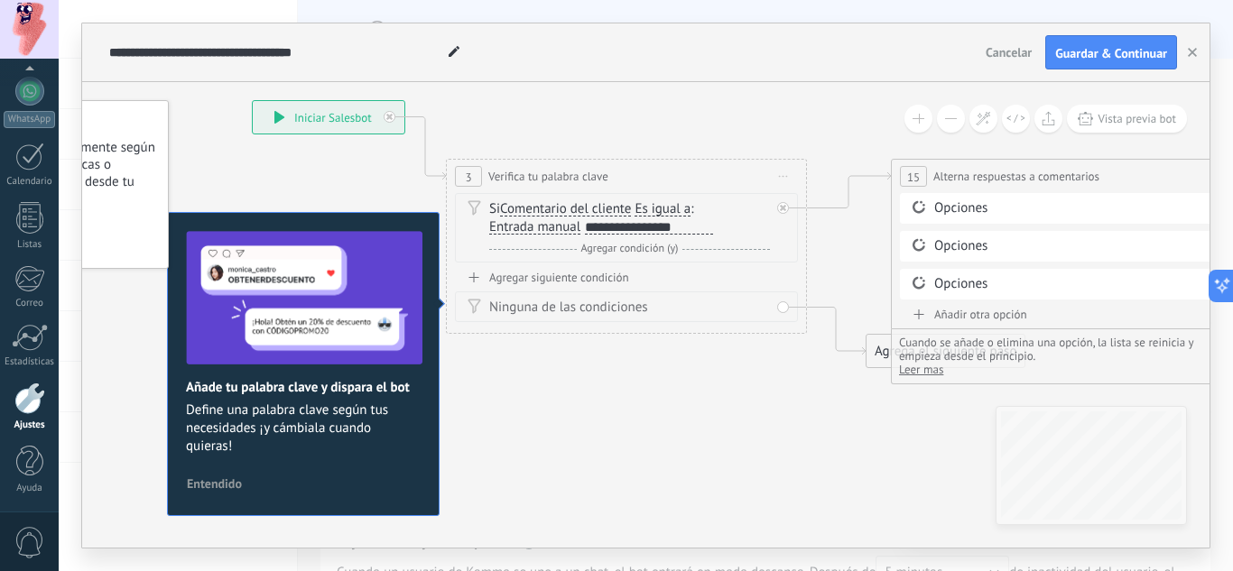
click at [643, 224] on div "**********" at bounding box center [649, 227] width 128 height 14
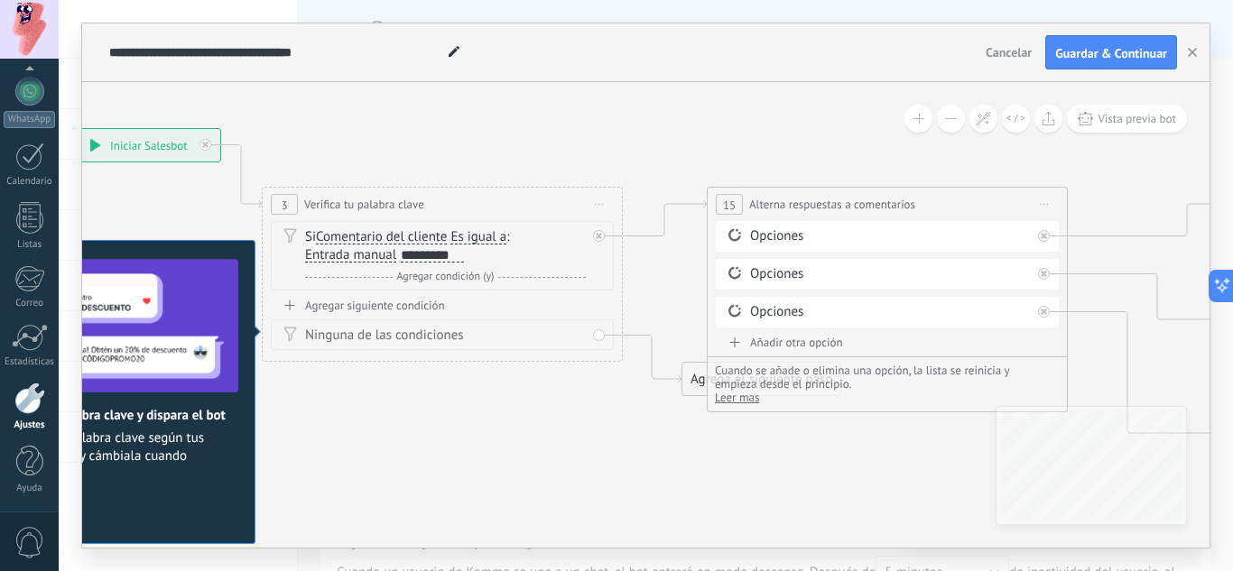
drag, startPoint x: 815, startPoint y: 467, endPoint x: 631, endPoint y: 495, distance: 186.2
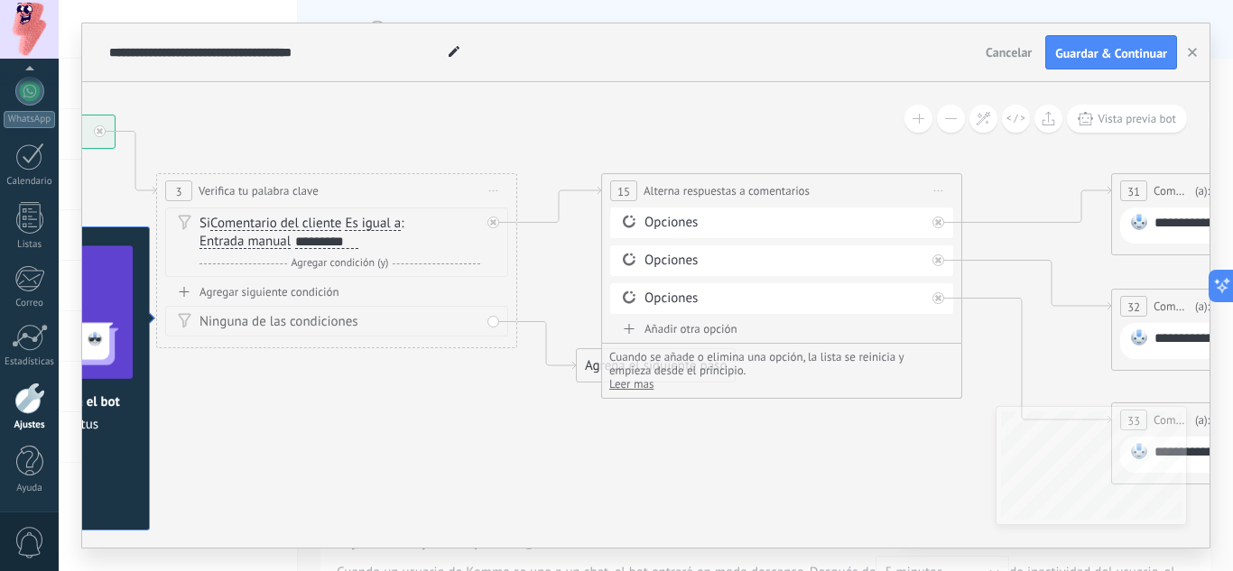
drag, startPoint x: 897, startPoint y: 495, endPoint x: 791, endPoint y: 482, distance: 106.4
click at [1217, 286] on icon at bounding box center [1214, 285] width 19 height 19
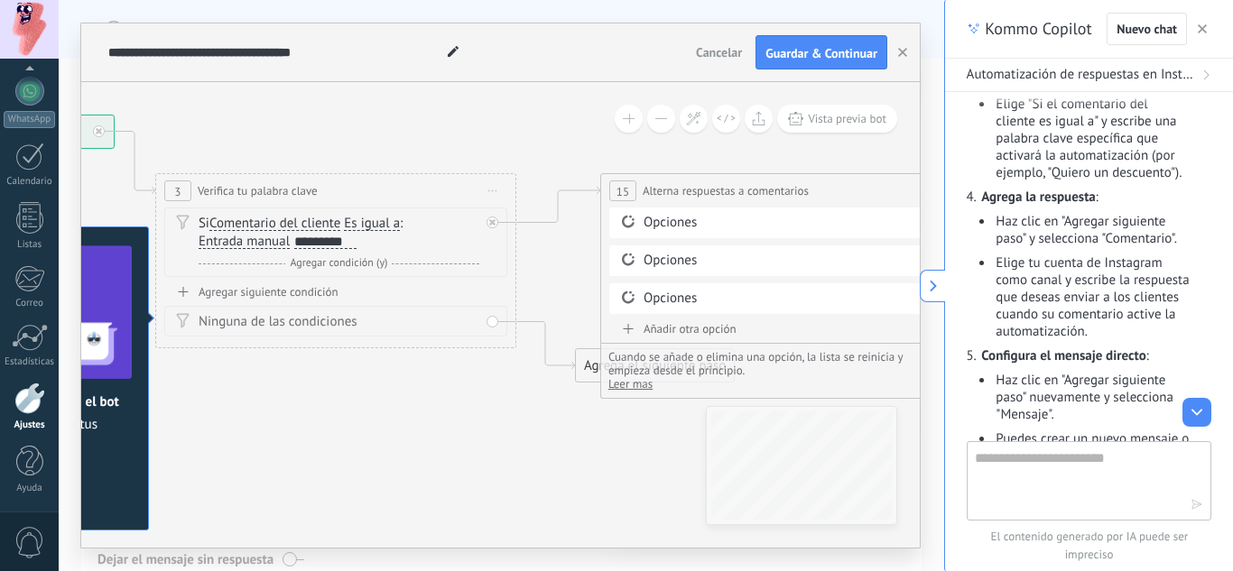
scroll to position [613, 0]
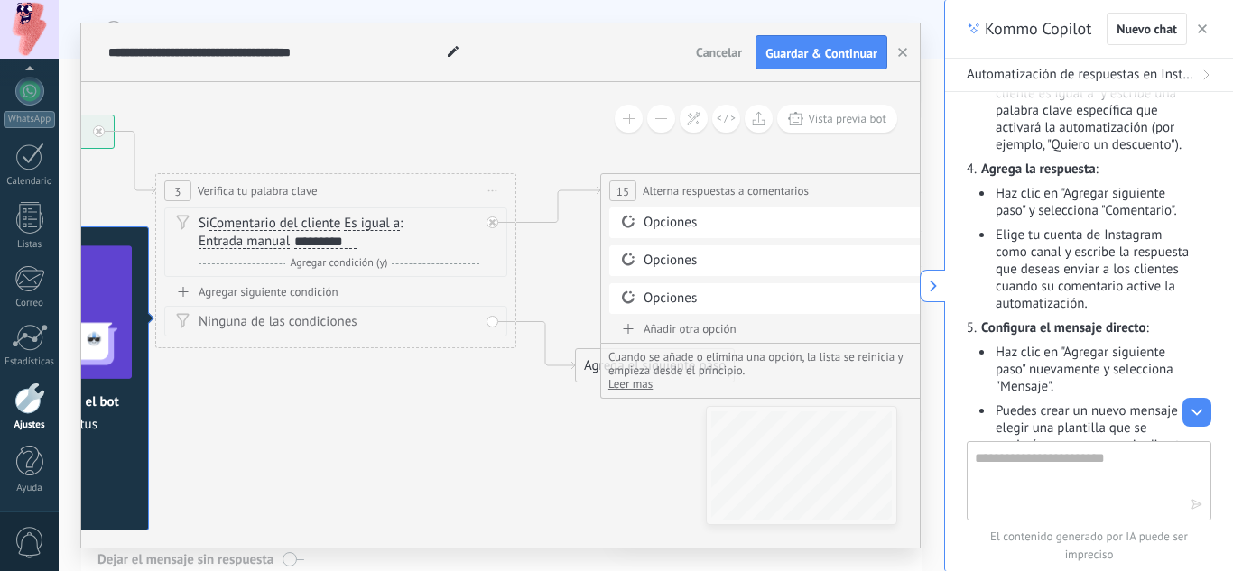
click at [936, 287] on icon at bounding box center [933, 286] width 13 height 13
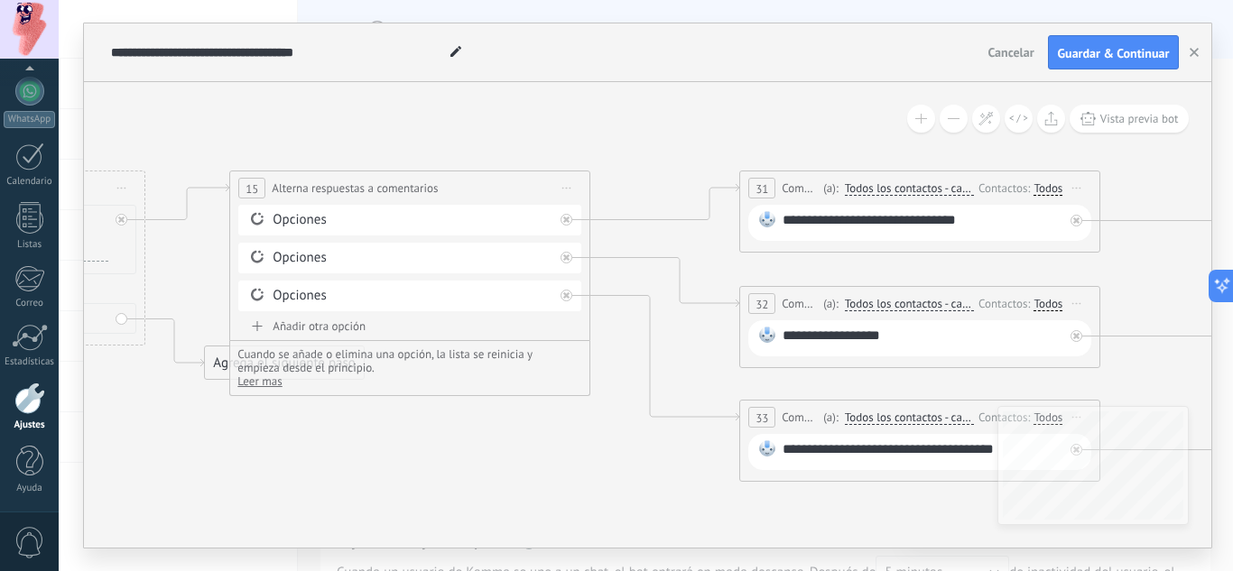
drag, startPoint x: 854, startPoint y: 388, endPoint x: 466, endPoint y: 464, distance: 395.3
click at [466, 464] on icon at bounding box center [926, 297] width 3575 height 1272
click at [900, 219] on div "**********" at bounding box center [922, 222] width 281 height 23
drag, startPoint x: 839, startPoint y: 224, endPoint x: 790, endPoint y: 224, distance: 48.7
click at [790, 224] on div "**********" at bounding box center [922, 222] width 281 height 23
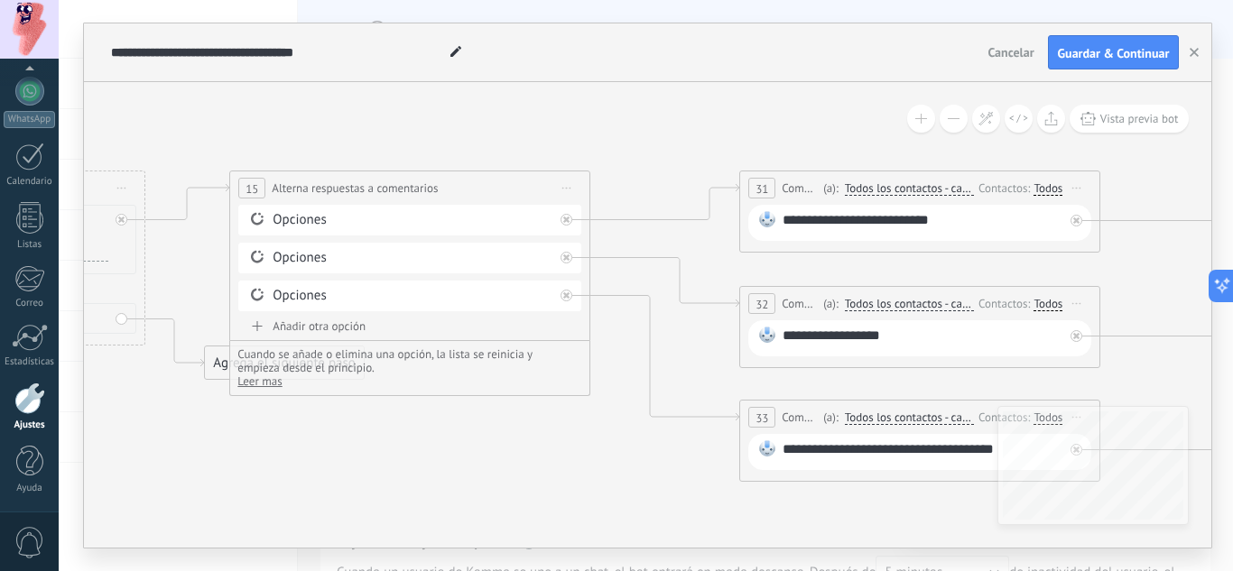
click at [784, 224] on div "**********" at bounding box center [922, 222] width 281 height 23
click at [762, 304] on span "32" at bounding box center [761, 304] width 13 height 15
click at [897, 335] on div "**********" at bounding box center [922, 338] width 281 height 23
drag, startPoint x: 950, startPoint y: 226, endPoint x: 940, endPoint y: 226, distance: 9.9
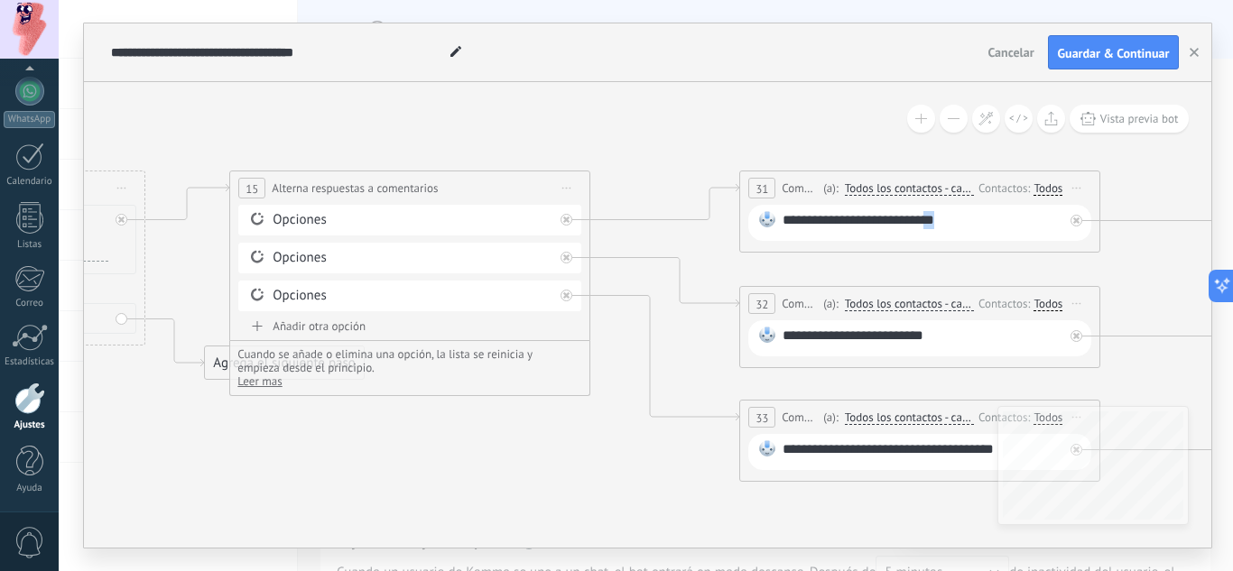
click at [940, 226] on div "**********" at bounding box center [922, 222] width 281 height 23
copy div "**"
click at [931, 332] on div "**********" at bounding box center [922, 338] width 281 height 23
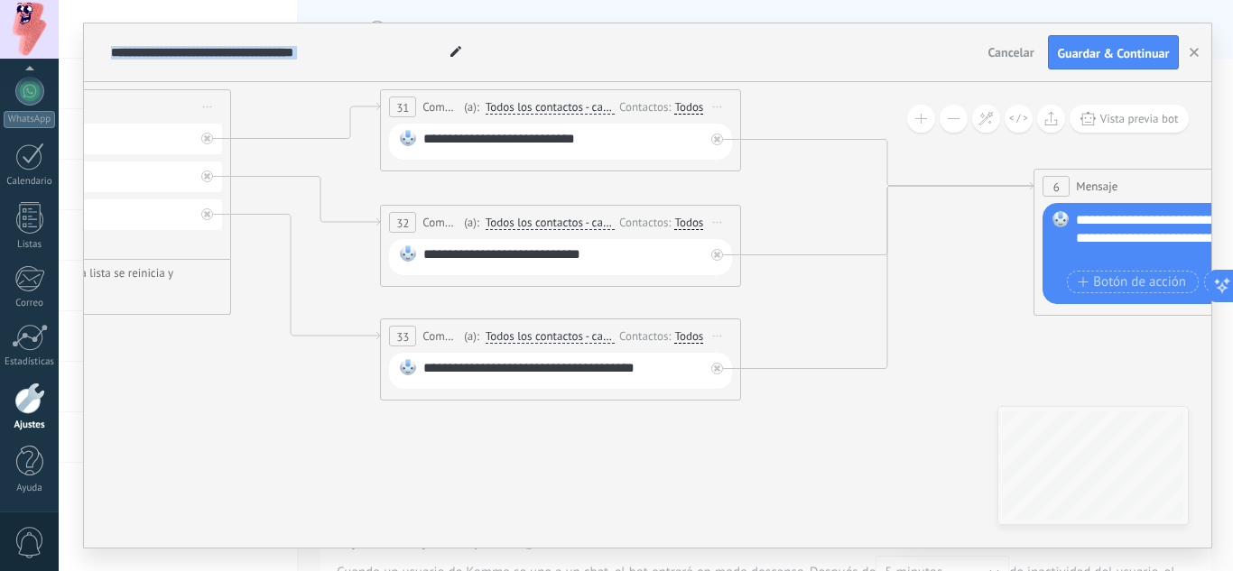
drag, startPoint x: 647, startPoint y: 487, endPoint x: 428, endPoint y: 453, distance: 221.9
click at [428, 453] on icon at bounding box center [567, 216] width 3575 height 1272
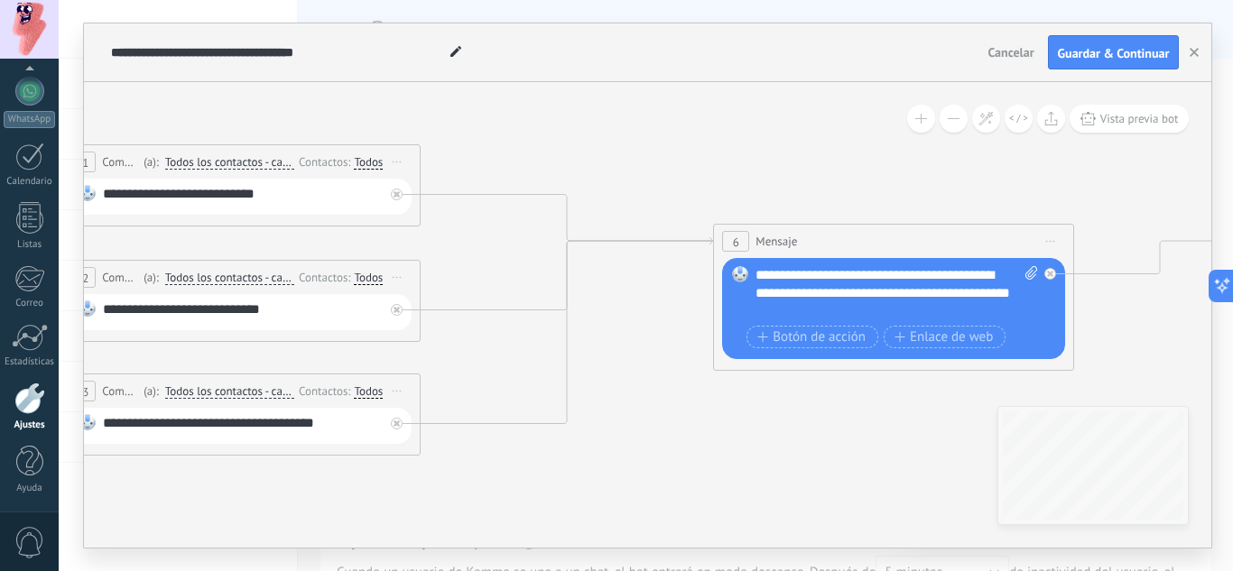
drag, startPoint x: 1039, startPoint y: 353, endPoint x: 722, endPoint y: 408, distance: 321.5
click at [722, 408] on icon at bounding box center [247, 271] width 3575 height 1272
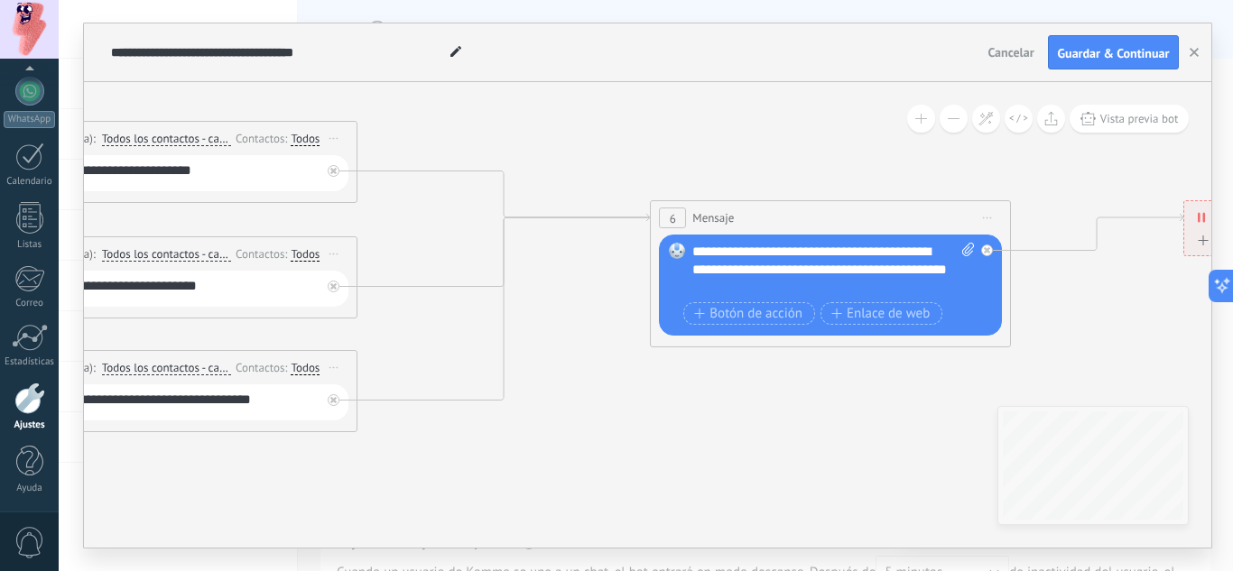
drag, startPoint x: 715, startPoint y: 396, endPoint x: 644, endPoint y: 373, distance: 74.2
click at [644, 373] on icon at bounding box center [184, 247] width 3575 height 1272
click at [767, 281] on div "**********" at bounding box center [829, 270] width 282 height 54
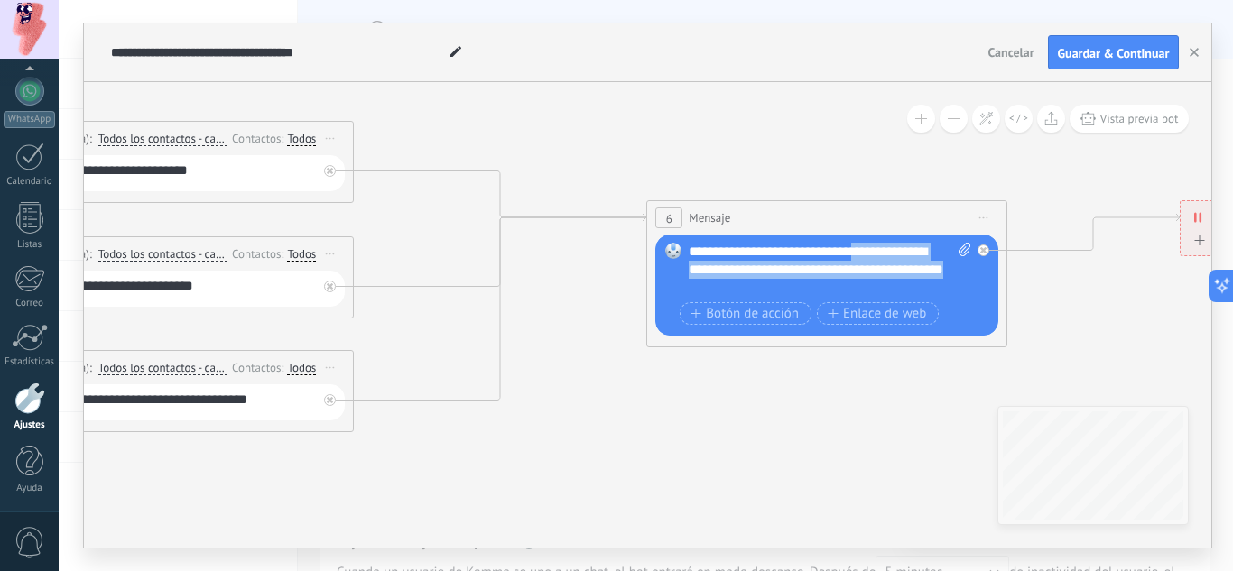
drag, startPoint x: 856, startPoint y: 257, endPoint x: 892, endPoint y: 293, distance: 51.0
click at [892, 293] on div "**********" at bounding box center [829, 270] width 282 height 54
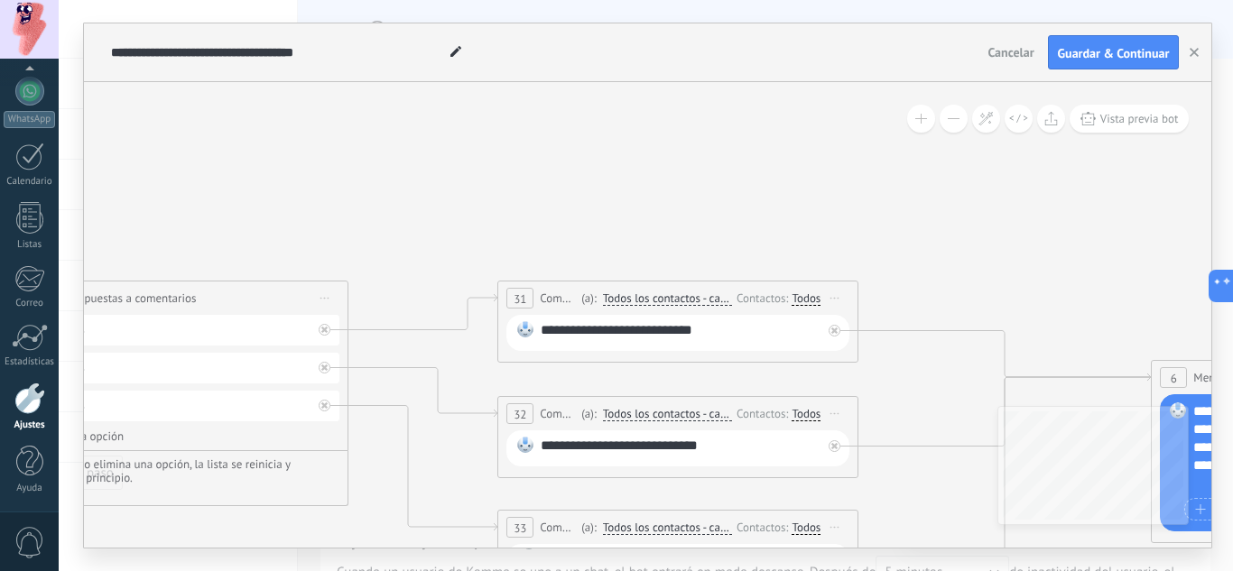
drag, startPoint x: 538, startPoint y: 115, endPoint x: 1042, endPoint y: 274, distance: 529.1
click at [1042, 274] on icon at bounding box center [684, 407] width 3575 height 1272
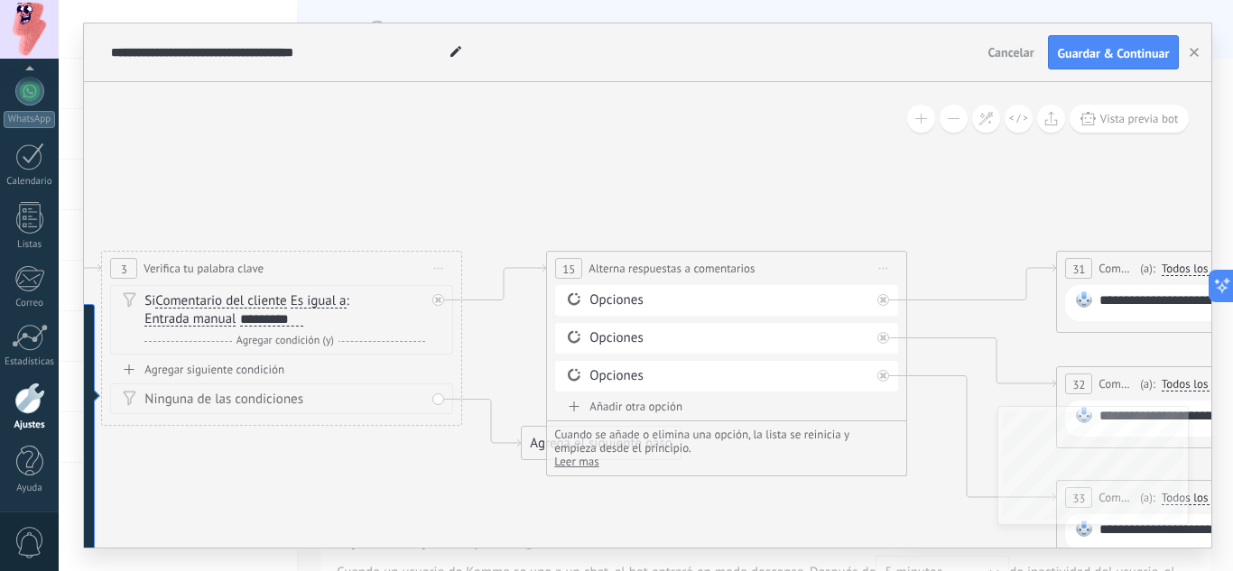
drag, startPoint x: 417, startPoint y: 265, endPoint x: 950, endPoint y: 235, distance: 534.1
click at [950, 235] on icon at bounding box center [1243, 377] width 3575 height 1272
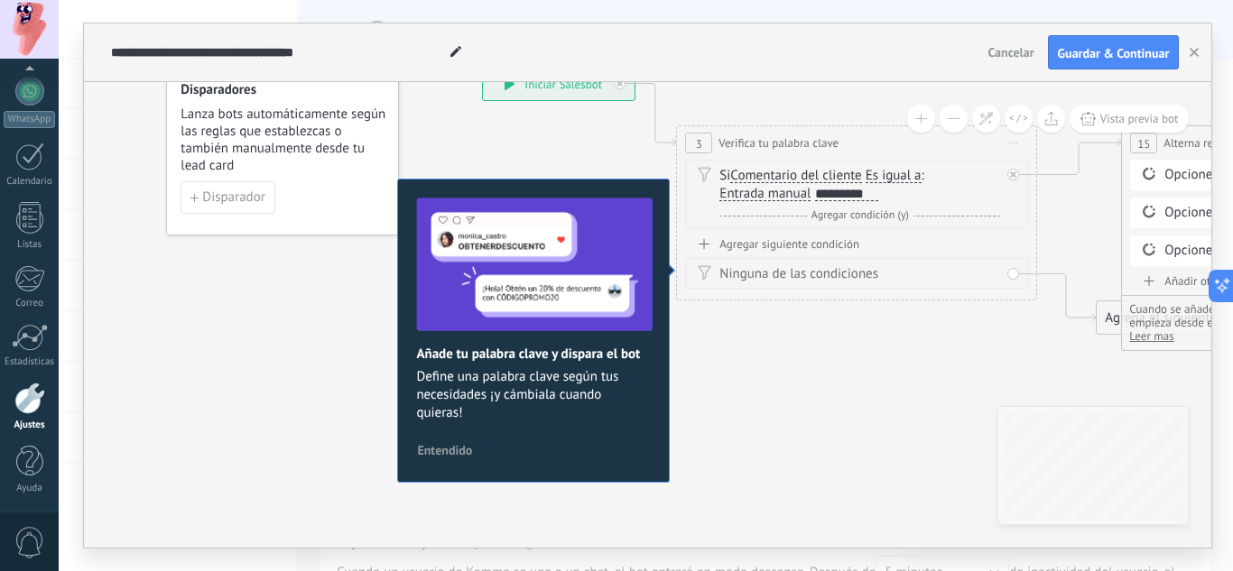
drag, startPoint x: 237, startPoint y: 516, endPoint x: 785, endPoint y: 399, distance: 560.1
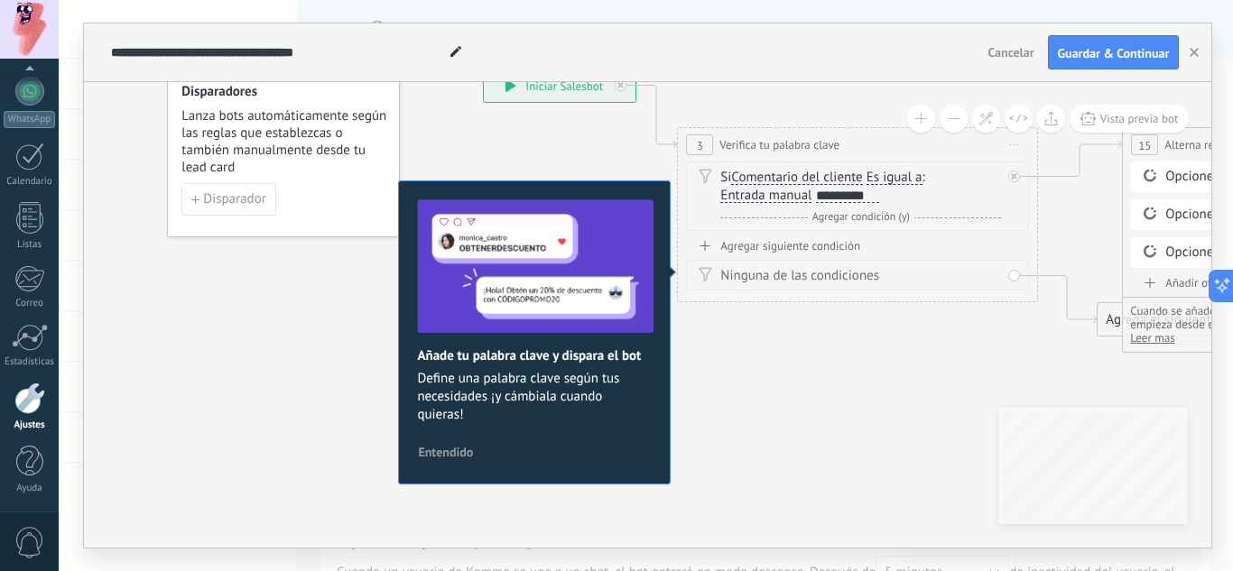
click at [440, 450] on span "Entendido" at bounding box center [445, 452] width 55 height 13
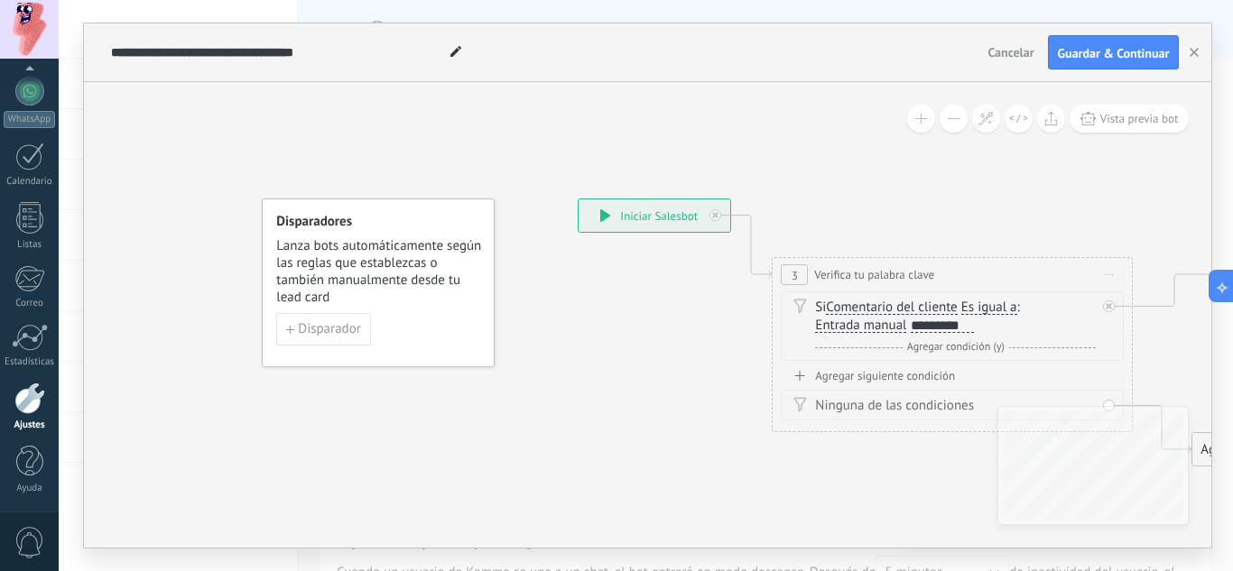
drag, startPoint x: 401, startPoint y: 337, endPoint x: 495, endPoint y: 467, distance: 160.8
click at [363, 272] on span "Lanza bots automáticamente según las reglas que establezcas o también manualmen…" at bounding box center [379, 271] width 206 height 69
click at [343, 323] on span "Disparador" at bounding box center [329, 329] width 62 height 13
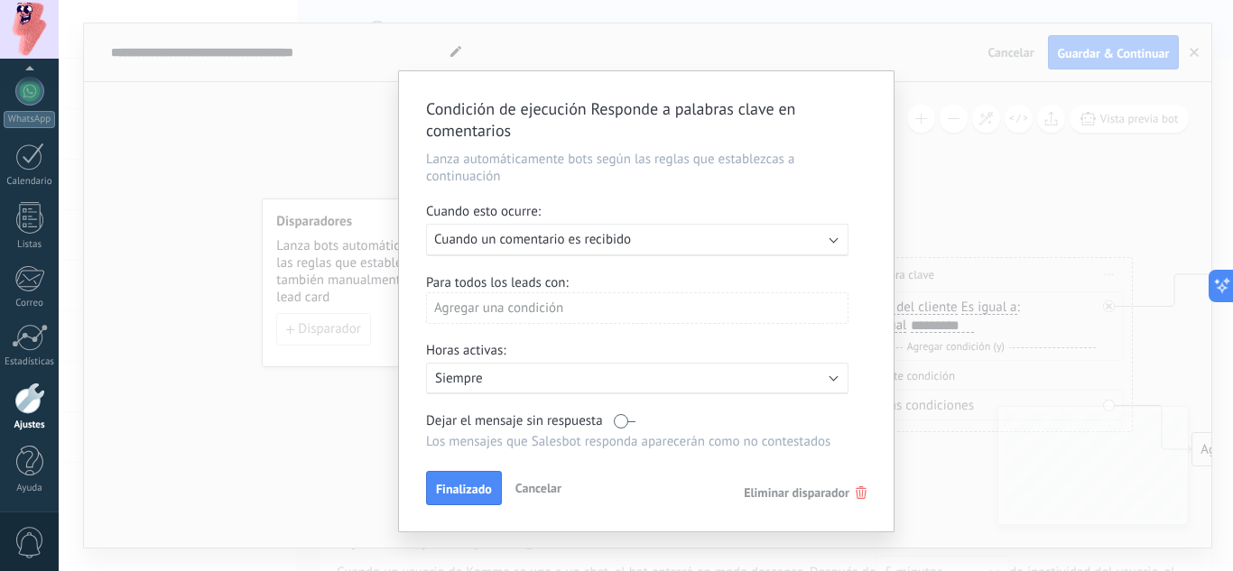
click at [690, 236] on div "Ejecutar: Cuando un comentario es recibido" at bounding box center [630, 239] width 392 height 17
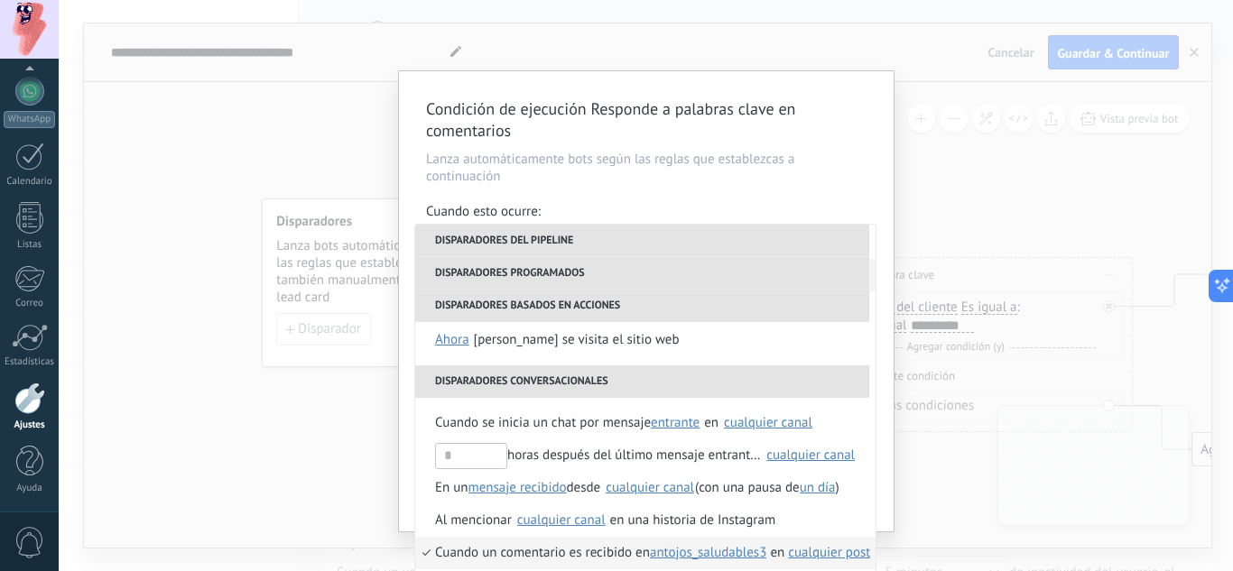
scroll to position [491, 0]
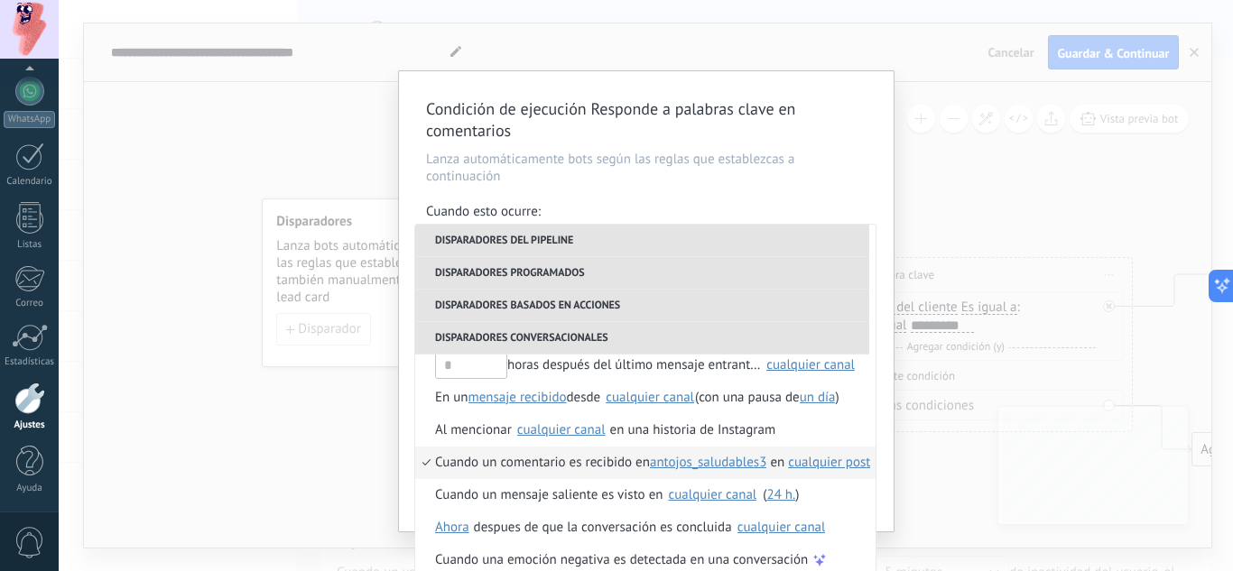
click at [491, 459] on span "Cuando un comentario es recibido en" at bounding box center [542, 463] width 215 height 32
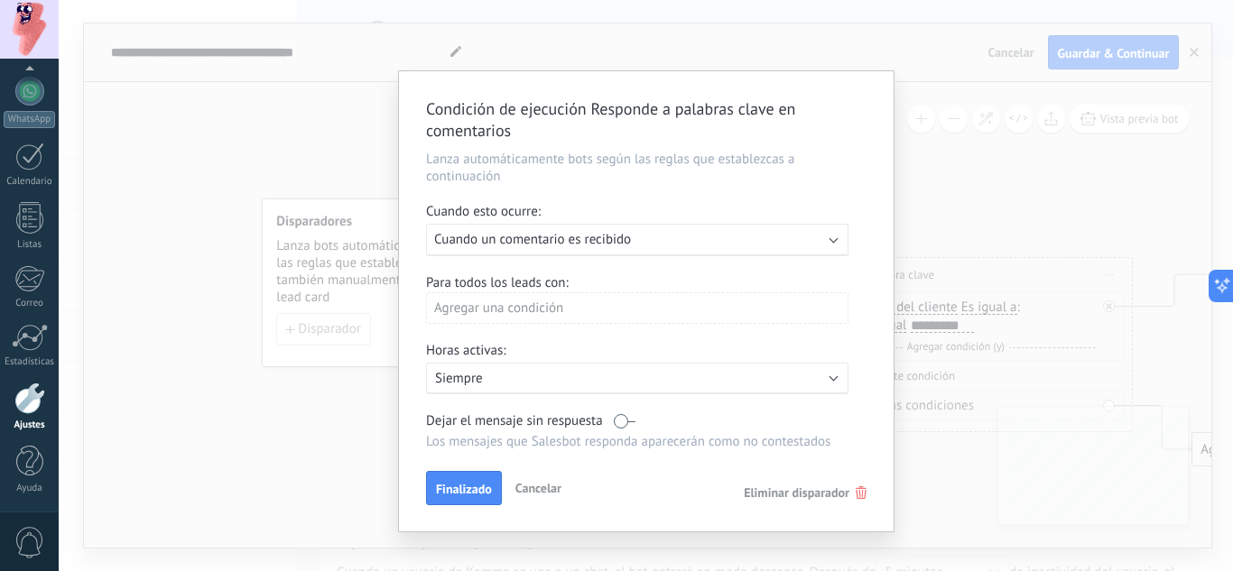
click at [624, 313] on div "Agregar una condición" at bounding box center [637, 308] width 422 height 32
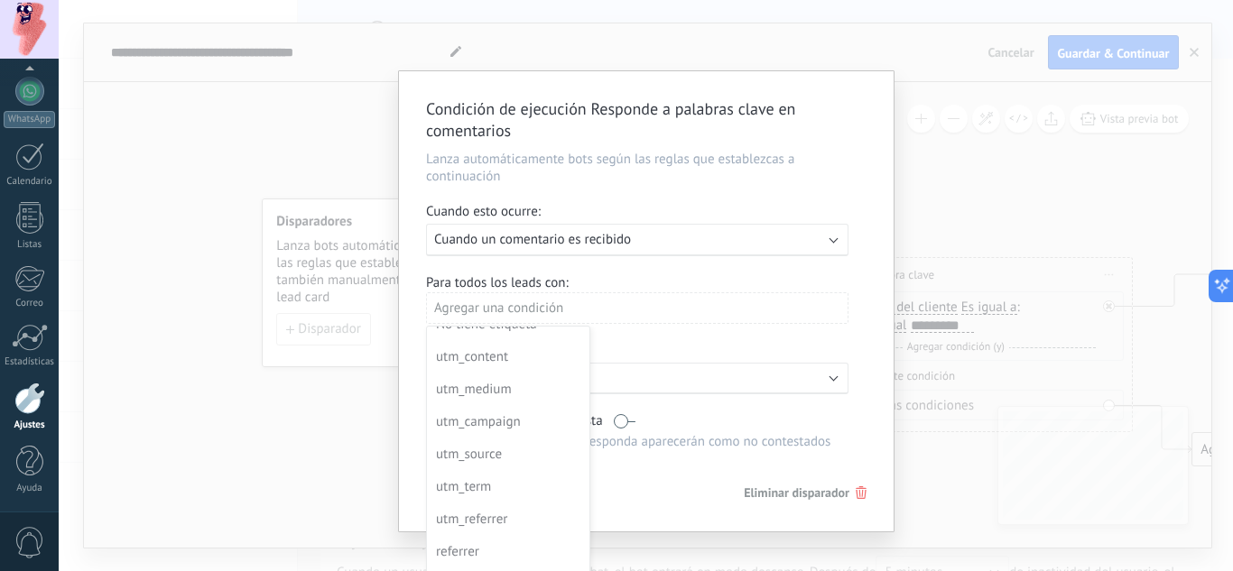
scroll to position [260, 0]
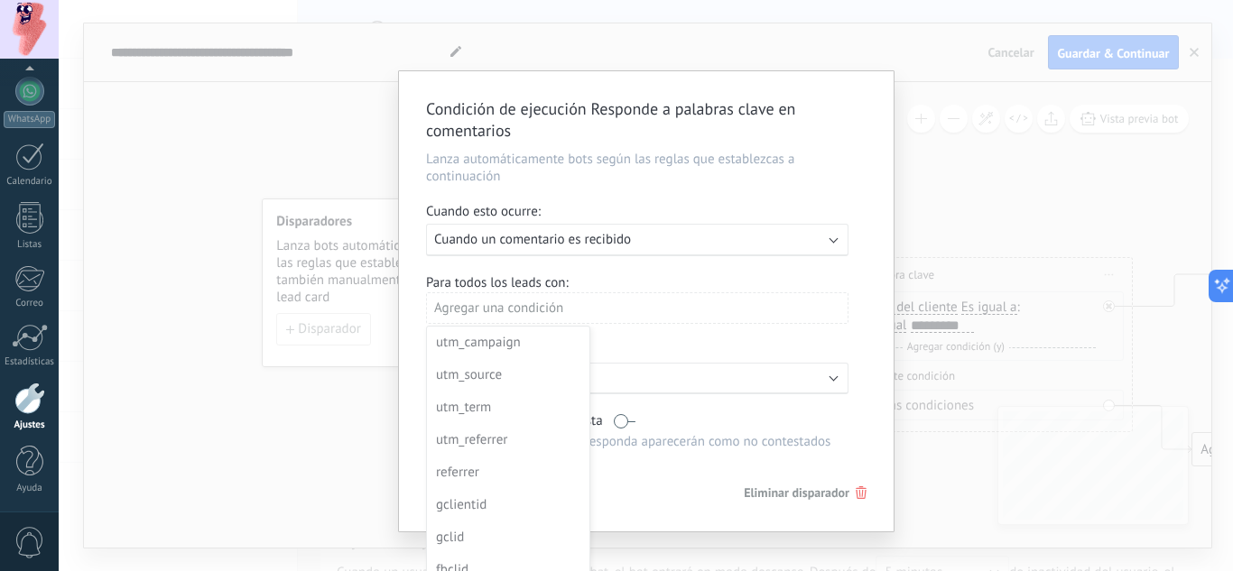
click at [644, 282] on div at bounding box center [646, 301] width 494 height 460
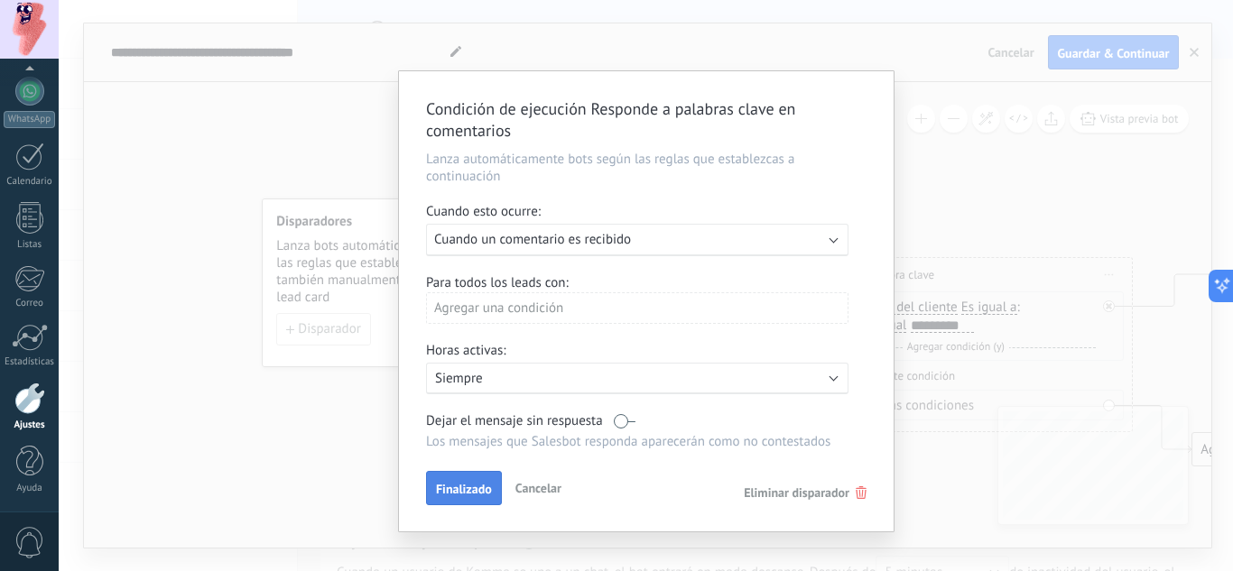
click at [485, 481] on button "Finalizado" at bounding box center [464, 488] width 76 height 34
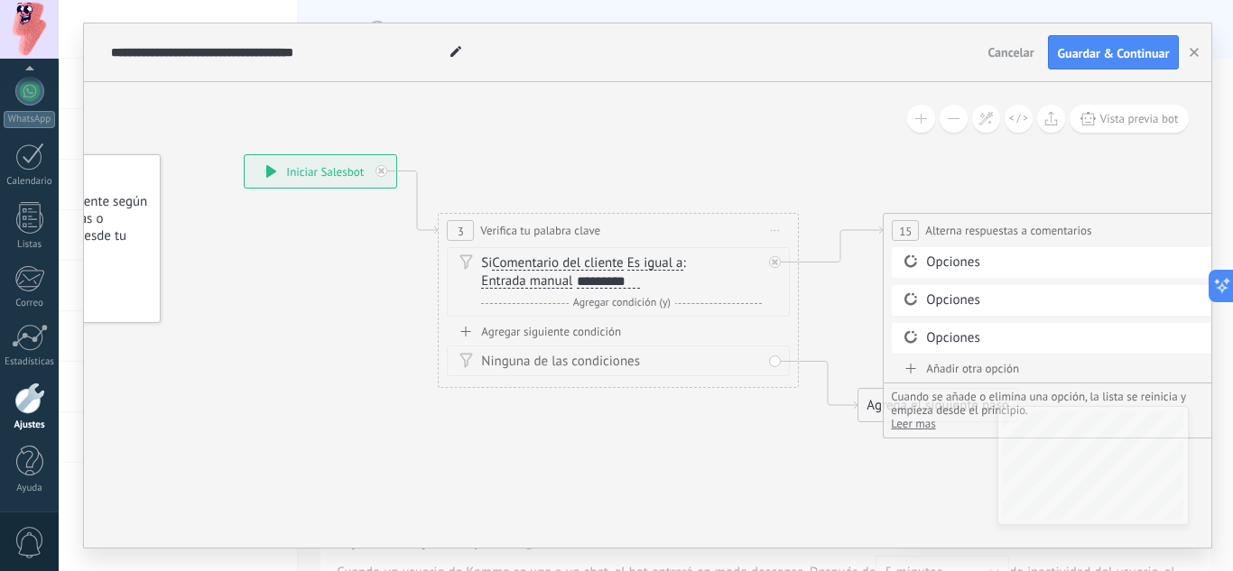
drag, startPoint x: 583, startPoint y: 427, endPoint x: 245, endPoint y: 383, distance: 340.3
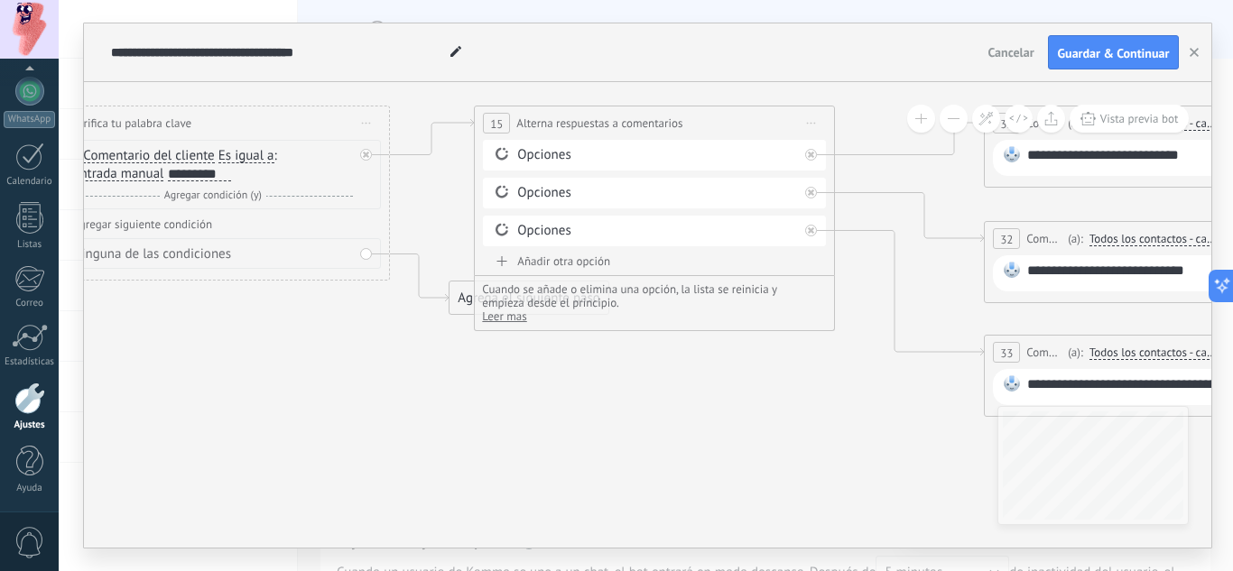
drag, startPoint x: 672, startPoint y: 451, endPoint x: 301, endPoint y: 331, distance: 389.8
click at [235, 334] on icon at bounding box center [1171, 232] width 3575 height 1272
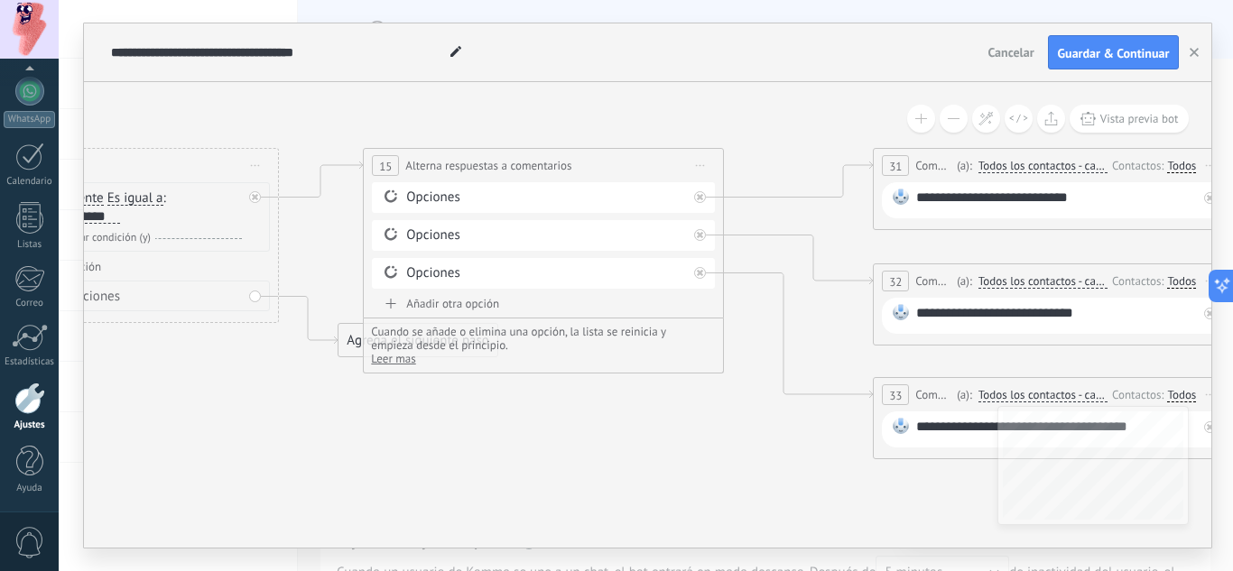
drag, startPoint x: 811, startPoint y: 415, endPoint x: 732, endPoint y: 469, distance: 96.1
click at [732, 469] on icon at bounding box center [1060, 274] width 3575 height 1272
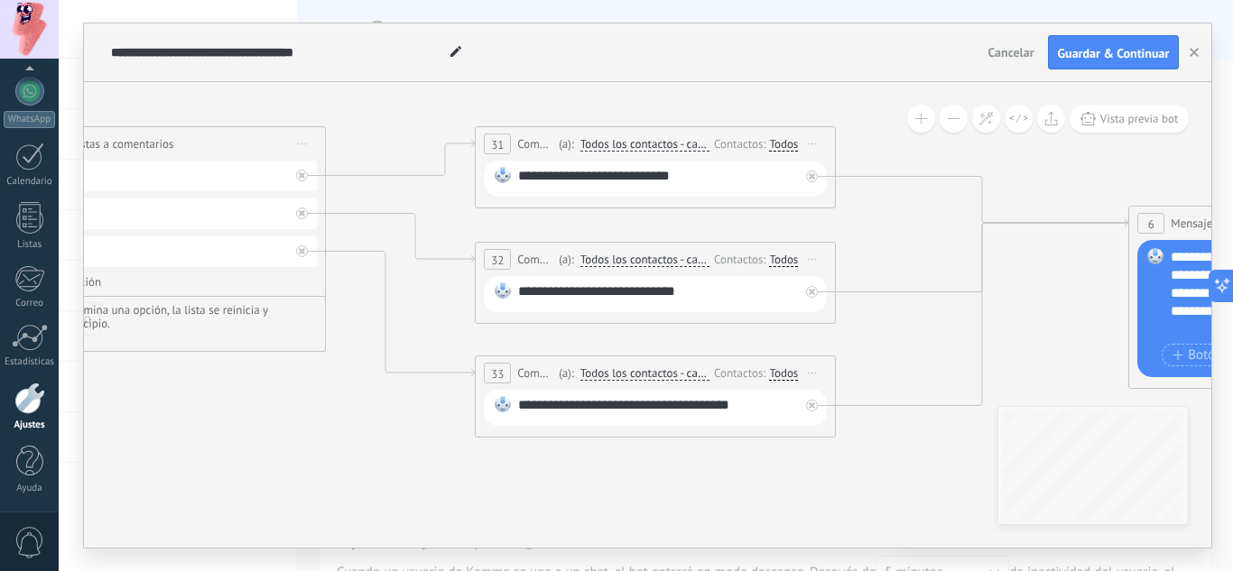
drag, startPoint x: 744, startPoint y: 449, endPoint x: 346, endPoint y: 428, distance: 399.4
click at [346, 428] on icon at bounding box center [662, 253] width 3575 height 1272
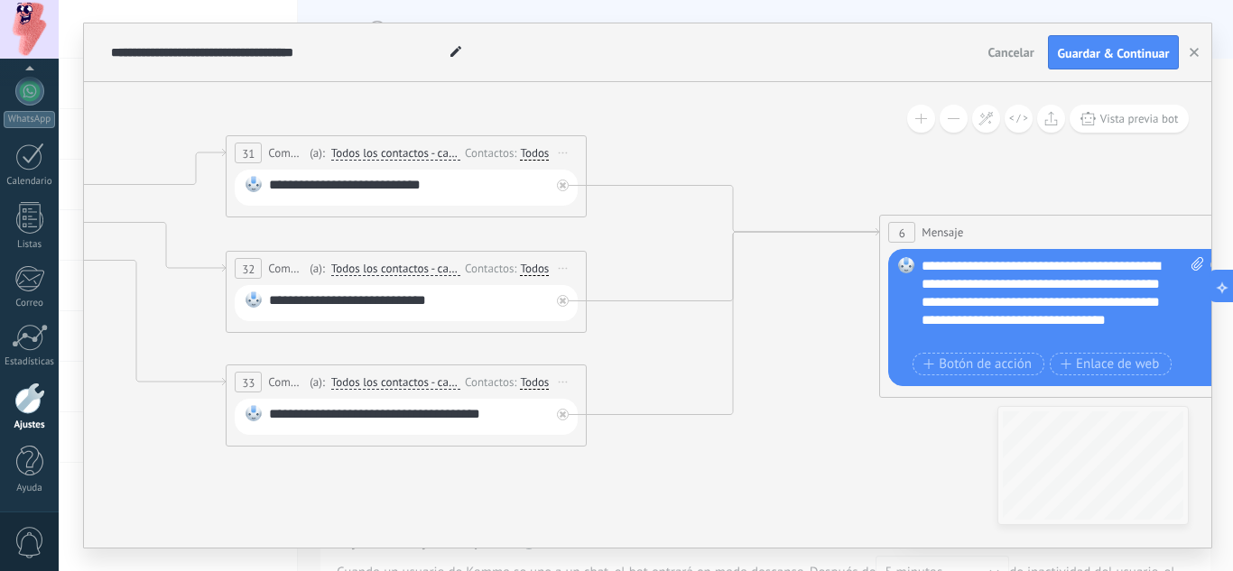
drag, startPoint x: 713, startPoint y: 485, endPoint x: 529, endPoint y: 485, distance: 184.1
click at [529, 485] on icon at bounding box center [413, 262] width 3575 height 1272
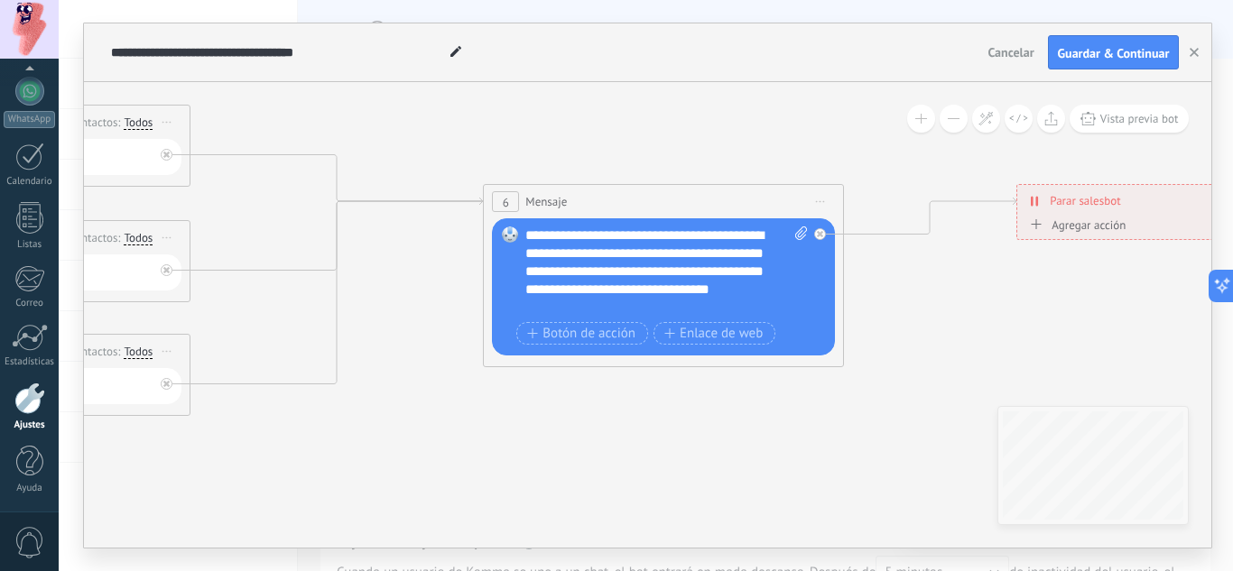
drag, startPoint x: 656, startPoint y: 462, endPoint x: 351, endPoint y: 383, distance: 315.1
click at [252, 431] on icon at bounding box center [17, 231] width 3575 height 1272
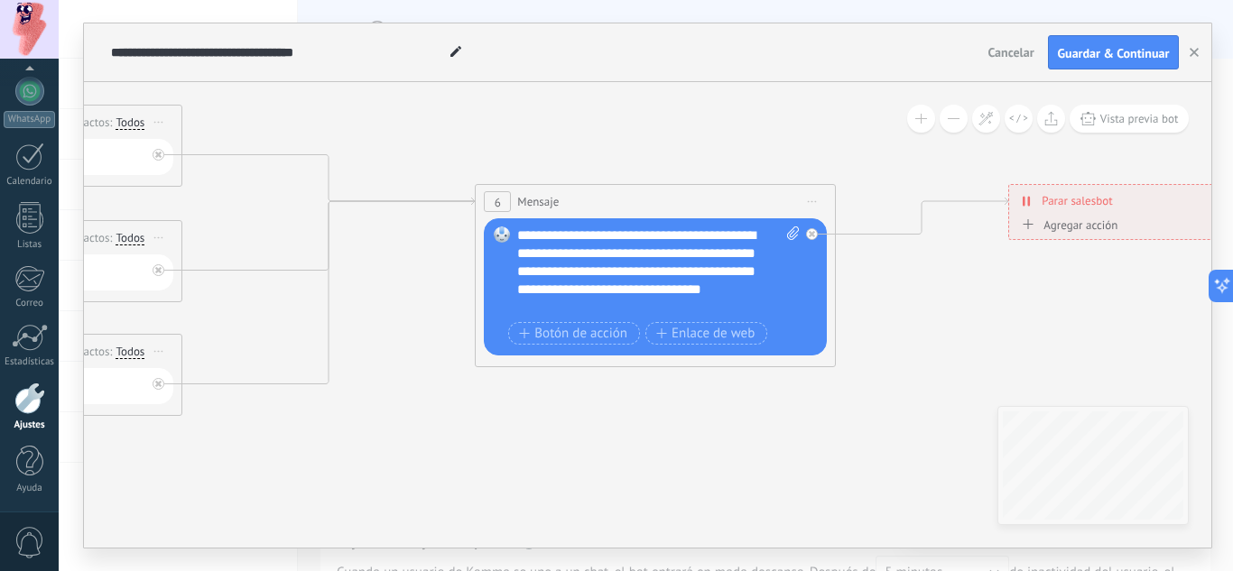
click at [678, 300] on div "**********" at bounding box center [658, 271] width 282 height 90
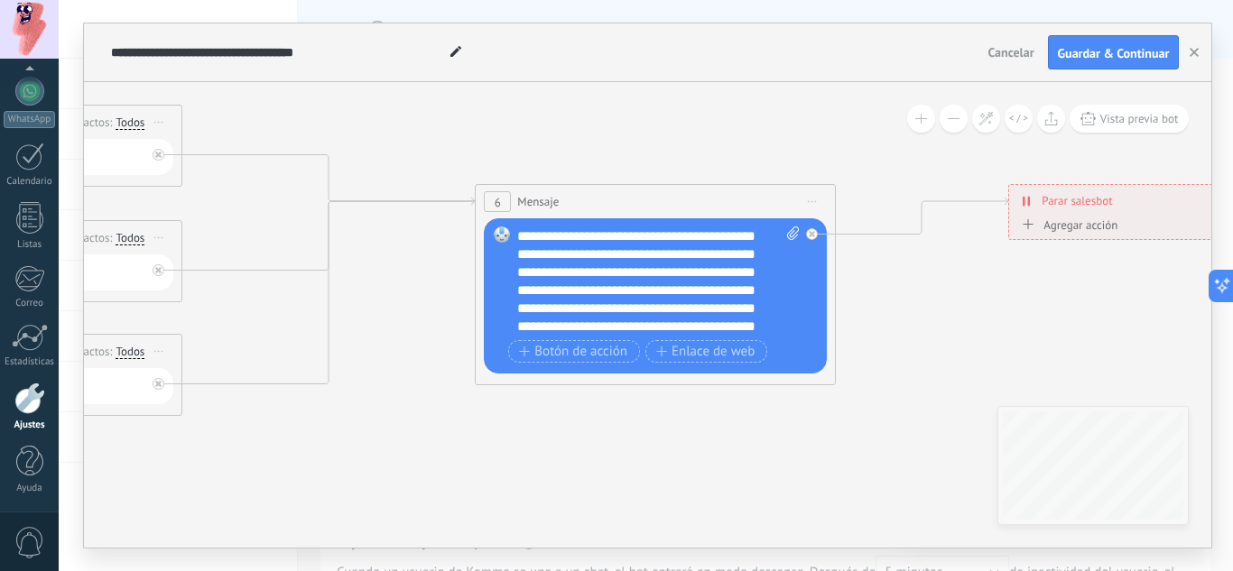
scroll to position [0, 0]
click at [686, 241] on div "**********" at bounding box center [658, 280] width 282 height 108
click at [554, 291] on div "**********" at bounding box center [658, 280] width 282 height 108
click at [633, 291] on div "**********" at bounding box center [658, 280] width 282 height 108
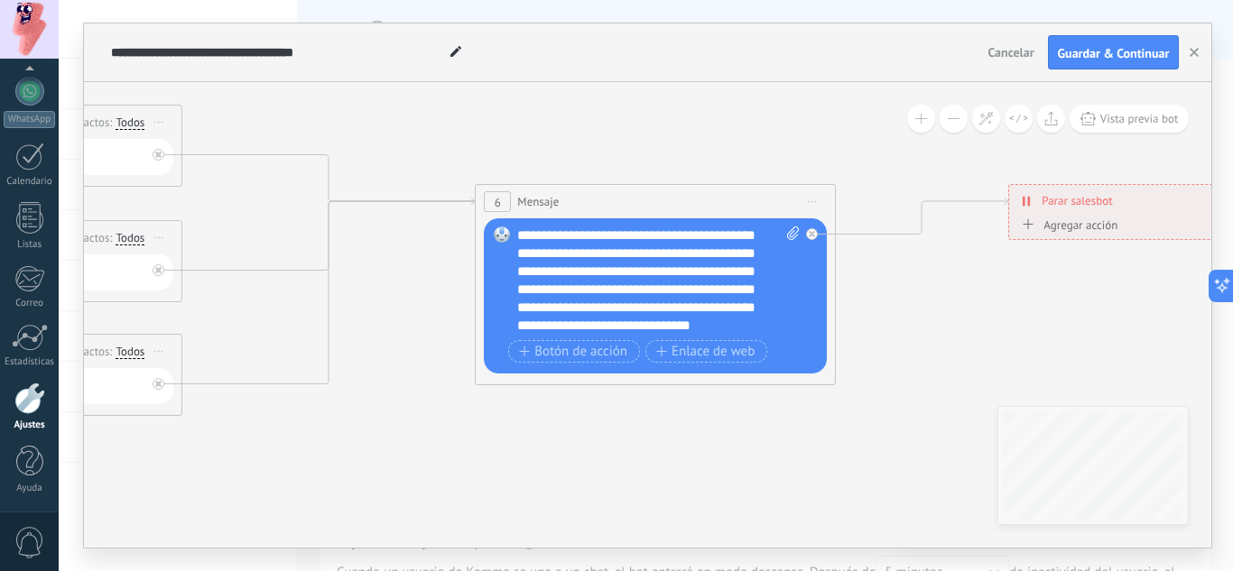
scroll to position [126, 0]
click at [559, 273] on div "**********" at bounding box center [658, 280] width 282 height 108
click at [735, 271] on div "**********" at bounding box center [658, 280] width 282 height 108
click at [676, 307] on div "**********" at bounding box center [658, 280] width 282 height 108
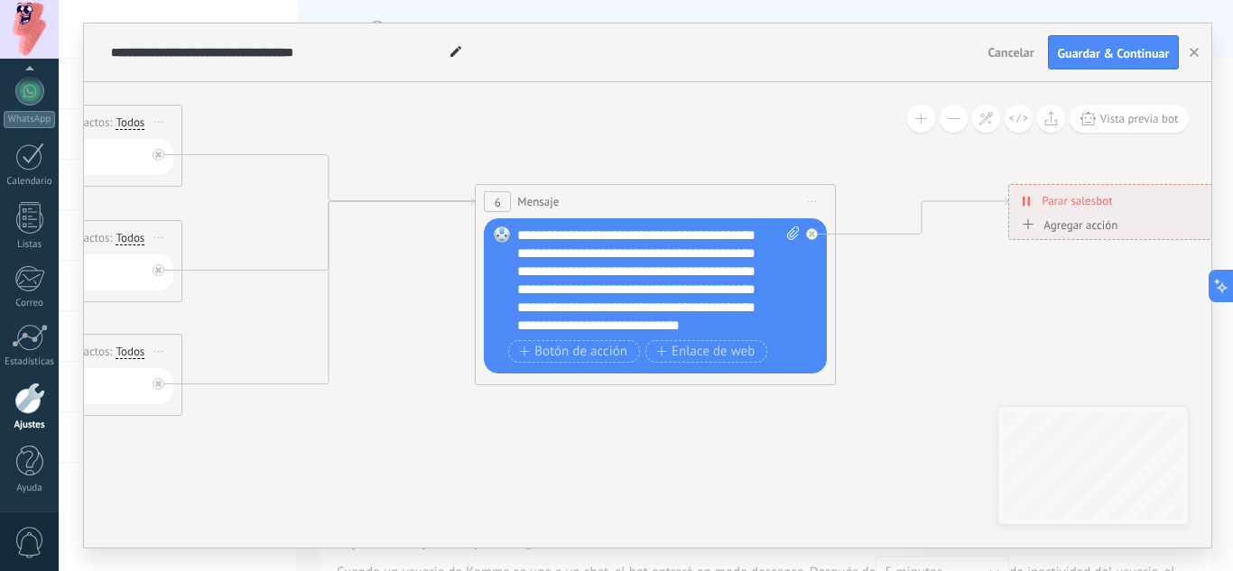
click at [519, 322] on div "**********" at bounding box center [658, 280] width 282 height 108
click at [618, 350] on span "Botón de acción" at bounding box center [573, 352] width 108 height 14
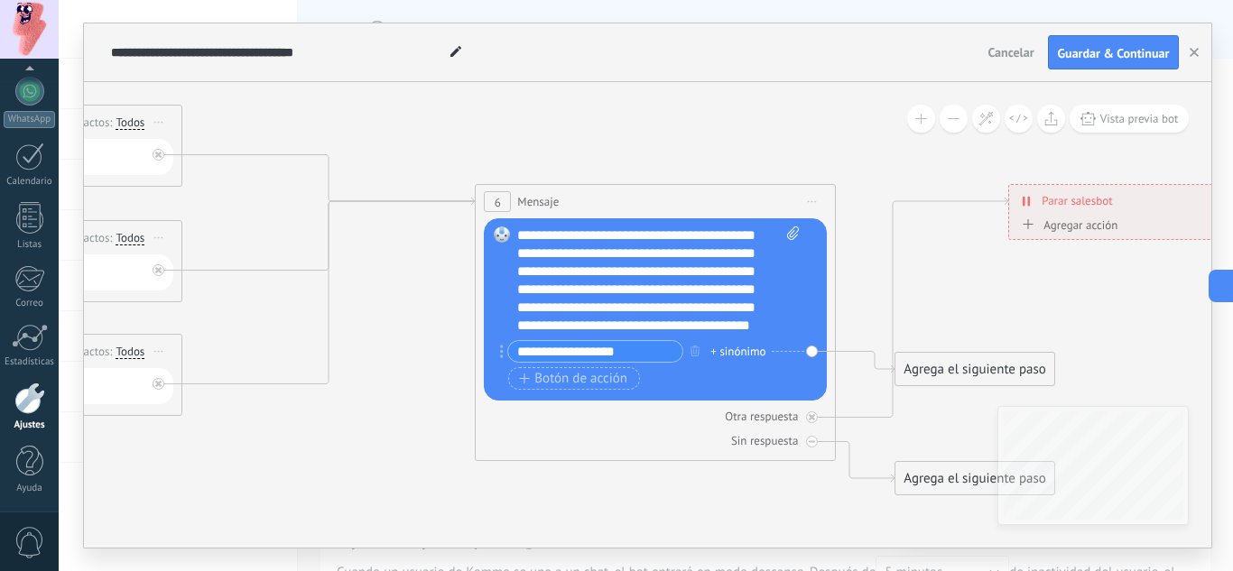
paste input "***"
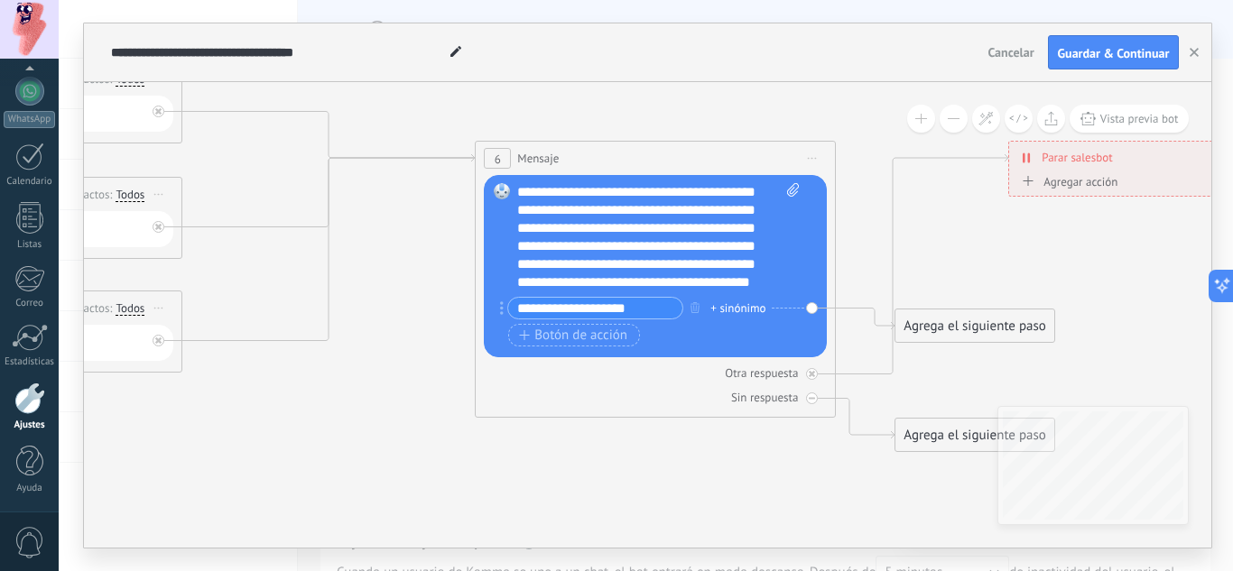
type input "**********"
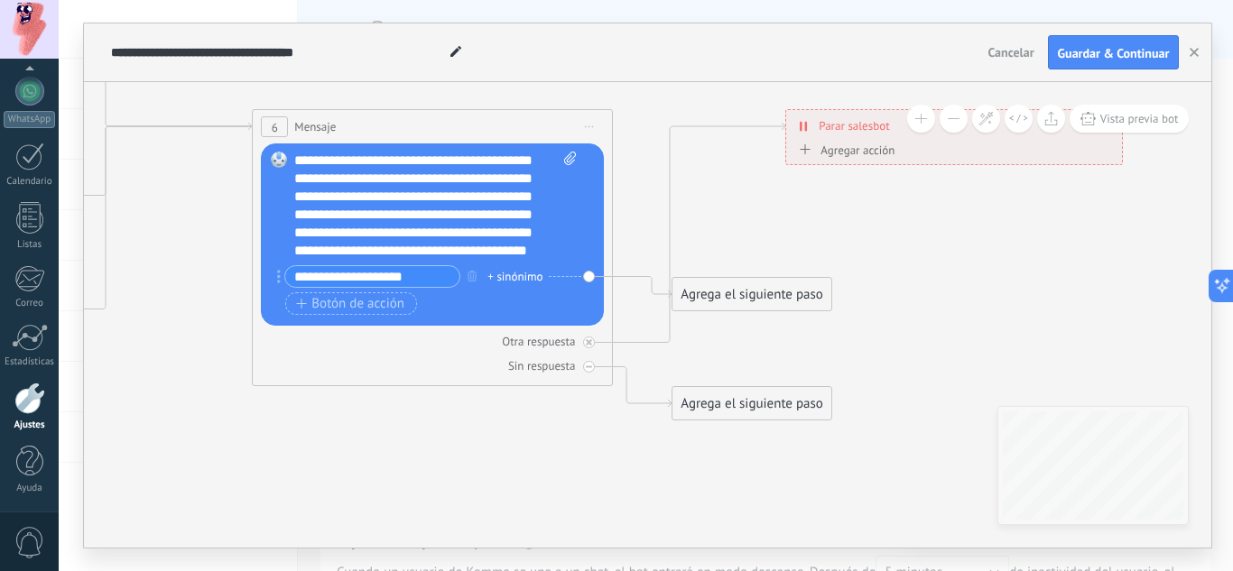
drag, startPoint x: 823, startPoint y: 480, endPoint x: 556, endPoint y: 446, distance: 269.3
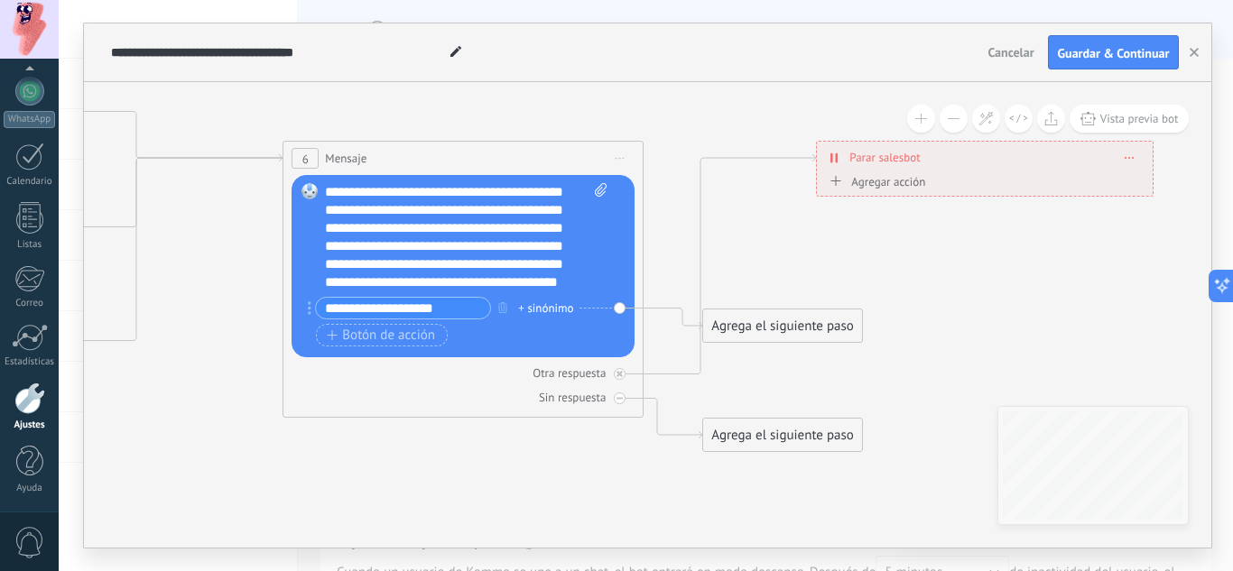
drag, startPoint x: 958, startPoint y: 245, endPoint x: 1048, endPoint y: 272, distance: 93.3
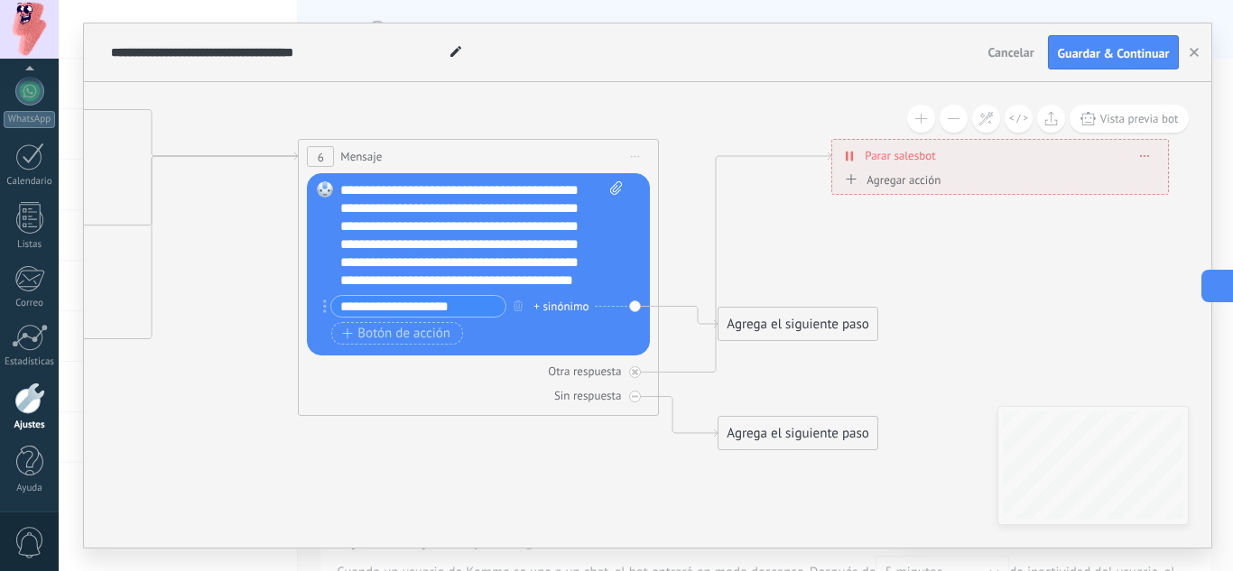
click at [1218, 280] on button at bounding box center [1217, 286] width 32 height 32
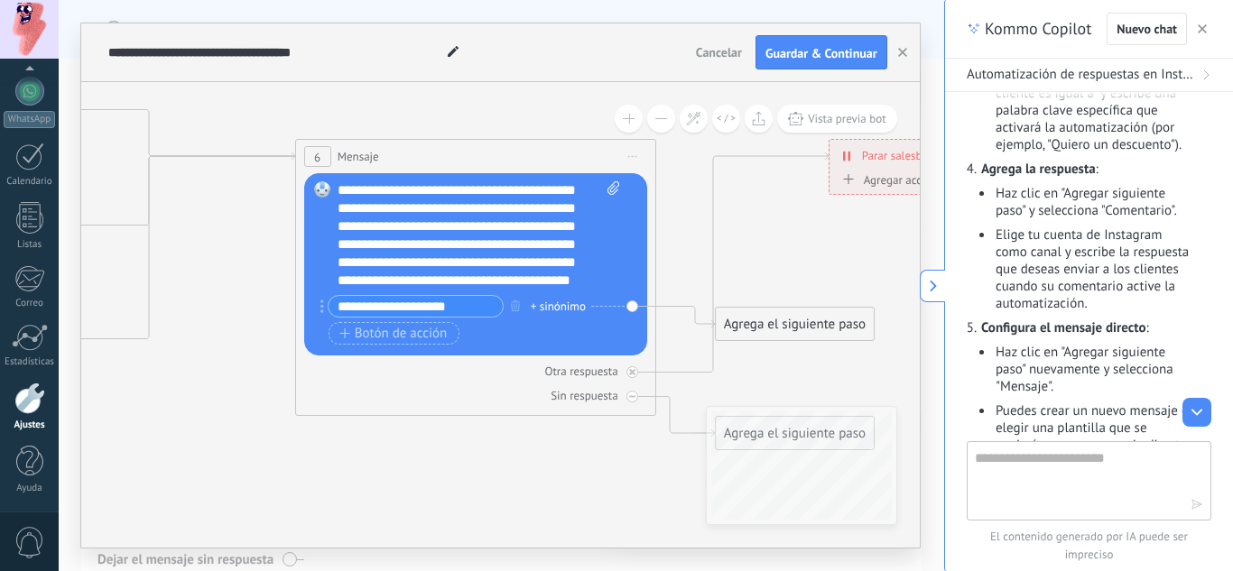
scroll to position [793, 0]
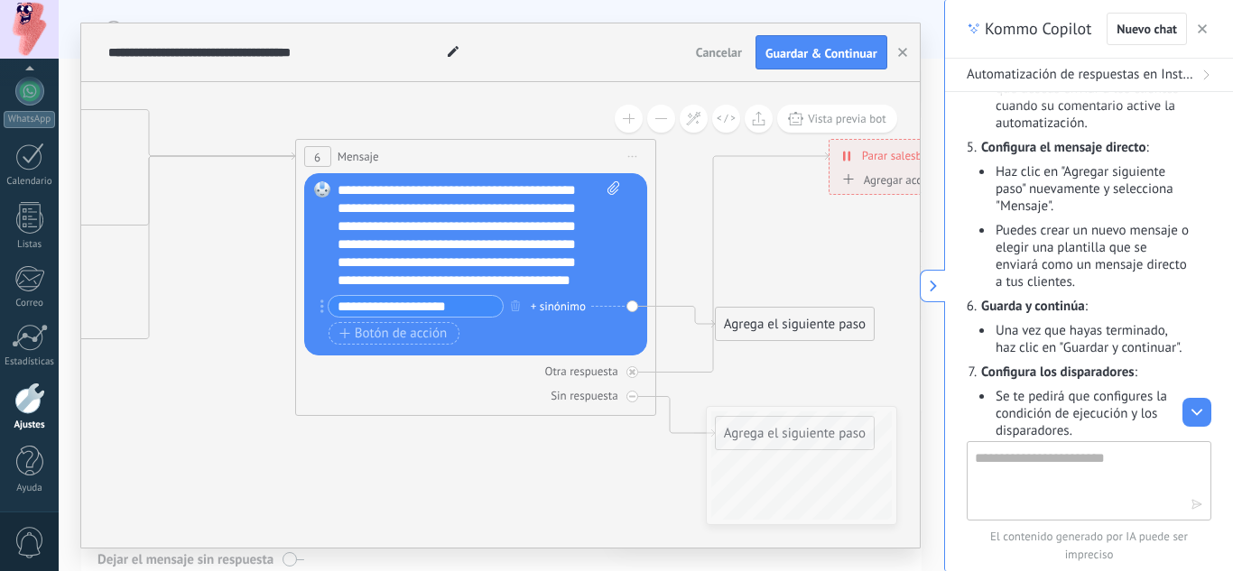
click at [935, 292] on button at bounding box center [931, 286] width 25 height 32
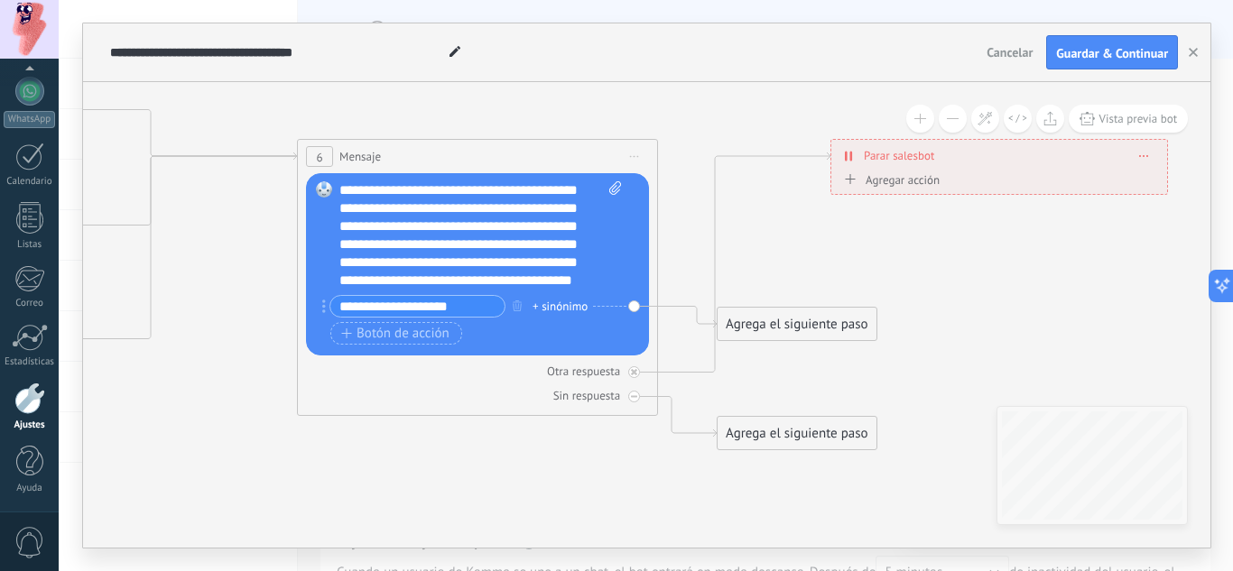
click at [847, 323] on div "Agrega el siguiente paso" at bounding box center [796, 324] width 158 height 30
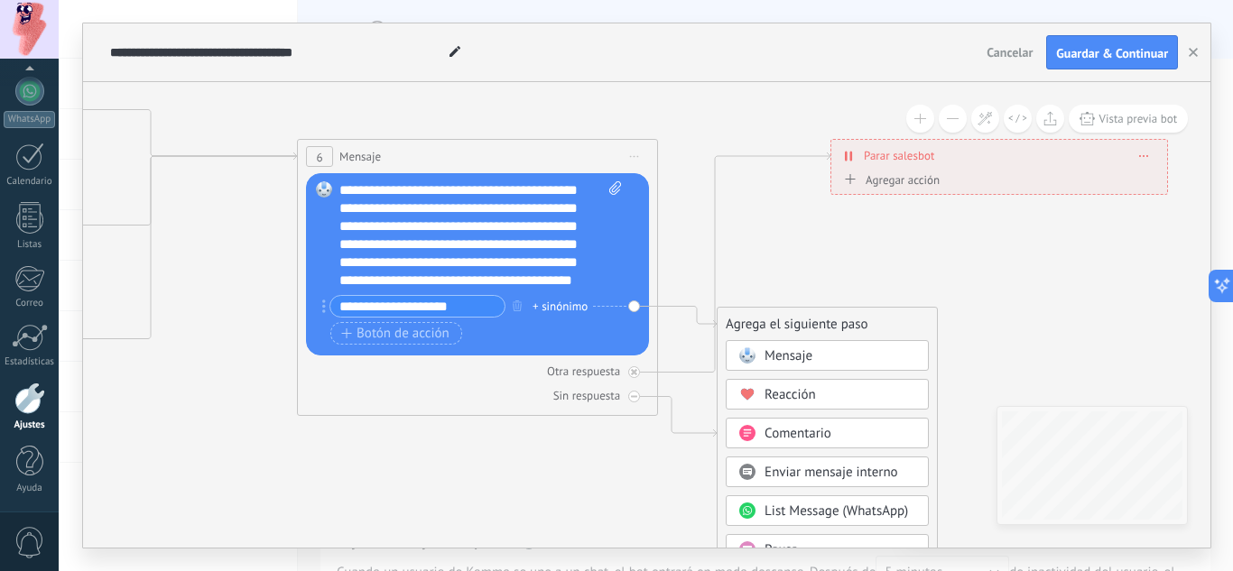
click at [834, 354] on div "Mensaje" at bounding box center [840, 356] width 152 height 18
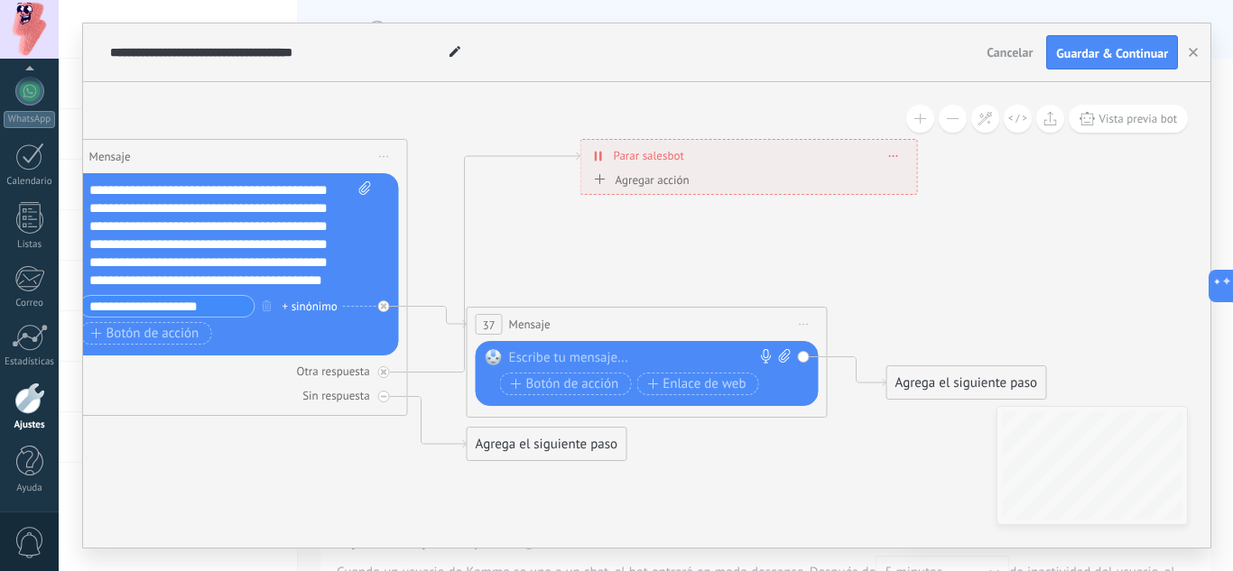
click at [617, 361] on div at bounding box center [643, 358] width 268 height 18
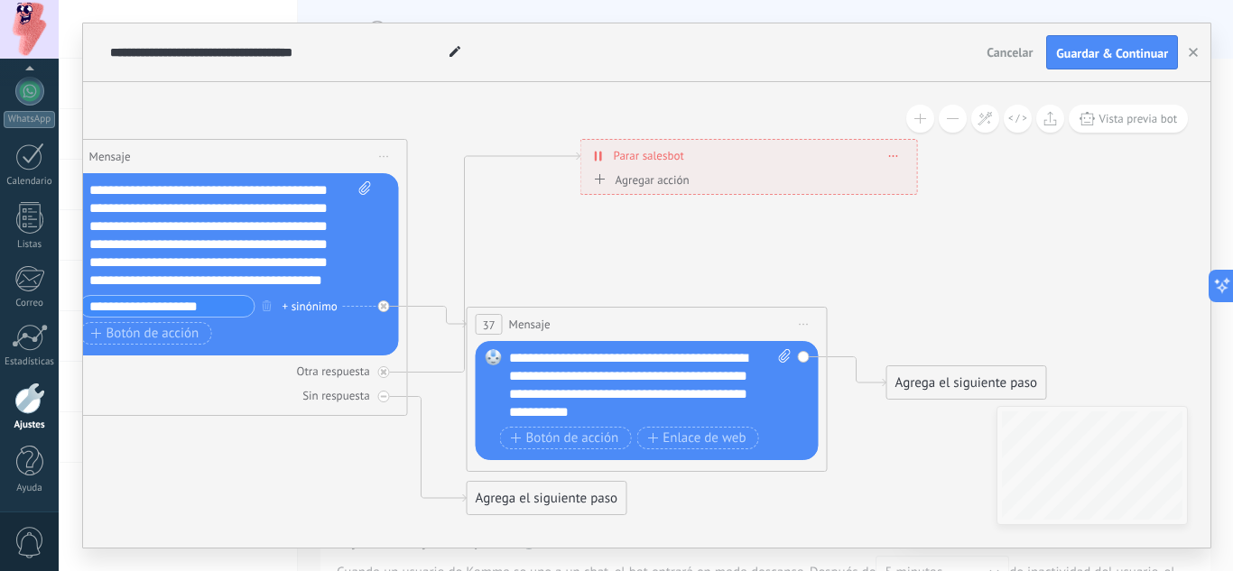
click at [577, 357] on div "**********" at bounding box center [650, 385] width 282 height 72
click at [697, 415] on div "**********" at bounding box center [650, 385] width 282 height 72
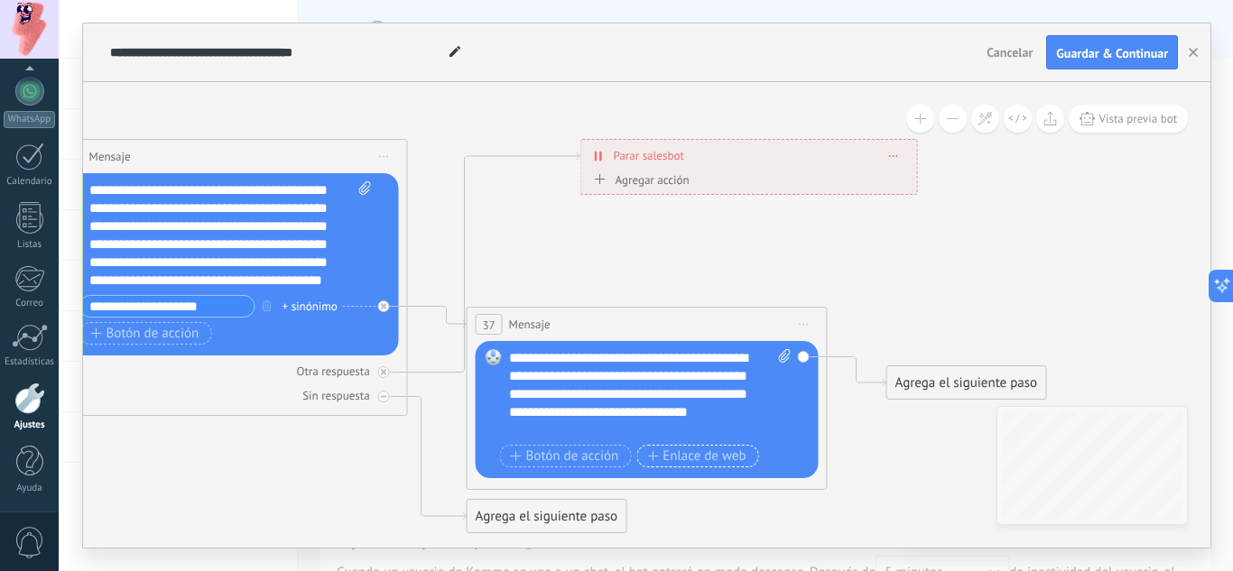
click at [731, 450] on span "Enlace de web" at bounding box center [696, 456] width 98 height 14
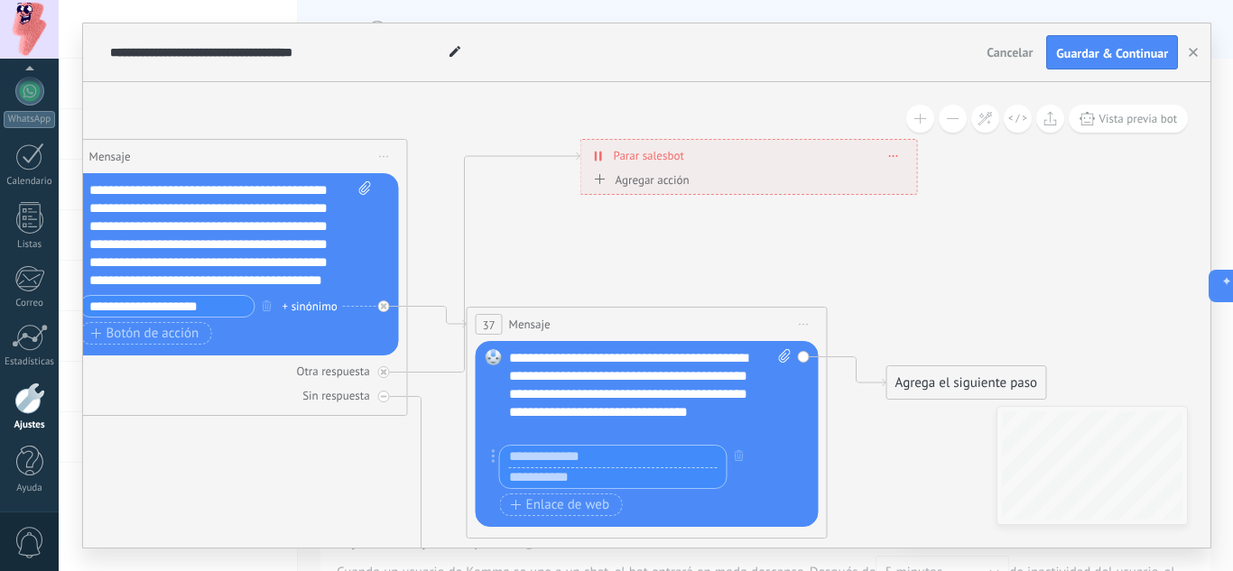
paste input "**********"
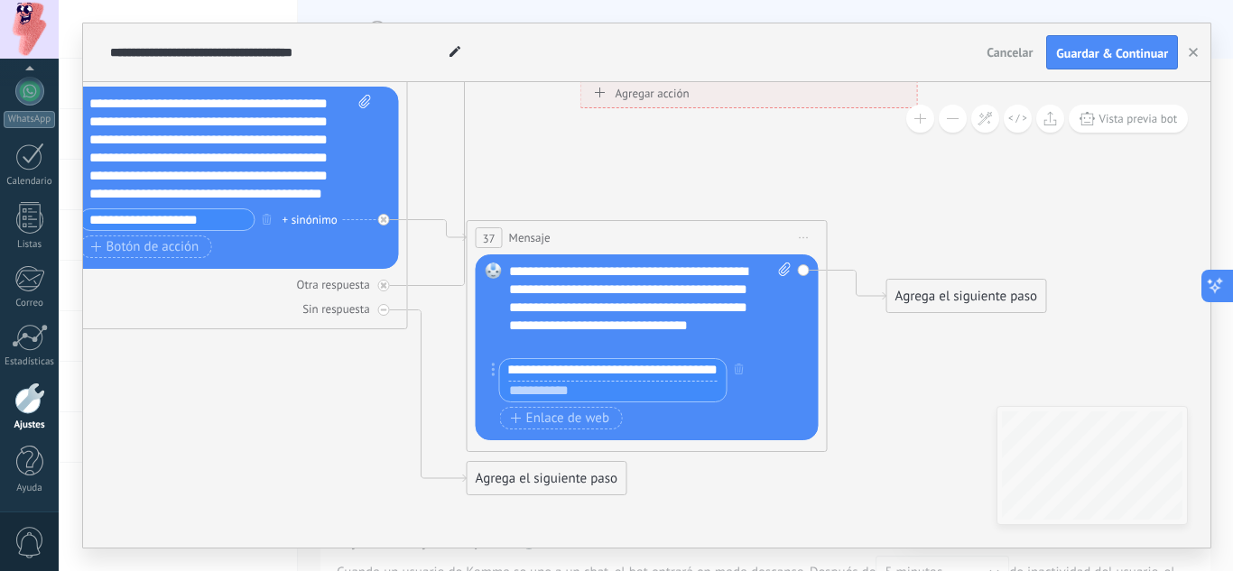
type input "**********"
click at [1218, 287] on button at bounding box center [1217, 286] width 32 height 32
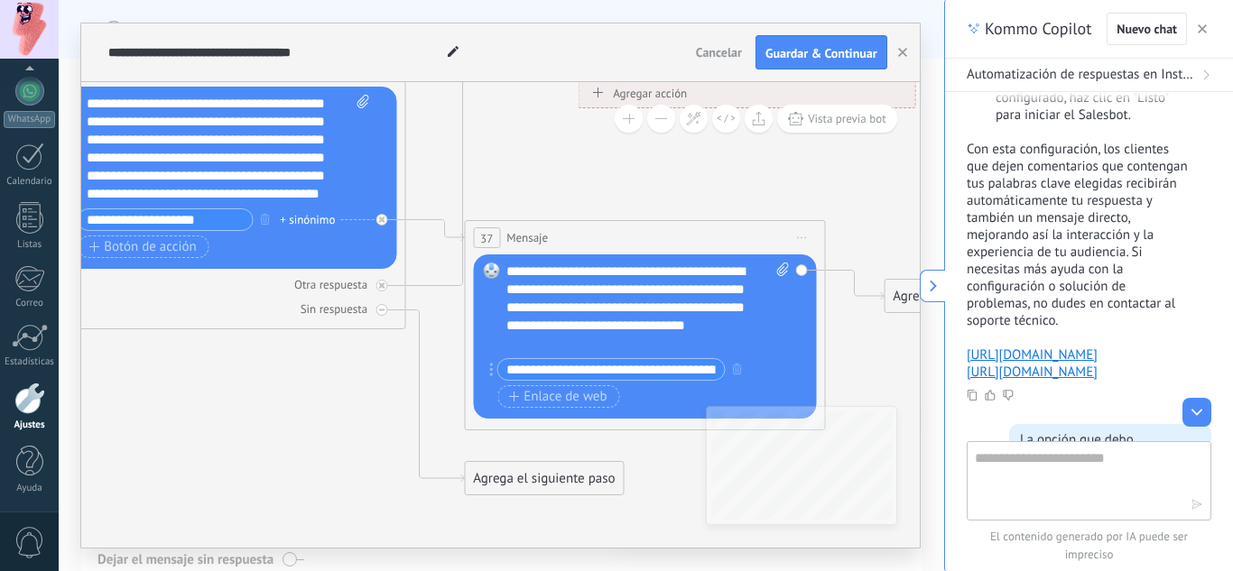
scroll to position [1425, 0]
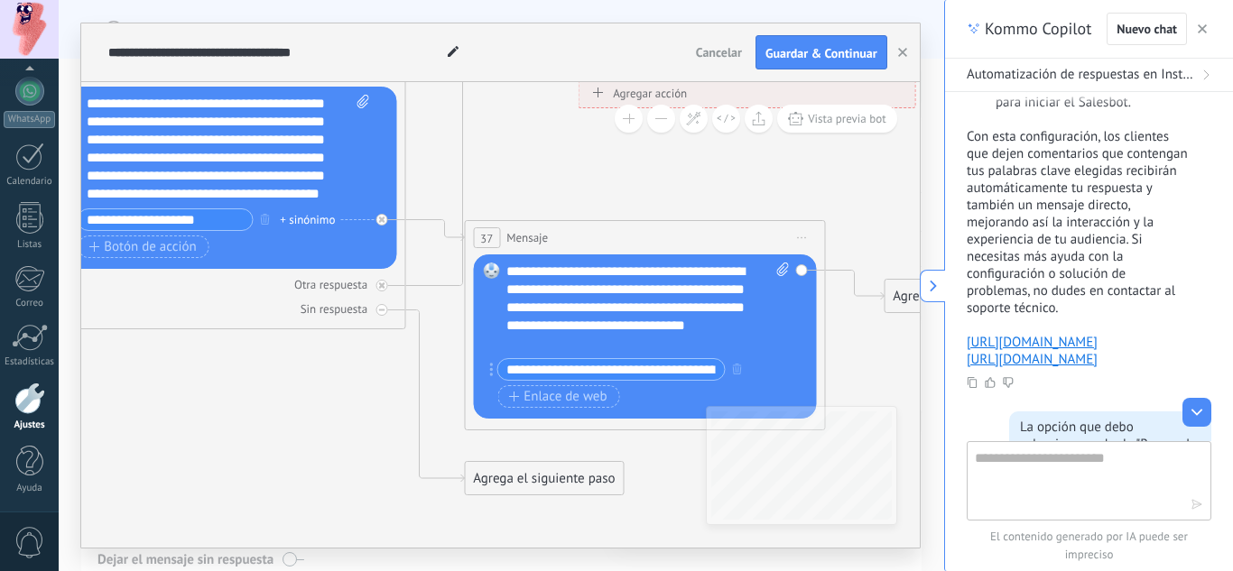
click at [942, 294] on button at bounding box center [931, 286] width 25 height 32
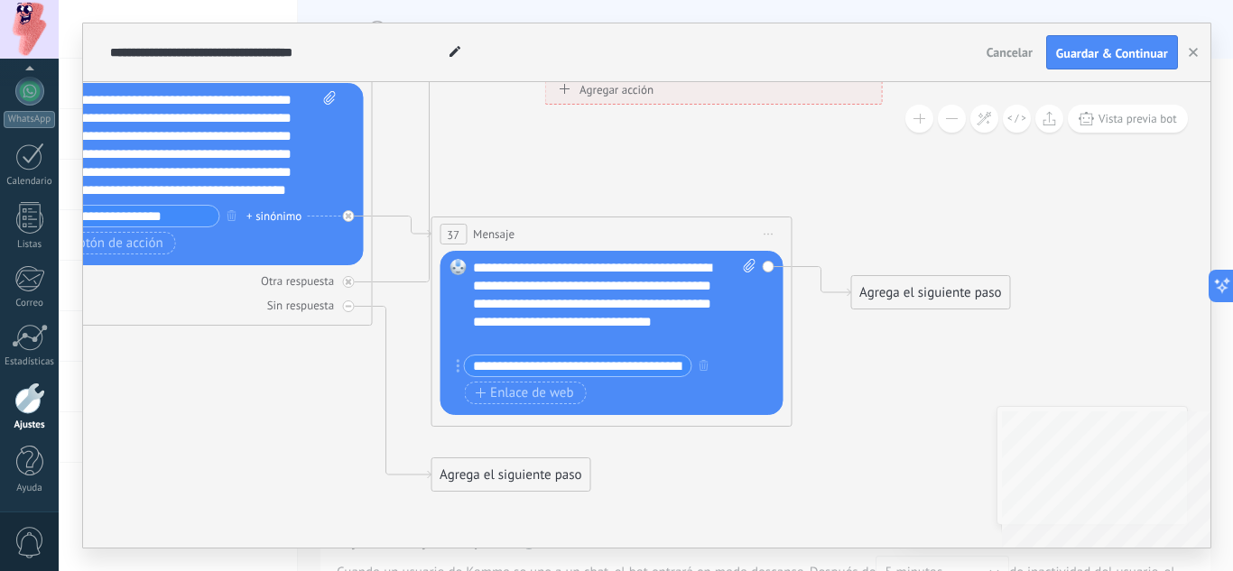
drag, startPoint x: 925, startPoint y: 379, endPoint x: 851, endPoint y: 347, distance: 80.4
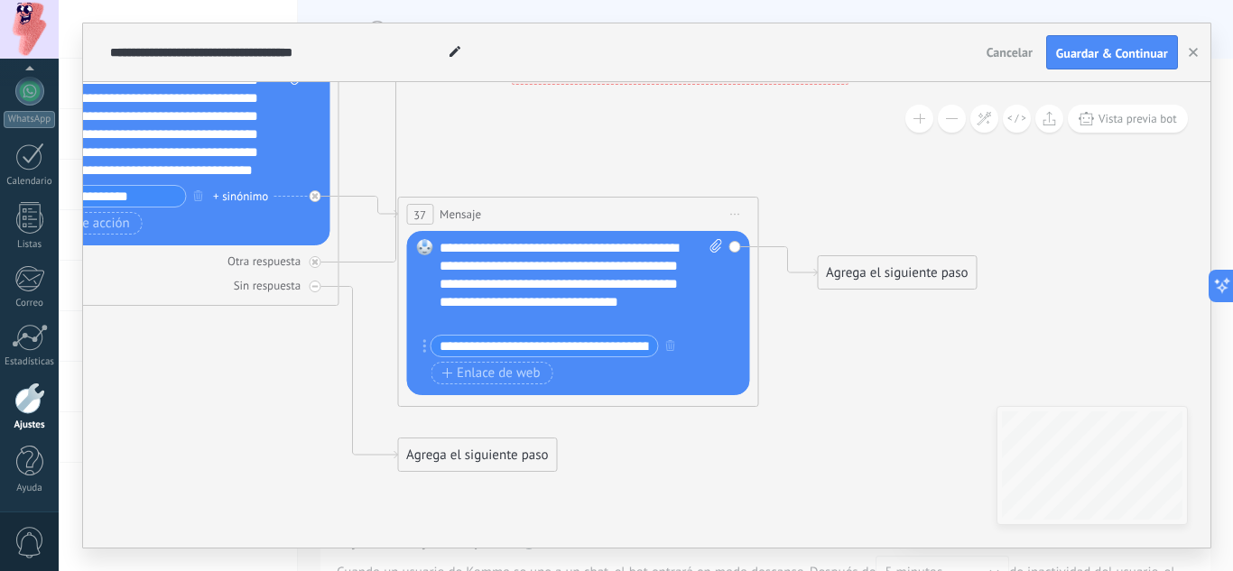
click at [849, 271] on div "Agrega el siguiente paso" at bounding box center [896, 273] width 158 height 30
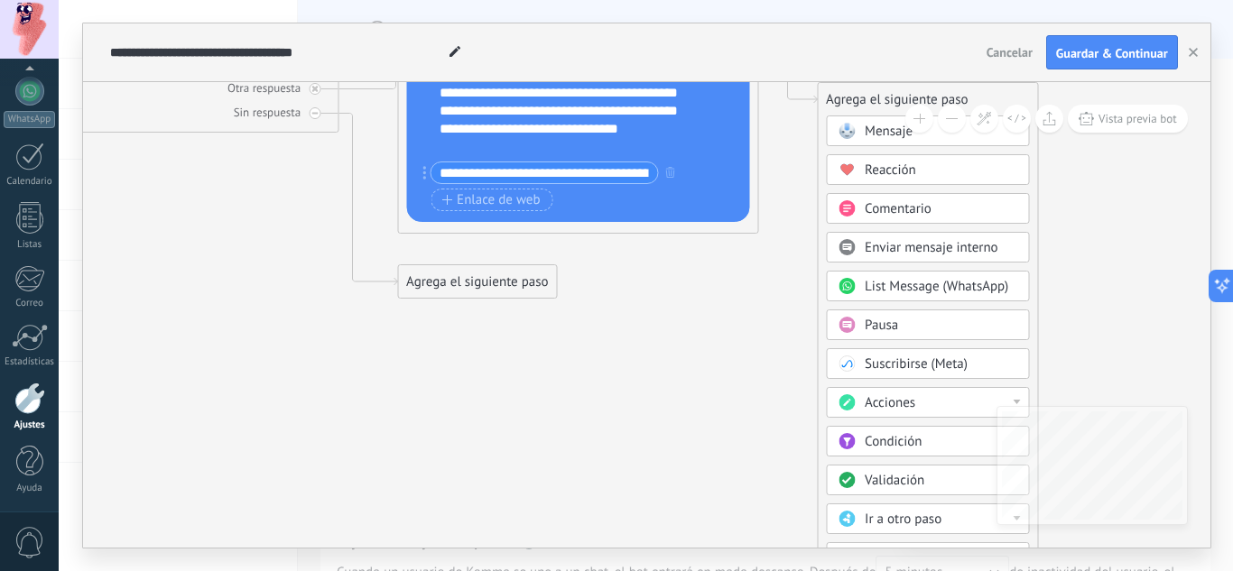
click at [929, 437] on div "Condición" at bounding box center [940, 442] width 152 height 18
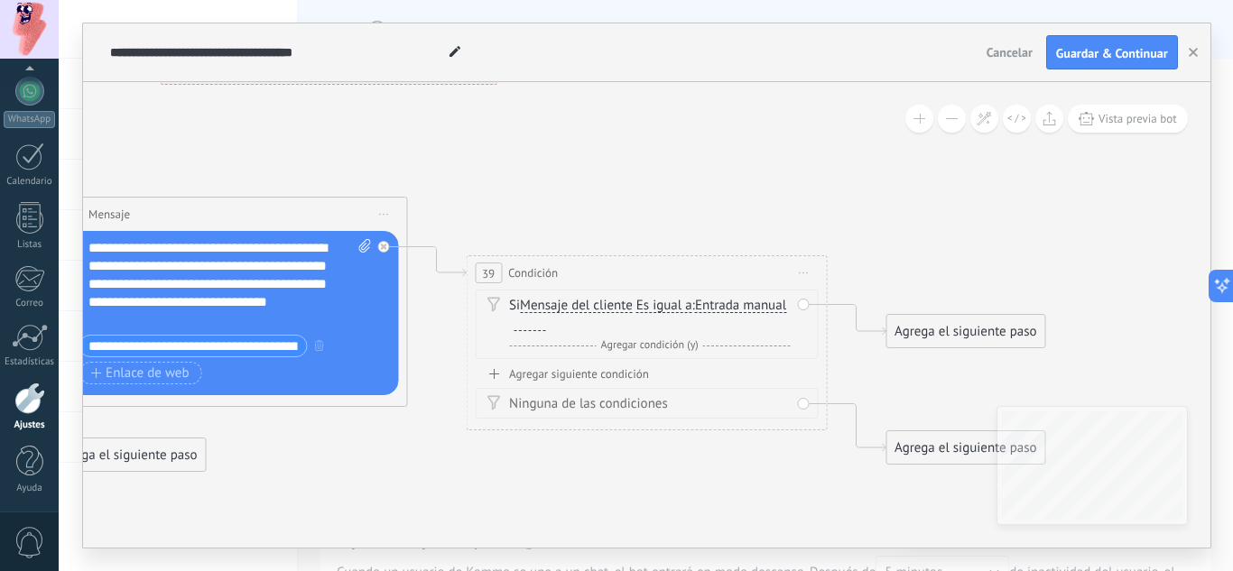
click at [589, 310] on span "Mensaje del cliente" at bounding box center [576, 306] width 113 height 14
click at [589, 310] on button "Mensaje del cliente" at bounding box center [624, 306] width 226 height 32
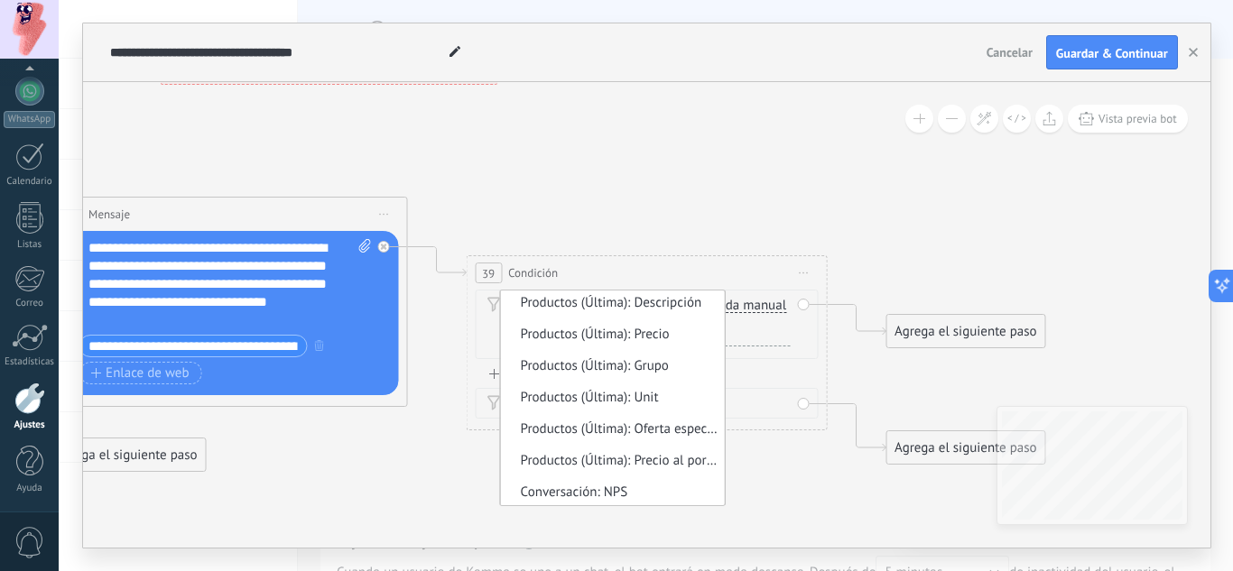
scroll to position [1459, 0]
click at [786, 265] on div "39 Condición ********* Iniciar vista previa aquí Cambiar nombre Duplicar [GEOGR…" at bounding box center [645, 272] width 359 height 33
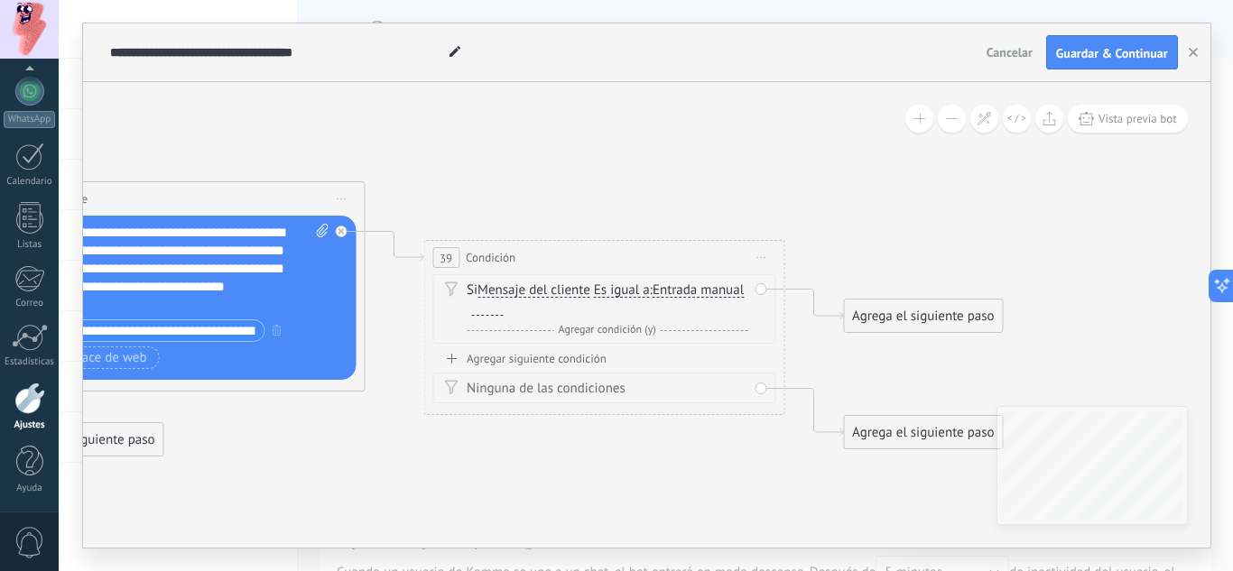
drag, startPoint x: 428, startPoint y: 392, endPoint x: 385, endPoint y: 334, distance: 72.4
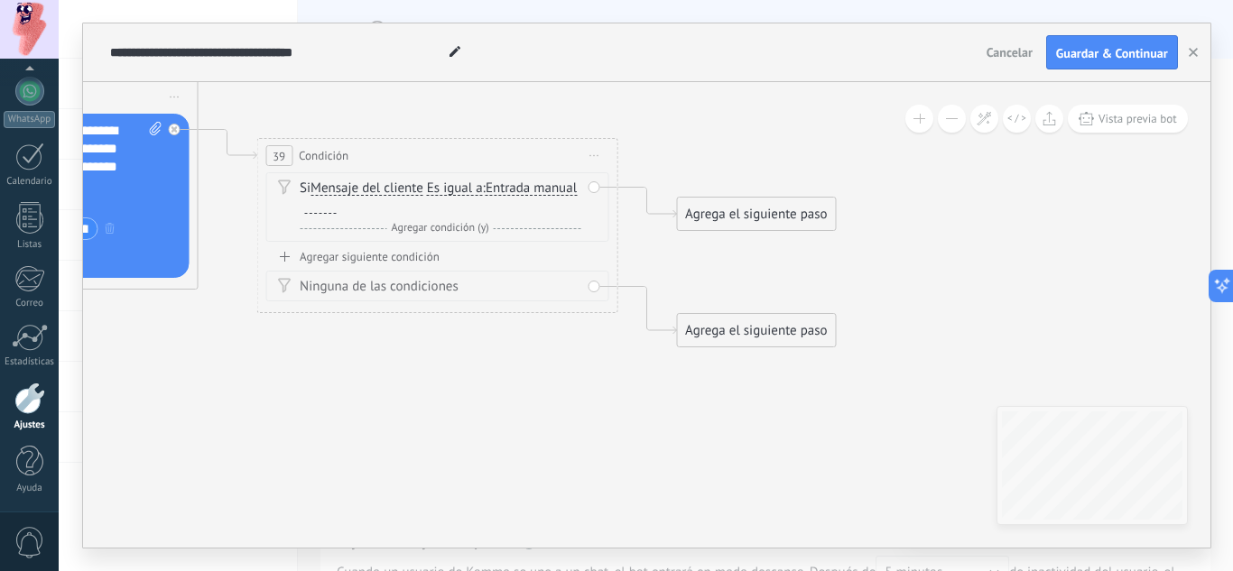
drag, startPoint x: 902, startPoint y: 362, endPoint x: 727, endPoint y: 254, distance: 205.4
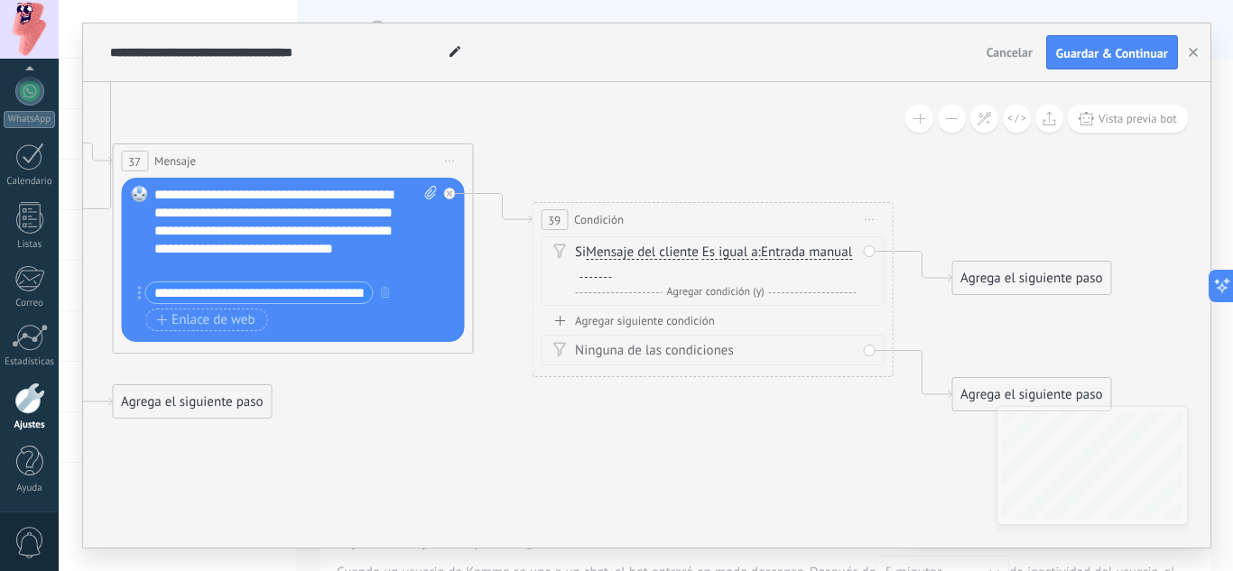
drag, startPoint x: 670, startPoint y: 277, endPoint x: 959, endPoint y: 354, distance: 299.6
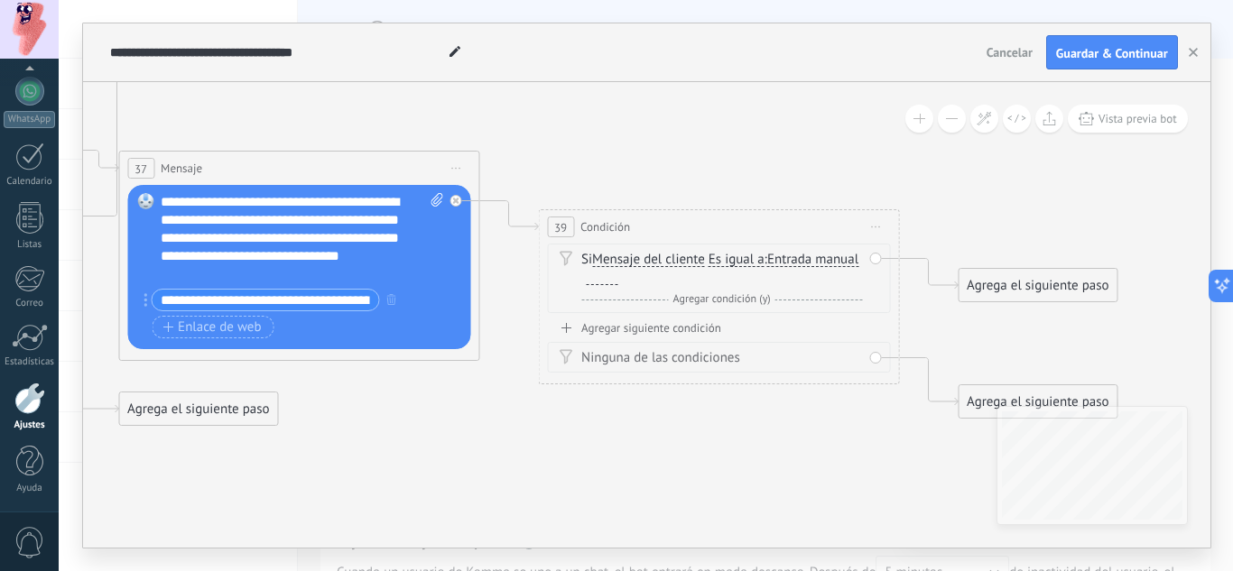
click at [626, 356] on div "Ninguna de las condiciones" at bounding box center [721, 358] width 281 height 18
click at [583, 356] on div "Ninguna de las condiciones" at bounding box center [721, 358] width 281 height 18
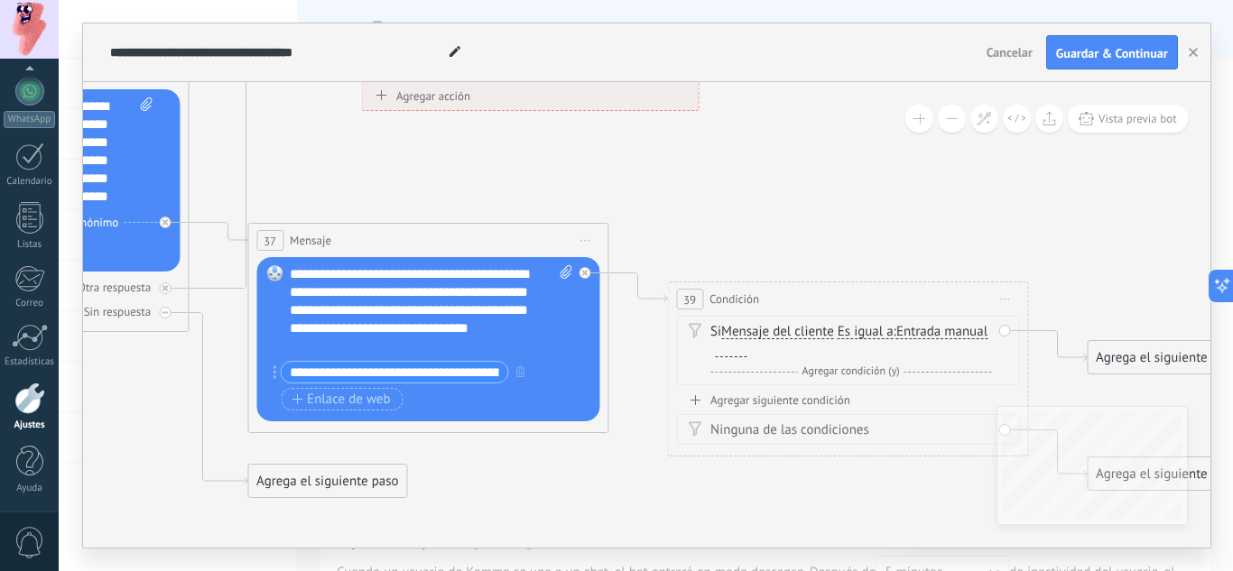
drag, startPoint x: 543, startPoint y: 410, endPoint x: 672, endPoint y: 482, distance: 147.8
click at [586, 272] on icon at bounding box center [584, 273] width 6 height 6
click at [777, 296] on div "39 Condición ********* Iniciar vista previa aquí Cambiar nombre Duplicar [GEOGR…" at bounding box center [847, 298] width 359 height 33
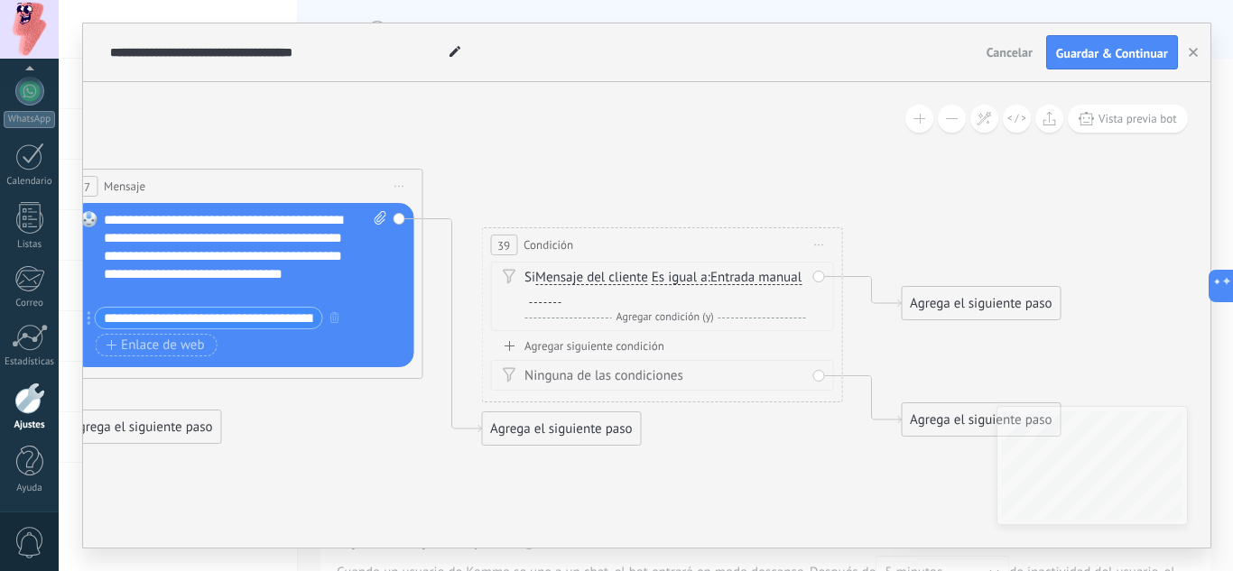
drag, startPoint x: 859, startPoint y: 489, endPoint x: 746, endPoint y: 486, distance: 112.8
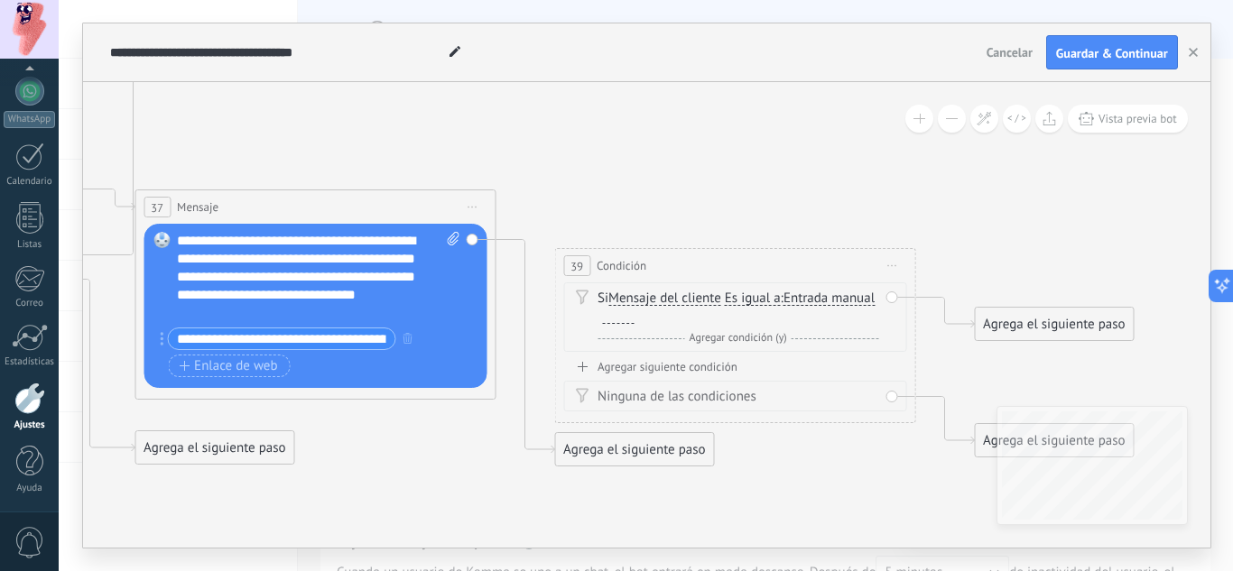
drag, startPoint x: 701, startPoint y: 456, endPoint x: 780, endPoint y: 478, distance: 81.7
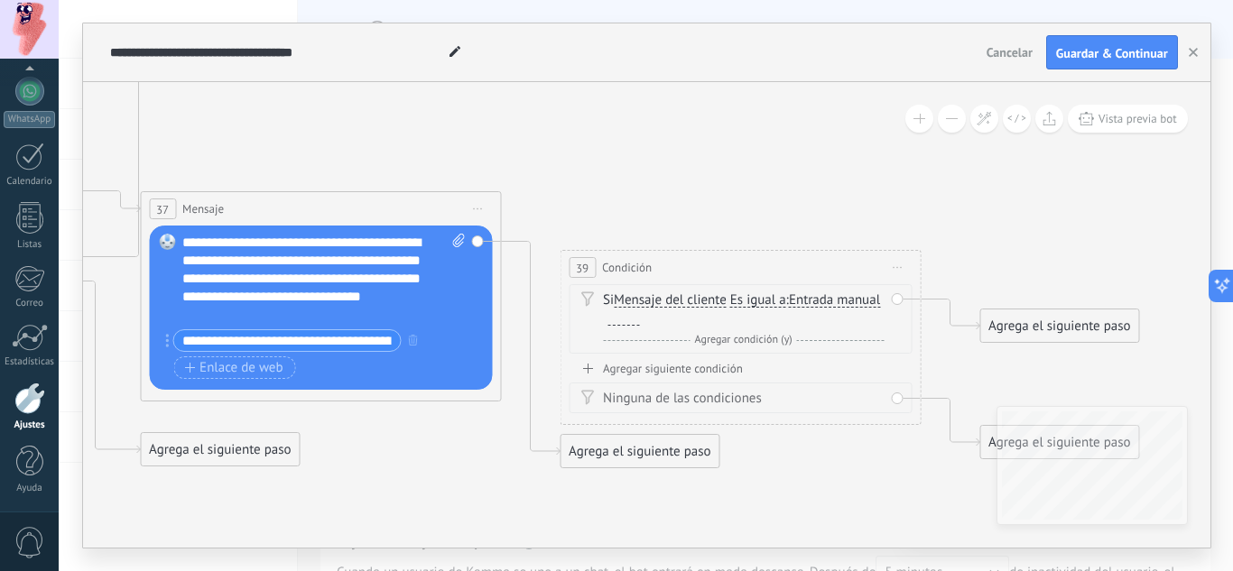
click at [718, 368] on div "Agregar siguiente condición" at bounding box center [739, 368] width 343 height 15
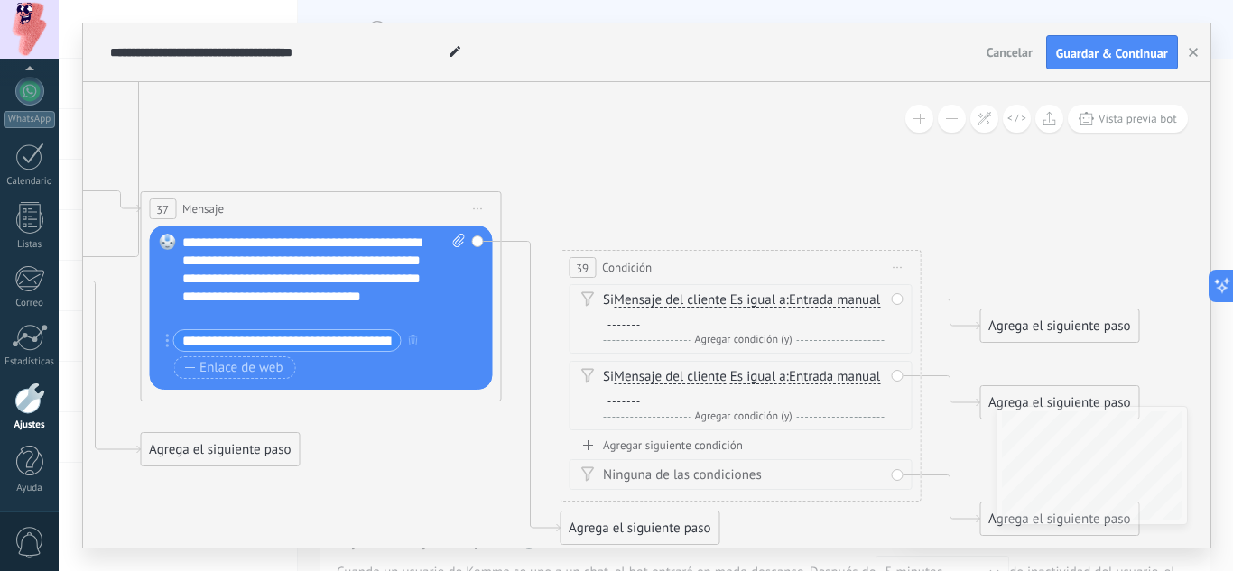
click at [477, 239] on div "Reemplazar Quitar Convertir a mensaje de voz Arrastre la imagen aquí para adjun…" at bounding box center [320, 308] width 343 height 164
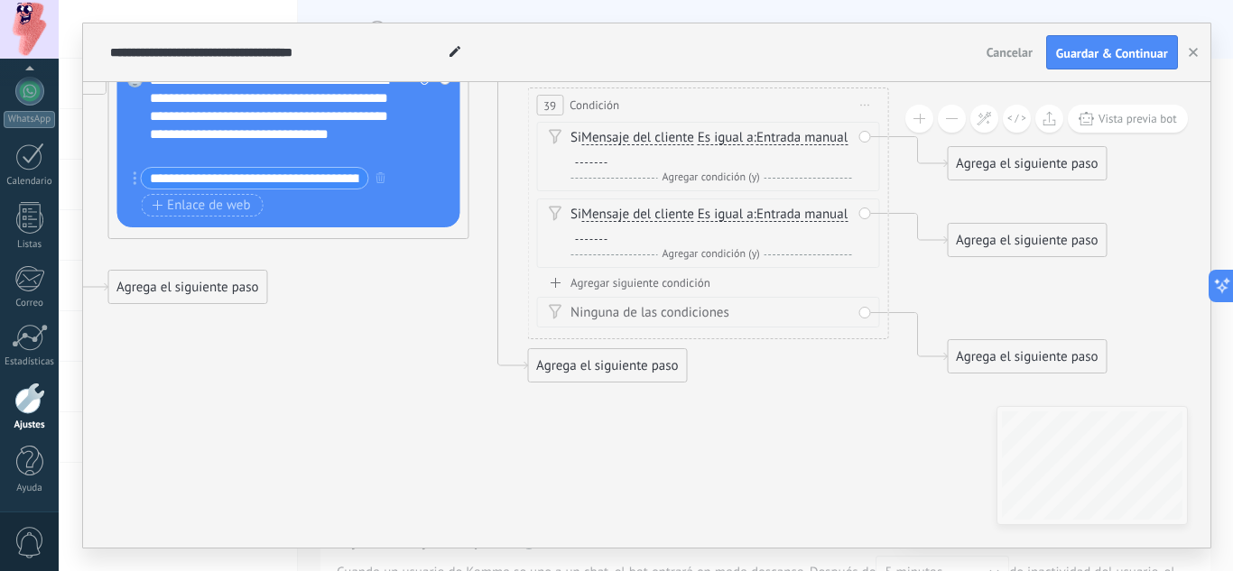
drag, startPoint x: 487, startPoint y: 448, endPoint x: 464, endPoint y: 236, distance: 212.4
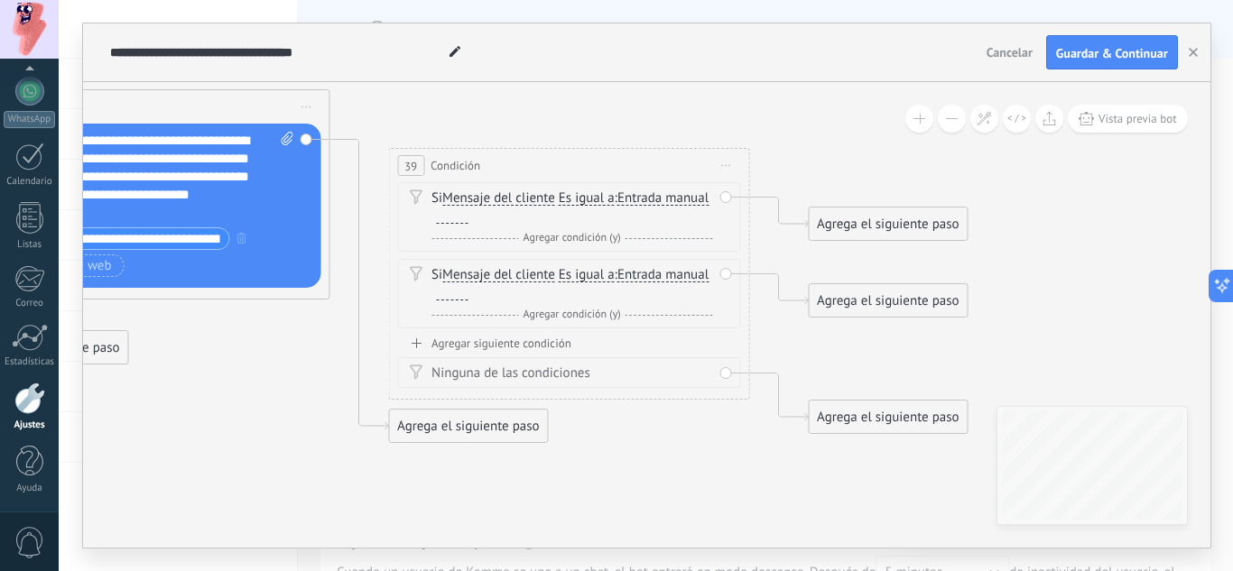
drag, startPoint x: 918, startPoint y: 437, endPoint x: 787, endPoint y: 513, distance: 151.2
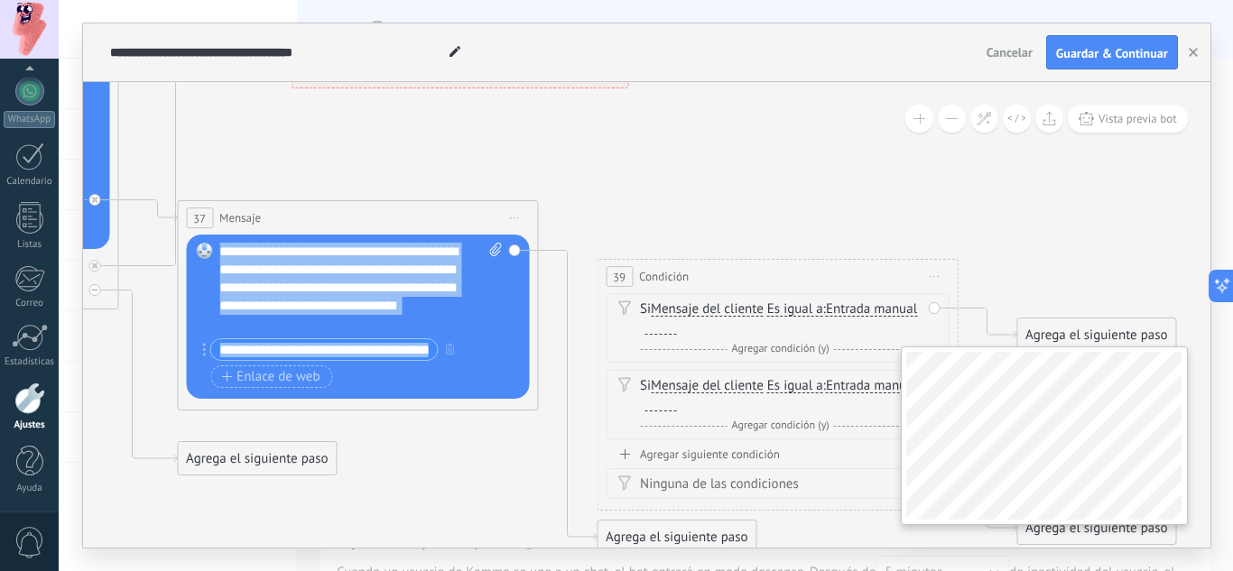
click at [1176, 450] on div "**********" at bounding box center [646, 315] width 1127 height 466
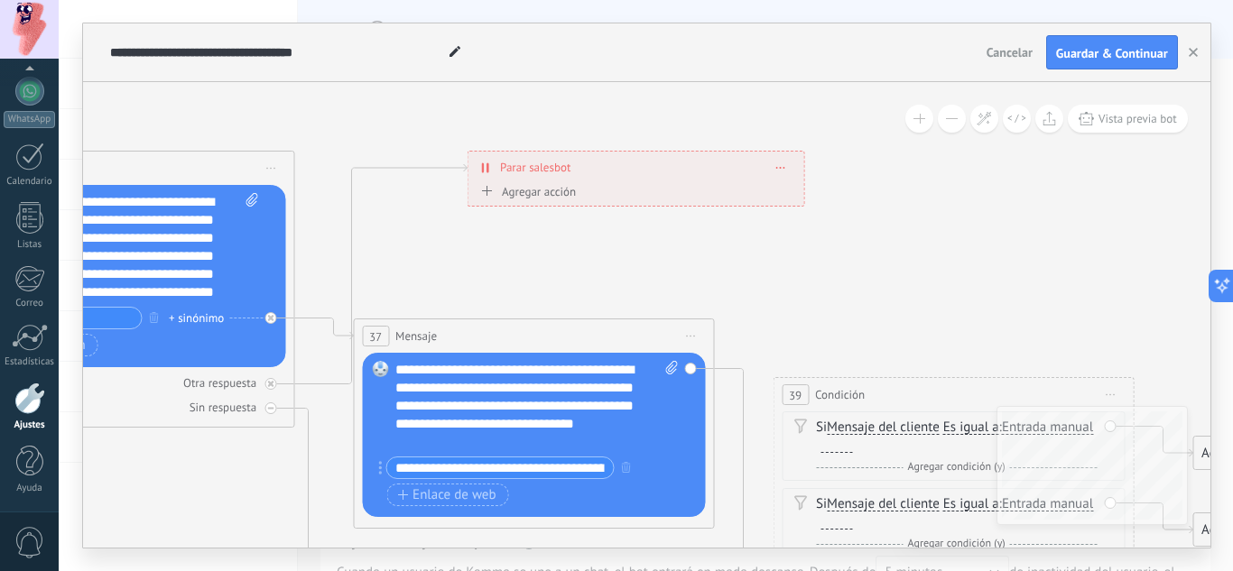
drag, startPoint x: 788, startPoint y: 198, endPoint x: 963, endPoint y: 314, distance: 210.2
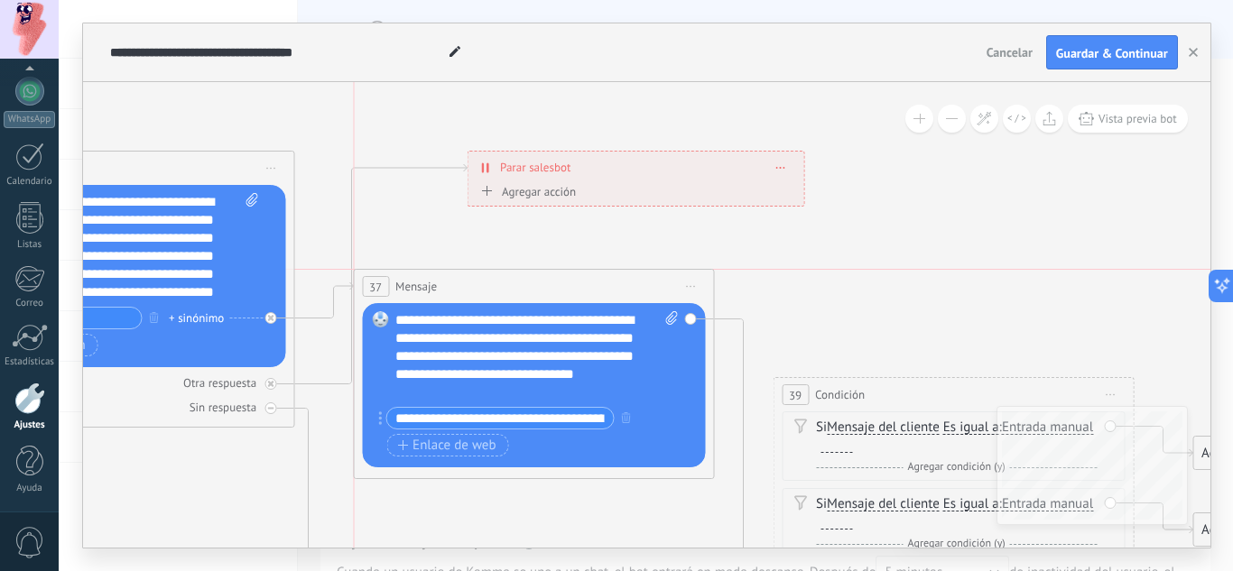
drag, startPoint x: 688, startPoint y: 323, endPoint x: 689, endPoint y: 265, distance: 57.8
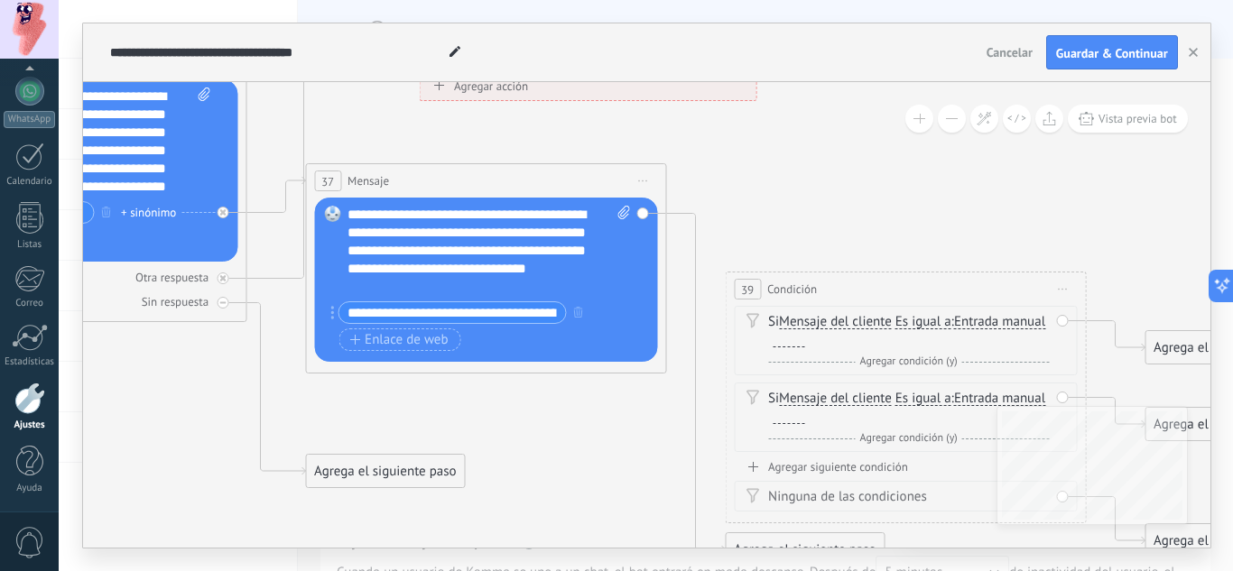
drag, startPoint x: 906, startPoint y: 300, endPoint x: 848, endPoint y: 167, distance: 145.5
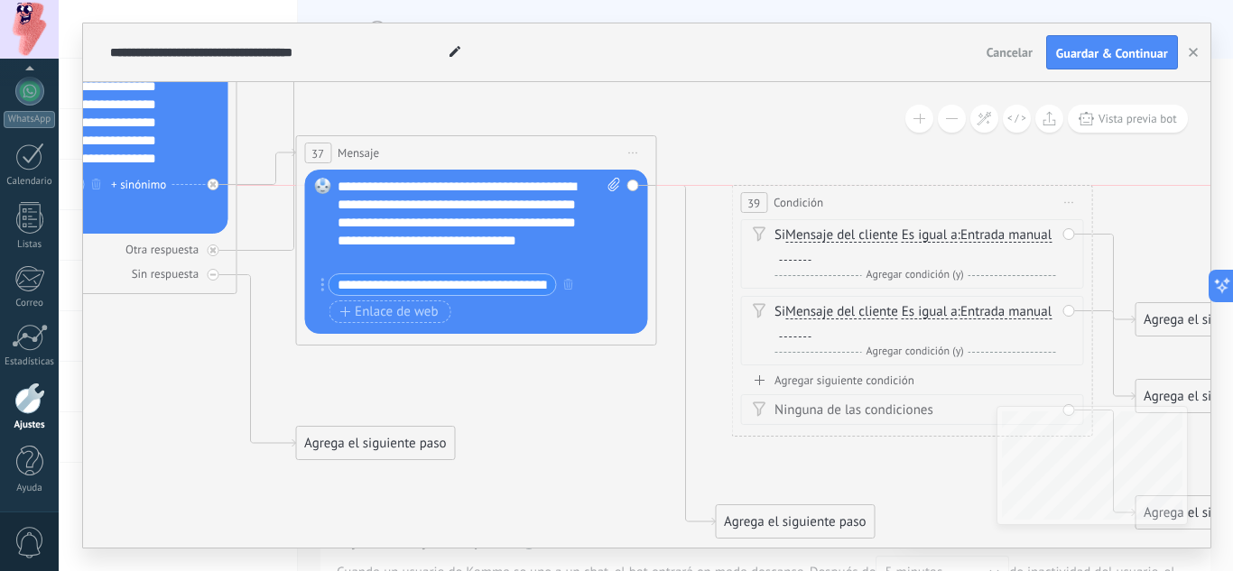
drag, startPoint x: 806, startPoint y: 254, endPoint x: 822, endPoint y: 195, distance: 61.7
click at [822, 195] on span "Condición" at bounding box center [798, 202] width 50 height 17
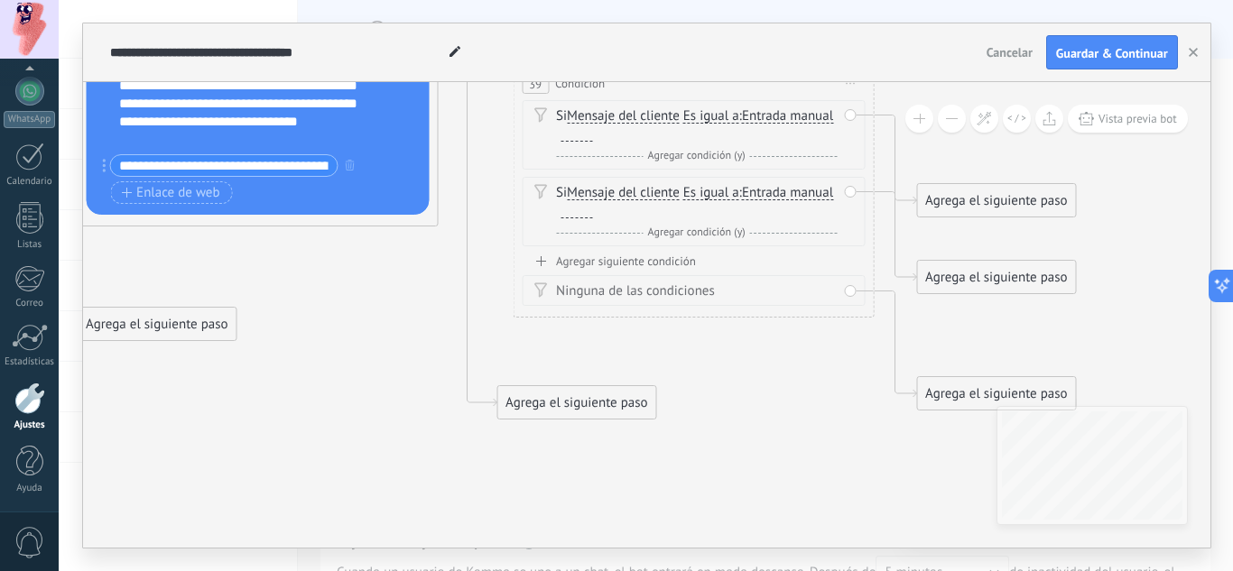
drag, startPoint x: 911, startPoint y: 448, endPoint x: 693, endPoint y: 329, distance: 248.7
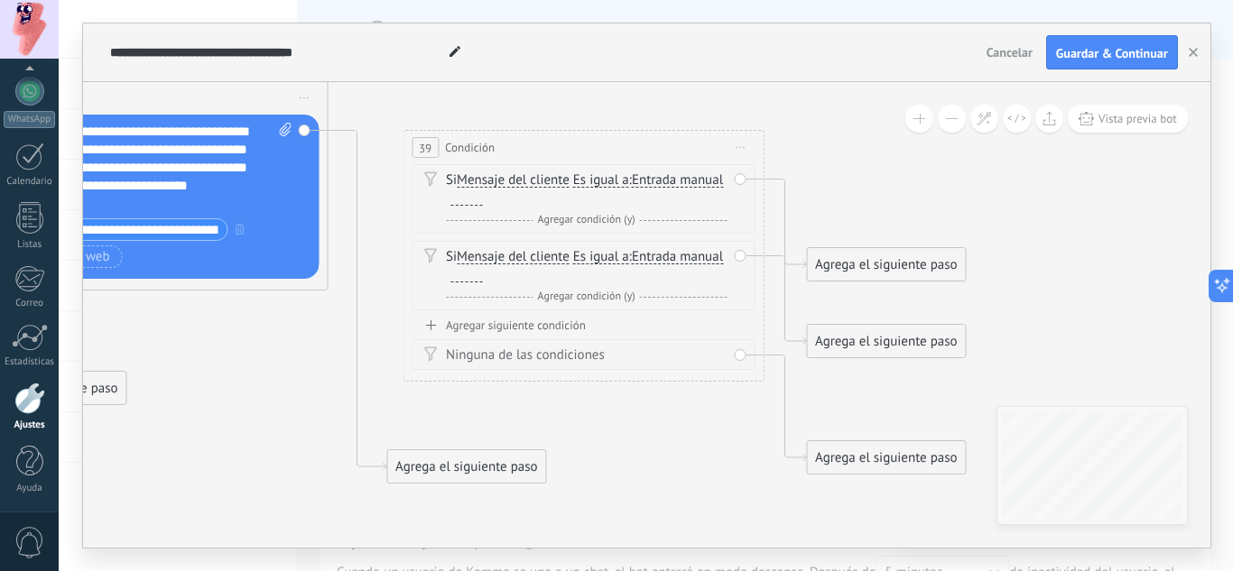
drag, startPoint x: 925, startPoint y: 314, endPoint x: 784, endPoint y: 430, distance: 182.6
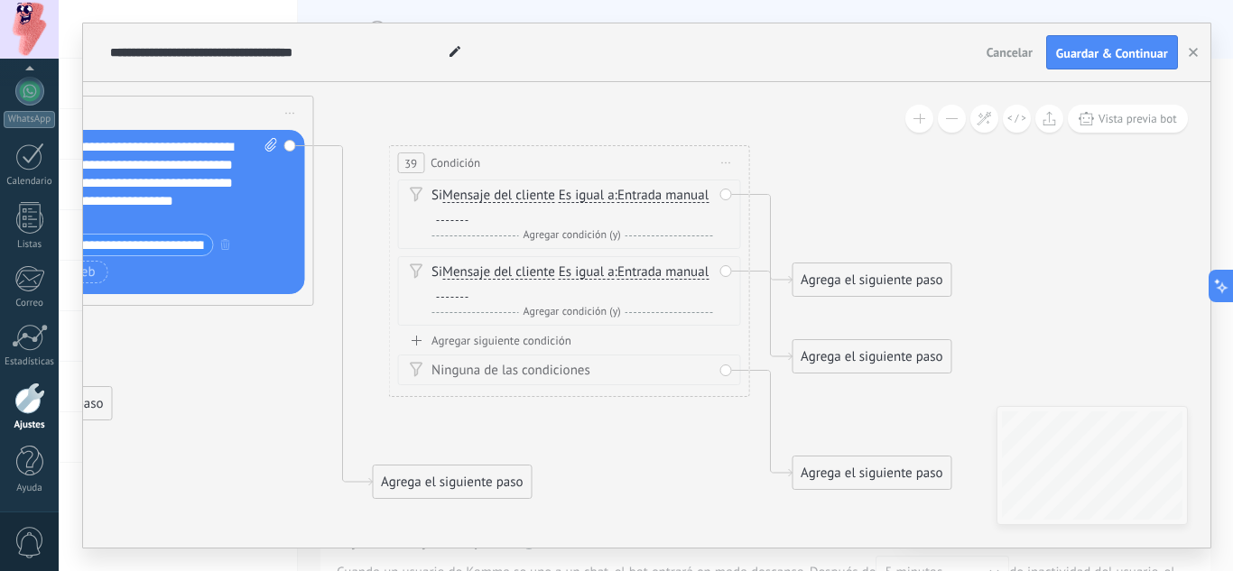
drag, startPoint x: 838, startPoint y: 282, endPoint x: 854, endPoint y: 245, distance: 40.4
drag, startPoint x: 860, startPoint y: 268, endPoint x: 860, endPoint y: 189, distance: 78.5
click at [860, 189] on div "Agrega el siguiente paso" at bounding box center [871, 202] width 158 height 30
drag, startPoint x: 888, startPoint y: 368, endPoint x: 888, endPoint y: 309, distance: 59.6
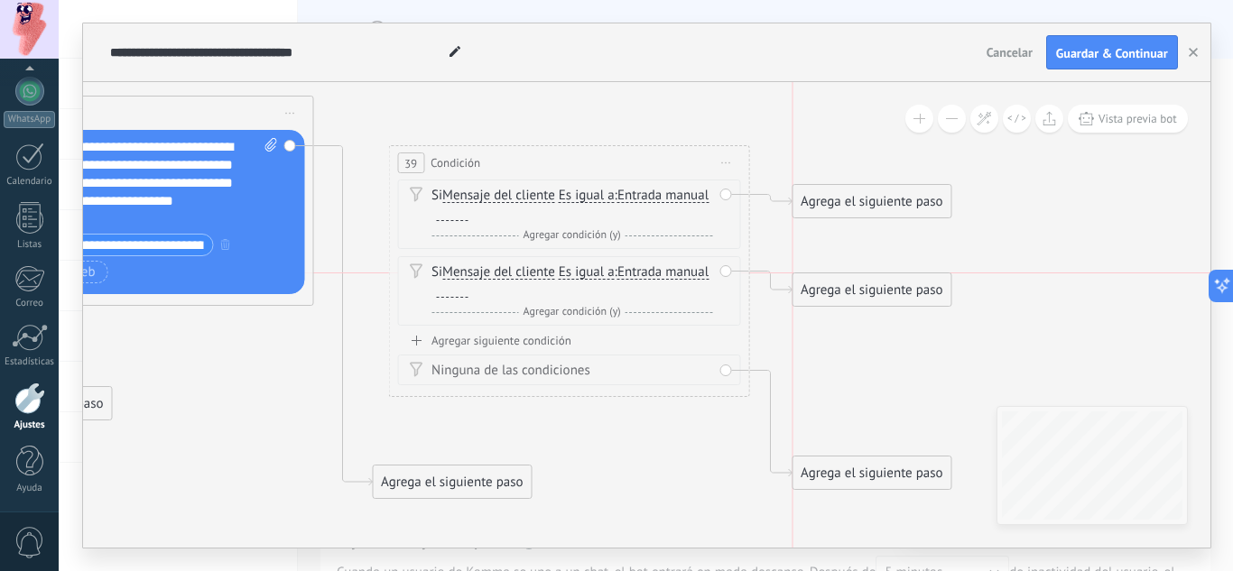
drag, startPoint x: 893, startPoint y: 471, endPoint x: 887, endPoint y: 380, distance: 91.4
click at [887, 380] on div "Agrega el siguiente paso" at bounding box center [871, 382] width 158 height 30
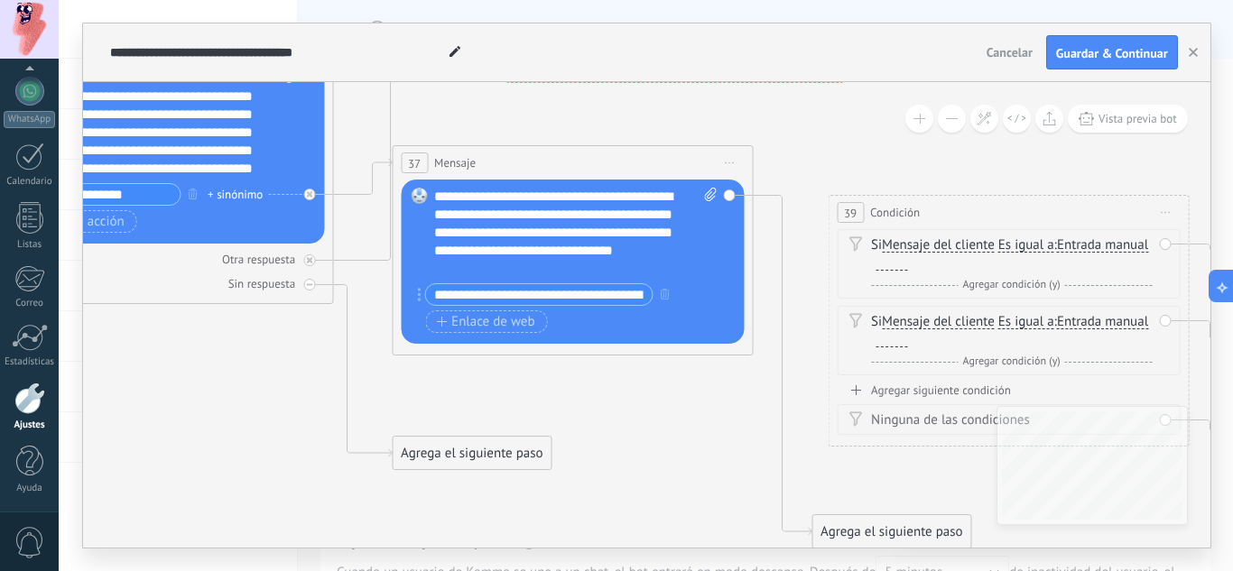
drag, startPoint x: 373, startPoint y: 450, endPoint x: 813, endPoint y: 500, distance: 443.1
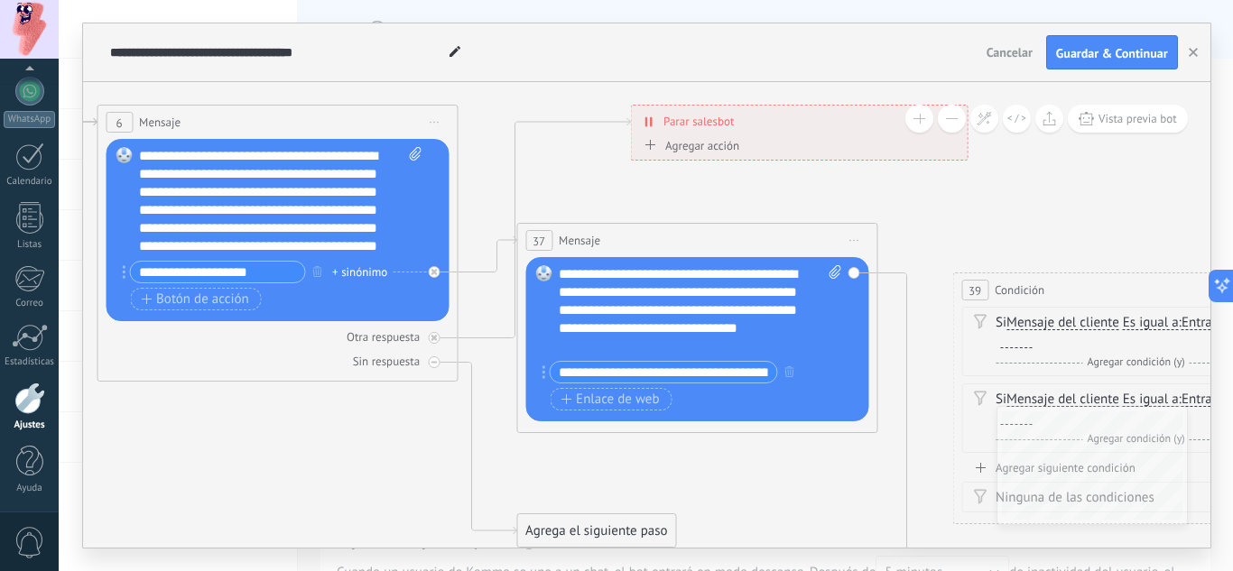
drag, startPoint x: 476, startPoint y: 397, endPoint x: 616, endPoint y: 476, distance: 161.2
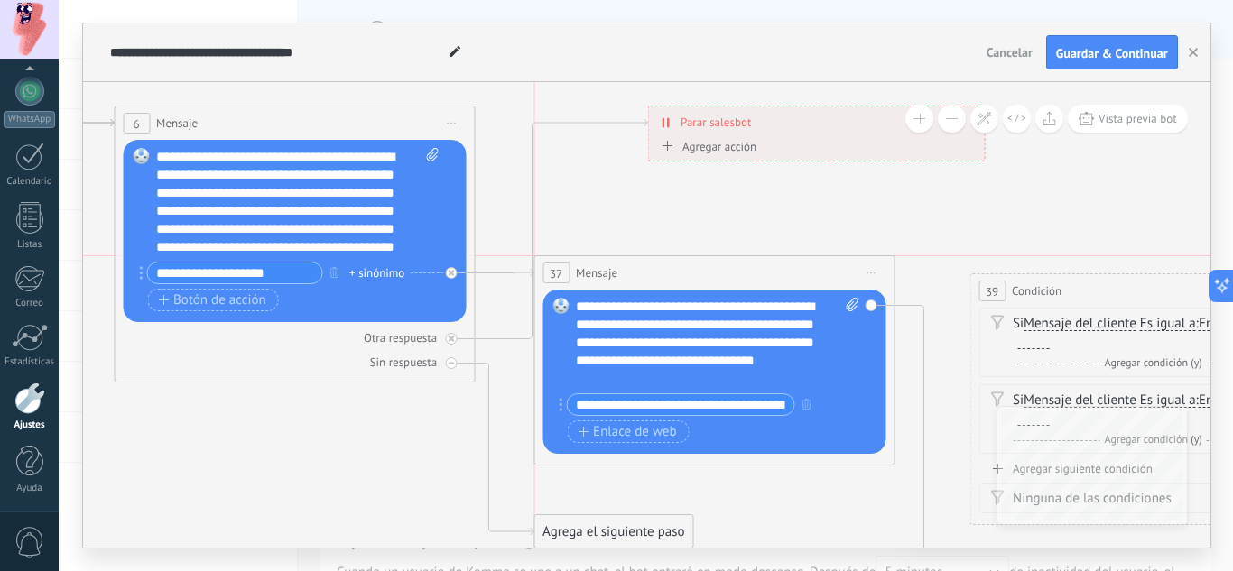
drag, startPoint x: 687, startPoint y: 236, endPoint x: 691, endPoint y: 268, distance: 31.9
click at [691, 268] on div "37 Mensaje ******* (a): Todos los contactos - canales seleccionados Todos los c…" at bounding box center [713, 272] width 359 height 33
click at [450, 366] on div at bounding box center [451, 363] width 12 height 12
drag, startPoint x: 679, startPoint y: 462, endPoint x: 238, endPoint y: 394, distance: 446.4
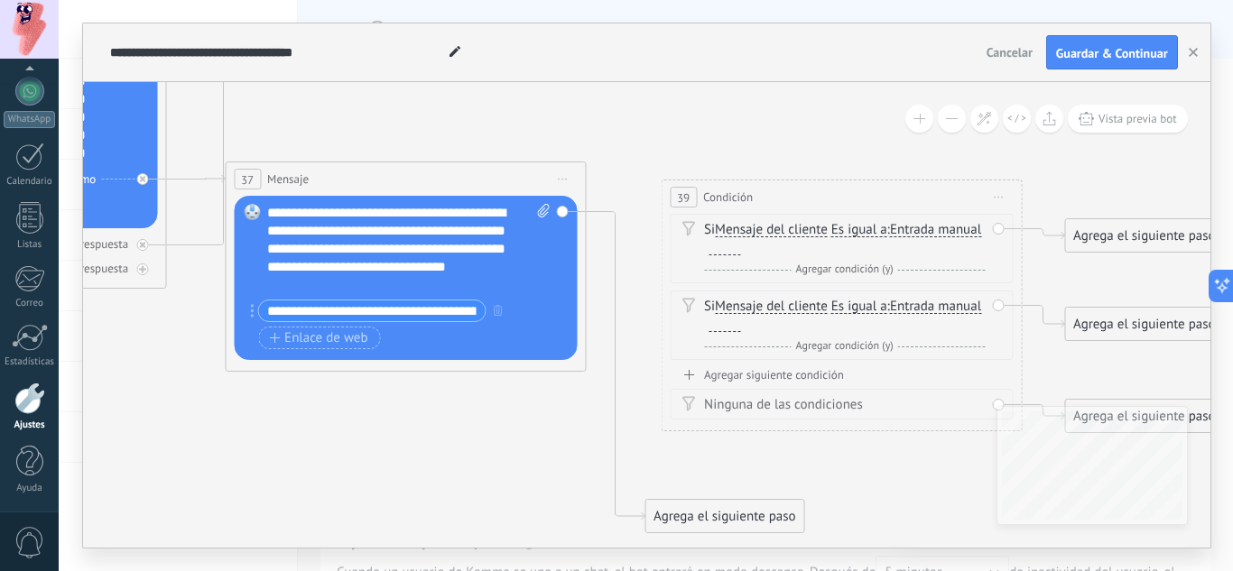
drag, startPoint x: 701, startPoint y: 506, endPoint x: 224, endPoint y: 344, distance: 504.2
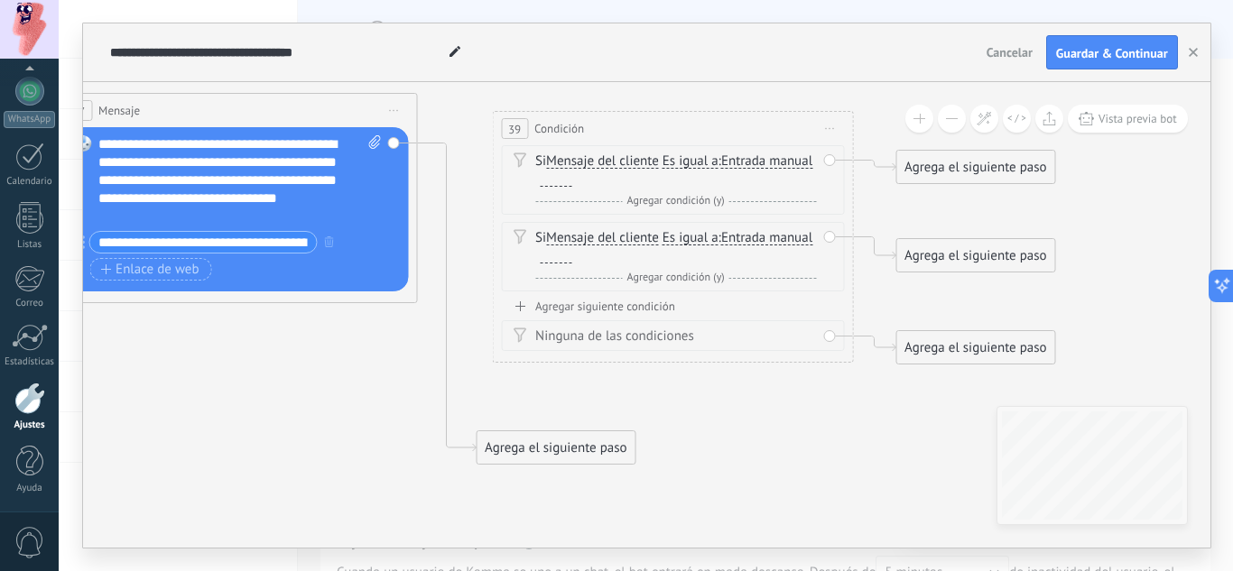
click at [830, 337] on div "Ninguna de las condiciones" at bounding box center [672, 335] width 343 height 31
click at [827, 236] on div "Si Mensaje del cliente Mensaje del cliente Emoción de la conversación Comentari…" at bounding box center [672, 256] width 343 height 69
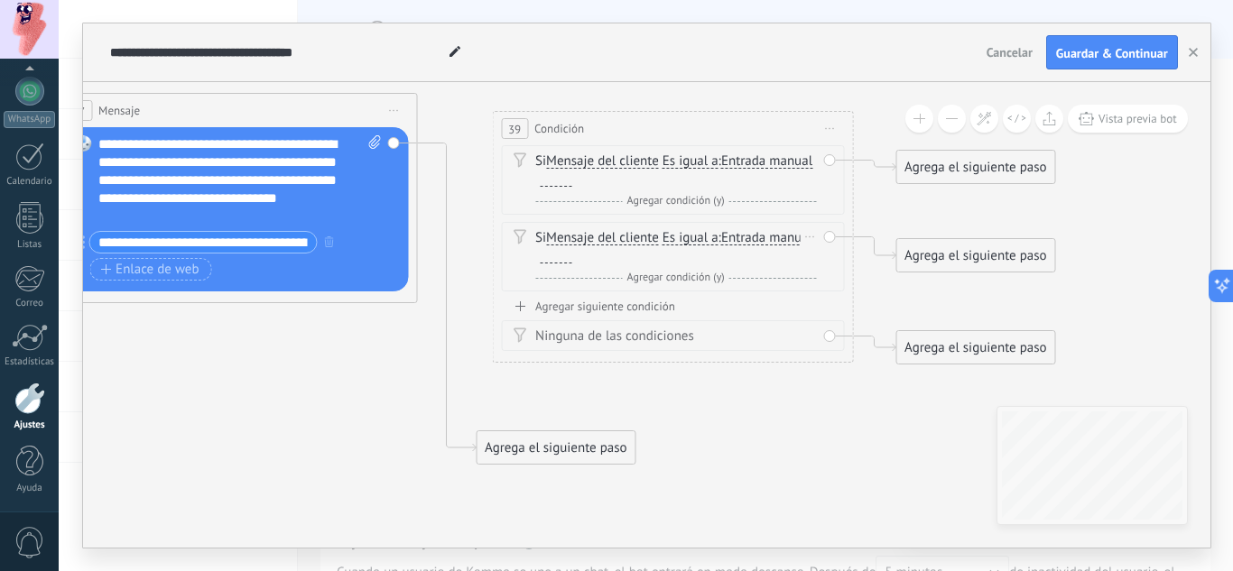
click at [827, 236] on div "Si Mensaje del cliente Mensaje del cliente Emoción de la conversación Comentari…" at bounding box center [672, 256] width 343 height 69
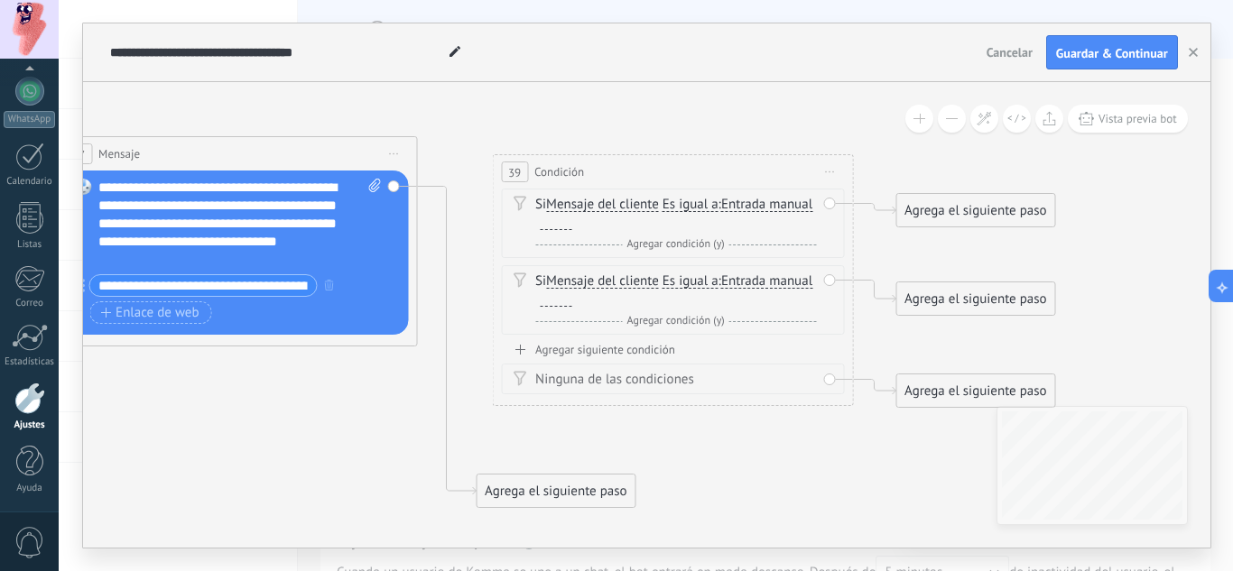
click at [515, 171] on span "39" at bounding box center [514, 172] width 13 height 15
click at [586, 177] on div "39 Condición ********* Iniciar vista previa aquí Cambiar nombre Duplicar [GEOGR…" at bounding box center [672, 171] width 359 height 33
click at [830, 205] on div "Si Mensaje del cliente Mensaje del cliente Emoción de la conversación Comentari…" at bounding box center [672, 223] width 343 height 69
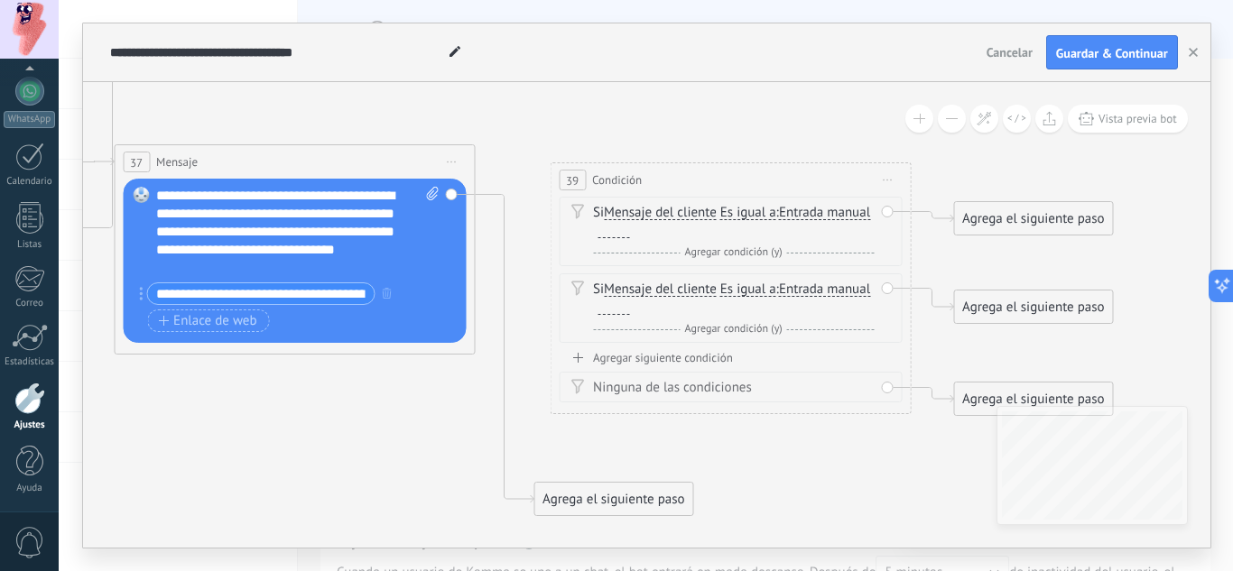
drag, startPoint x: 904, startPoint y: 255, endPoint x: 962, endPoint y: 255, distance: 57.7
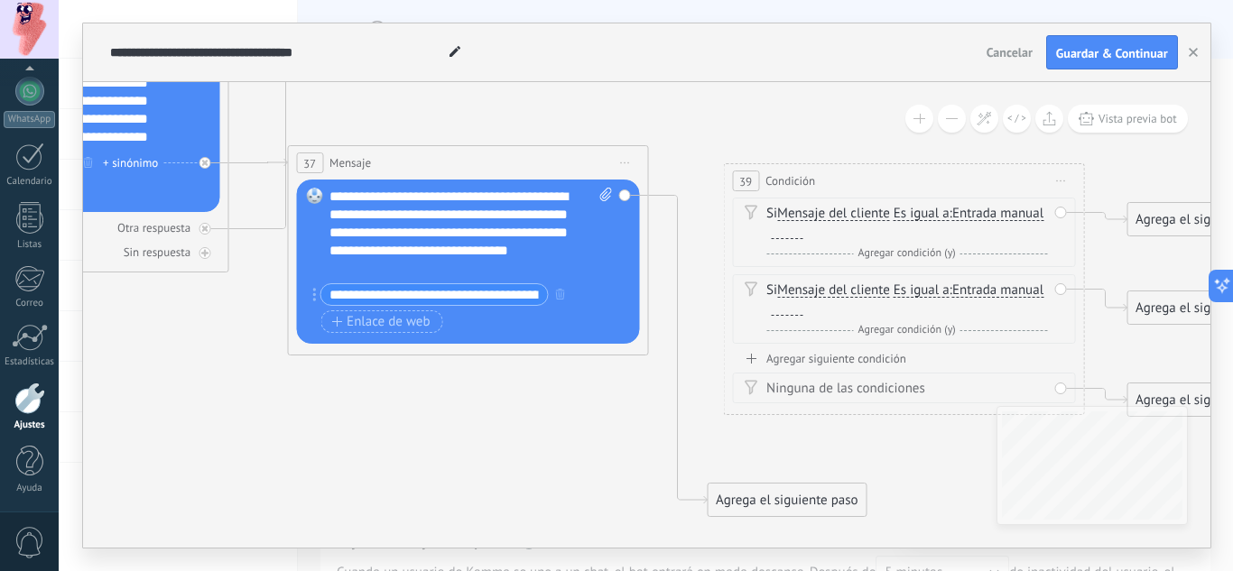
drag, startPoint x: 377, startPoint y: 480, endPoint x: 523, endPoint y: 505, distance: 148.3
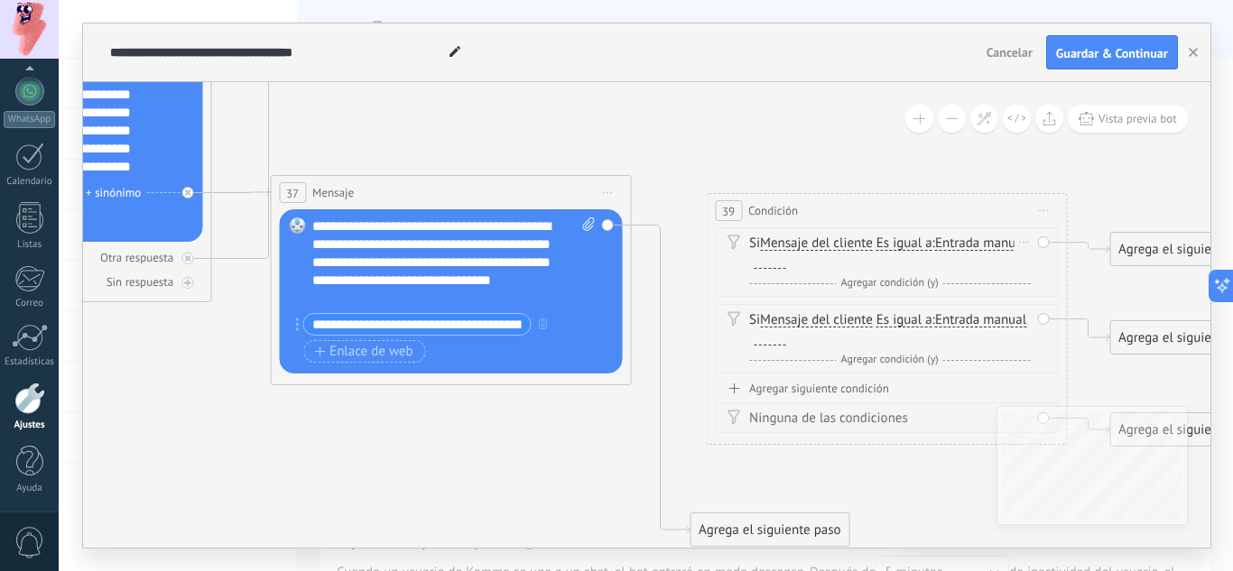
click at [783, 247] on span "Mensaje del cliente" at bounding box center [816, 243] width 113 height 14
click at [783, 247] on button "Mensaje del cliente" at bounding box center [864, 243] width 226 height 32
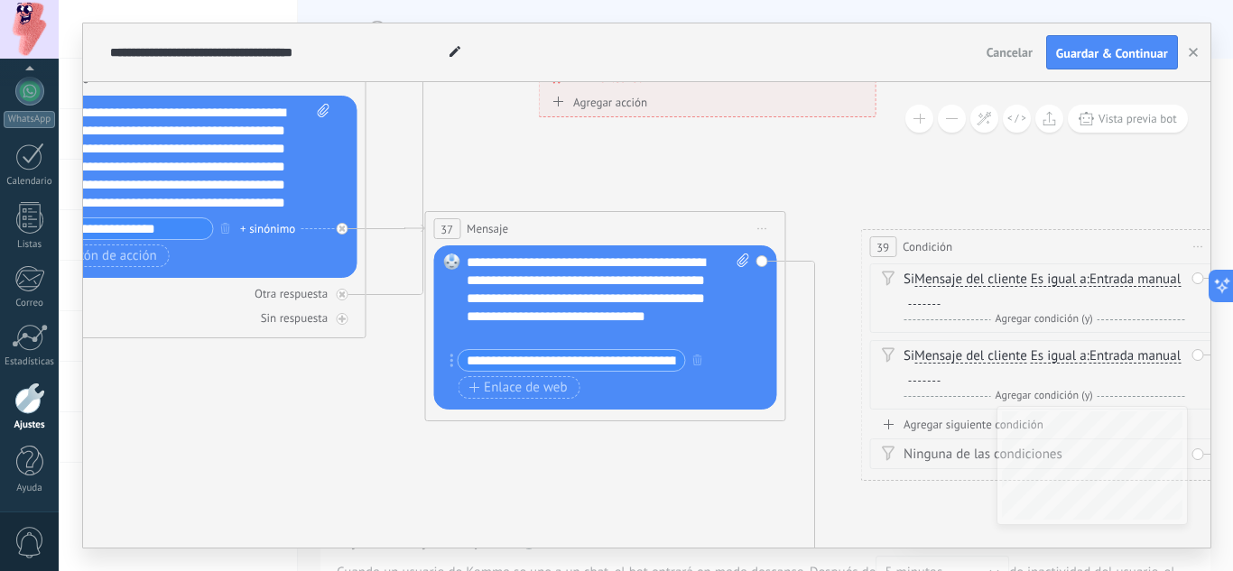
drag, startPoint x: 450, startPoint y: 469, endPoint x: 745, endPoint y: 517, distance: 298.9
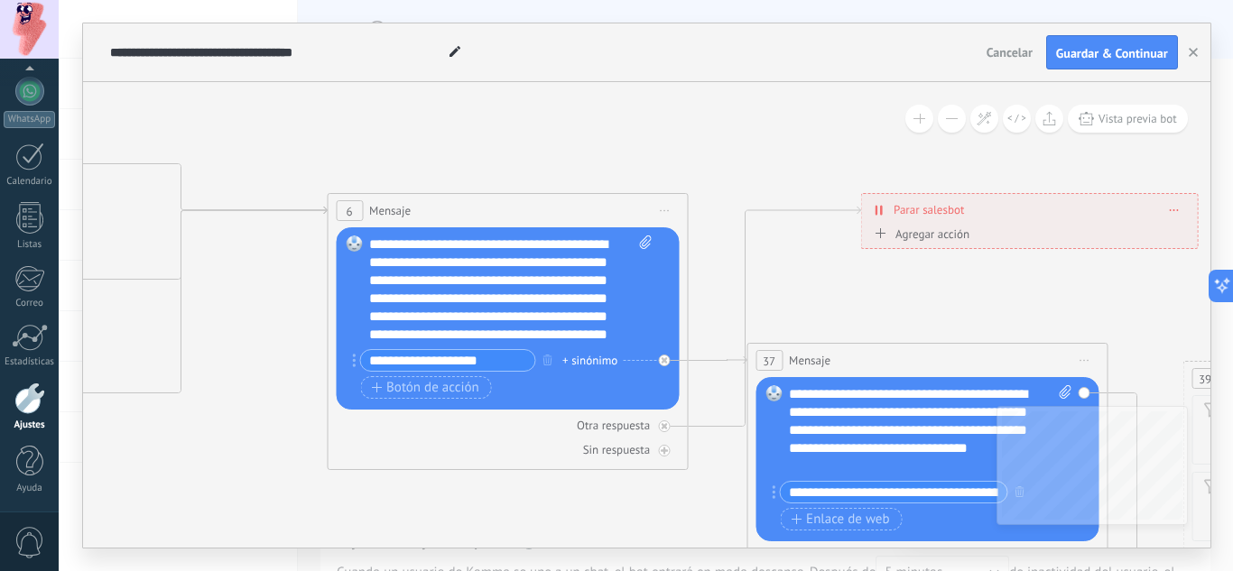
drag, startPoint x: 426, startPoint y: 388, endPoint x: 594, endPoint y: 505, distance: 204.8
click at [594, 505] on icon at bounding box center [104, 385] width 4061 height 1562
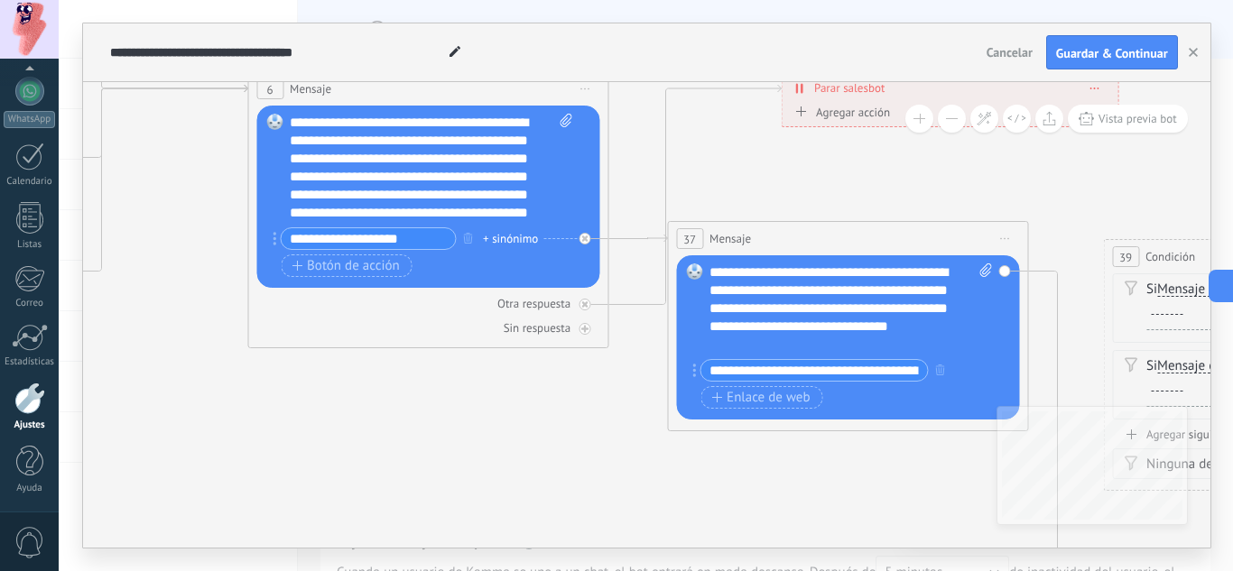
drag, startPoint x: 287, startPoint y: 314, endPoint x: 156, endPoint y: 268, distance: 138.7
click at [160, 263] on icon at bounding box center [24, 263] width 4061 height 1562
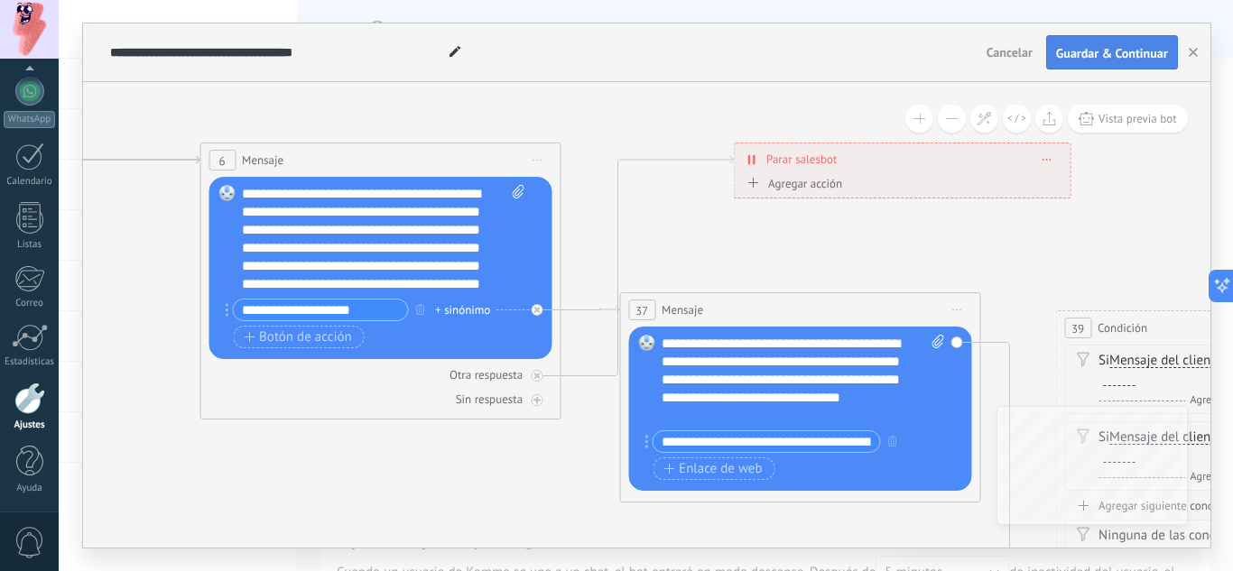
click at [1110, 47] on span "Guardar & Continuar" at bounding box center [1112, 53] width 112 height 13
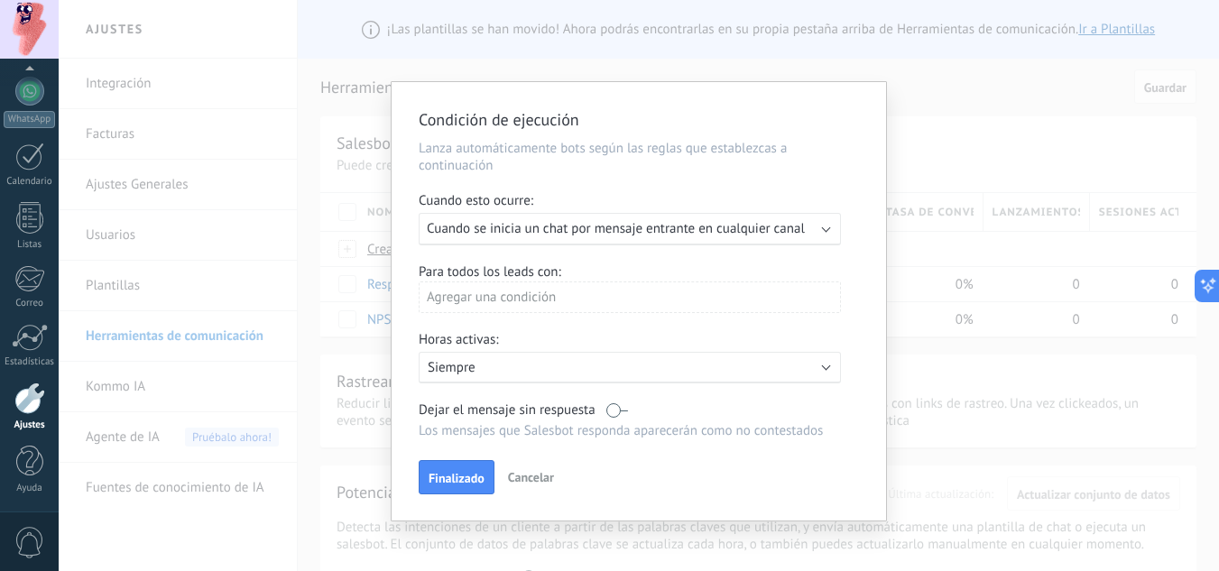
click at [707, 230] on span "Cuando se inicia un chat por mensaje entrante en cualquier canal" at bounding box center [616, 228] width 378 height 17
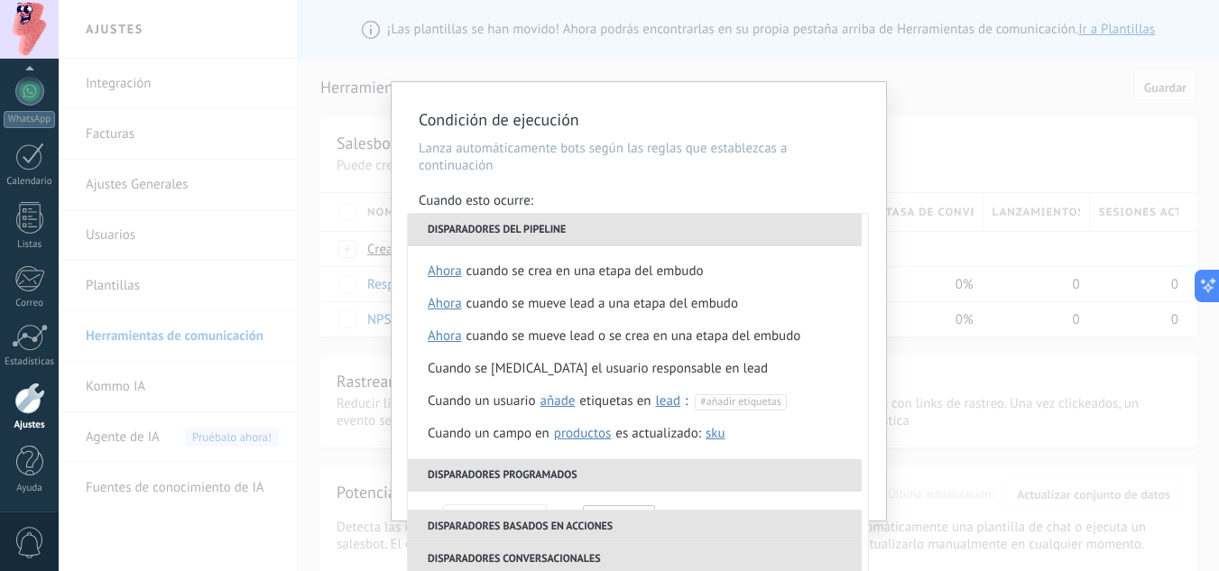
click at [707, 230] on li "Disparadores del pipeline" at bounding box center [635, 230] width 454 height 32
click at [755, 175] on div "Condición de ejecución Lanza automáticamente bots según las reglas que establez…" at bounding box center [639, 301] width 494 height 439
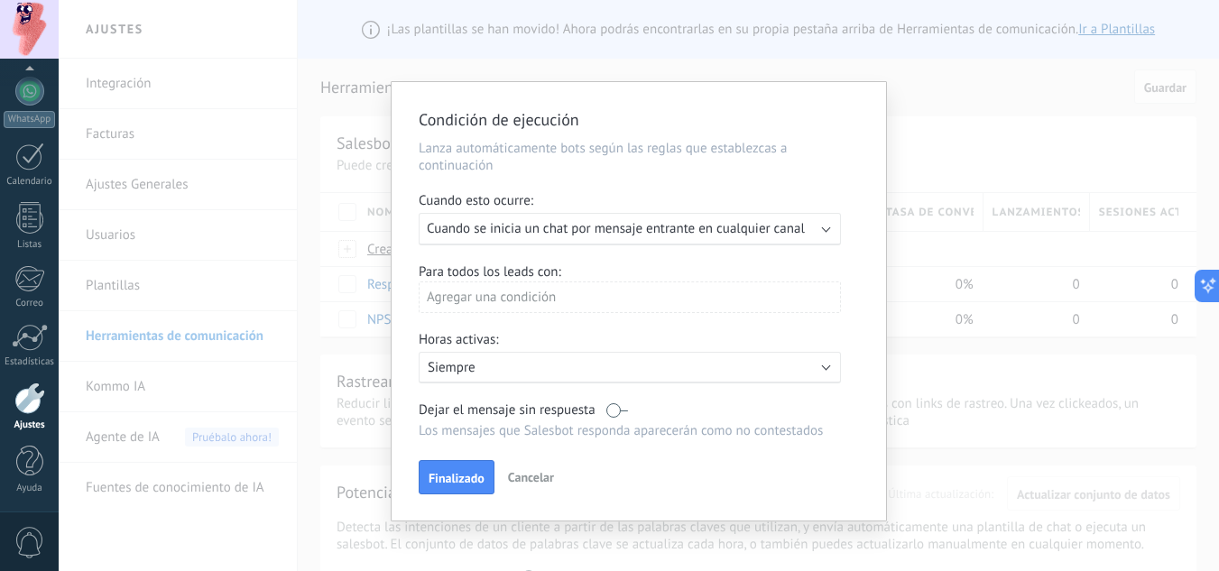
click at [732, 229] on span "Cuando se inicia un chat por mensaje entrante en cualquier canal" at bounding box center [616, 228] width 378 height 17
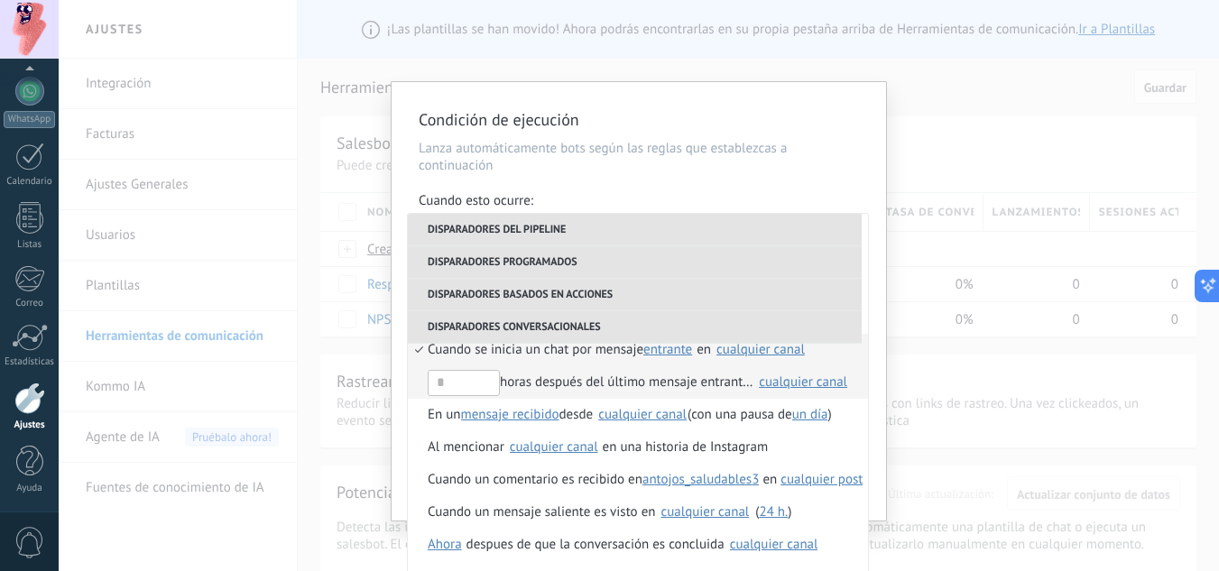
scroll to position [491, 0]
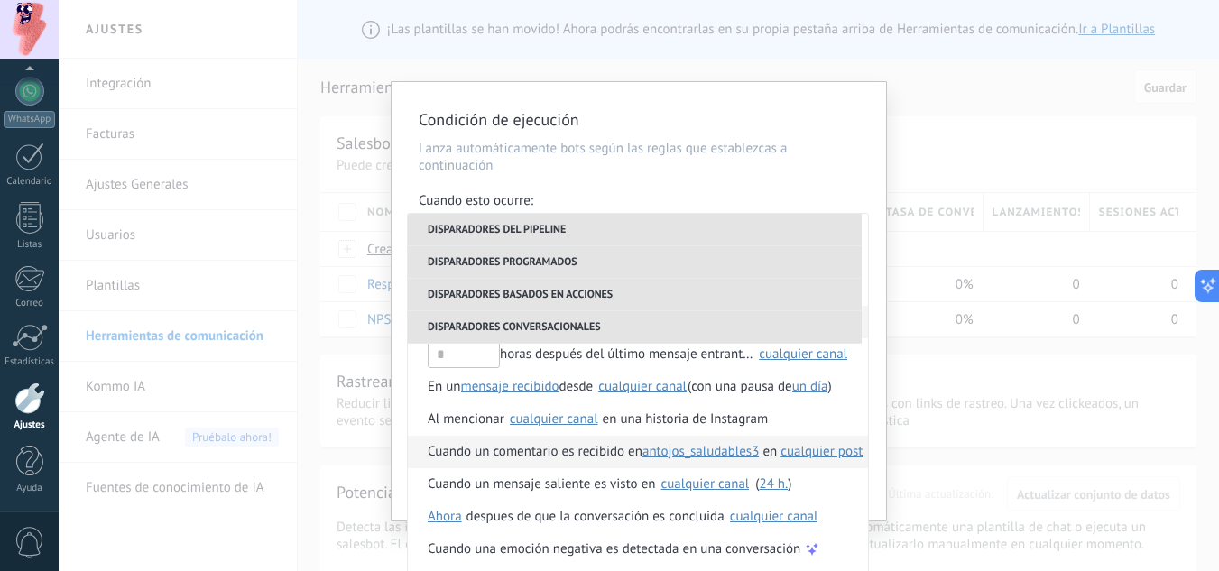
click at [413, 453] on li "Cuando un comentario es recibido en antojos_saludables3 antojos_saludables3 en …" at bounding box center [638, 452] width 460 height 32
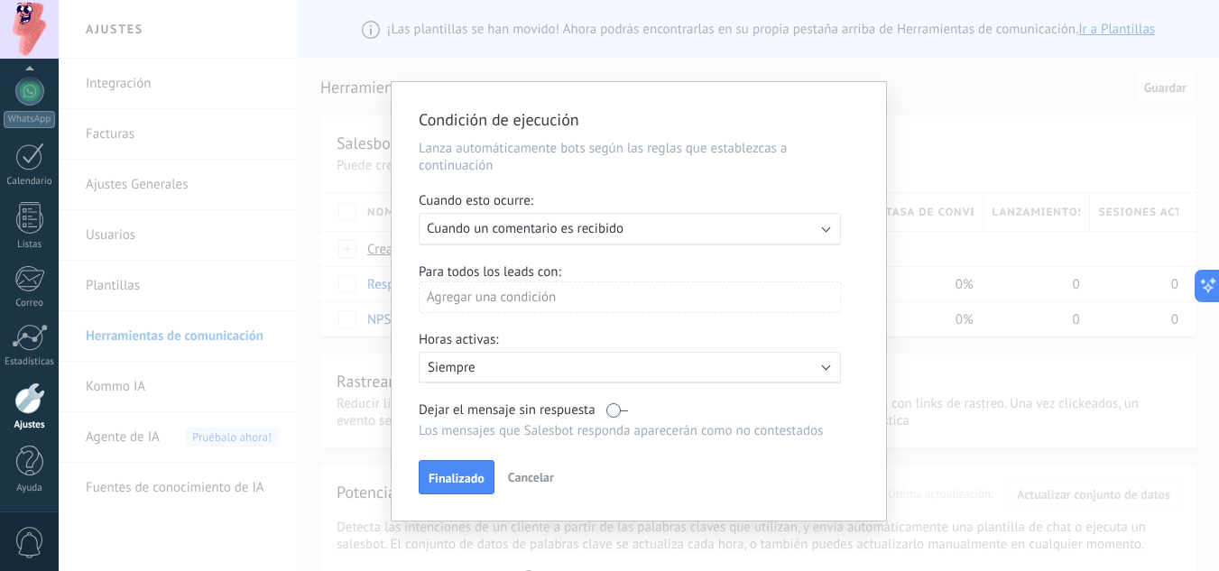
click at [669, 230] on div "Ejecutar: Cuando un comentario es recibido" at bounding box center [623, 228] width 392 height 17
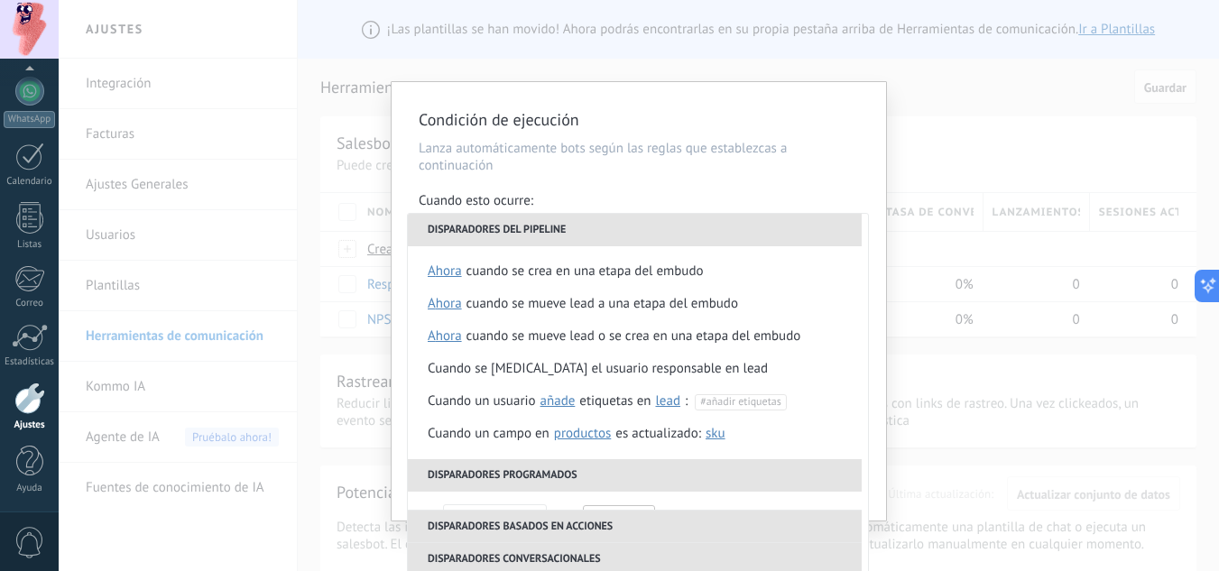
click at [669, 230] on li "Disparadores del pipeline" at bounding box center [635, 230] width 454 height 32
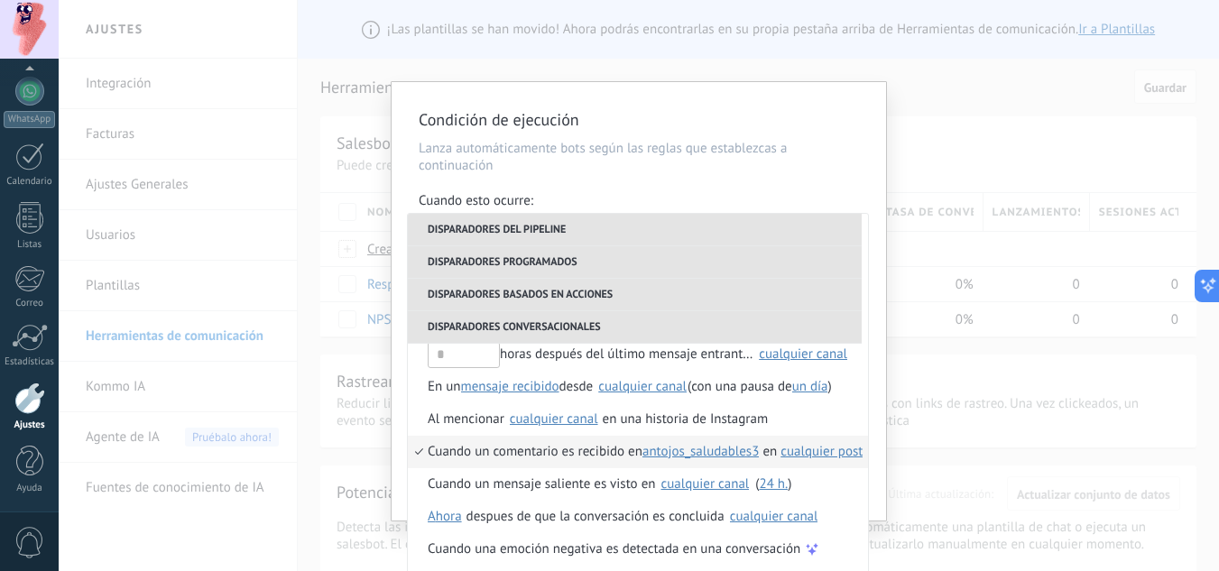
click at [564, 455] on span "Cuando un comentario es recibido en" at bounding box center [535, 452] width 215 height 32
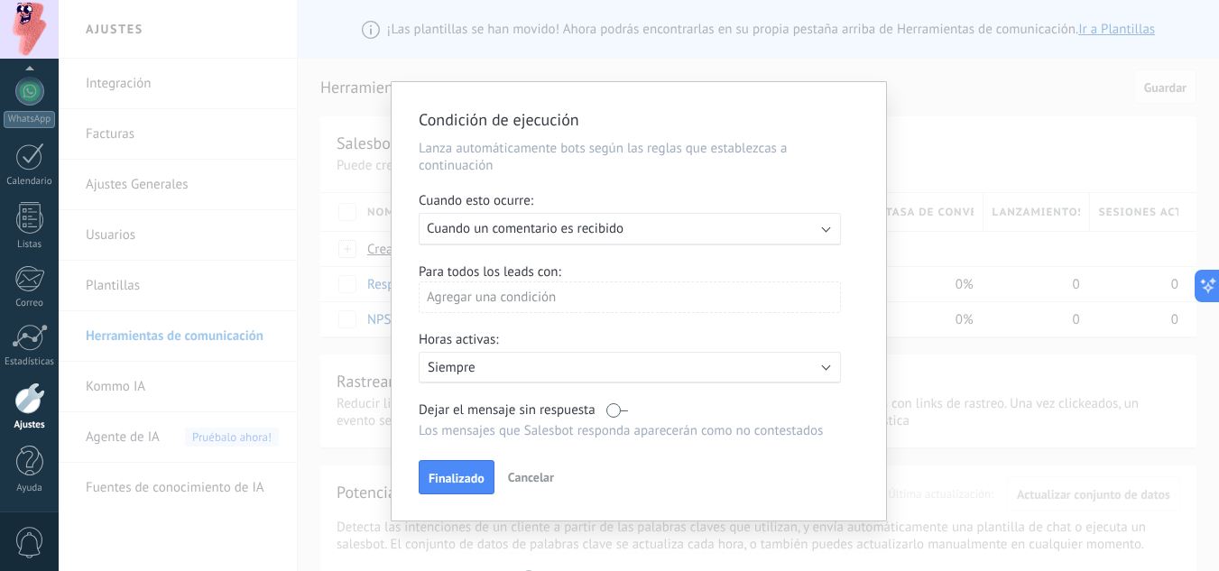
click at [568, 302] on div "Agregar una condición" at bounding box center [630, 298] width 422 height 32
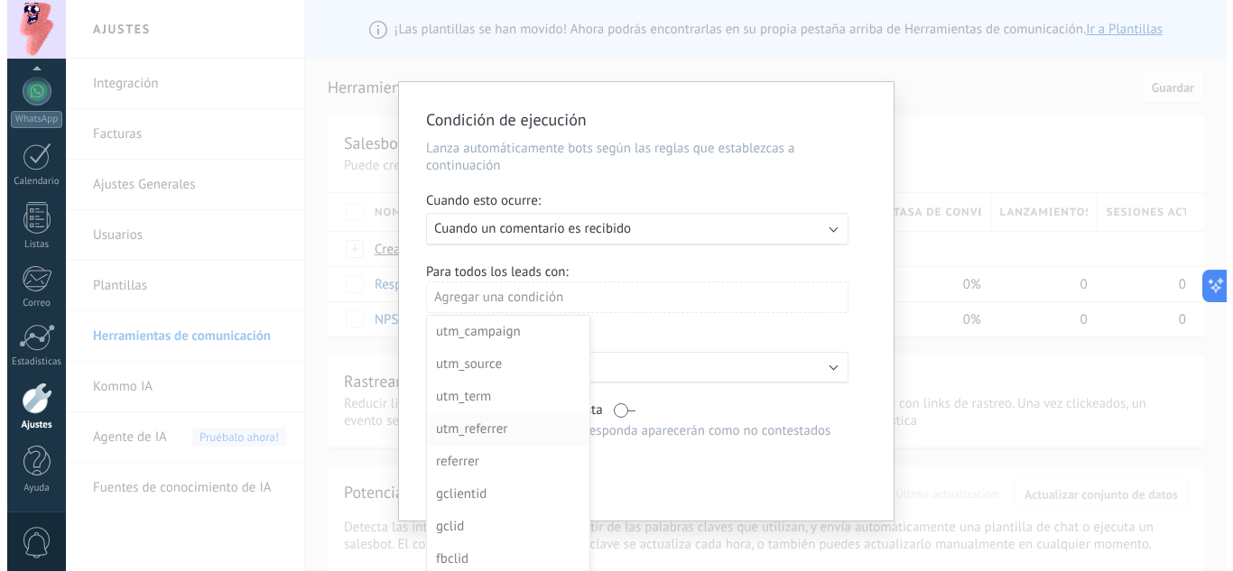
scroll to position [0, 0]
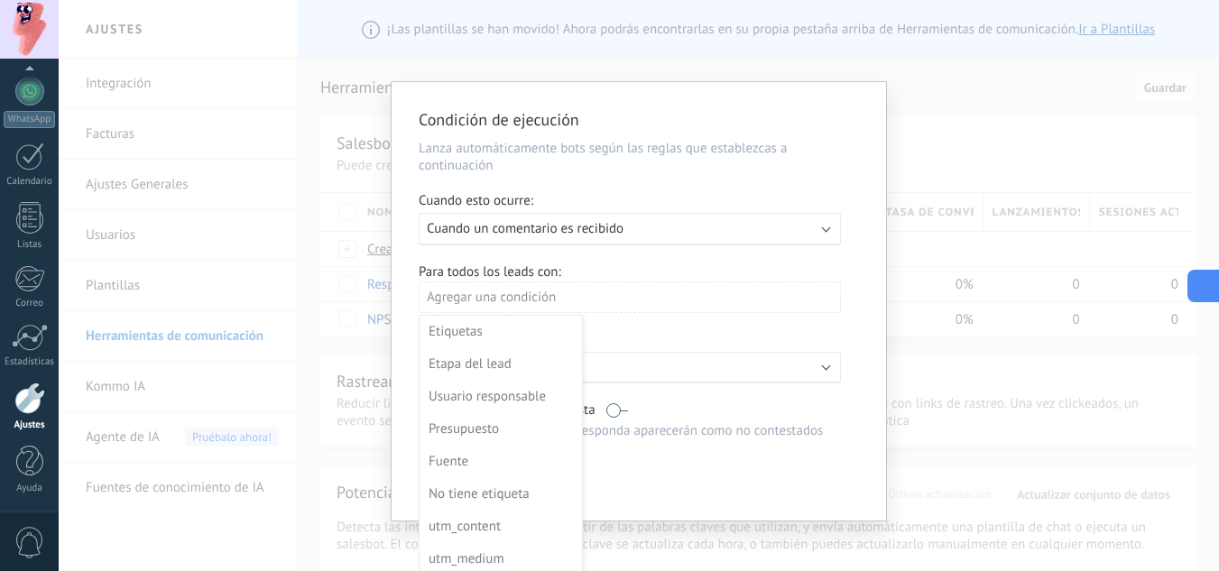
click at [1196, 285] on icon at bounding box center [1201, 285] width 19 height 19
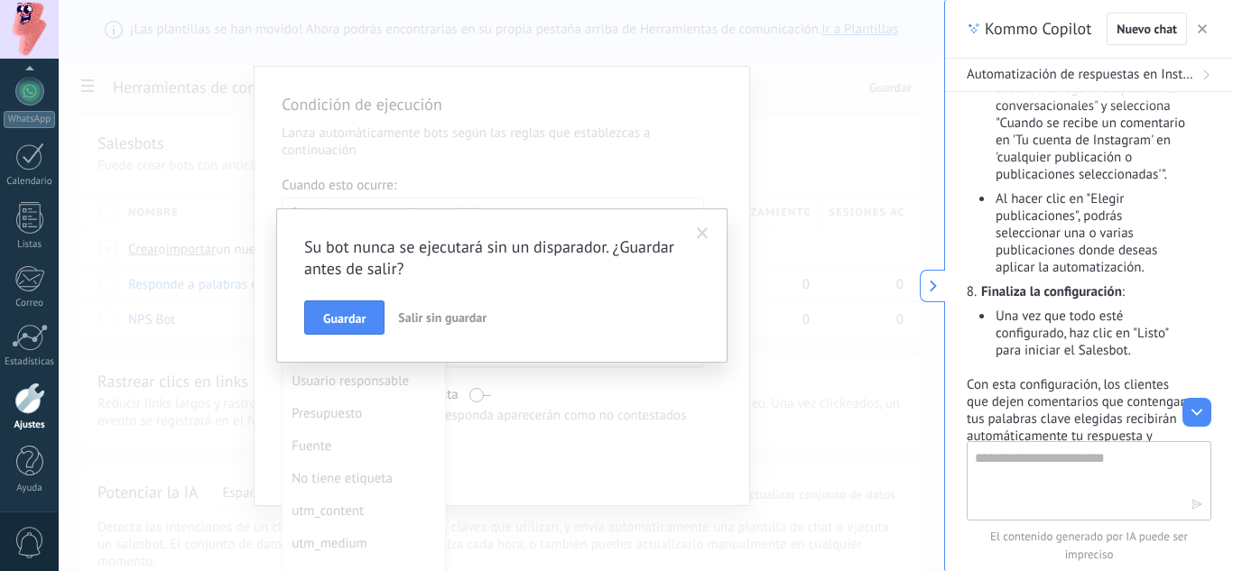
scroll to position [1154, 0]
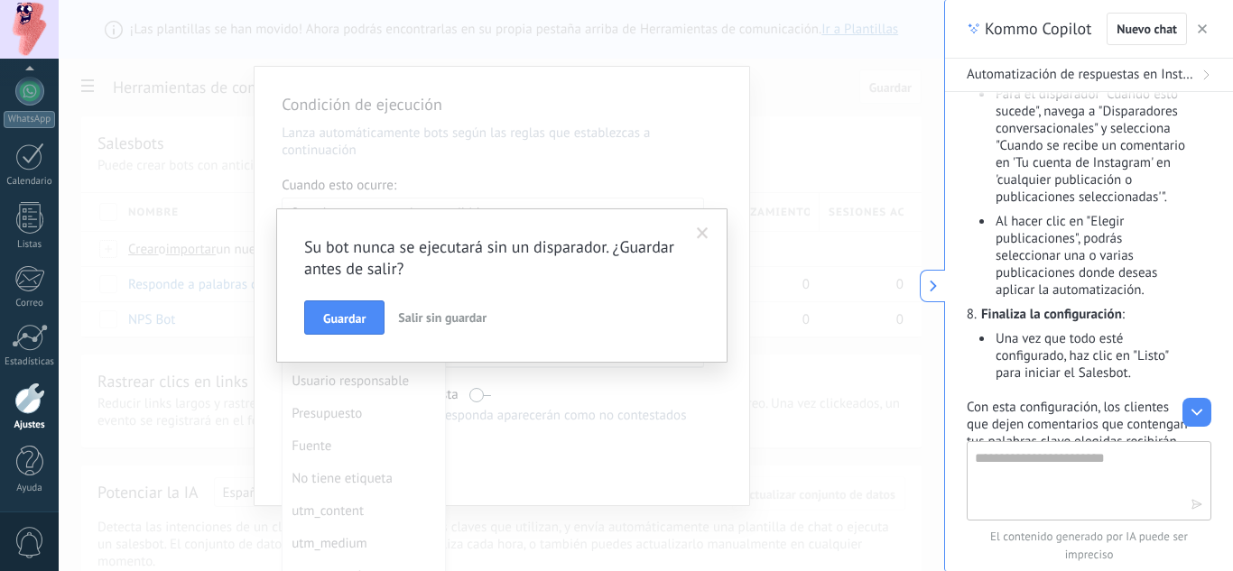
click at [926, 294] on button at bounding box center [931, 286] width 25 height 32
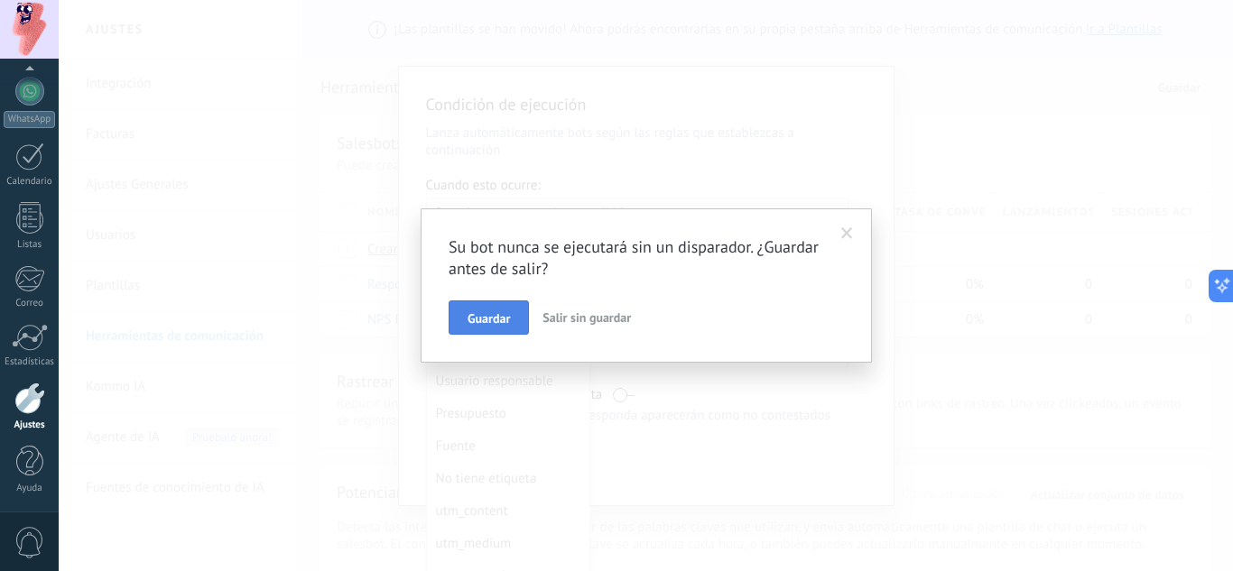
click at [494, 325] on span "Guardar" at bounding box center [488, 318] width 42 height 13
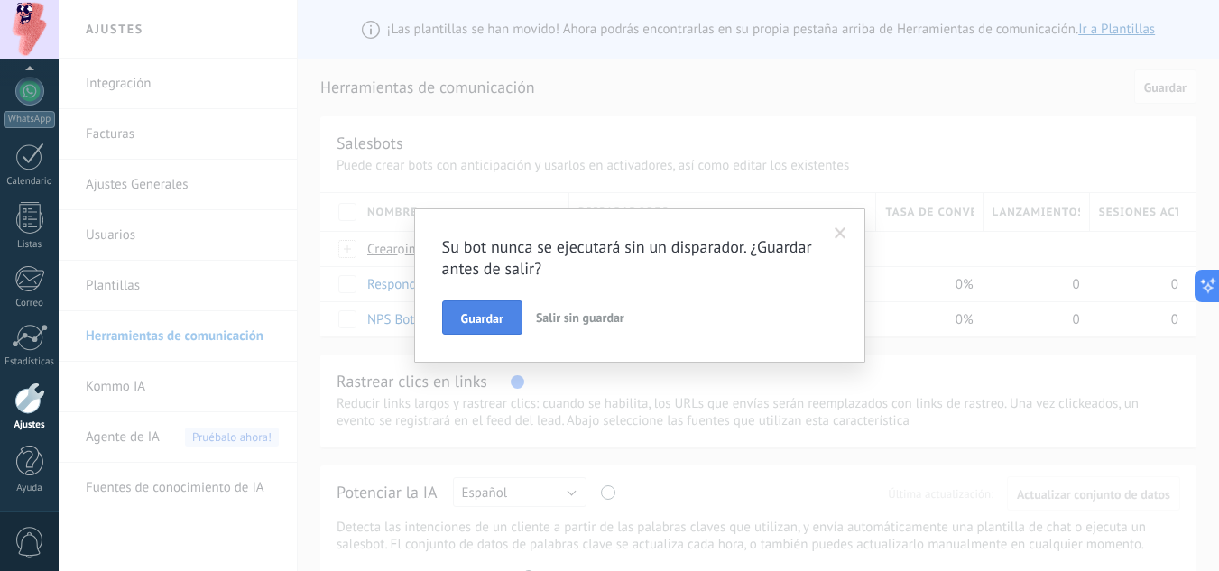
click at [467, 317] on span "Guardar" at bounding box center [482, 318] width 42 height 13
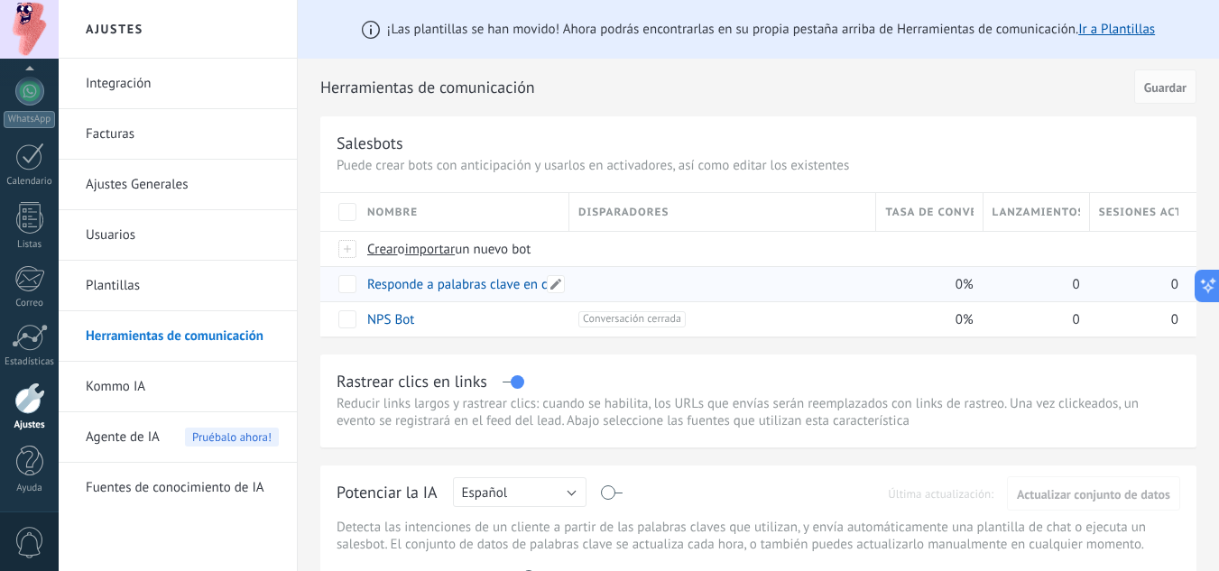
click at [411, 287] on link "Responde a palabras clave en comentarios" at bounding box center [489, 284] width 245 height 17
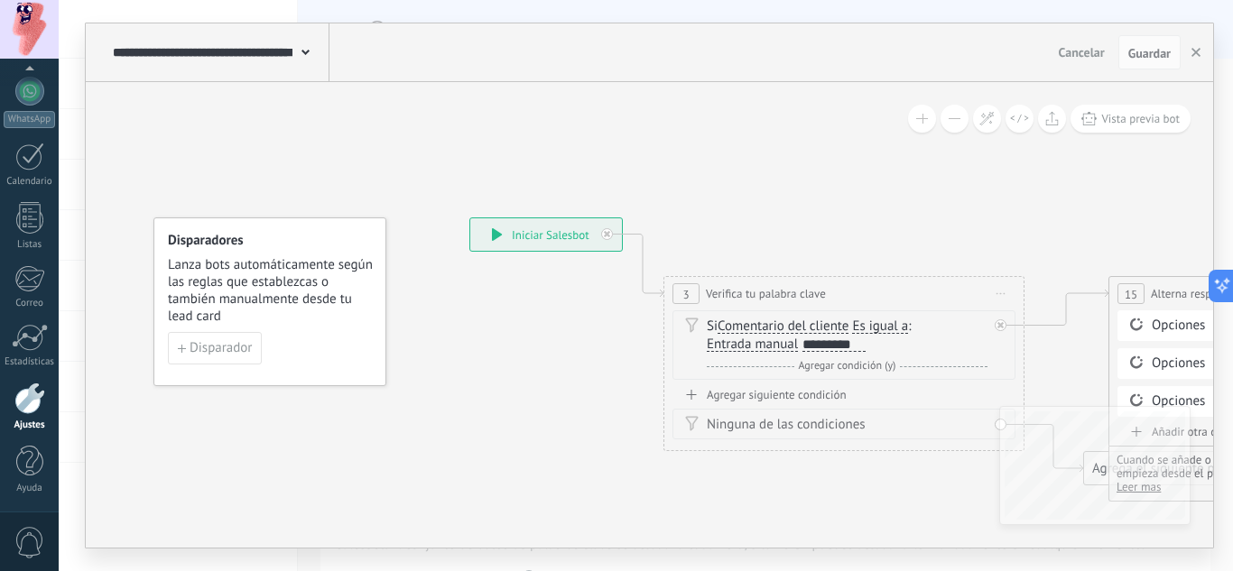
click at [280, 273] on span "Lanza bots automáticamente según las reglas que establezcas o también manualmen…" at bounding box center [271, 290] width 206 height 69
click at [210, 253] on div "Disparadores Lanza bots automáticamente según las reglas que establezcas o tamb…" at bounding box center [271, 278] width 206 height 93
click at [207, 355] on span "Disparador" at bounding box center [220, 348] width 62 height 13
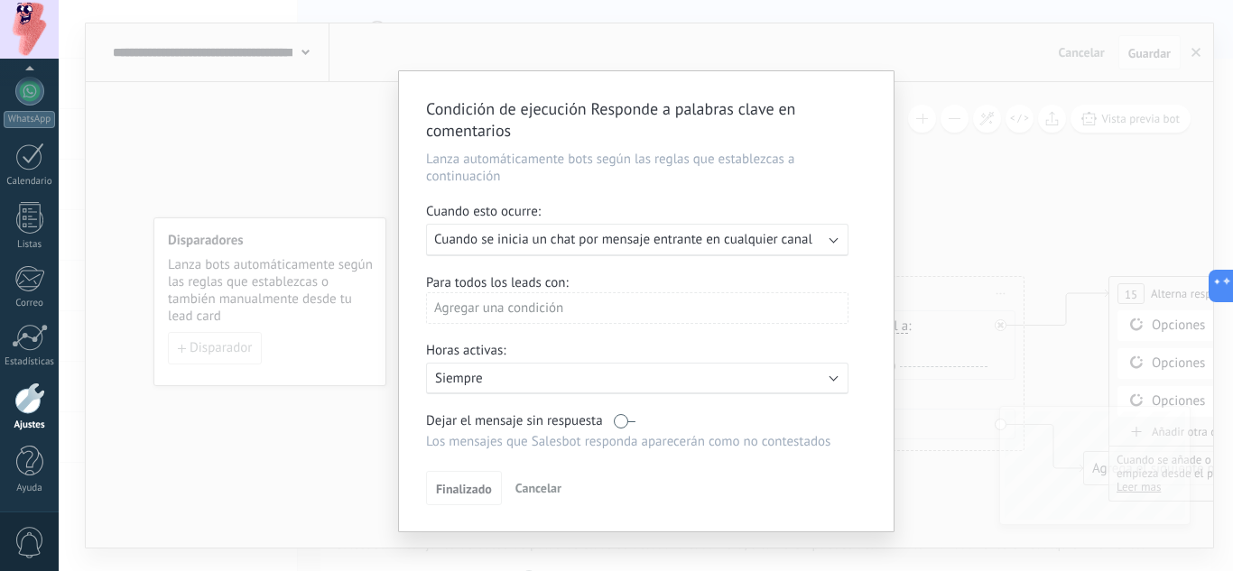
click at [969, 206] on div "Condición de ejecución Responde a palabras clave en comentarios Lanza automátic…" at bounding box center [646, 285] width 1174 height 571
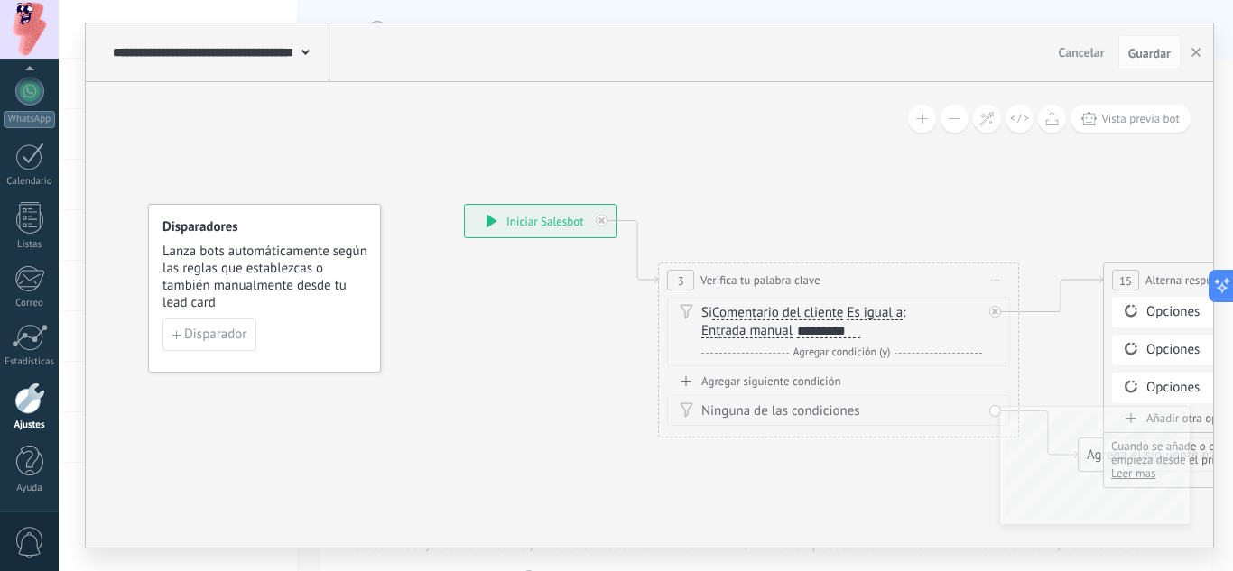
drag, startPoint x: 801, startPoint y: 514, endPoint x: 796, endPoint y: 501, distance: 14.6
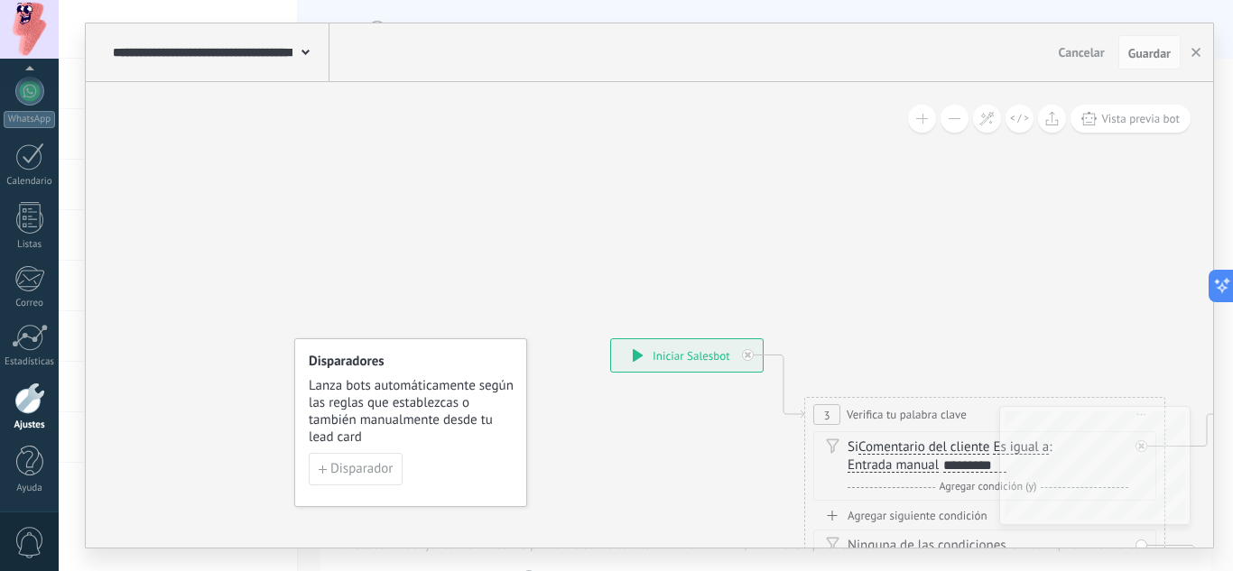
drag, startPoint x: 533, startPoint y: 356, endPoint x: 570, endPoint y: 448, distance: 98.4
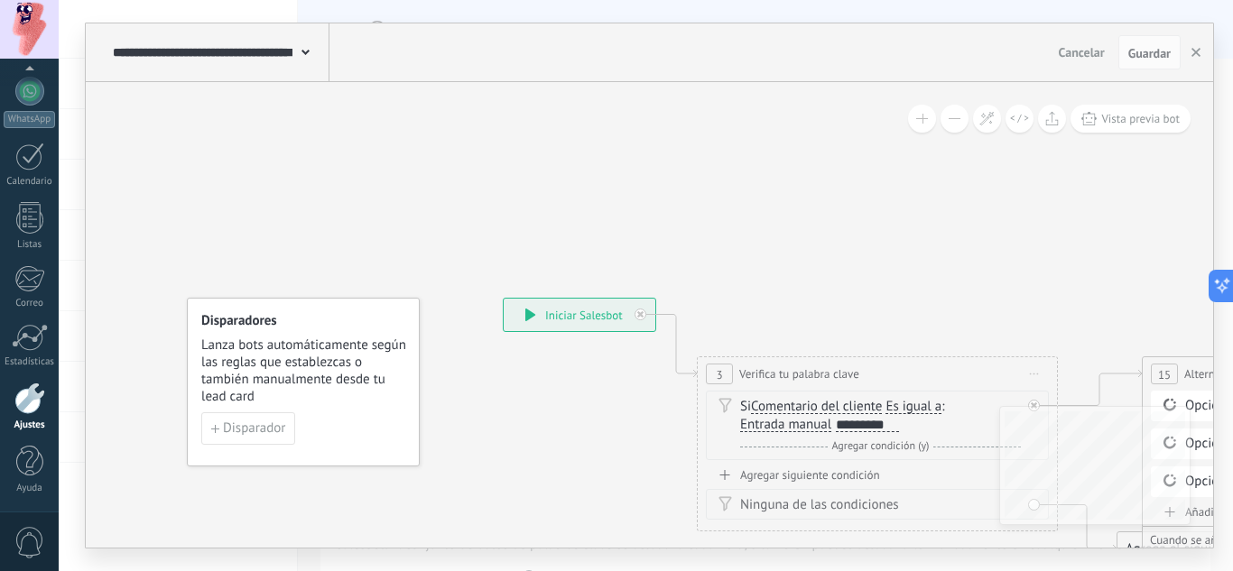
click at [527, 315] on icon at bounding box center [530, 315] width 10 height 13
click at [563, 311] on div "**********" at bounding box center [579, 315] width 152 height 32
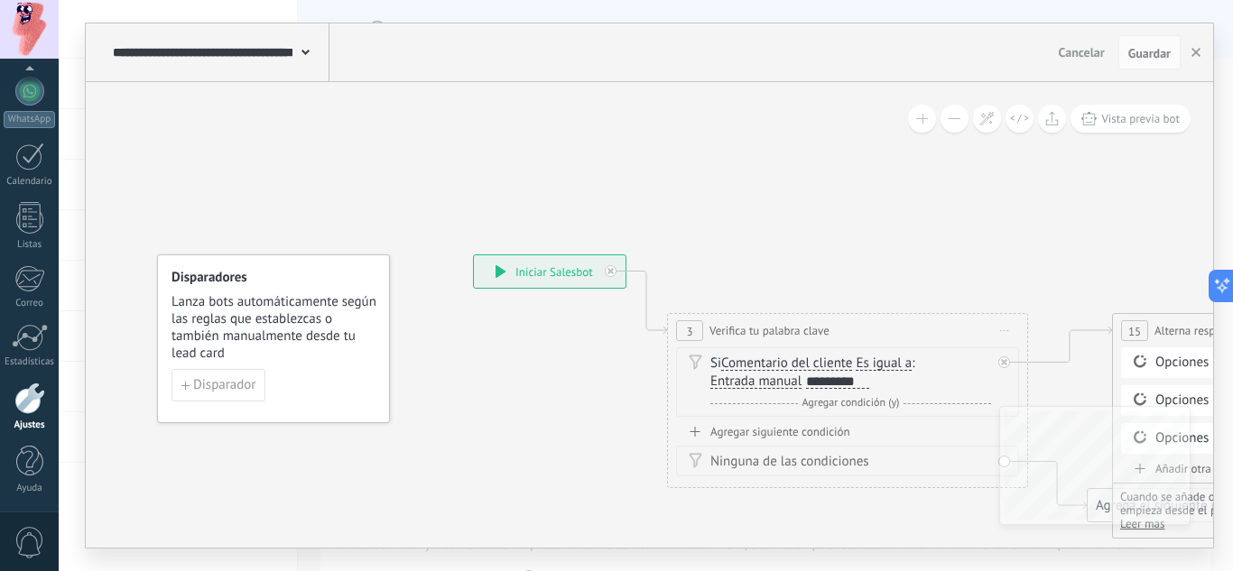
drag, startPoint x: 585, startPoint y: 434, endPoint x: 525, endPoint y: 313, distance: 134.8
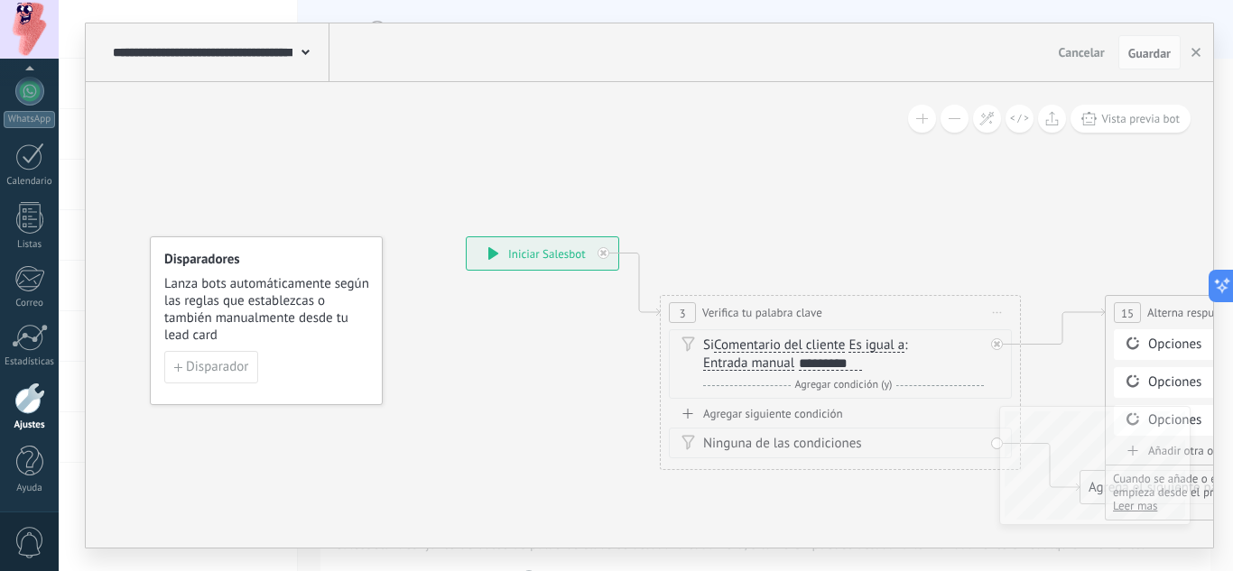
click at [505, 244] on div "**********" at bounding box center [542, 253] width 152 height 32
click at [511, 254] on div "**********" at bounding box center [542, 253] width 152 height 32
click at [491, 254] on icon at bounding box center [493, 253] width 10 height 13
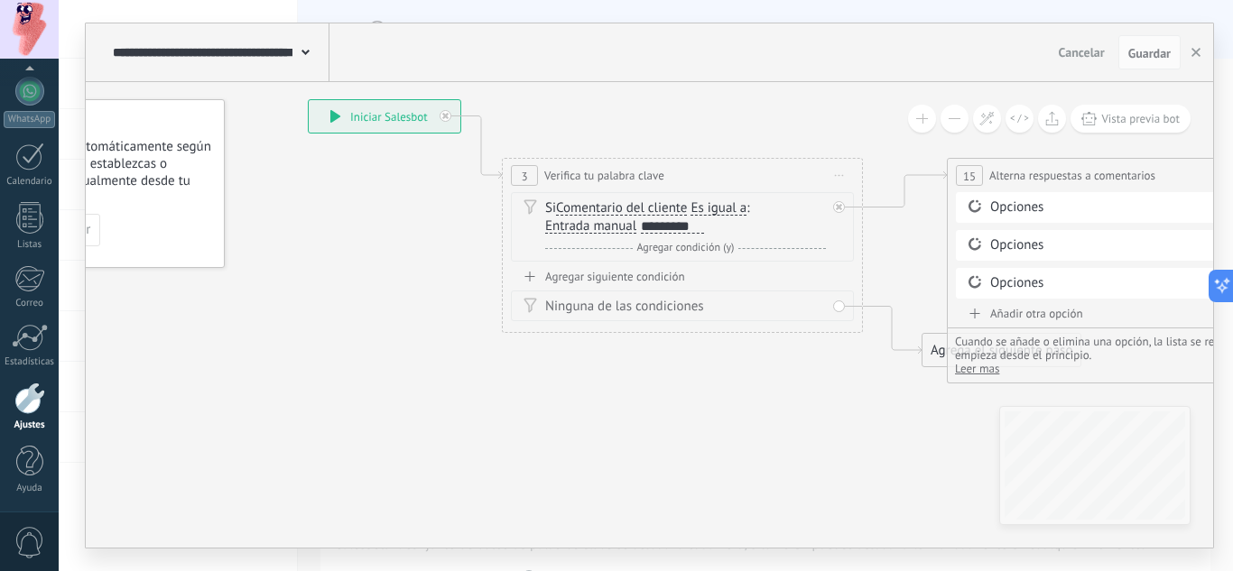
drag, startPoint x: 531, startPoint y: 437, endPoint x: 408, endPoint y: 277, distance: 202.0
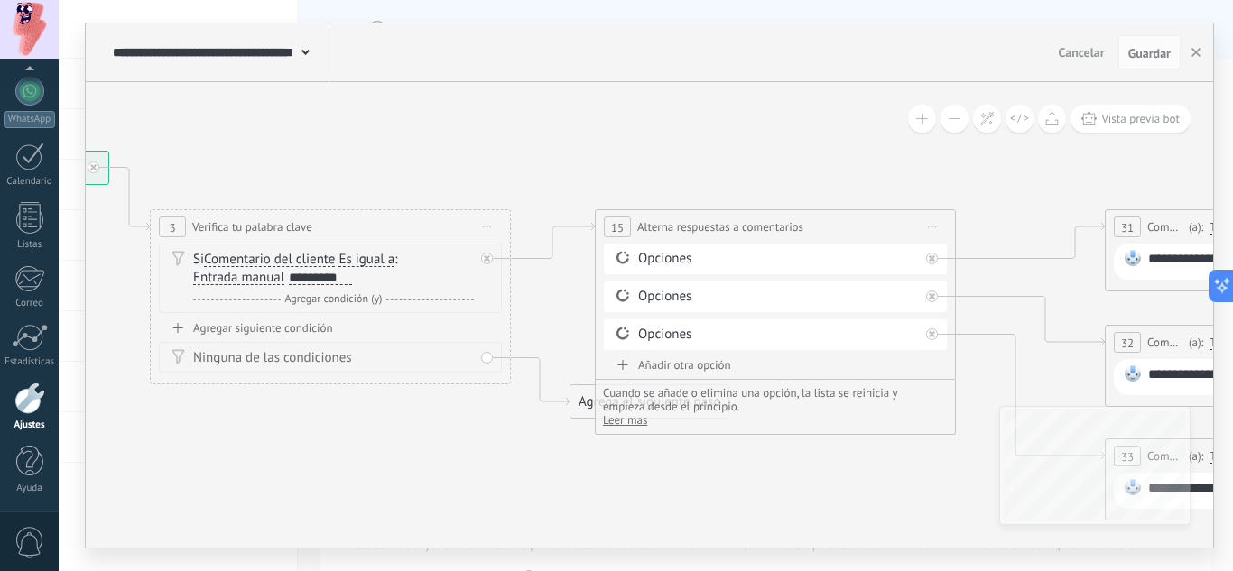
drag, startPoint x: 738, startPoint y: 423, endPoint x: 392, endPoint y: 487, distance: 351.5
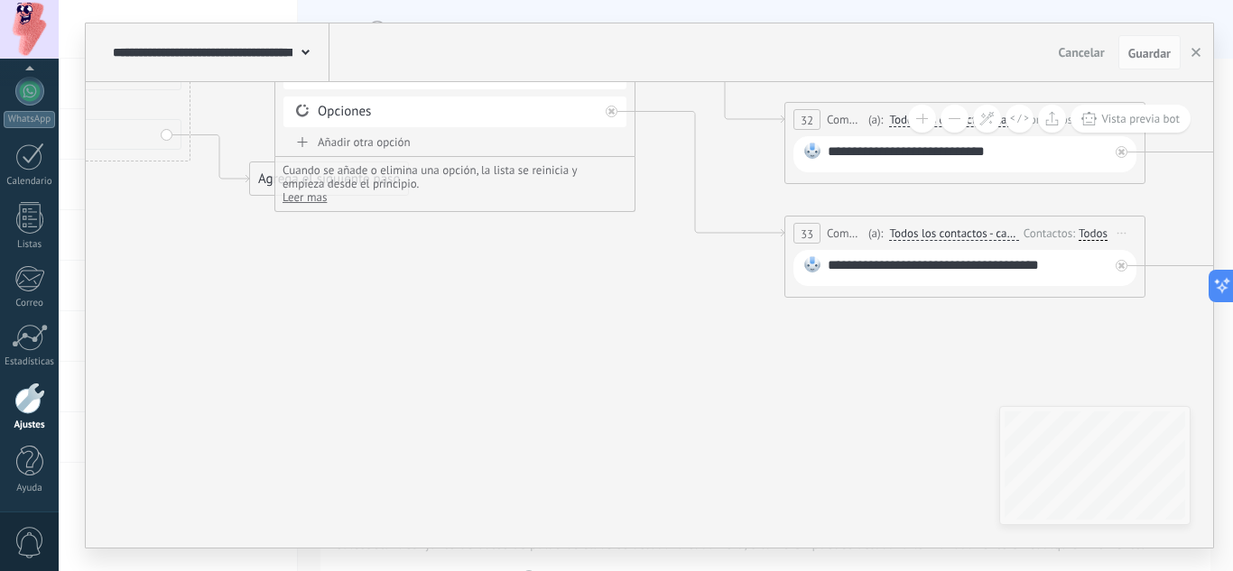
drag, startPoint x: 836, startPoint y: 482, endPoint x: 664, endPoint y: 280, distance: 265.0
click at [507, 250] on icon at bounding box center [1144, 207] width 3920 height 1460
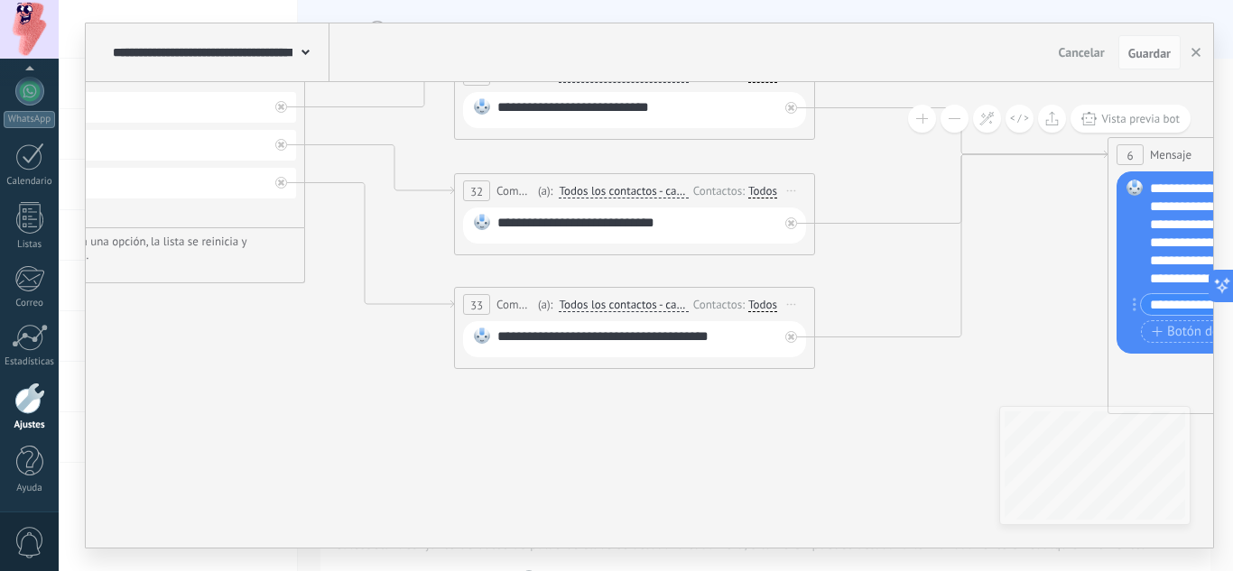
drag, startPoint x: 866, startPoint y: 385, endPoint x: 615, endPoint y: 453, distance: 259.8
click at [615, 453] on icon at bounding box center [814, 278] width 3920 height 1460
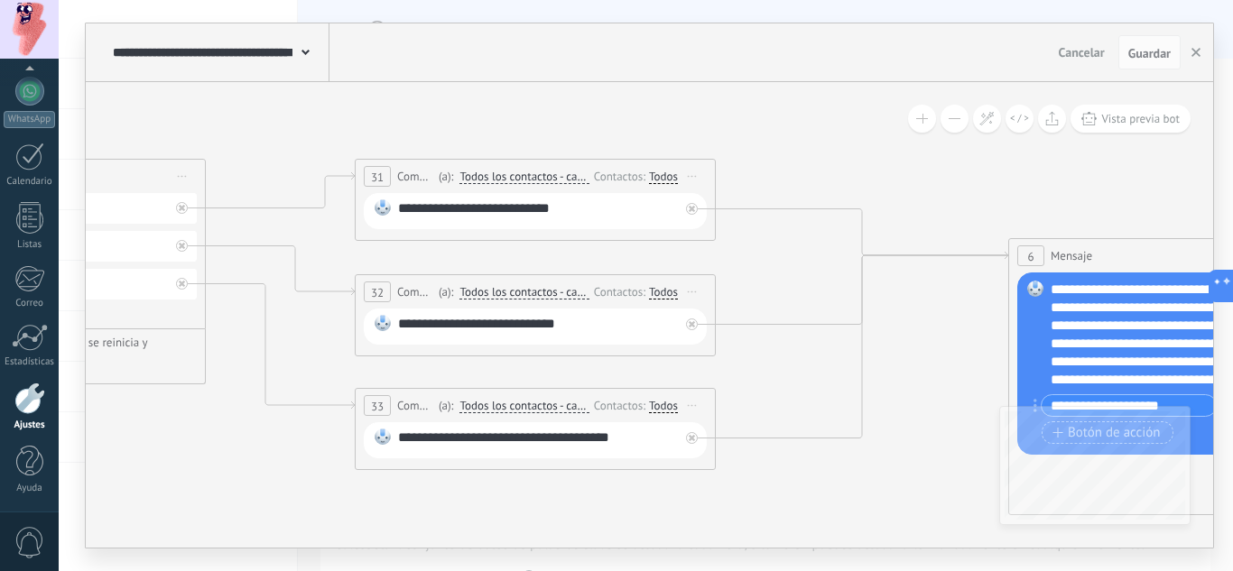
drag, startPoint x: 896, startPoint y: 374, endPoint x: 812, endPoint y: 469, distance: 126.6
click at [812, 469] on icon at bounding box center [715, 400] width 3920 height 1503
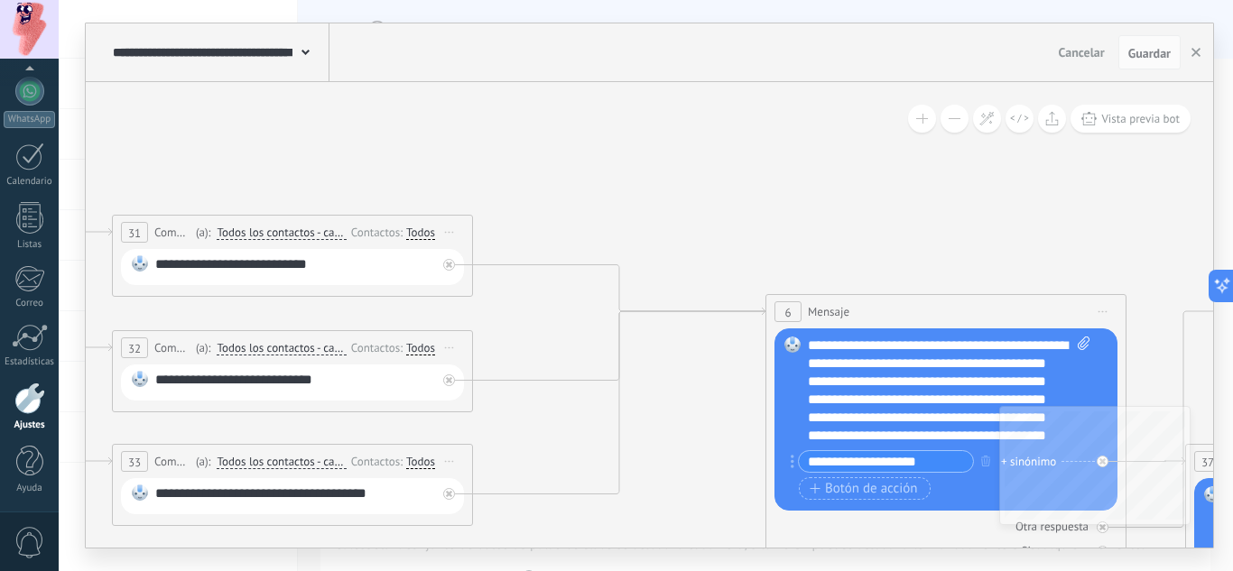
drag, startPoint x: 913, startPoint y: 346, endPoint x: 670, endPoint y: 400, distance: 248.5
click at [670, 400] on icon at bounding box center [472, 456] width 3920 height 1503
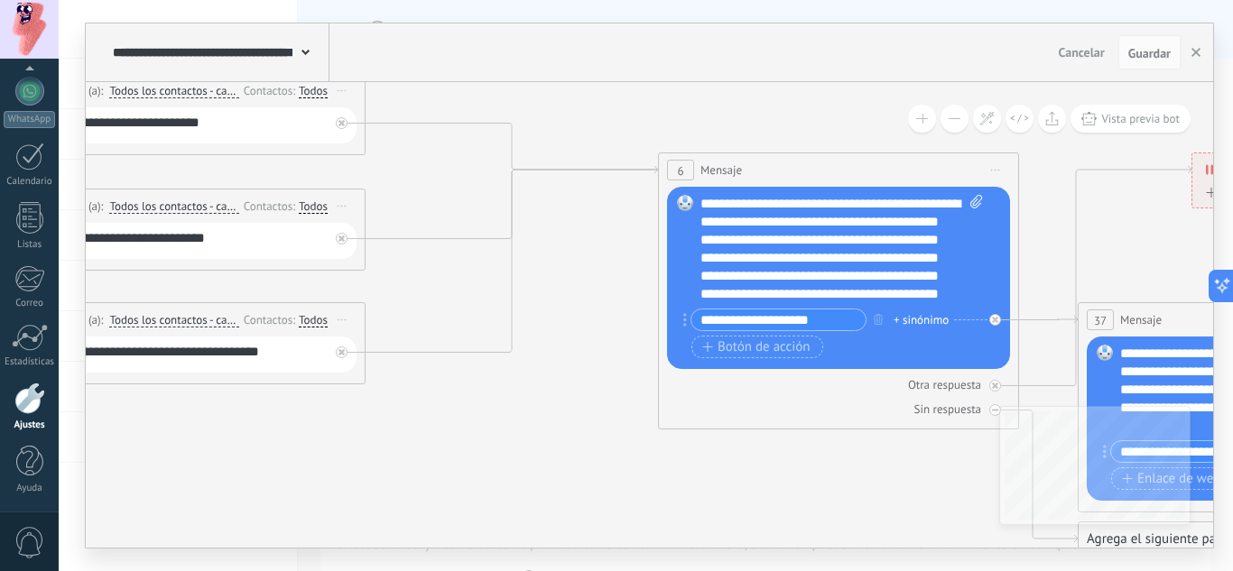
drag, startPoint x: 686, startPoint y: 391, endPoint x: 569, endPoint y: 235, distance: 194.7
click at [573, 238] on icon at bounding box center [365, 314] width 3920 height 1503
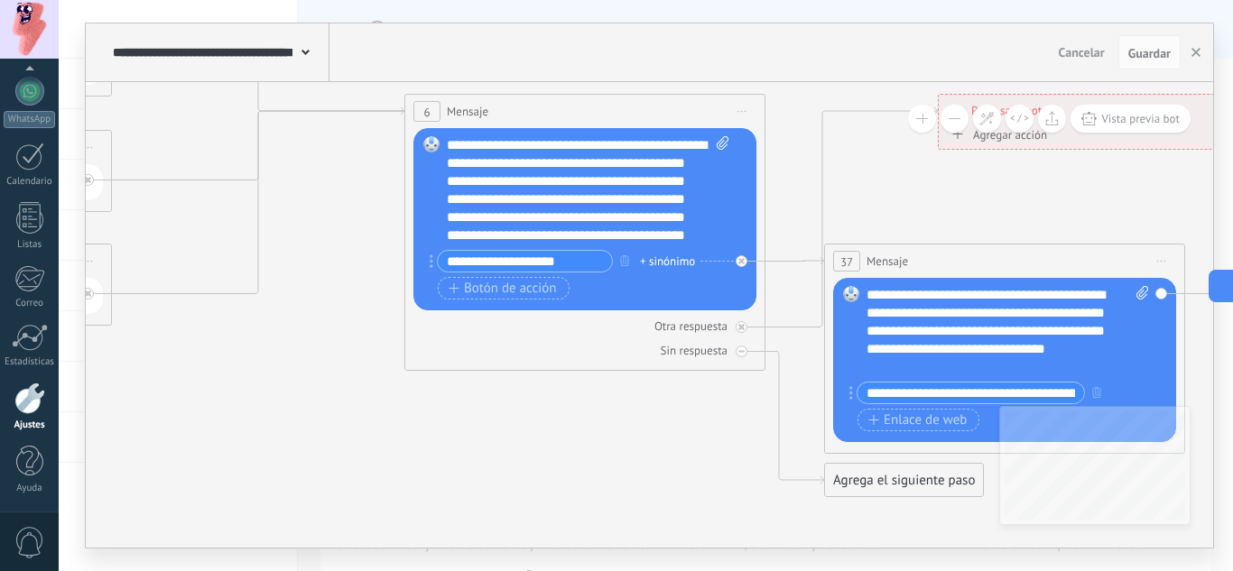
drag, startPoint x: 800, startPoint y: 457, endPoint x: 552, endPoint y: 409, distance: 252.7
click at [552, 409] on icon at bounding box center [189, 256] width 4077 height 1503
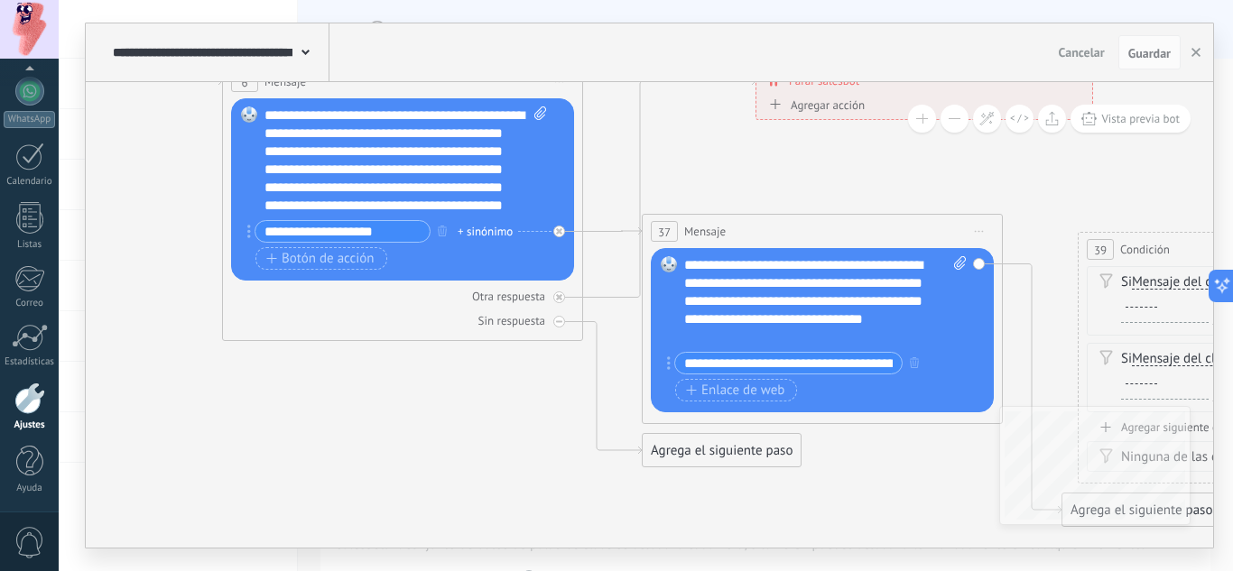
drag, startPoint x: 728, startPoint y: 473, endPoint x: 503, endPoint y: 443, distance: 227.5
click at [503, 443] on icon at bounding box center [7, 226] width 4077 height 1503
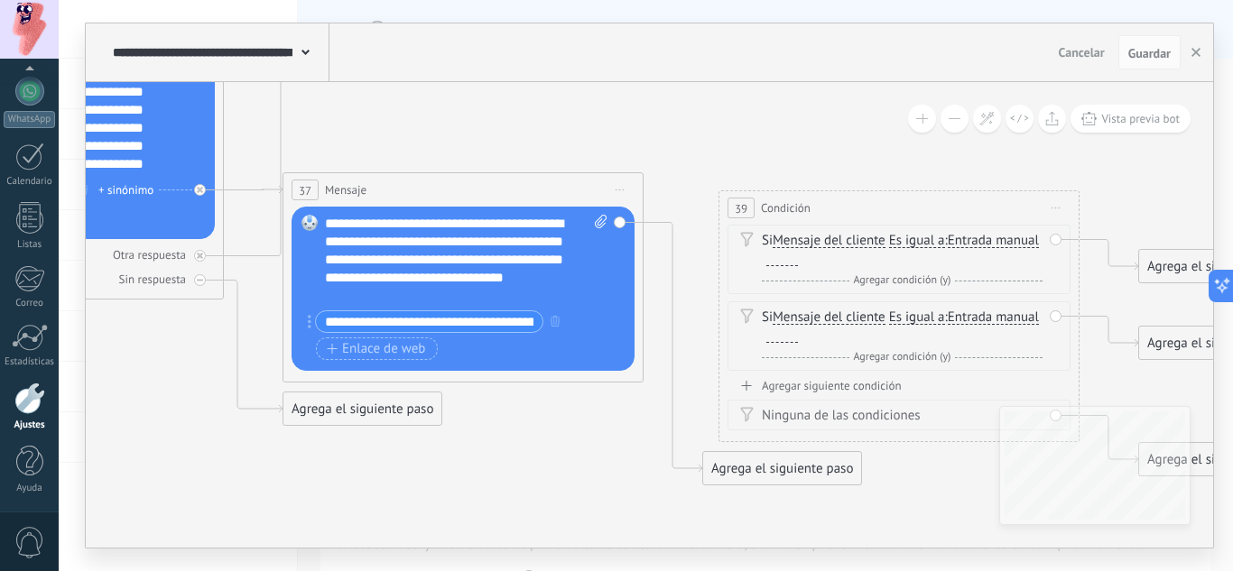
drag, startPoint x: 821, startPoint y: 464, endPoint x: 504, endPoint y: 423, distance: 319.3
click at [618, 220] on div "Reemplazar Quitar Convertir a mensaje de voz Arrastre la imagen aquí para adjun…" at bounding box center [462, 290] width 343 height 164
click at [659, 224] on icon at bounding box center [671, 349] width 59 height 250
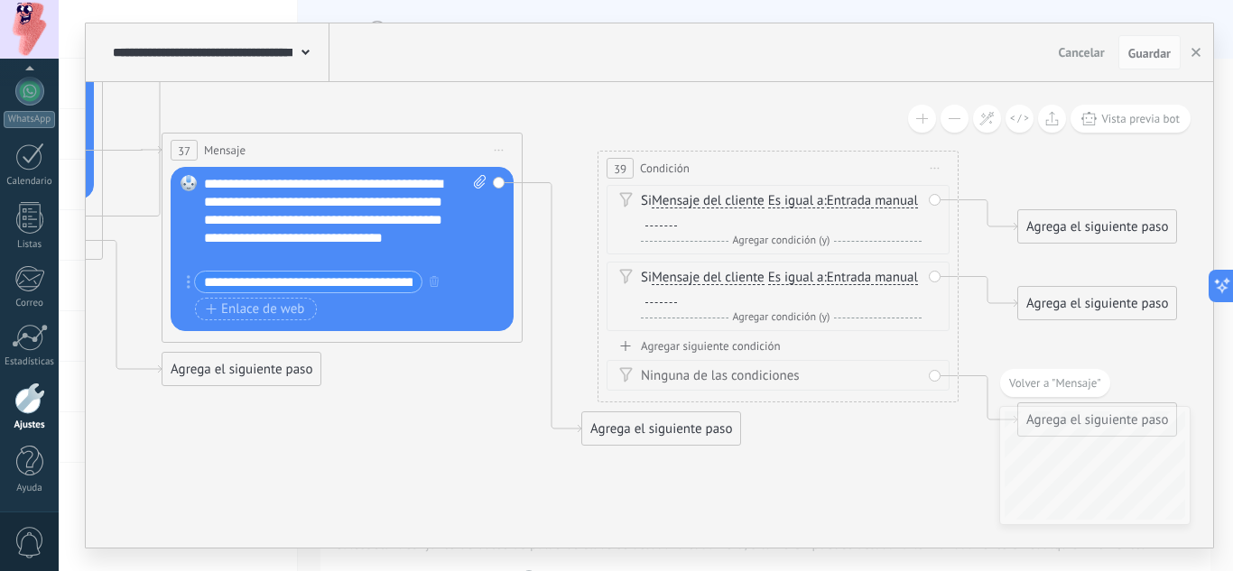
drag, startPoint x: 720, startPoint y: 378, endPoint x: 711, endPoint y: 538, distance: 160.0
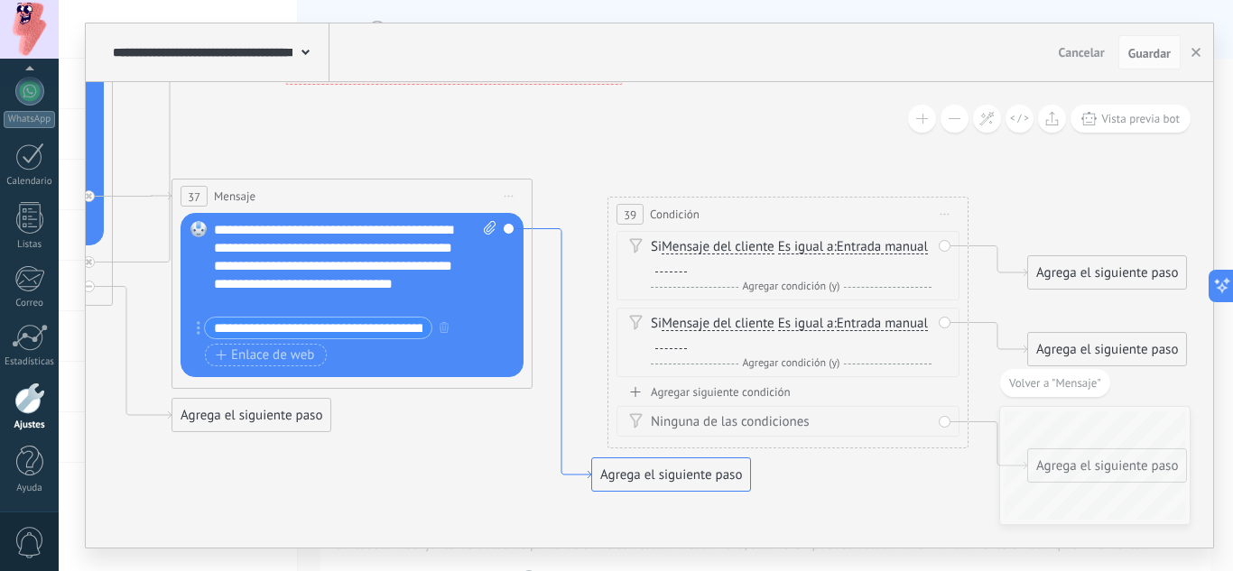
click at [539, 229] on icon at bounding box center [561, 354] width 59 height 250
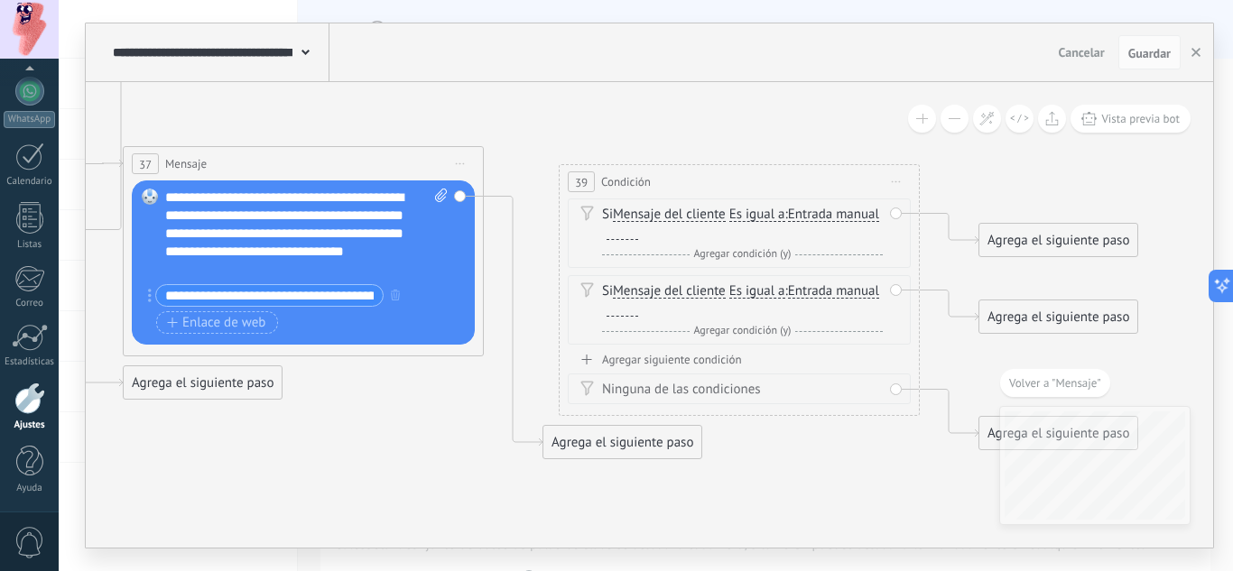
drag, startPoint x: 777, startPoint y: 387, endPoint x: 731, endPoint y: 499, distance: 121.0
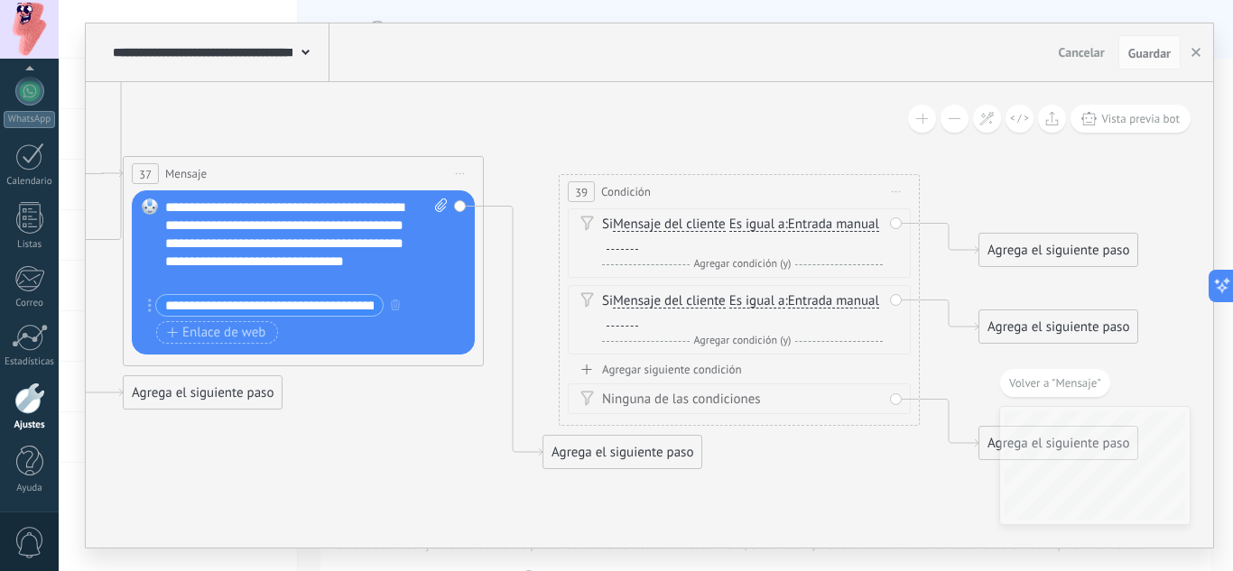
click at [1059, 381] on span "Volver a "Mensaje"" at bounding box center [1055, 382] width 92 height 15
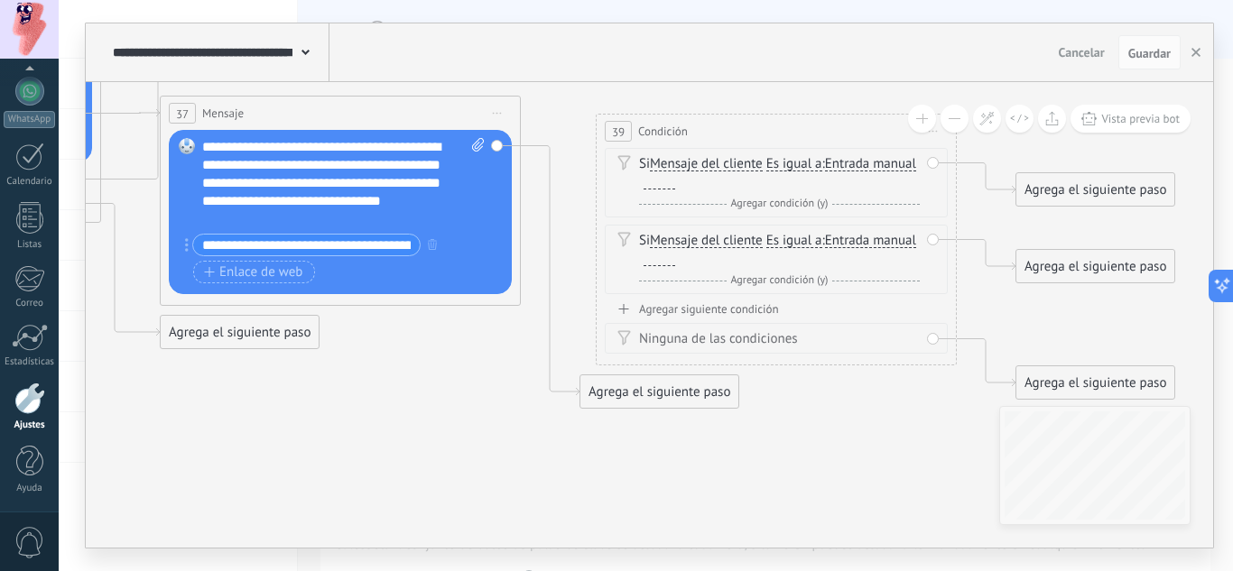
drag, startPoint x: 949, startPoint y: 481, endPoint x: 937, endPoint y: 398, distance: 83.8
click at [621, 381] on div "Agrega el siguiente paso" at bounding box center [659, 392] width 158 height 30
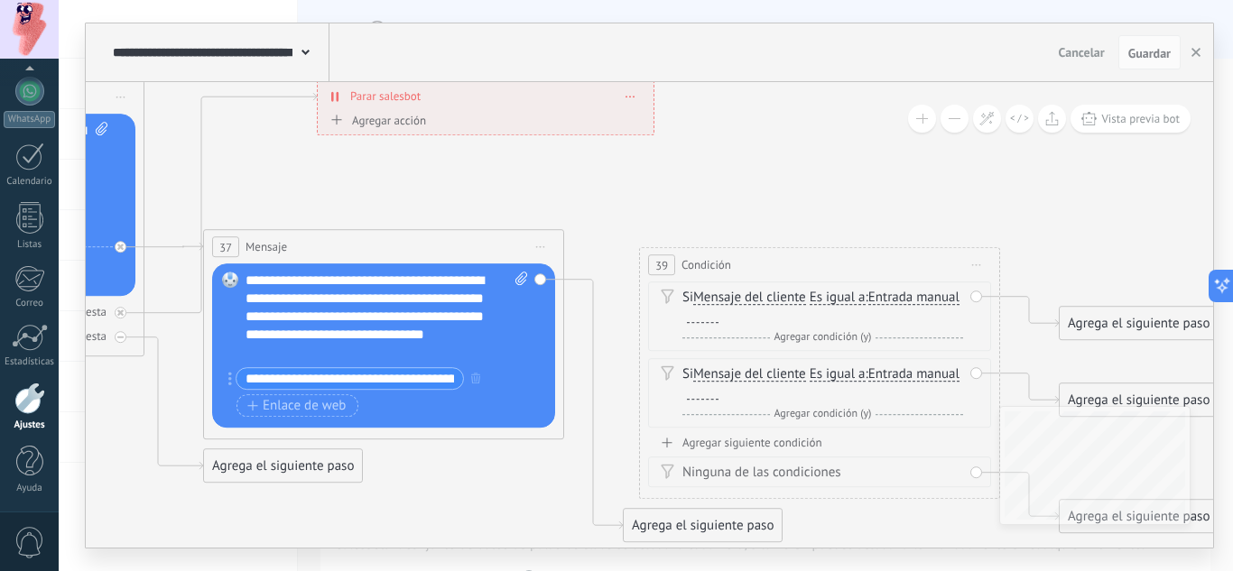
drag, startPoint x: 763, startPoint y: 154, endPoint x: 930, endPoint y: 203, distance: 173.9
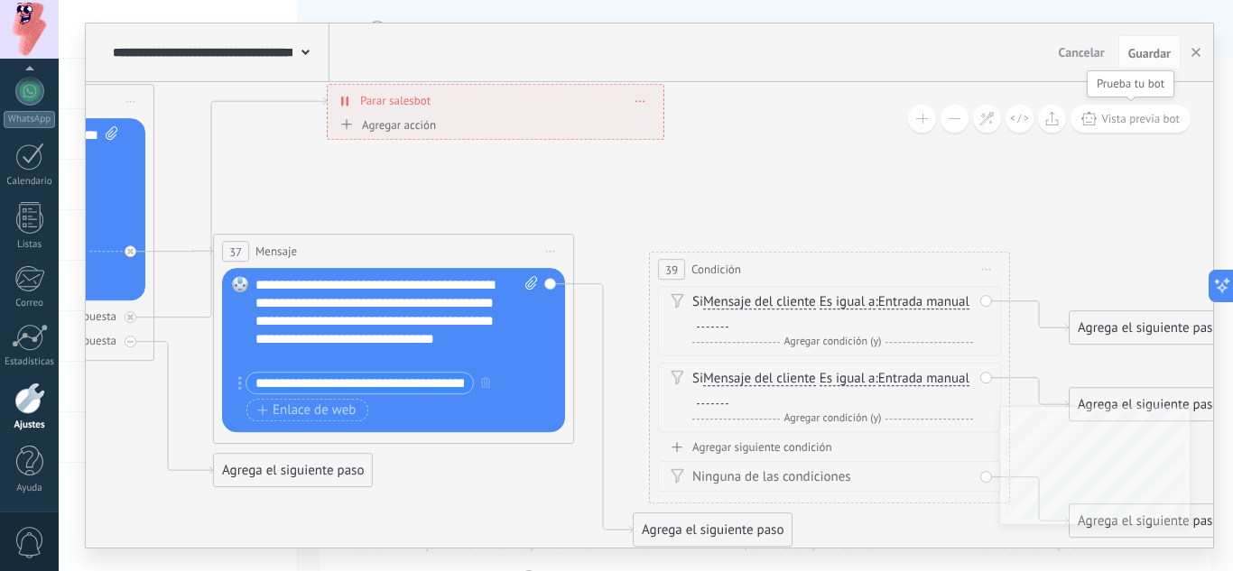
click at [1171, 115] on span "Vista previa bot" at bounding box center [1140, 118] width 78 height 15
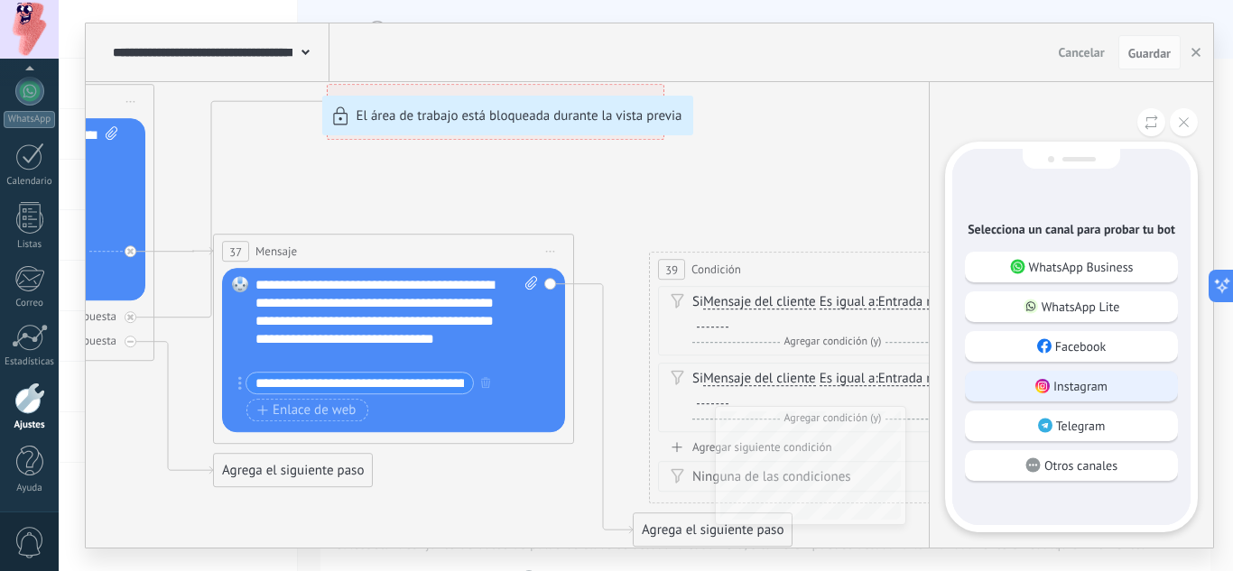
click at [1076, 386] on p "Instagram" at bounding box center [1080, 386] width 54 height 16
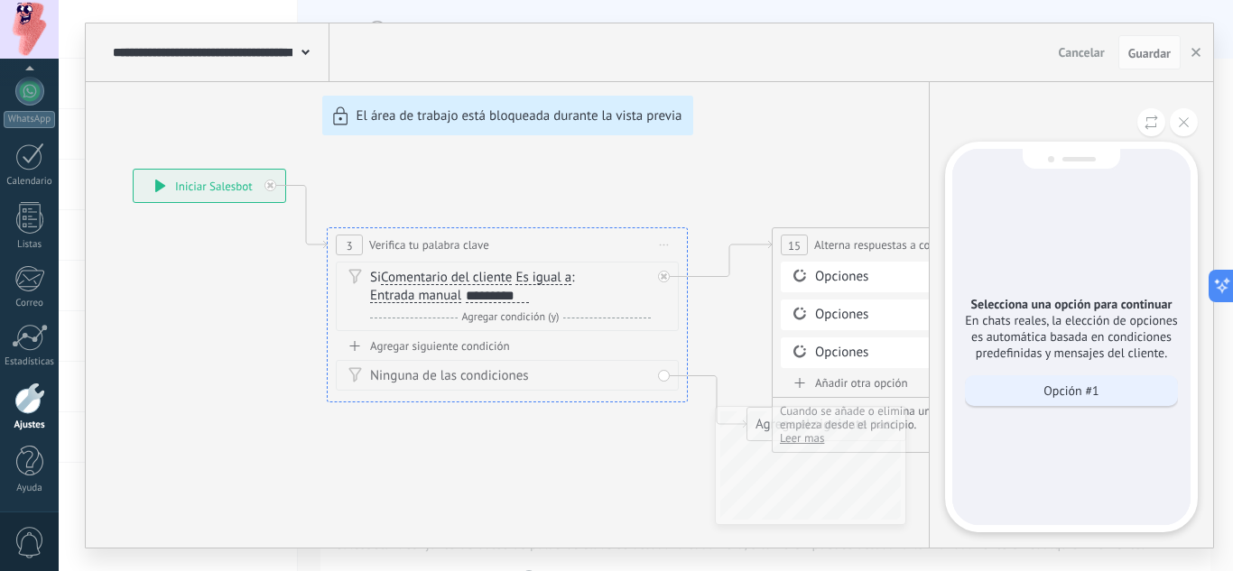
click at [1076, 396] on p "Opción #1" at bounding box center [1070, 391] width 55 height 16
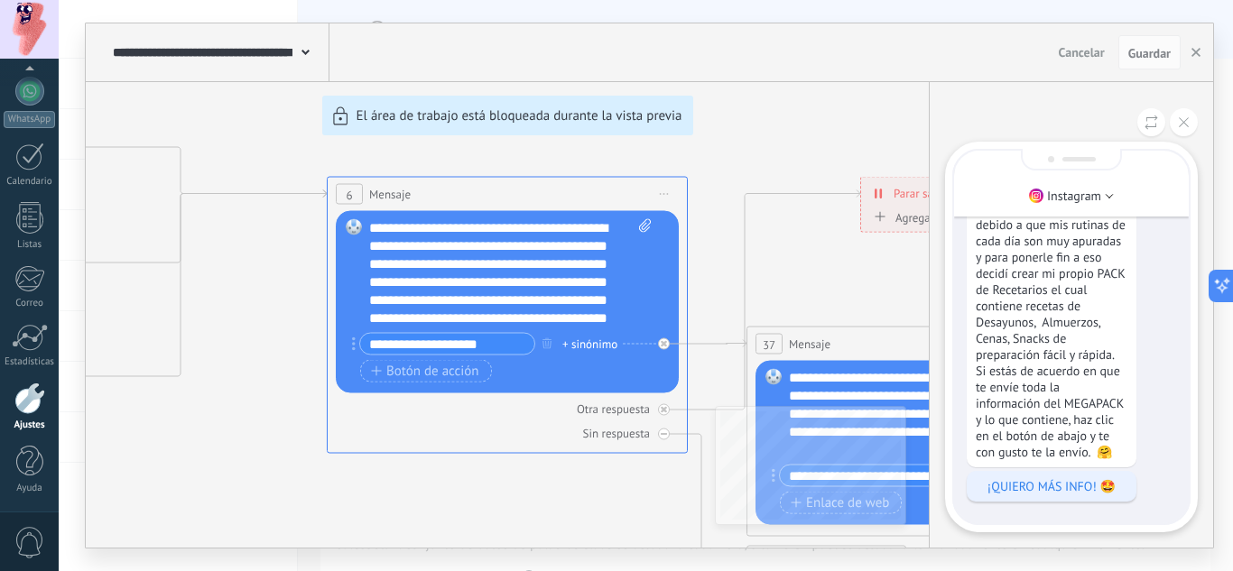
click at [1083, 487] on p "¡QUIERO MÁS INFO! 🤩" at bounding box center [1051, 486] width 152 height 16
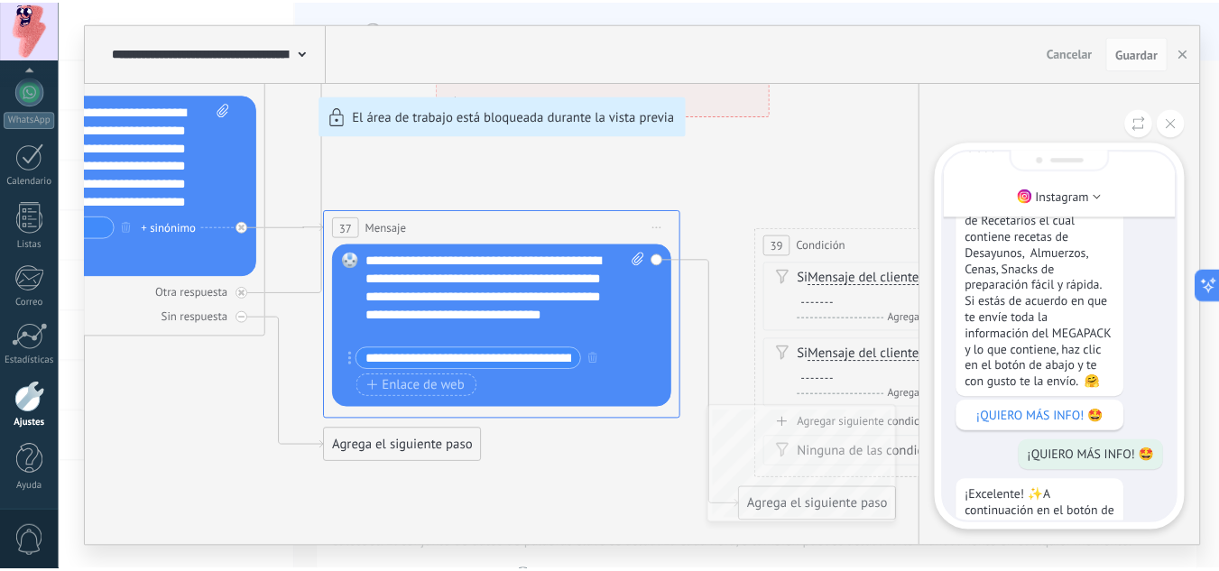
scroll to position [-180, 0]
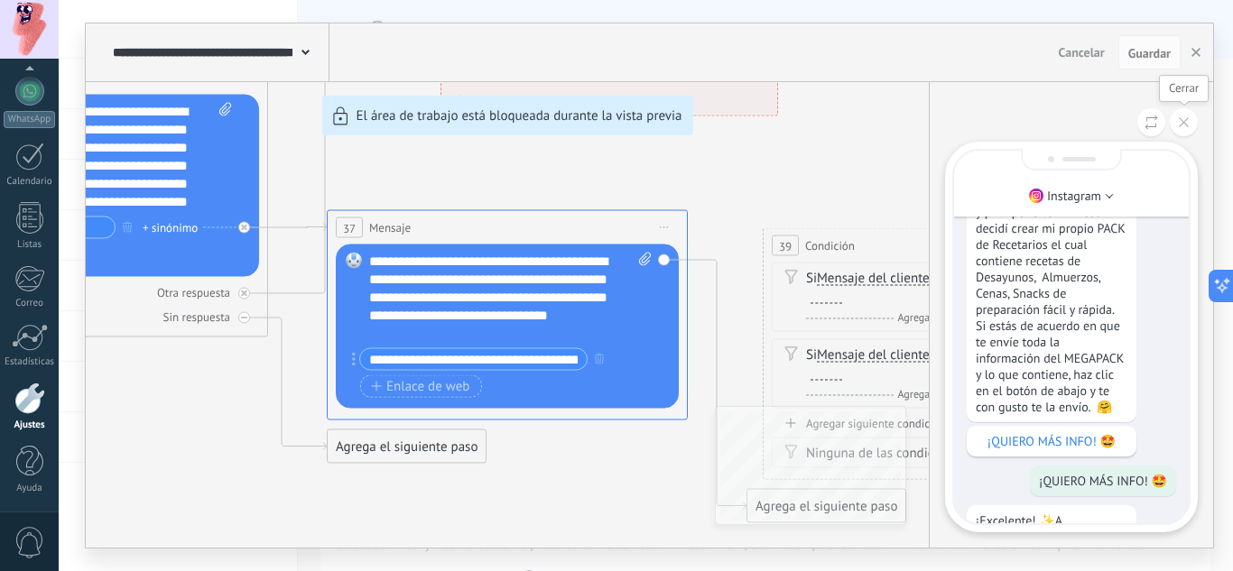
click at [1195, 117] on button at bounding box center [1183, 122] width 28 height 28
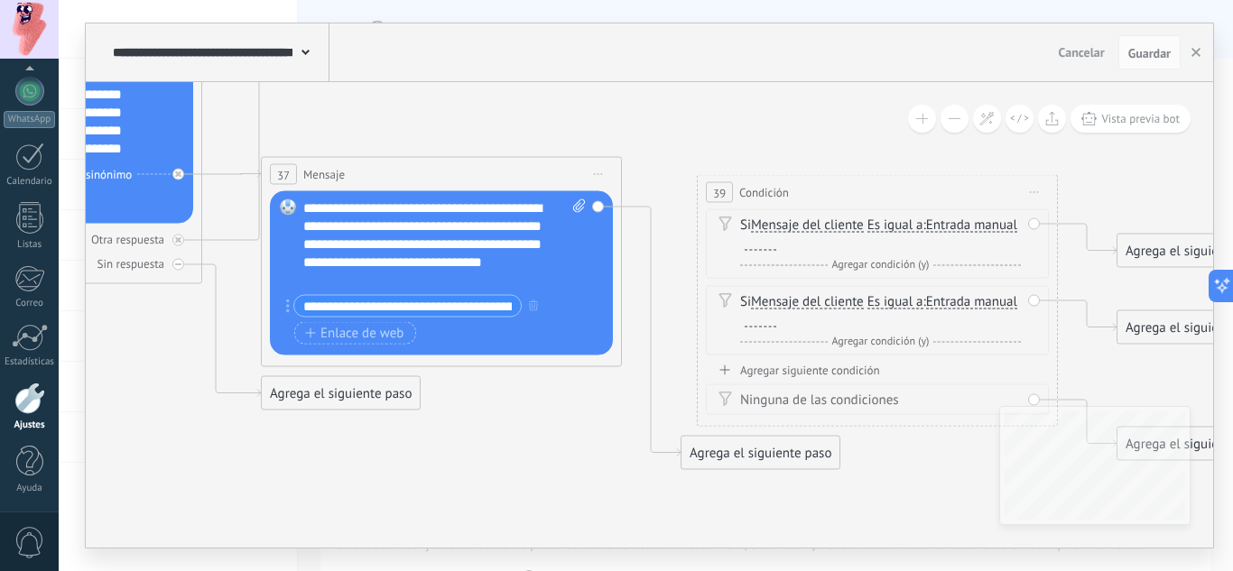
drag, startPoint x: 845, startPoint y: 177, endPoint x: 774, endPoint y: 116, distance: 92.8
